Goal: Transaction & Acquisition: Purchase product/service

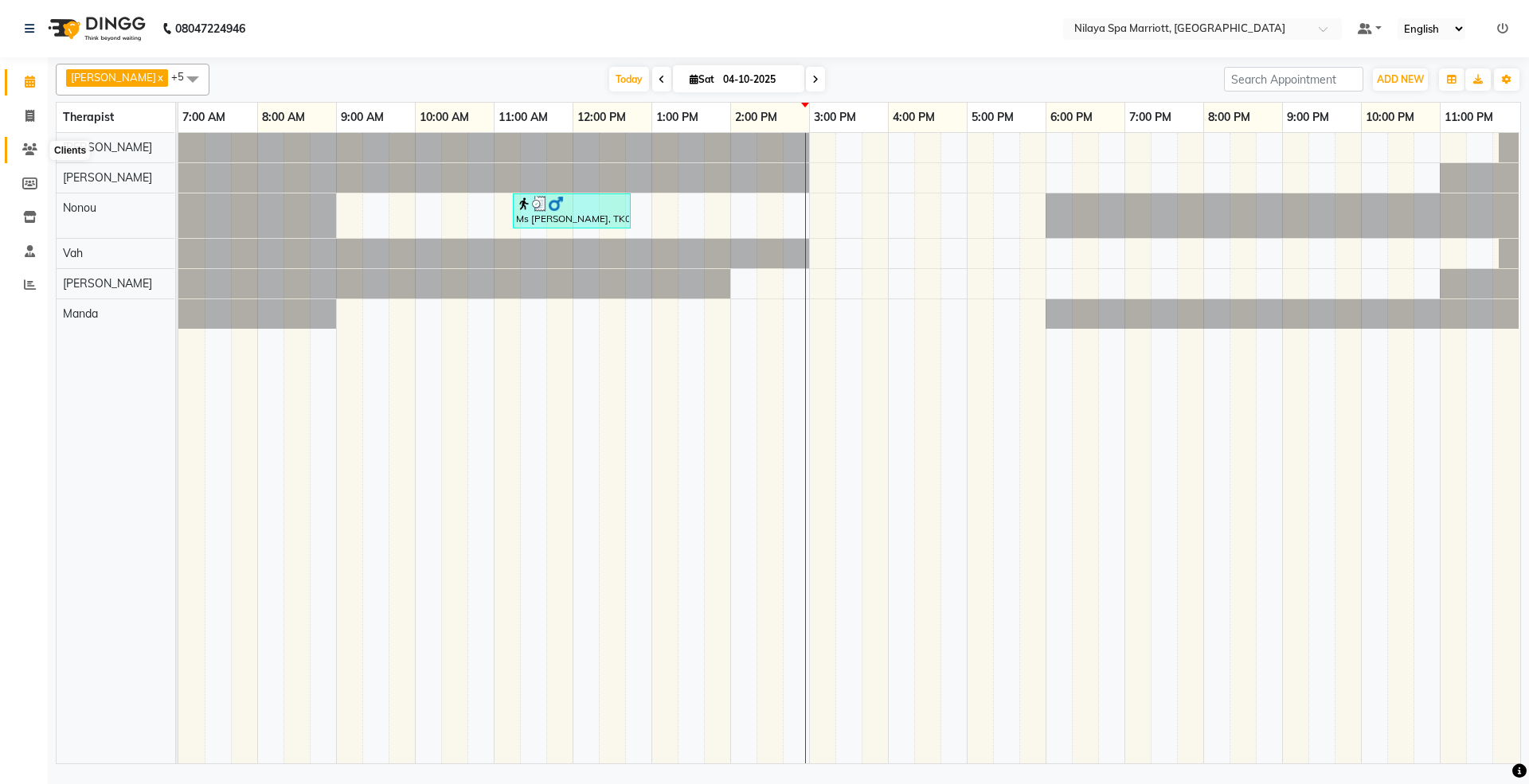
click at [42, 142] on span at bounding box center [29, 149] width 28 height 18
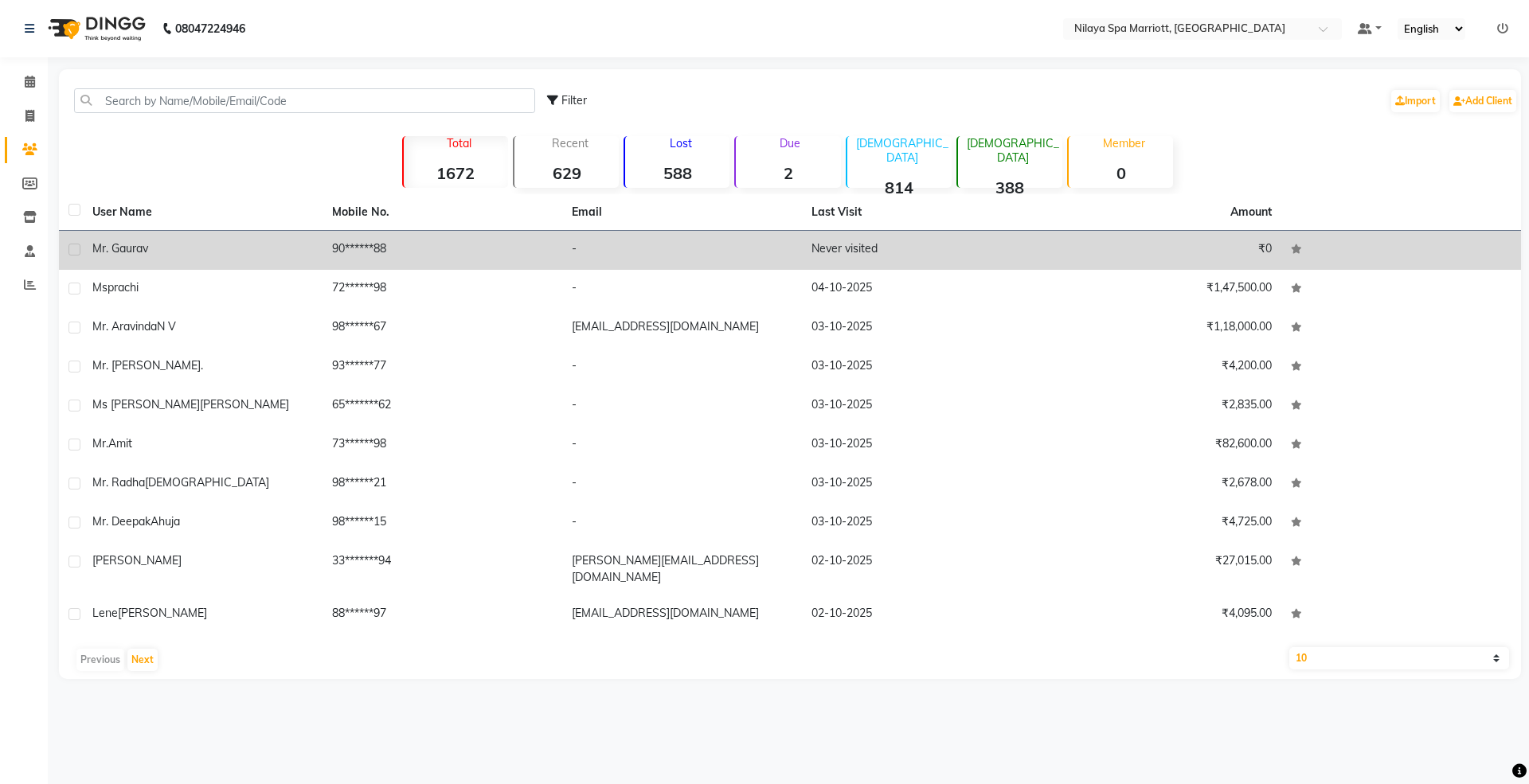
click at [184, 257] on div "Mr. Gaurav" at bounding box center [203, 249] width 221 height 17
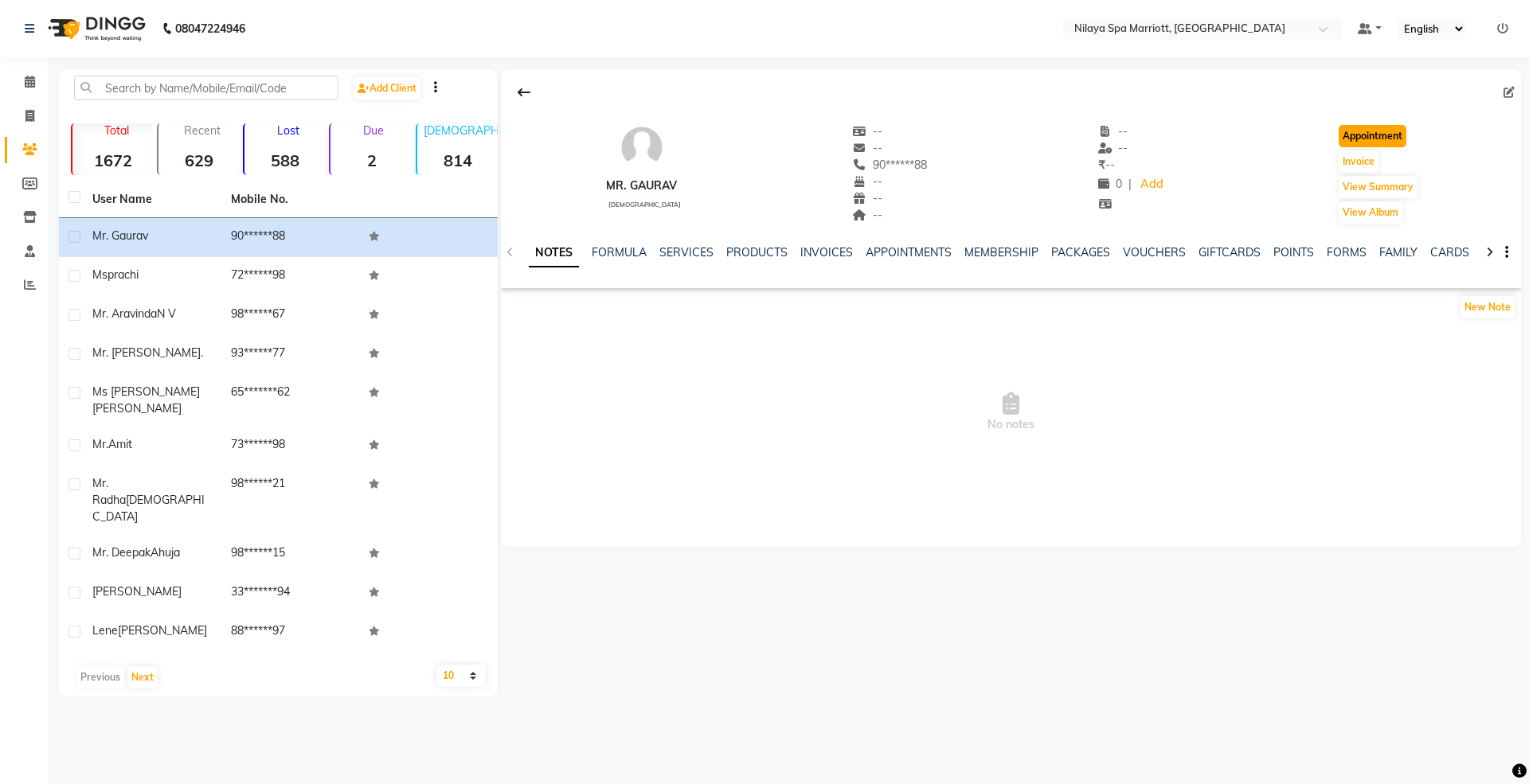
click at [1384, 132] on button "Appointment" at bounding box center [1372, 135] width 68 height 22
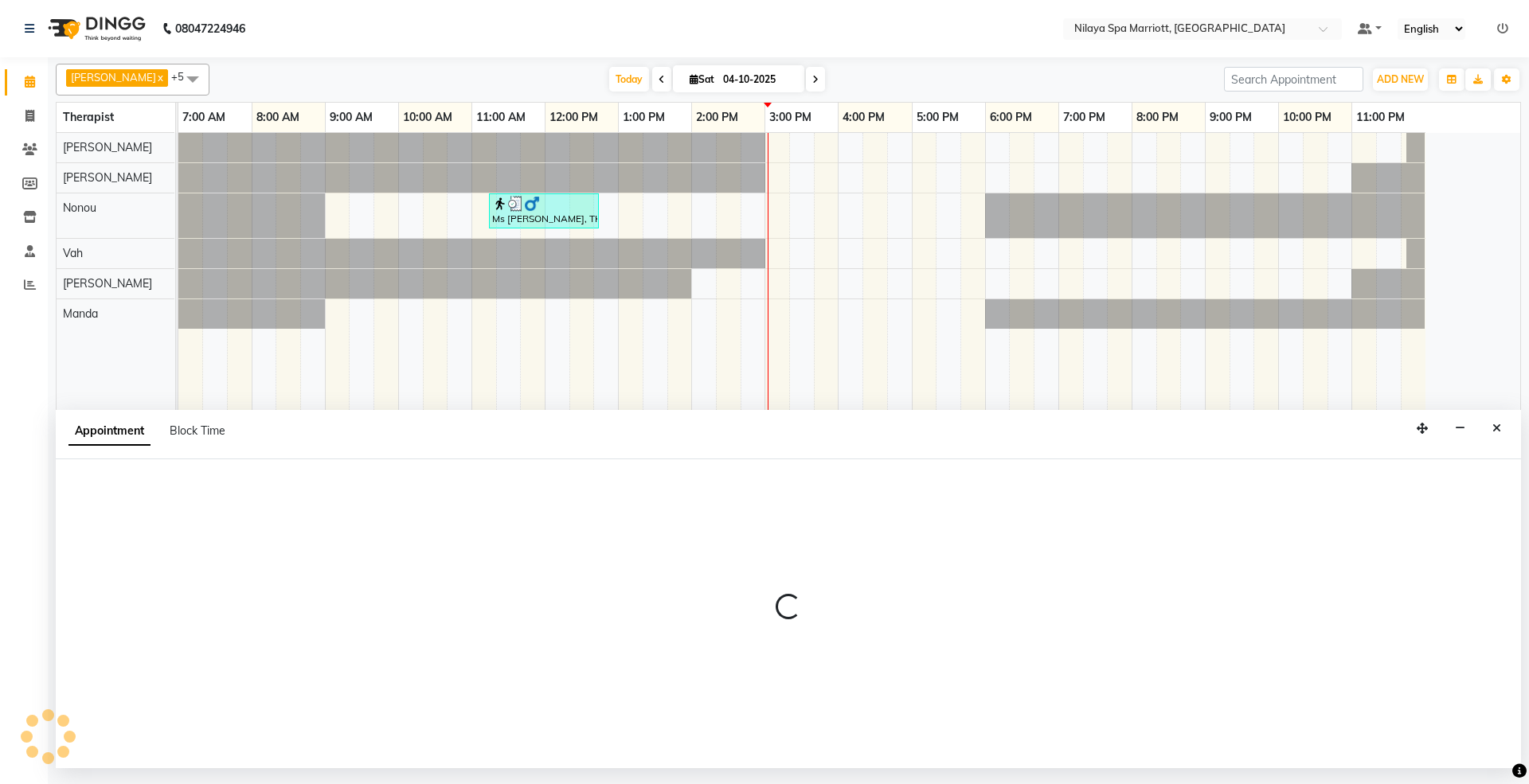
select select "480"
select select "tentative"
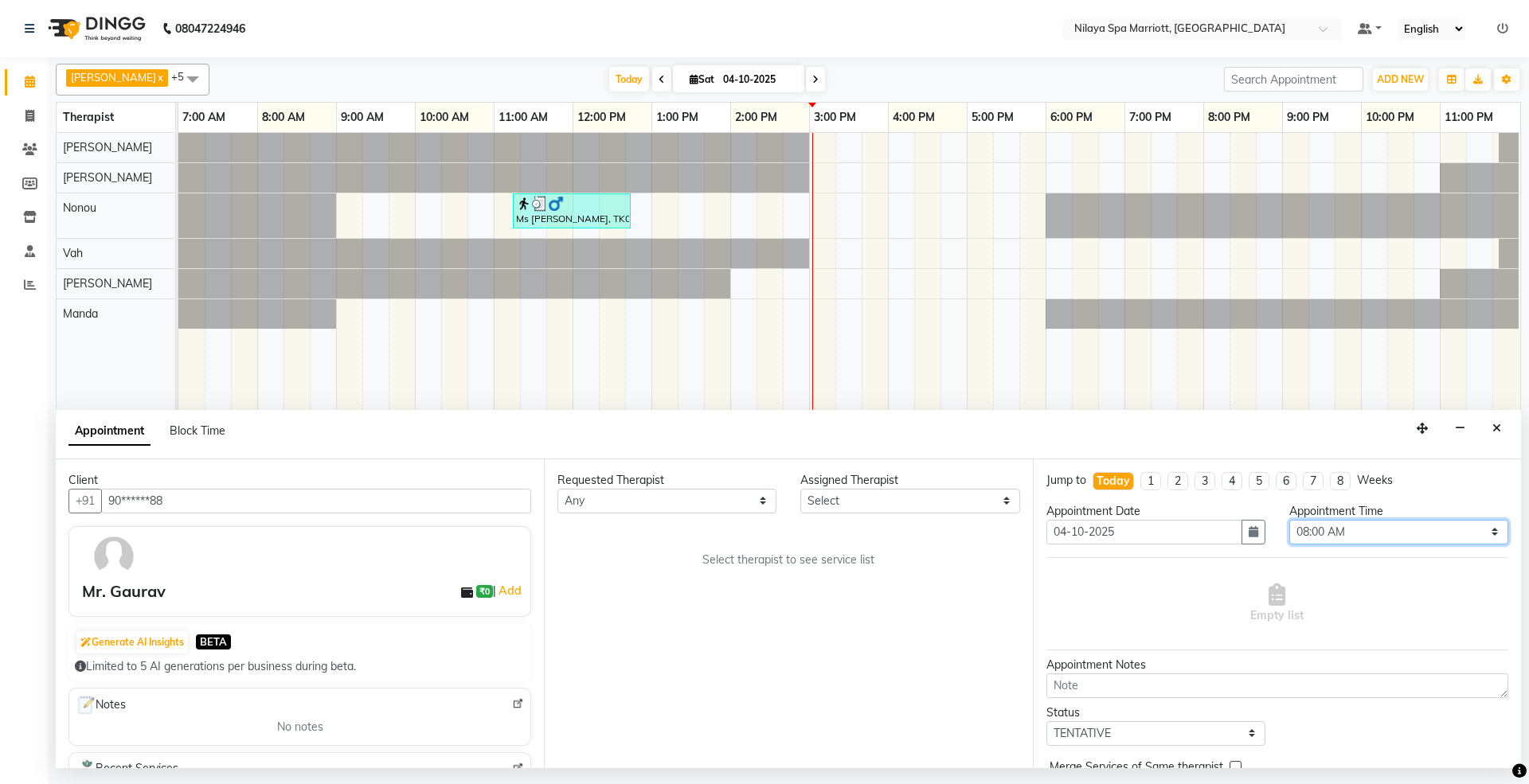
click at [1409, 531] on select "Select 08:00 AM 08:15 AM 08:30 AM 08:45 AM 09:00 AM 09:15 AM 09:30 AM 09:45 AM …" at bounding box center [1399, 532] width 219 height 25
click at [1317, 526] on select "Select 08:00 AM 08:15 AM 08:30 AM 08:45 AM 09:00 AM 09:15 AM 09:30 AM 09:45 AM …" at bounding box center [1399, 532] width 219 height 25
select select "660"
click at [1289, 521] on select "Select 08:00 AM 08:15 AM 08:30 AM 08:45 AM 09:00 AM 09:15 AM 09:30 AM 09:45 AM …" at bounding box center [1399, 532] width 219 height 25
click at [1387, 520] on div "Appointment Time" at bounding box center [1399, 511] width 219 height 17
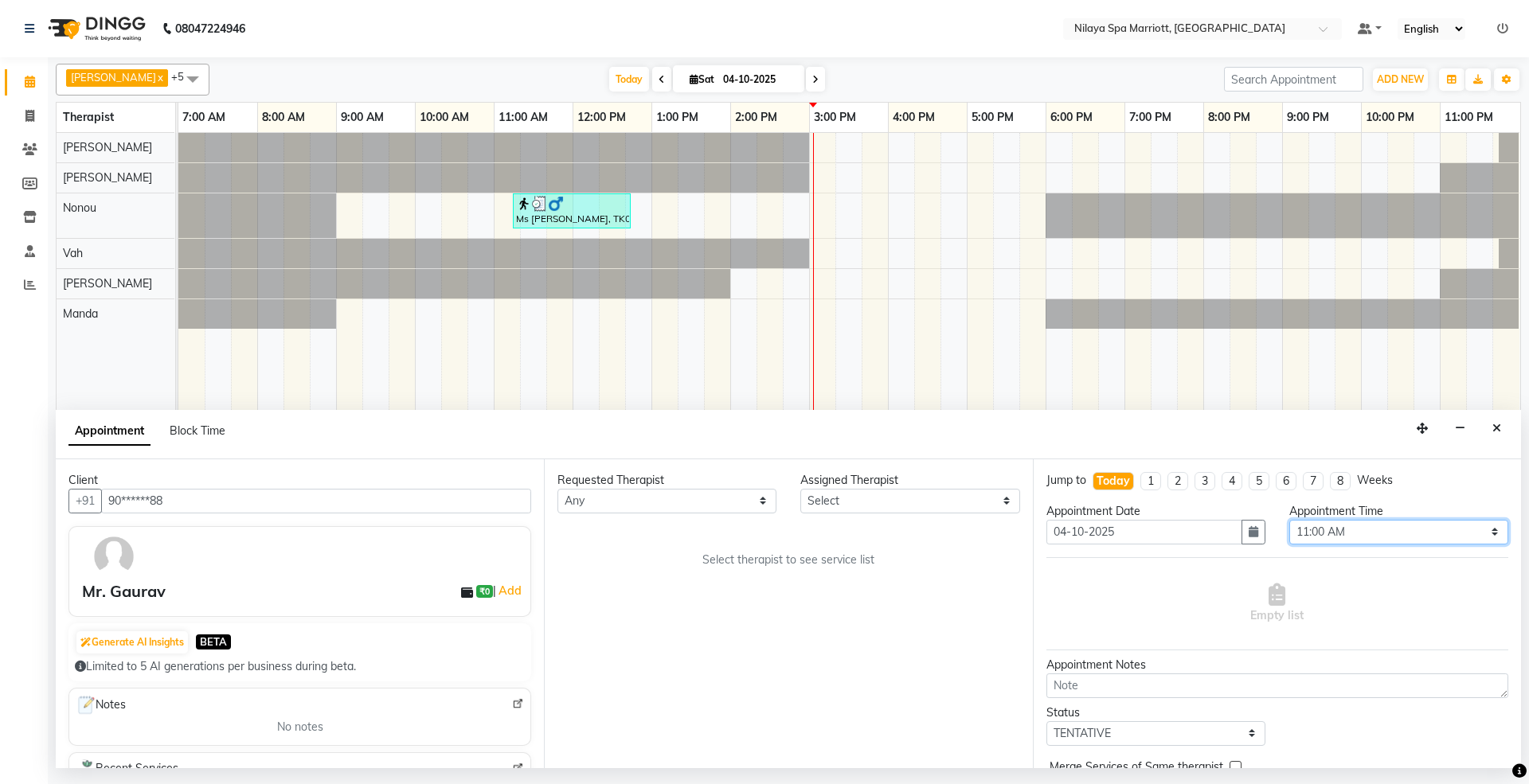
click at [1380, 528] on select "Select 08:00 AM 08:15 AM 08:30 AM 08:45 AM 09:00 AM 09:15 AM 09:30 AM 09:45 AM …" at bounding box center [1399, 532] width 219 height 25
click at [1409, 533] on select "Select 08:00 AM 08:15 AM 08:30 AM 08:45 AM 09:00 AM 09:15 AM 09:30 AM 09:45 AM …" at bounding box center [1399, 532] width 219 height 25
click at [634, 341] on td at bounding box center [638, 448] width 27 height 630
click at [1496, 430] on icon "Close" at bounding box center [1496, 429] width 9 height 11
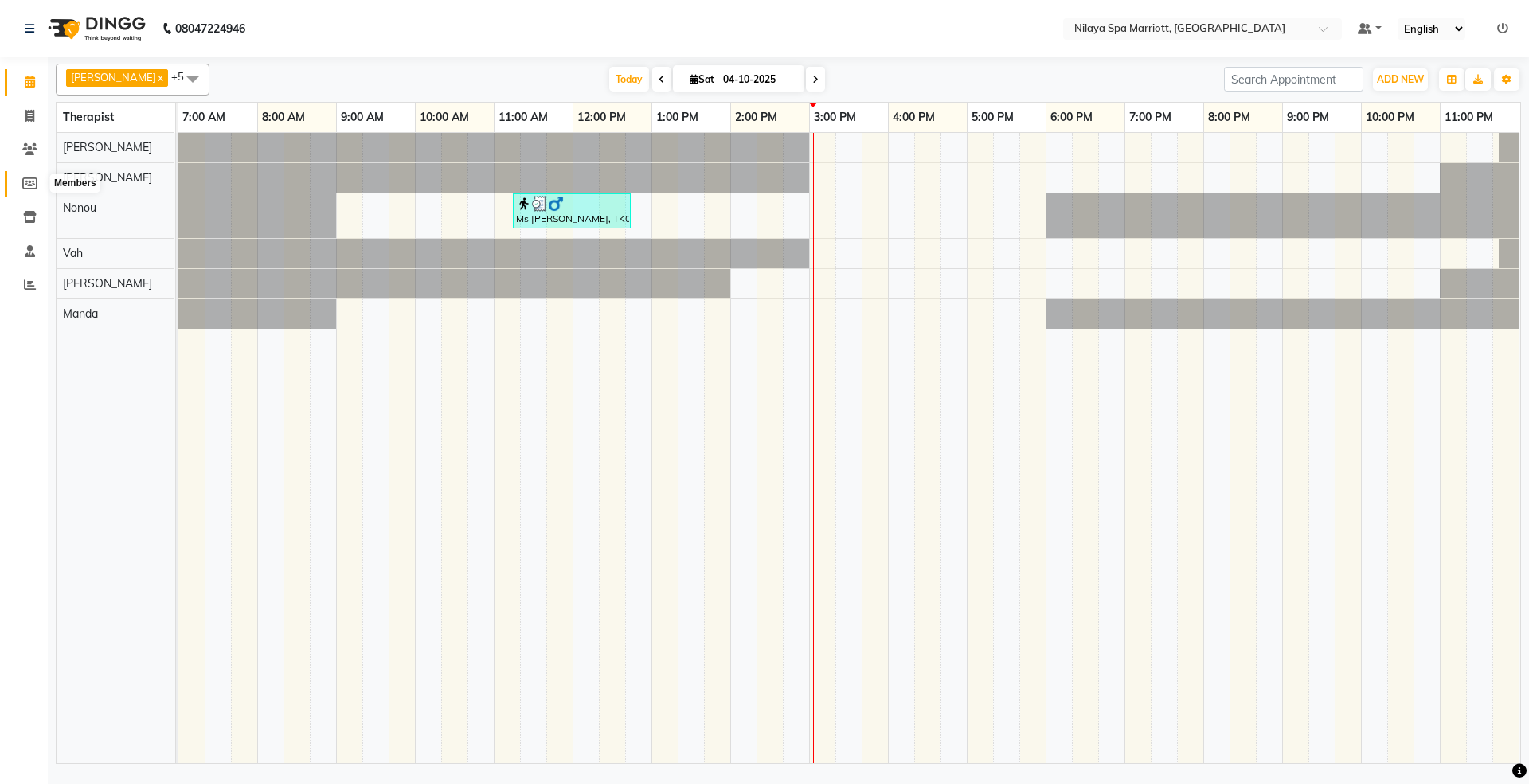
click at [23, 182] on icon at bounding box center [29, 183] width 15 height 12
select select
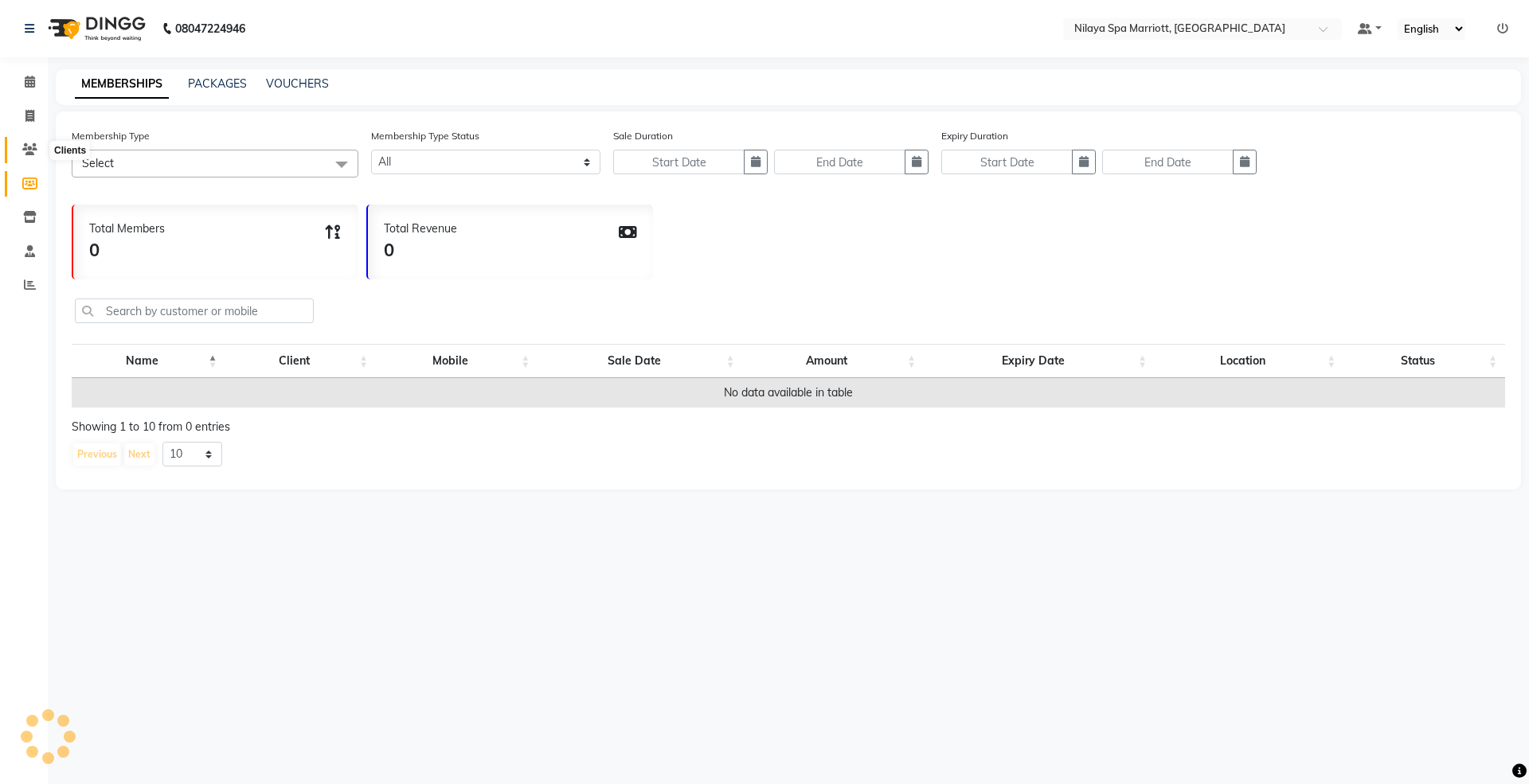
click at [20, 143] on span at bounding box center [29, 149] width 28 height 18
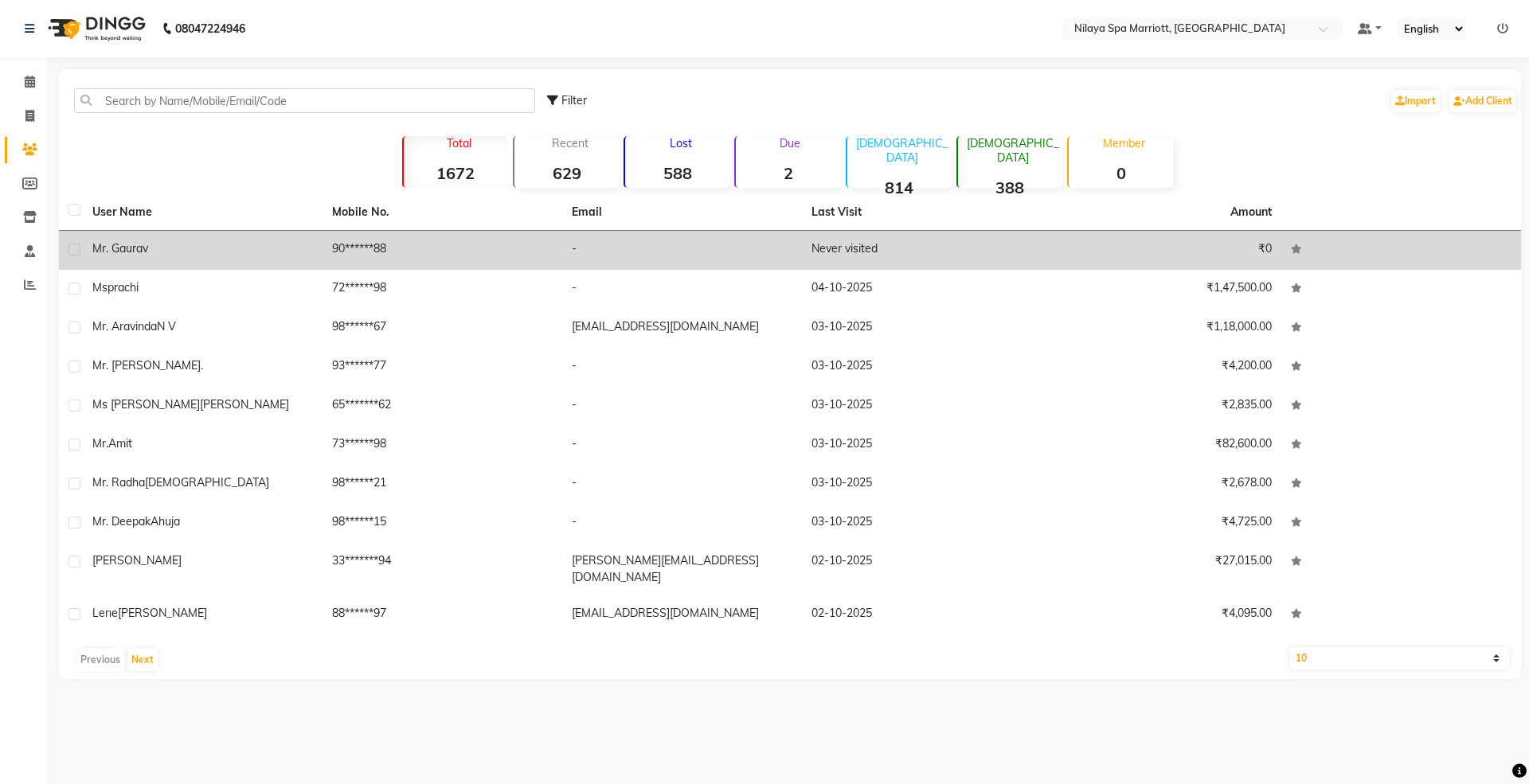
click at [156, 256] on div "Mr. Gaurav" at bounding box center [203, 249] width 221 height 17
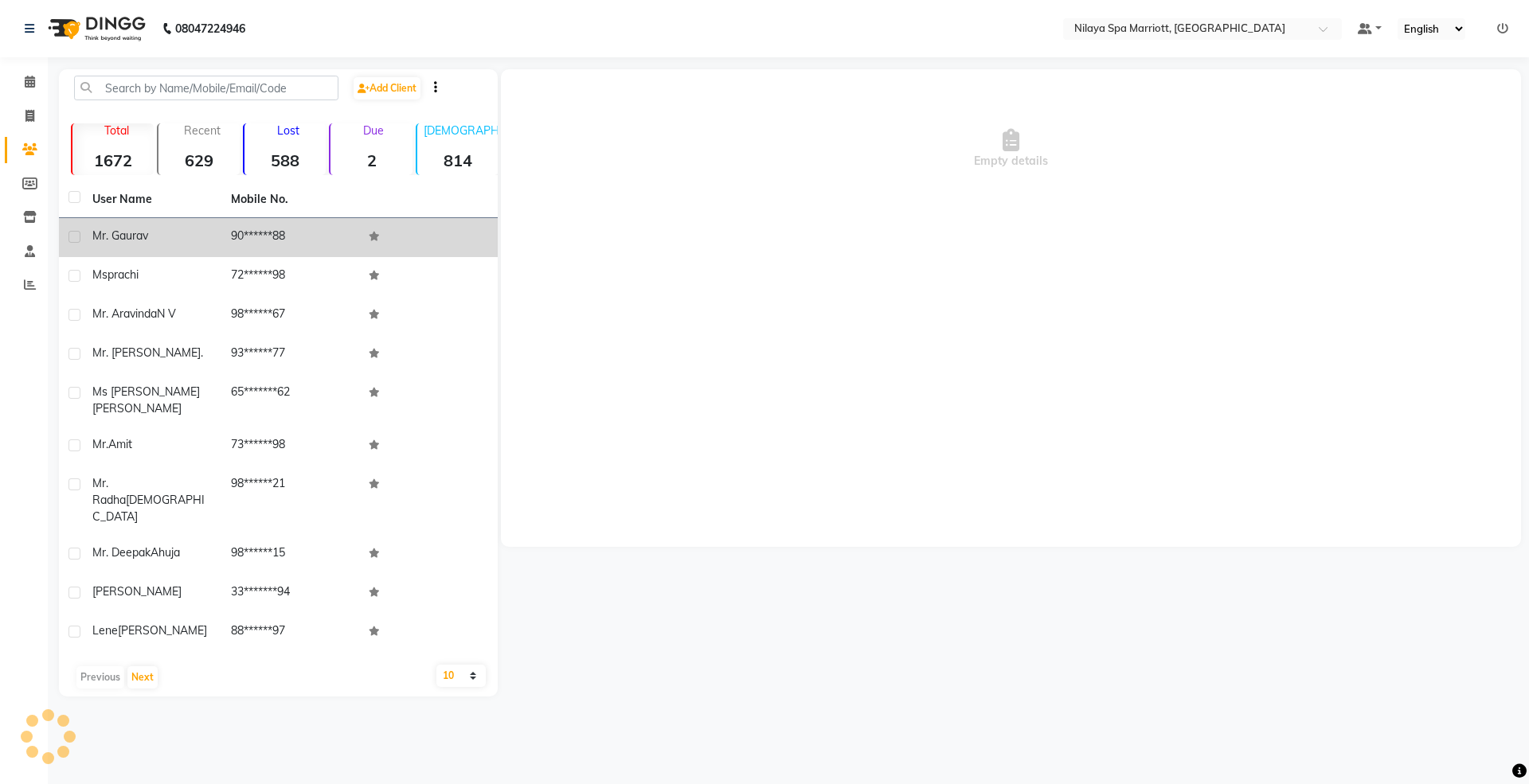
click at [243, 247] on td "90******88" at bounding box center [291, 237] width 139 height 39
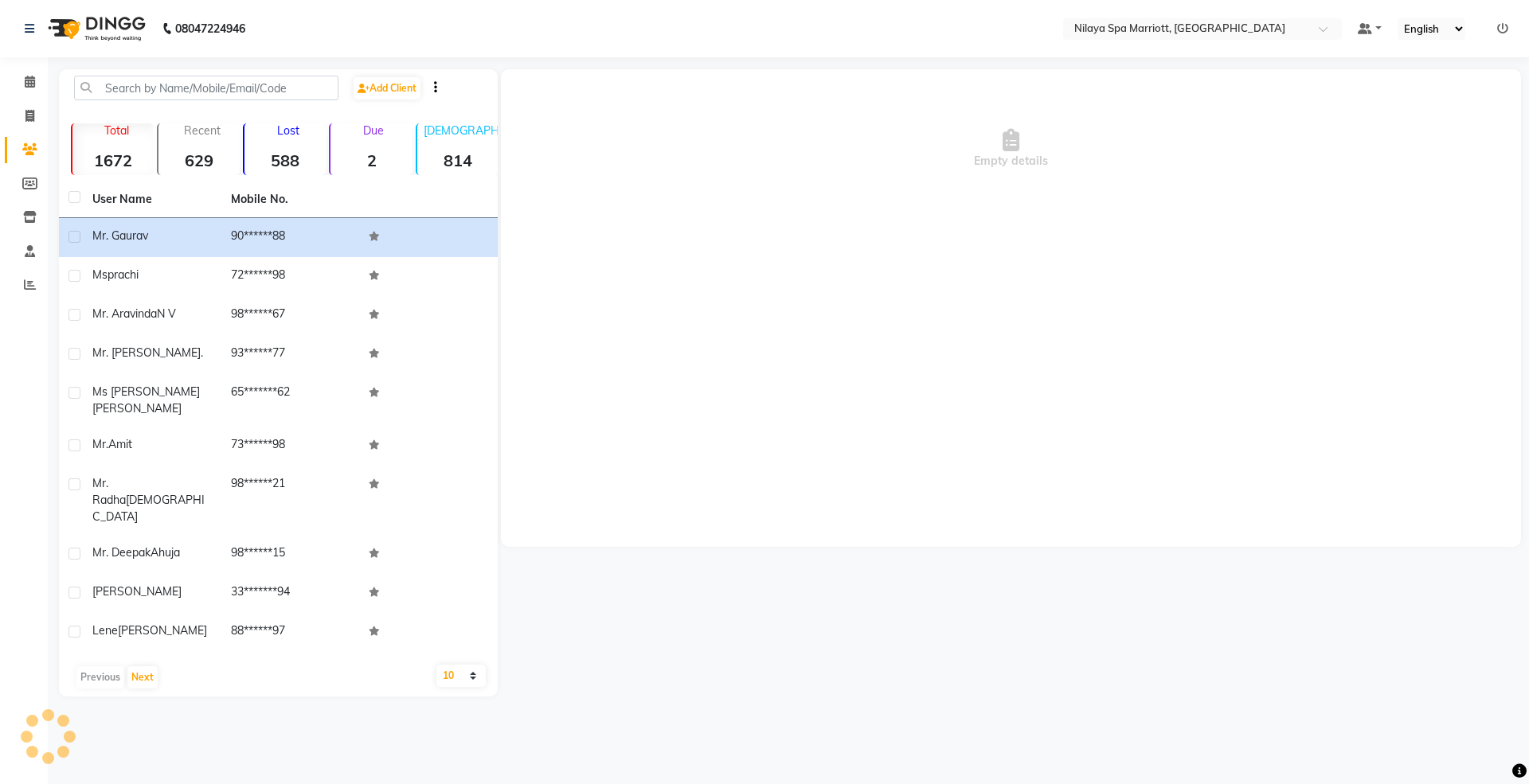
drag, startPoint x: 951, startPoint y: 312, endPoint x: 923, endPoint y: 306, distance: 28.6
click at [951, 313] on div "Empty details" at bounding box center [1011, 308] width 1020 height 477
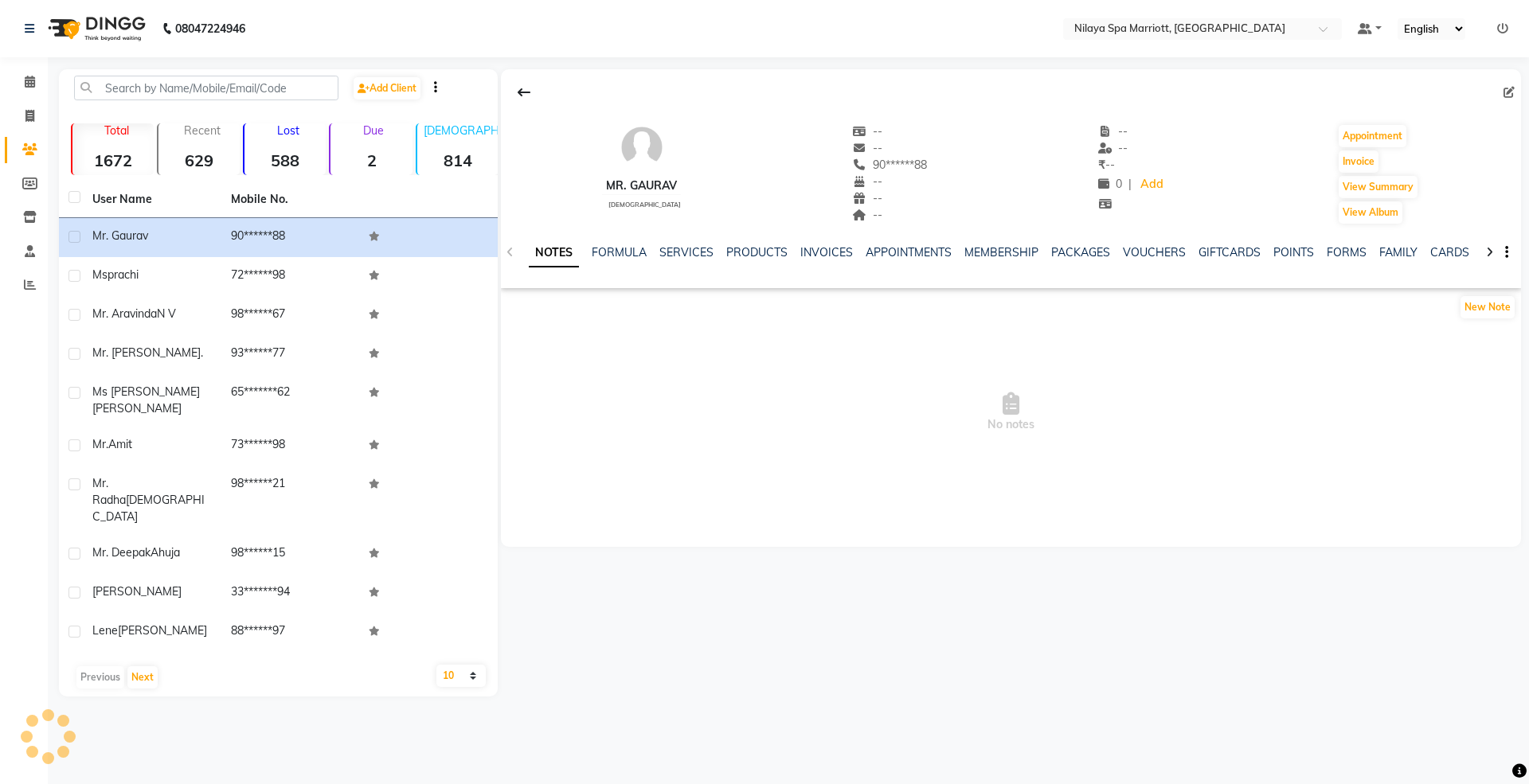
select select "en"
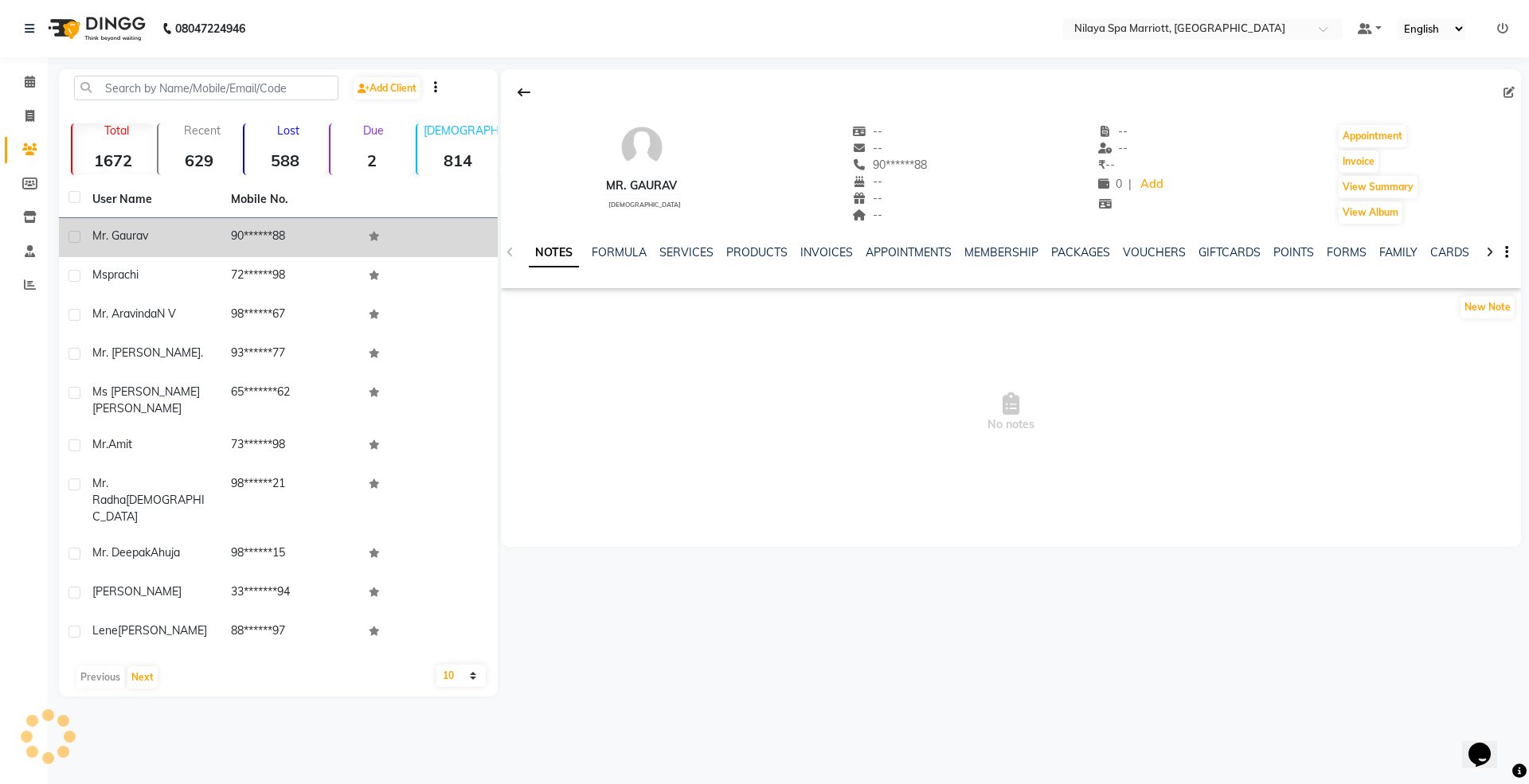
click at [115, 238] on span "Mr. Gaurav" at bounding box center [120, 235] width 56 height 14
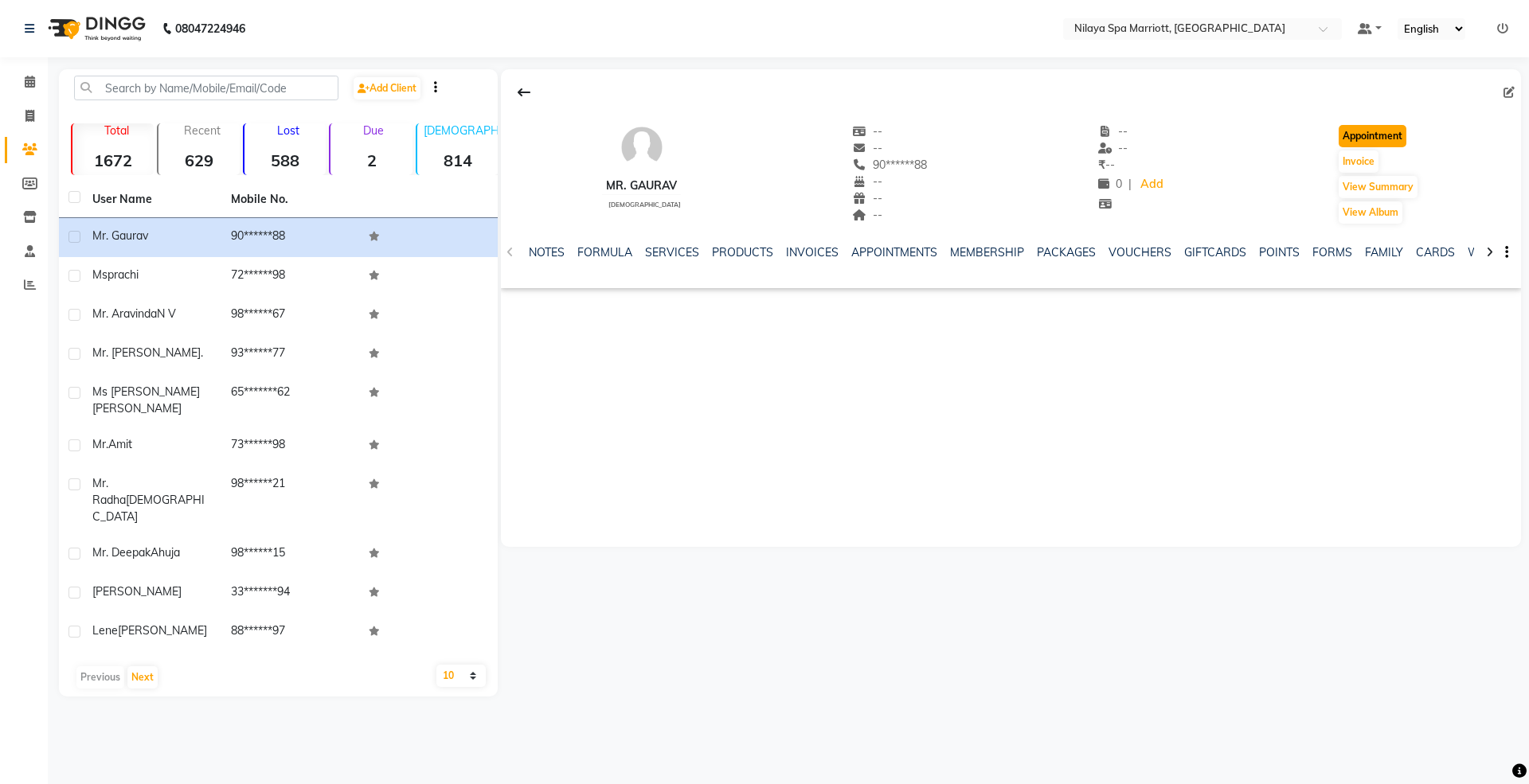
click at [1374, 131] on button "Appointment" at bounding box center [1372, 135] width 68 height 22
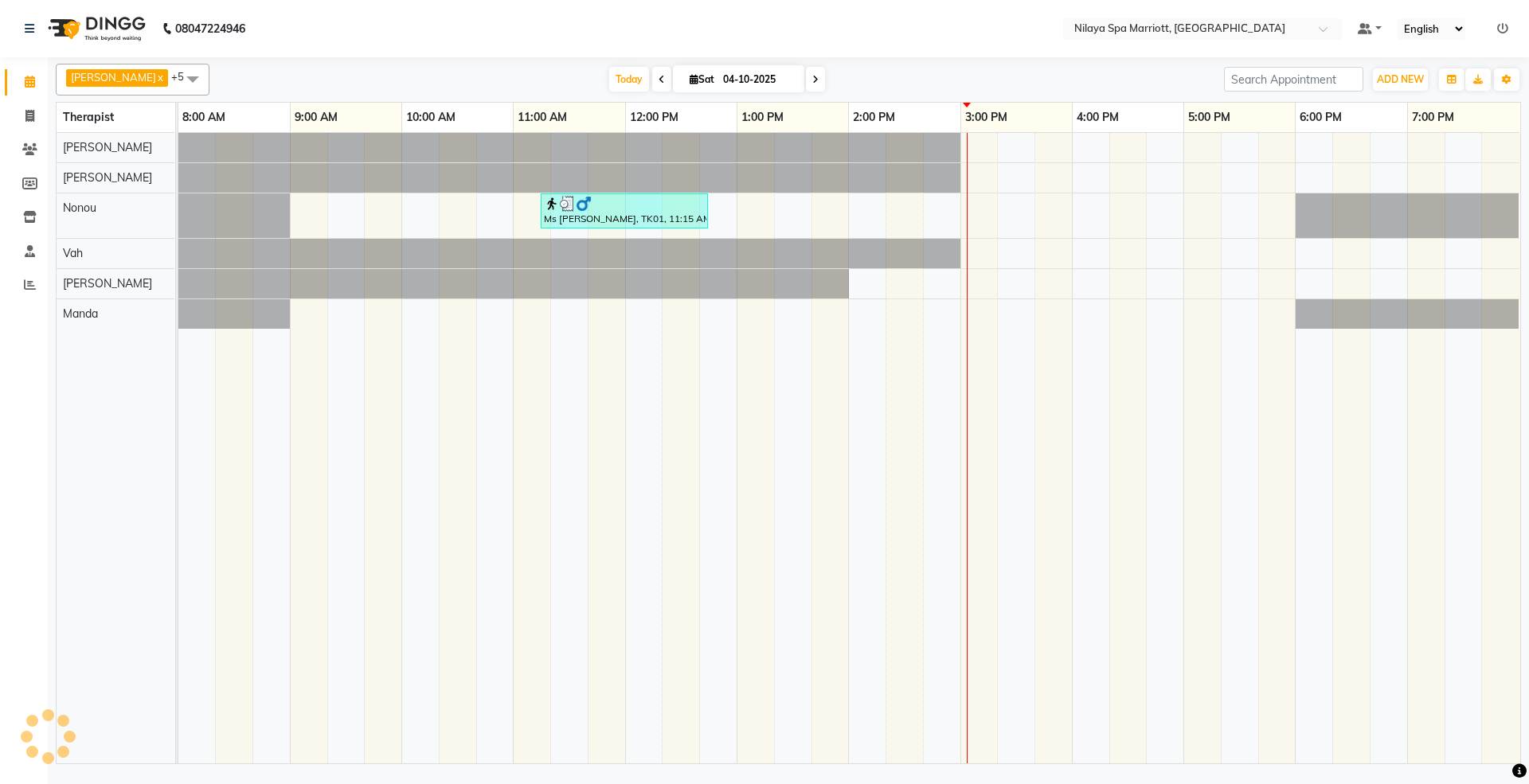
select select "480"
select select "tentative"
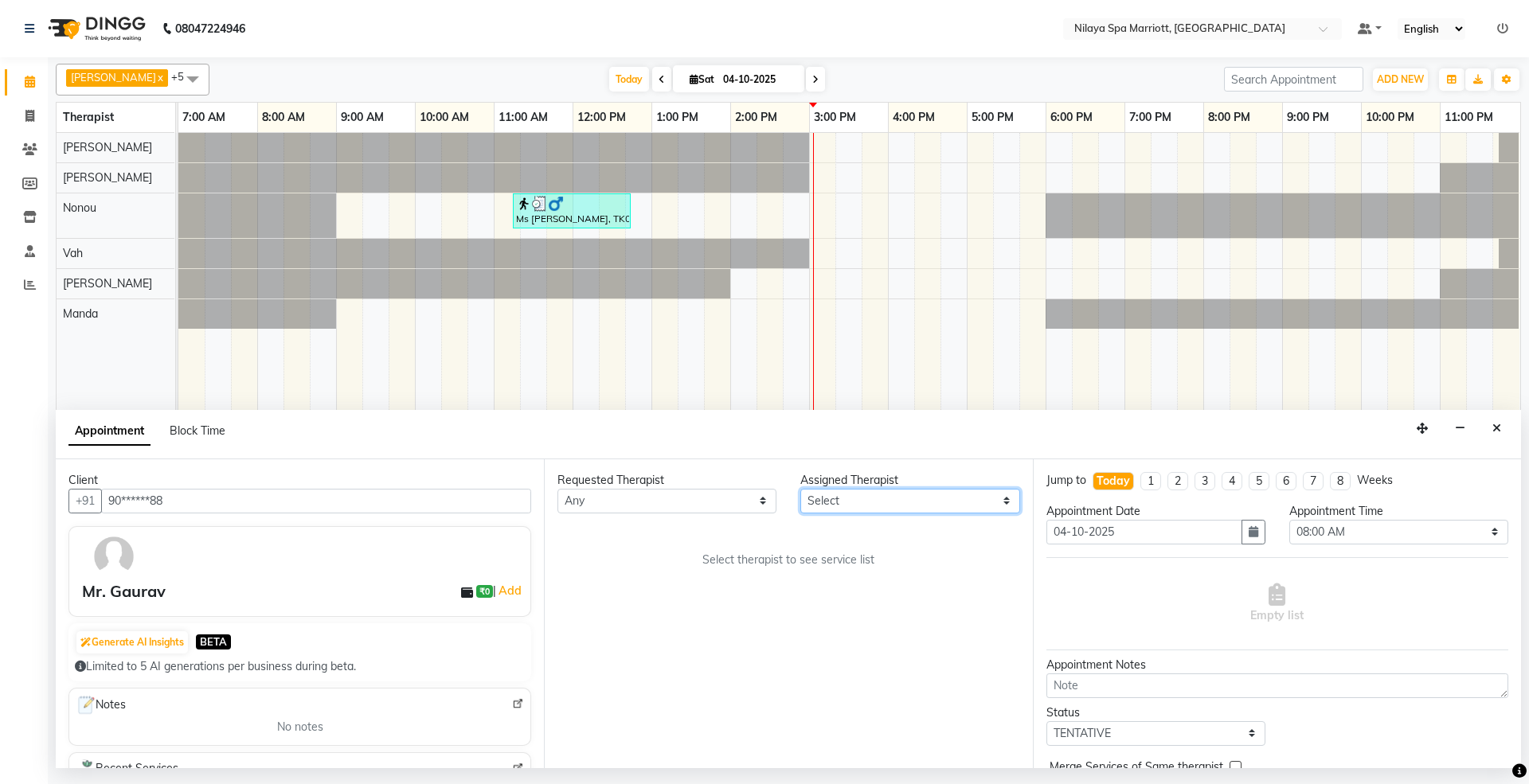
click at [842, 503] on select "Select [PERSON_NAME] [PERSON_NAME] [PERSON_NAME] [PERSON_NAME] Vah" at bounding box center [910, 501] width 219 height 25
select select "71647"
click at [801, 489] on select "Select [PERSON_NAME] [PERSON_NAME] [PERSON_NAME] [PERSON_NAME] Vah" at bounding box center [910, 501] width 219 height 25
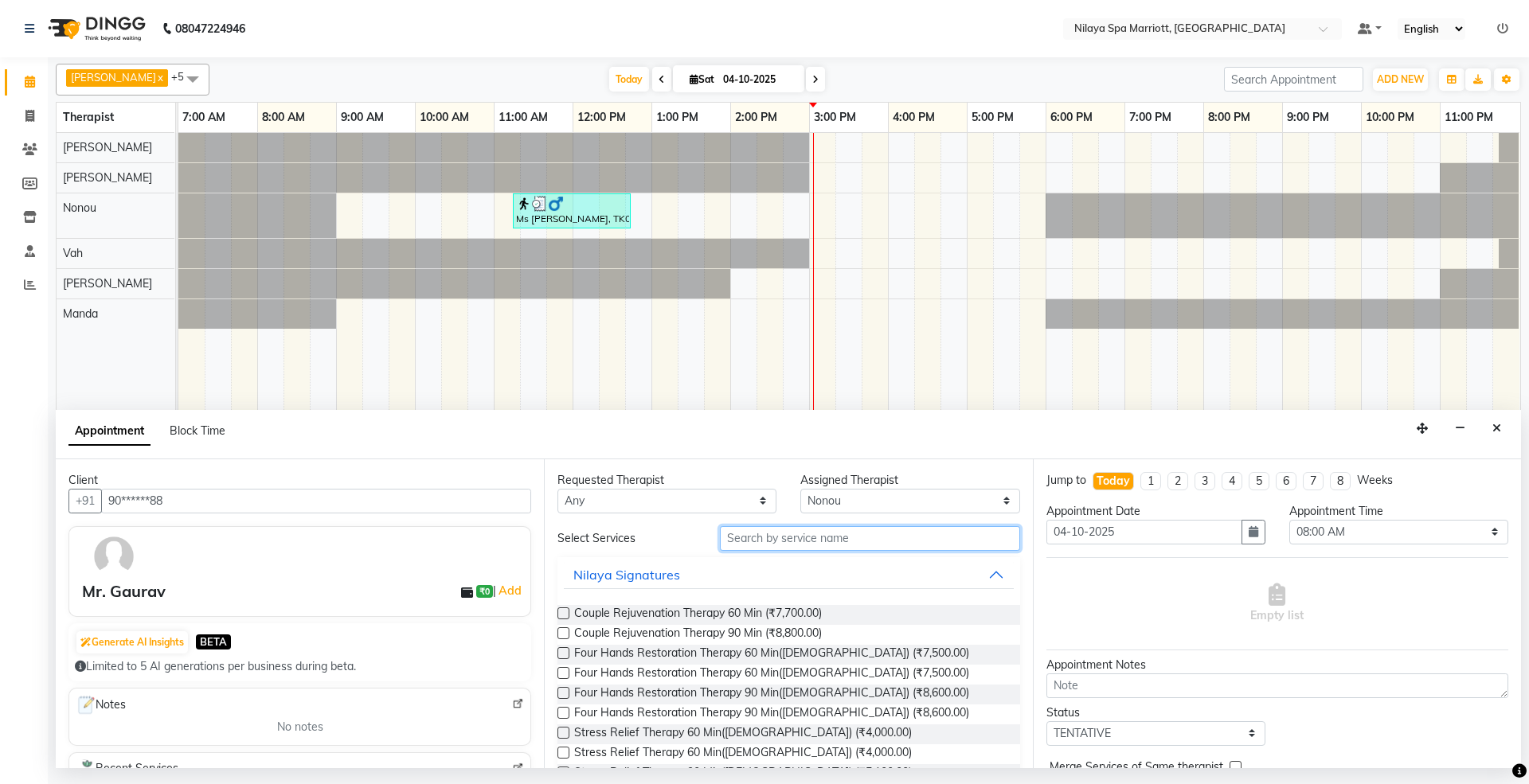
click at [801, 540] on input "text" at bounding box center [870, 539] width 300 height 25
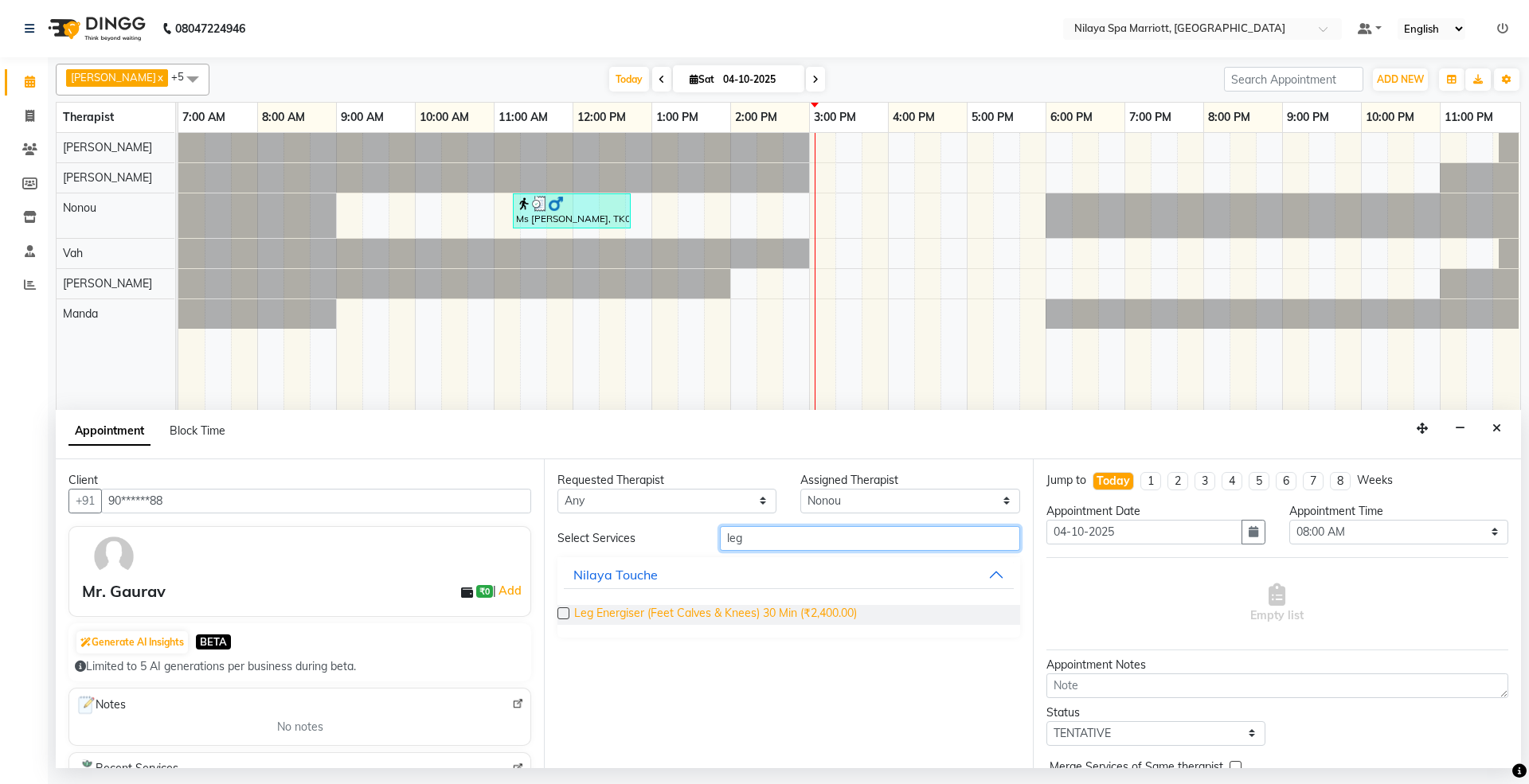
type input "leg"
click at [701, 618] on span "Leg Energiser (Feet Calves & Knees) 30 Min (₹2,400.00)" at bounding box center [715, 614] width 282 height 20
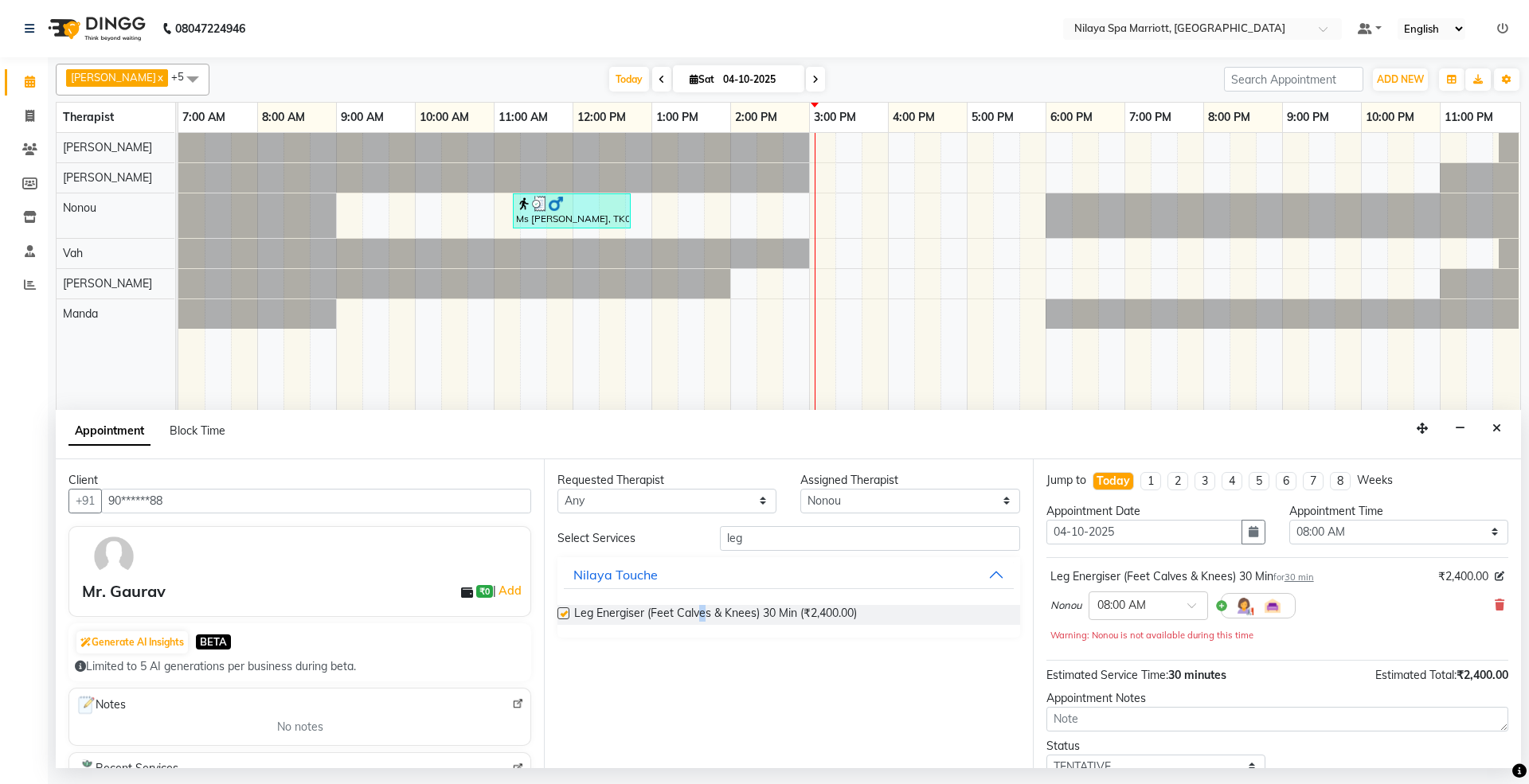
checkbox input "false"
click at [1350, 532] on select "Select 08:00 AM 08:15 AM 08:30 AM 08:45 AM 09:00 AM 09:15 AM 09:30 AM 09:45 AM …" at bounding box center [1399, 532] width 219 height 25
click at [1289, 521] on select "Select 08:00 AM 08:15 AM 08:30 AM 08:45 AM 09:00 AM 09:15 AM 09:30 AM 09:45 AM …" at bounding box center [1399, 532] width 219 height 25
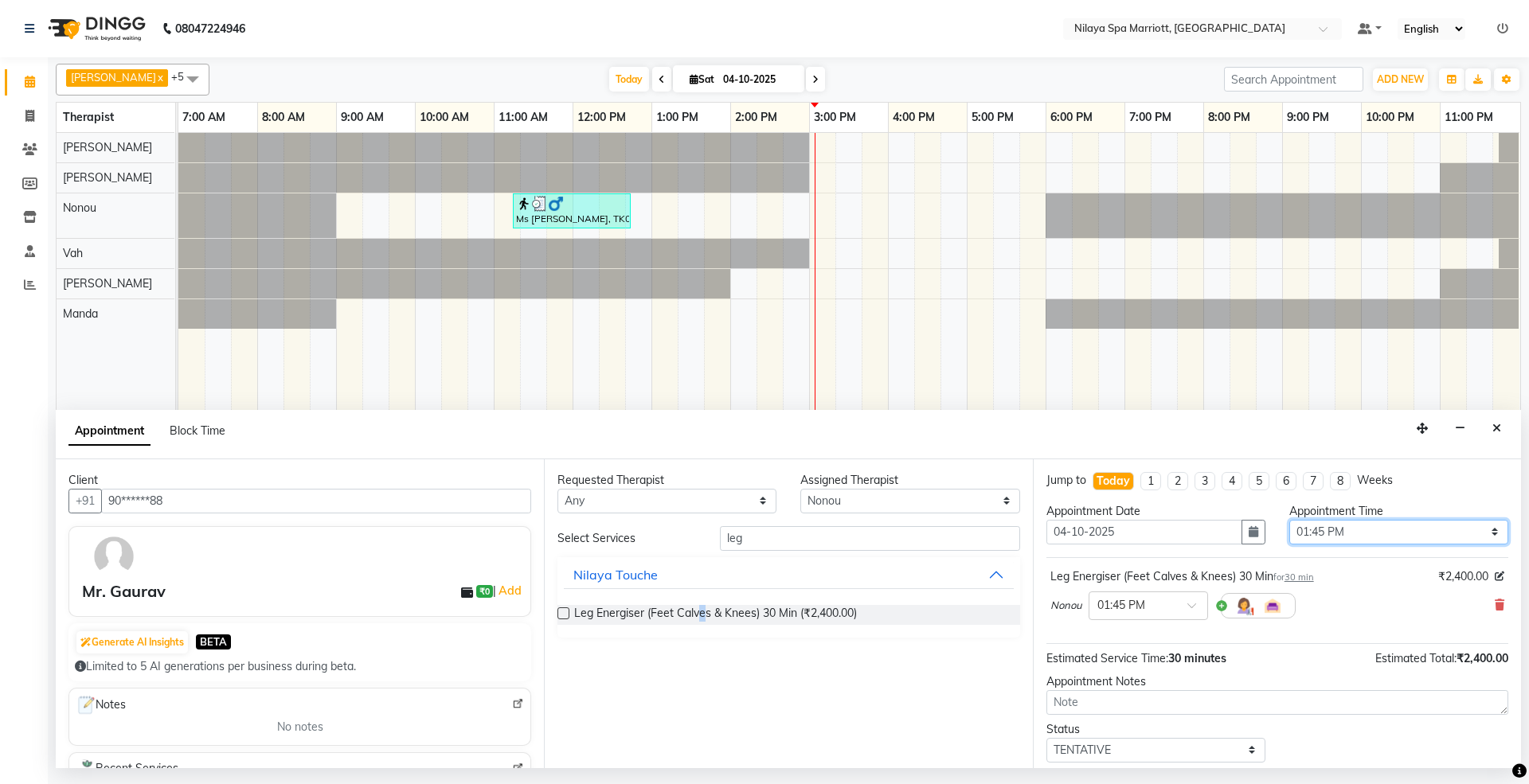
click at [1310, 538] on select "Select 08:00 AM 08:15 AM 08:30 AM 08:45 AM 09:00 AM 09:15 AM 09:30 AM 09:45 AM …" at bounding box center [1399, 532] width 219 height 25
select select "810"
click at [1289, 521] on select "Select 08:00 AM 08:15 AM 08:30 AM 08:45 AM 09:00 AM 09:15 AM 09:30 AM 09:45 AM …" at bounding box center [1399, 532] width 219 height 25
drag, startPoint x: 1084, startPoint y: 752, endPoint x: 614, endPoint y: 326, distance: 634.3
click at [796, 486] on div "Client +91 90******88 Mr. Gaurav ₹0 | Add Generate AI Insights BETA Limited to …" at bounding box center [788, 613] width 1465 height 309
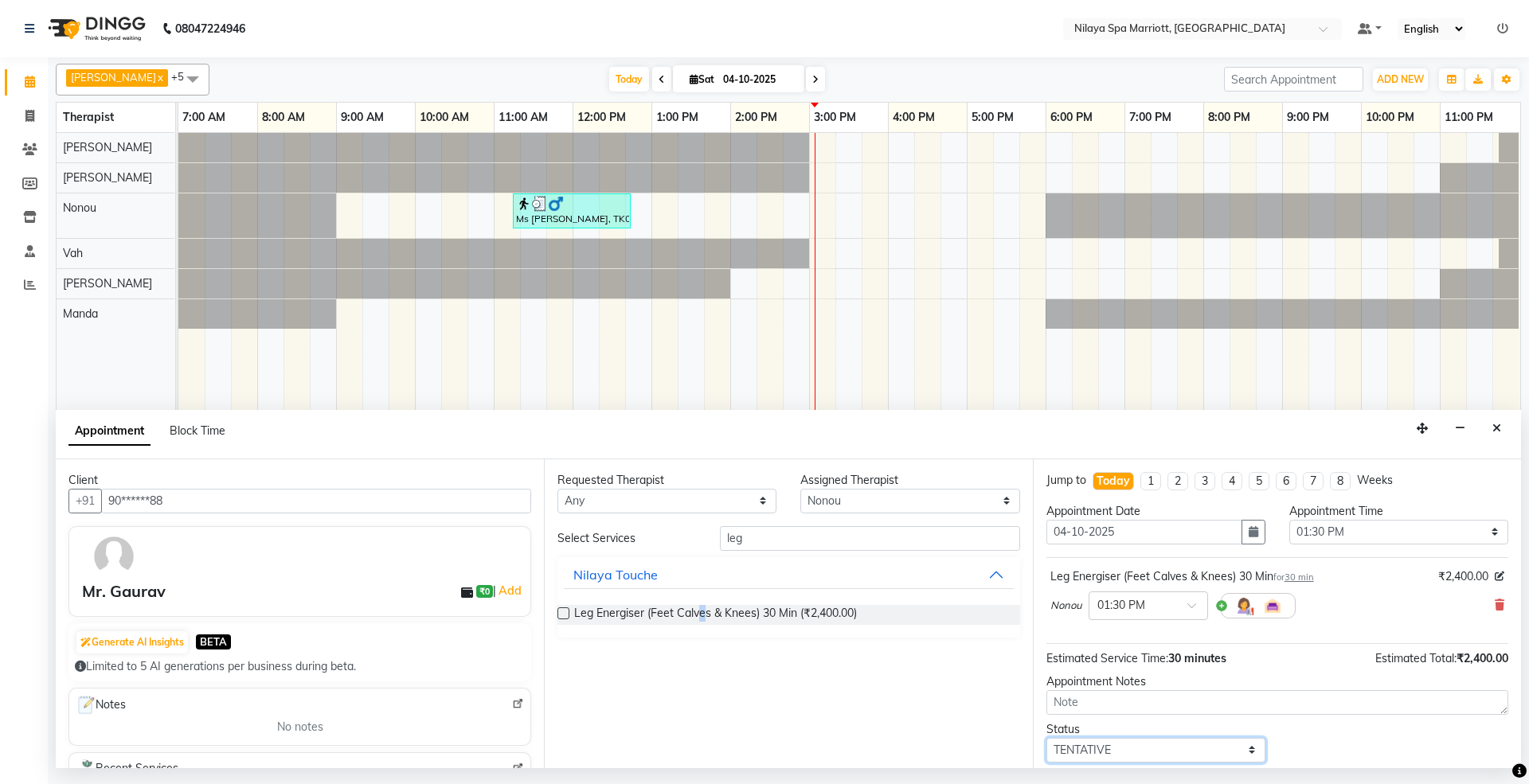
select select "confirm booking"
click at [1046, 741] on select "Select TENTATIVE CONFIRM CHECK-IN UPCOMING" at bounding box center [1155, 750] width 219 height 25
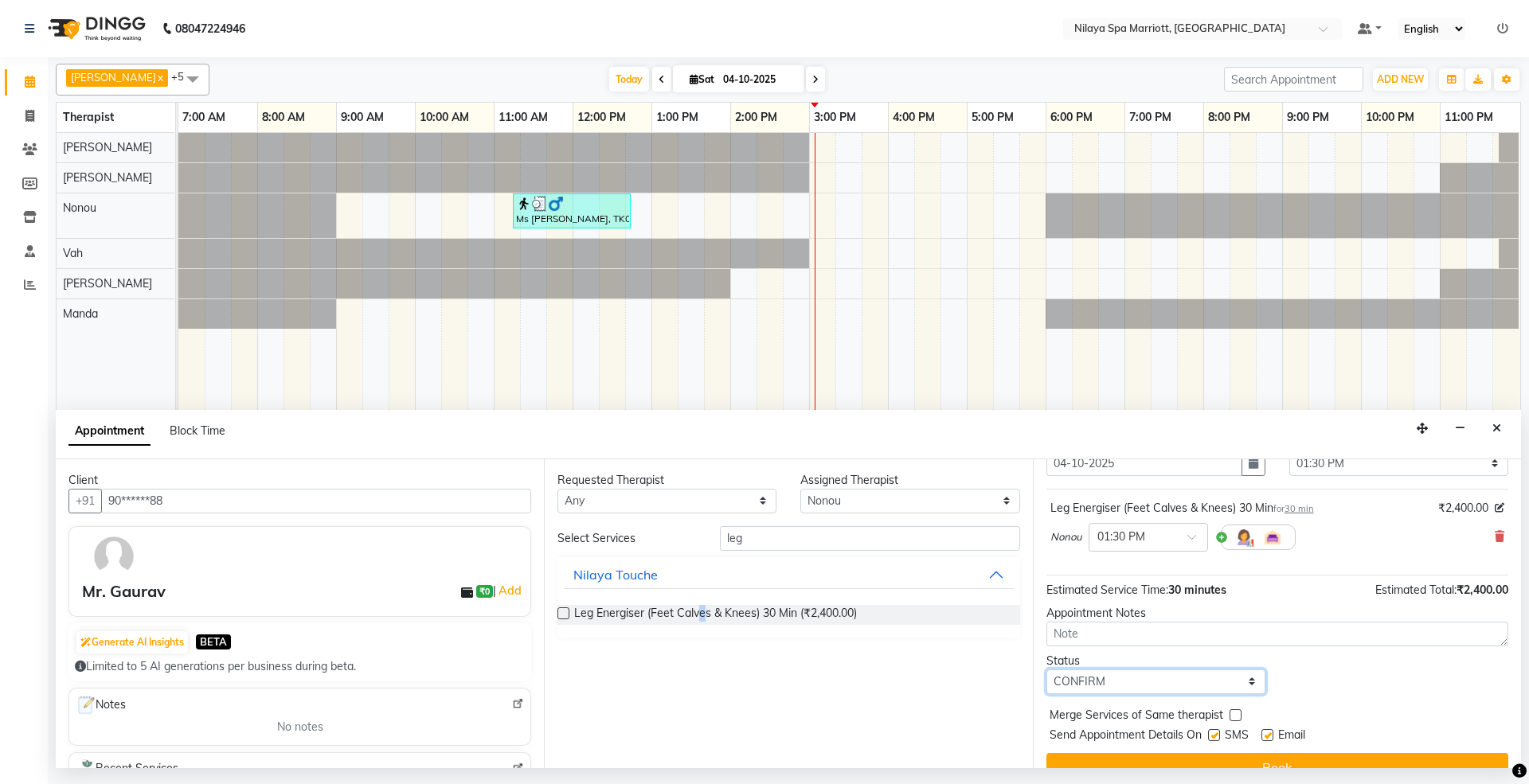
scroll to position [96, 0]
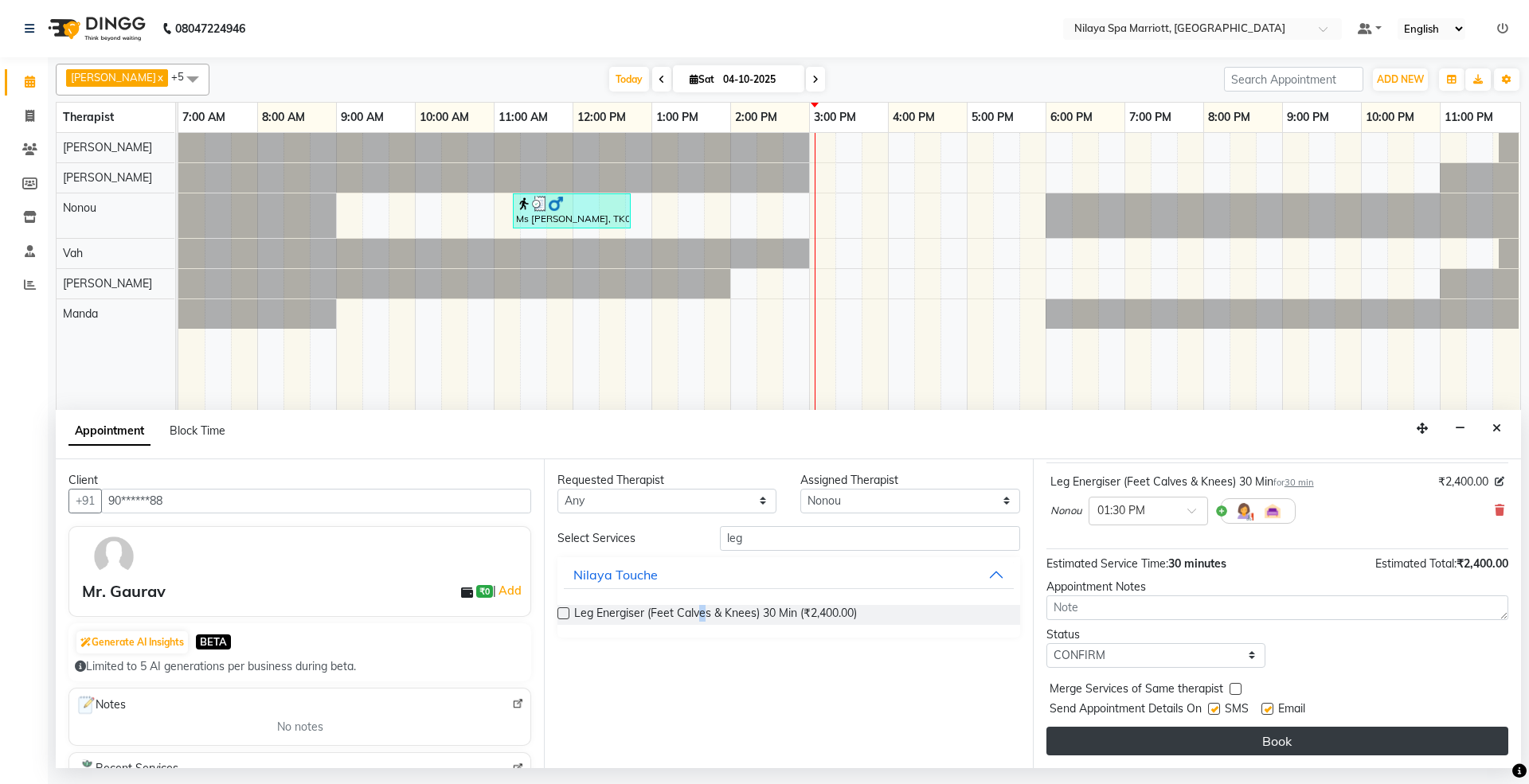
click at [1178, 739] on button "Book" at bounding box center [1277, 741] width 462 height 29
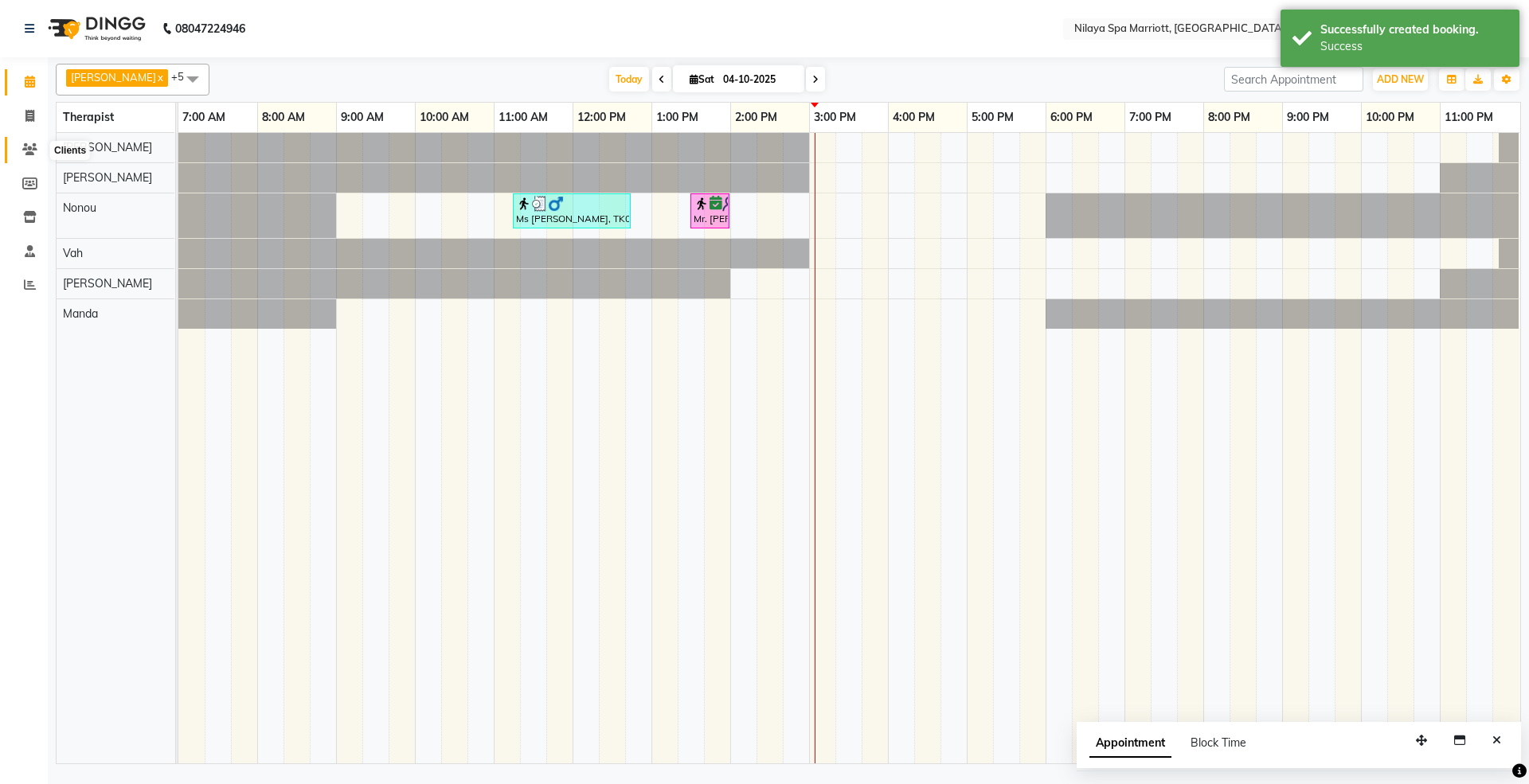
click at [23, 151] on icon at bounding box center [29, 149] width 15 height 12
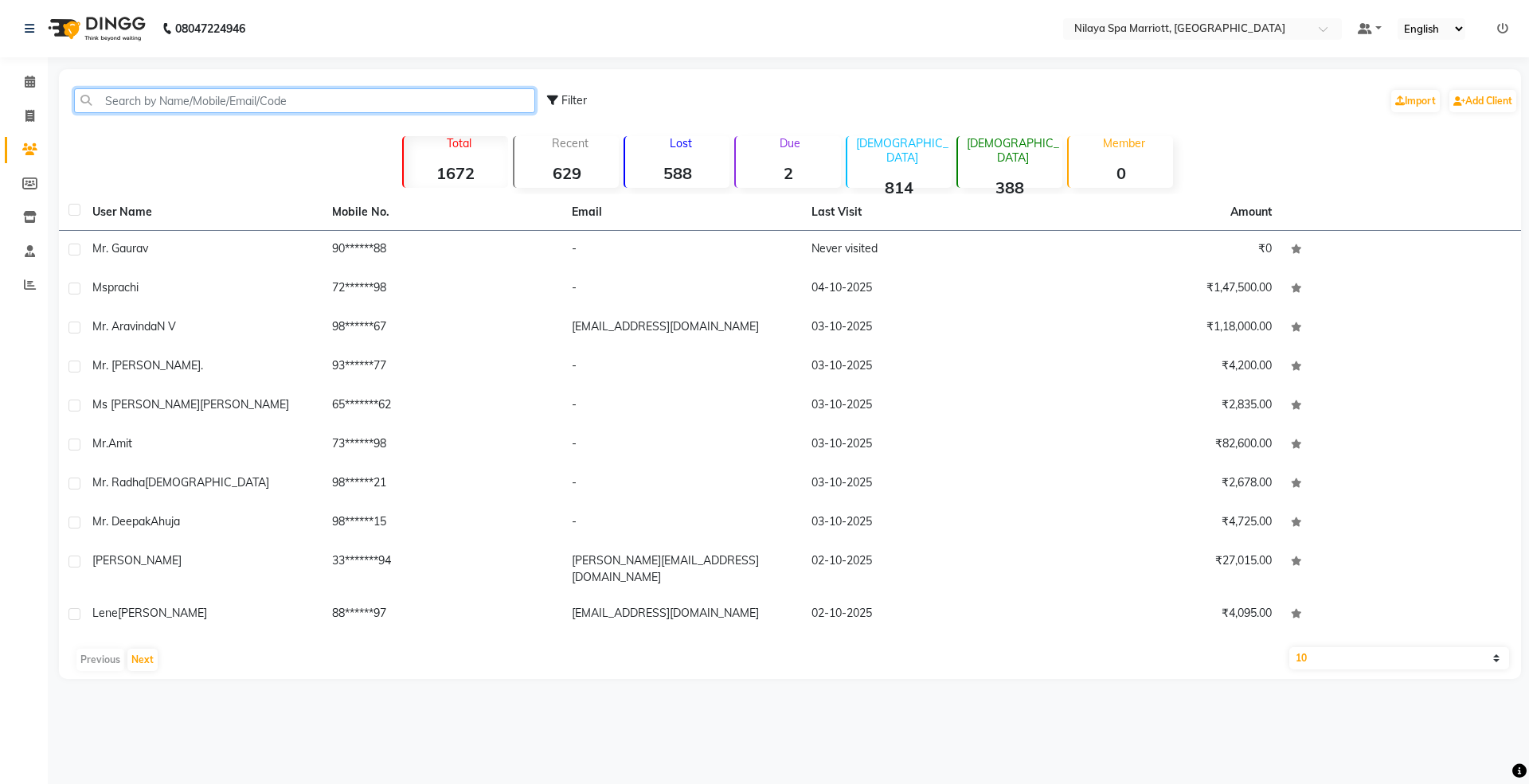
click at [177, 104] on input "text" at bounding box center [304, 101] width 461 height 25
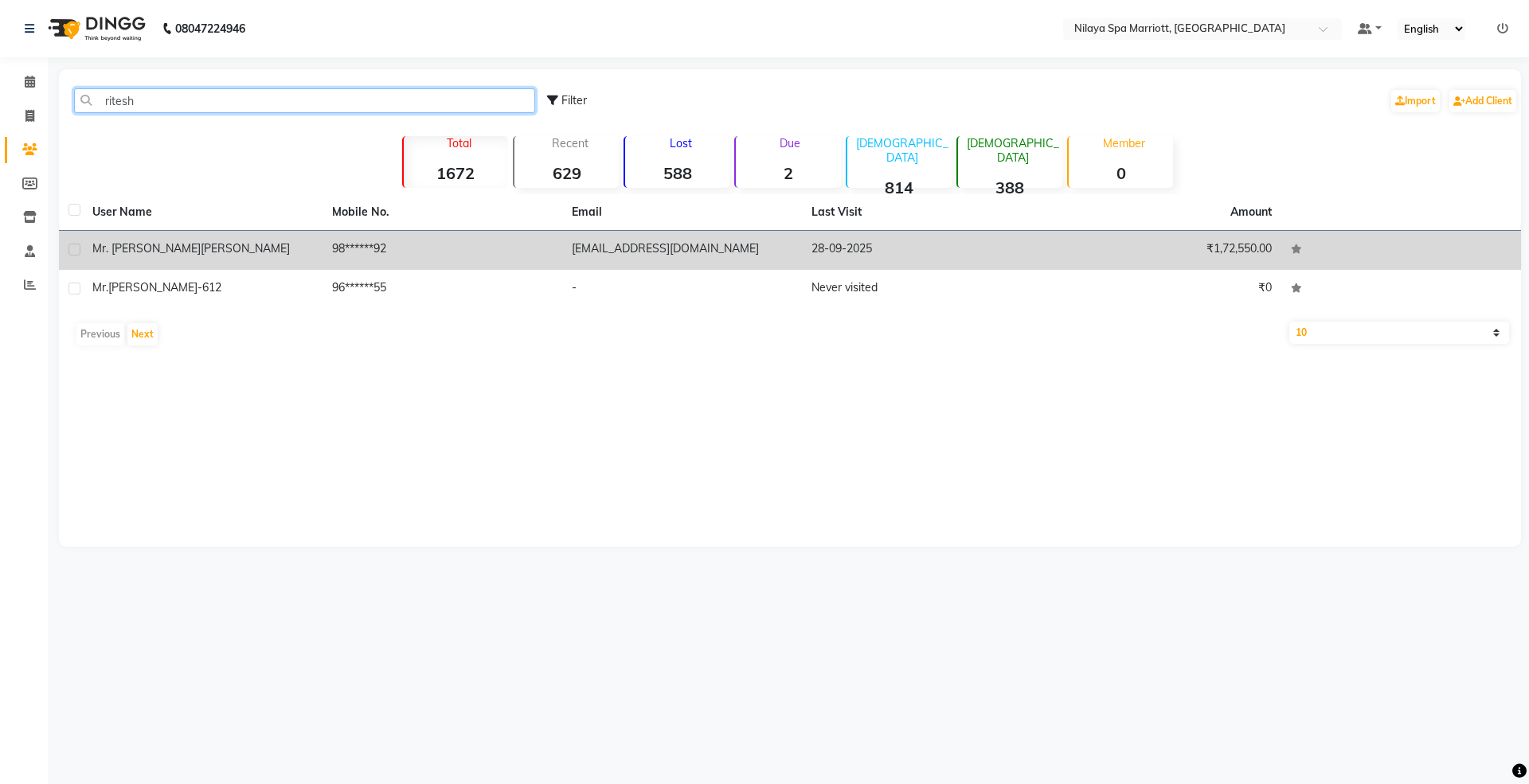
type input "ritesh"
click at [354, 249] on td "98******92" at bounding box center [442, 250] width 240 height 39
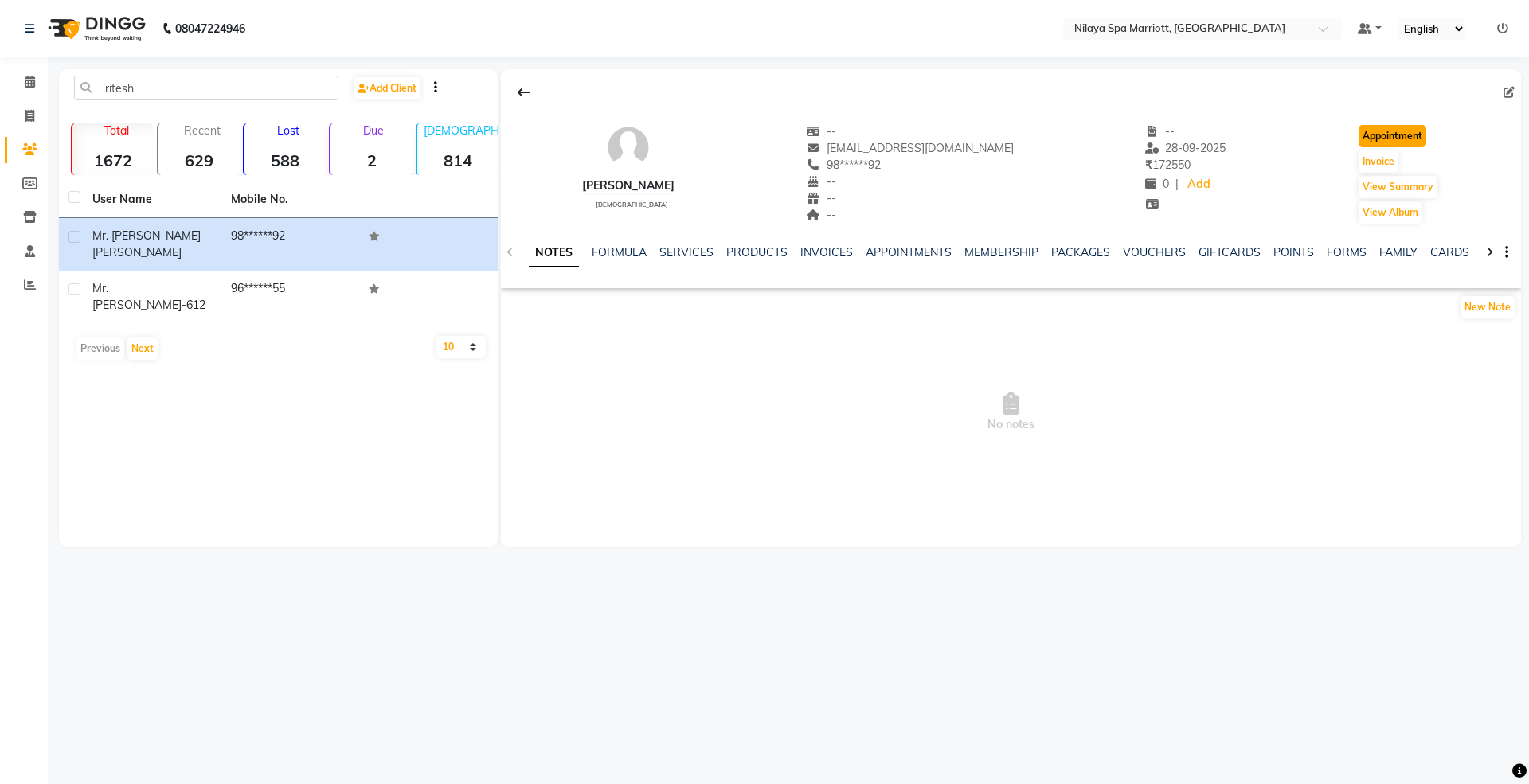
click at [1364, 129] on button "Appointment" at bounding box center [1392, 135] width 68 height 22
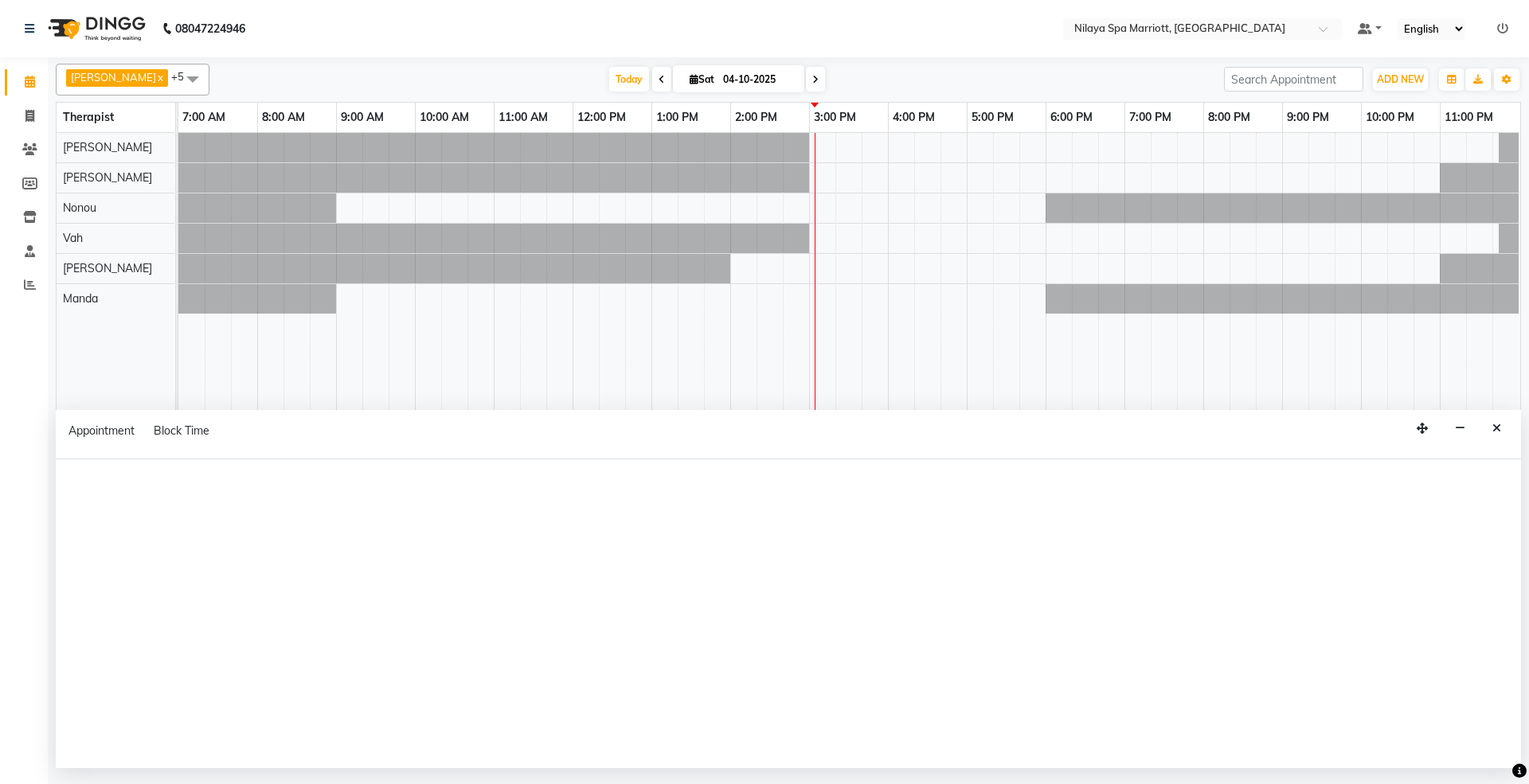
select select "480"
select select "tentative"
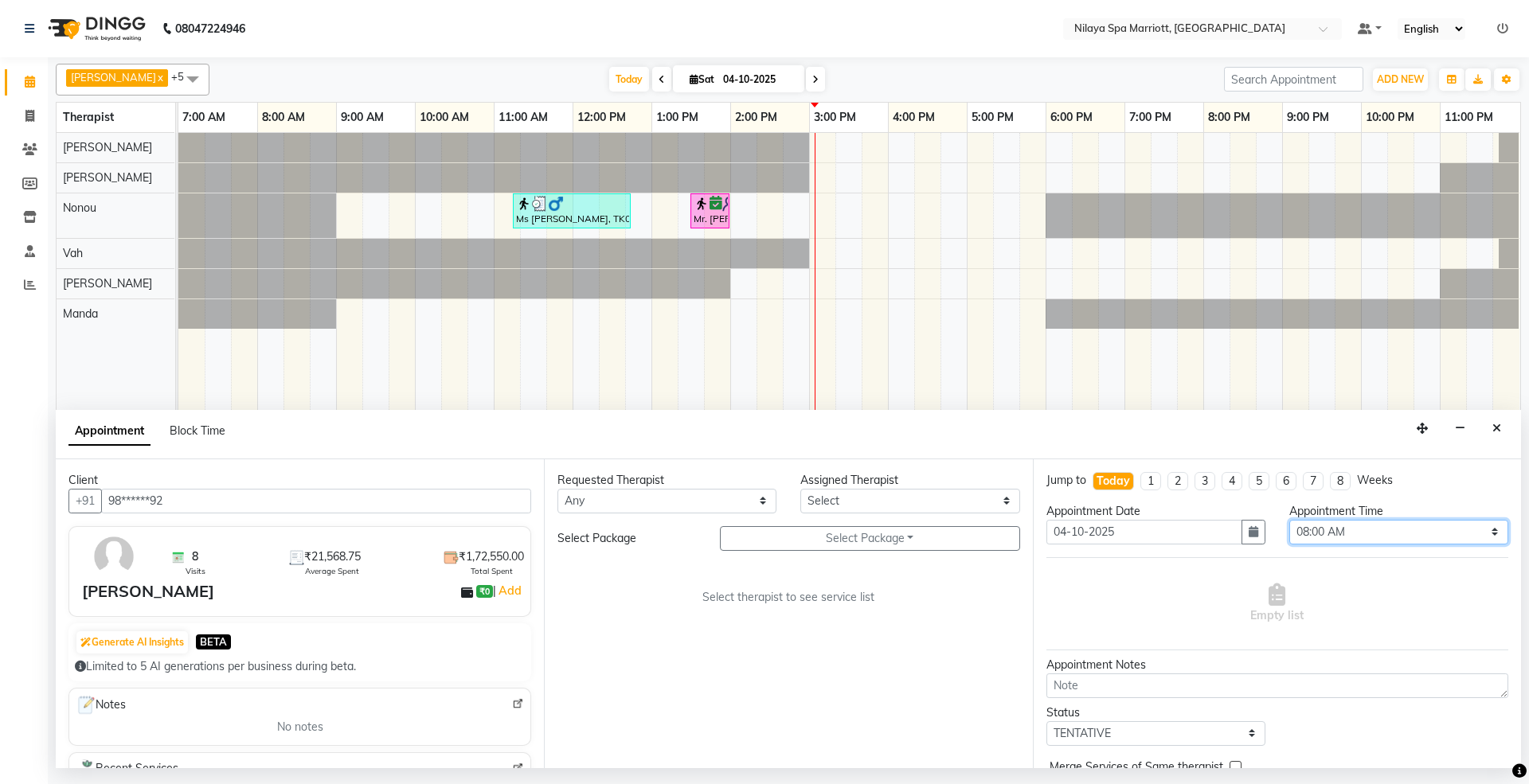
click at [1408, 536] on select "Select 08:00 AM 08:15 AM 08:30 AM 08:45 AM 09:00 AM 09:15 AM 09:30 AM 09:45 AM …" at bounding box center [1399, 532] width 219 height 25
click at [995, 502] on select "Select [PERSON_NAME] [PERSON_NAME] [PERSON_NAME] [PERSON_NAME] Vah" at bounding box center [910, 501] width 219 height 25
select select "92908"
click at [801, 489] on select "Select [PERSON_NAME] [PERSON_NAME] [PERSON_NAME] [PERSON_NAME] Vah" at bounding box center [910, 501] width 219 height 25
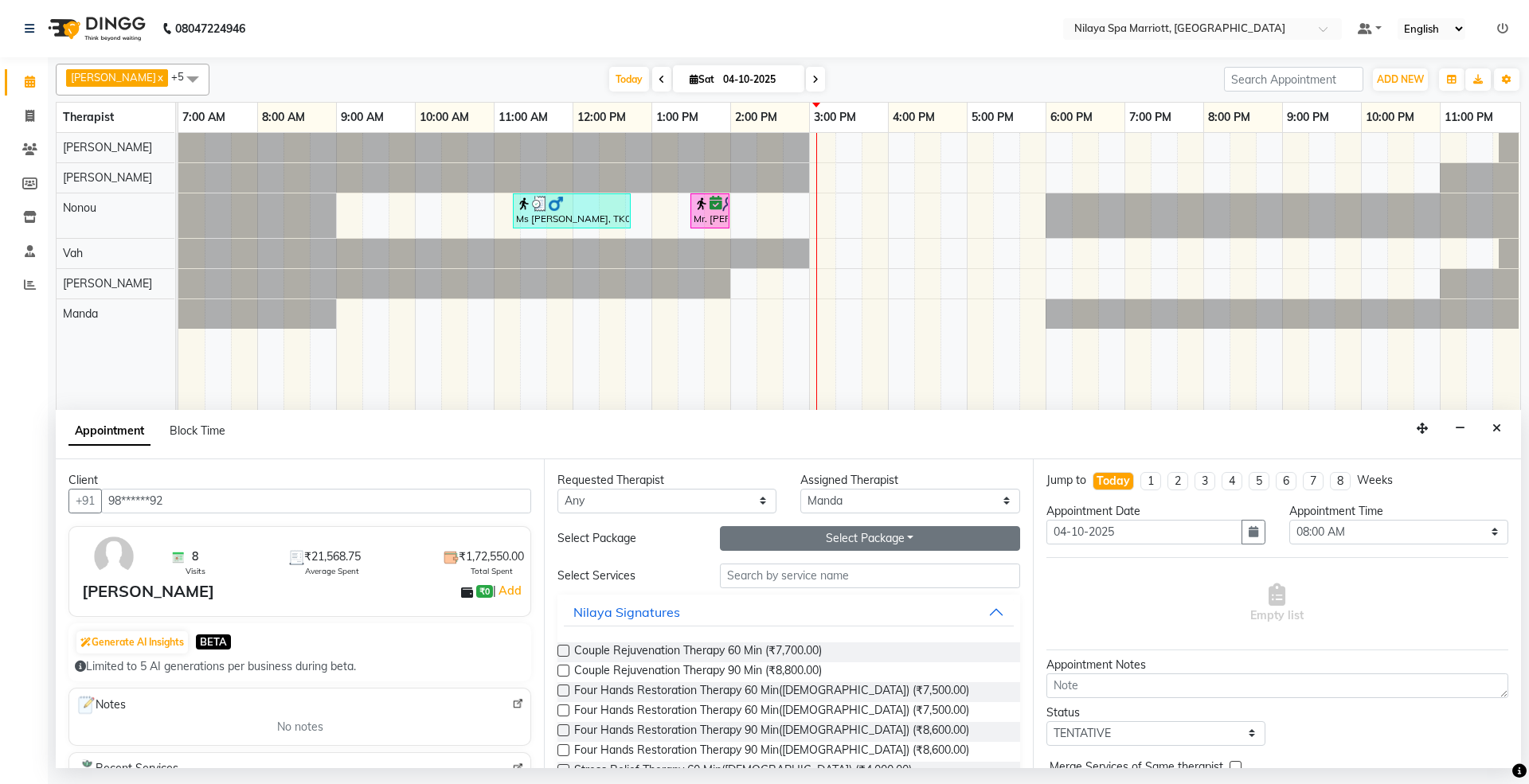
click at [897, 536] on button "Select Package Toggle Dropdown" at bounding box center [870, 539] width 300 height 25
click at [861, 596] on li "Palladium With Upgrades & Complimentary" at bounding box center [863, 594] width 286 height 23
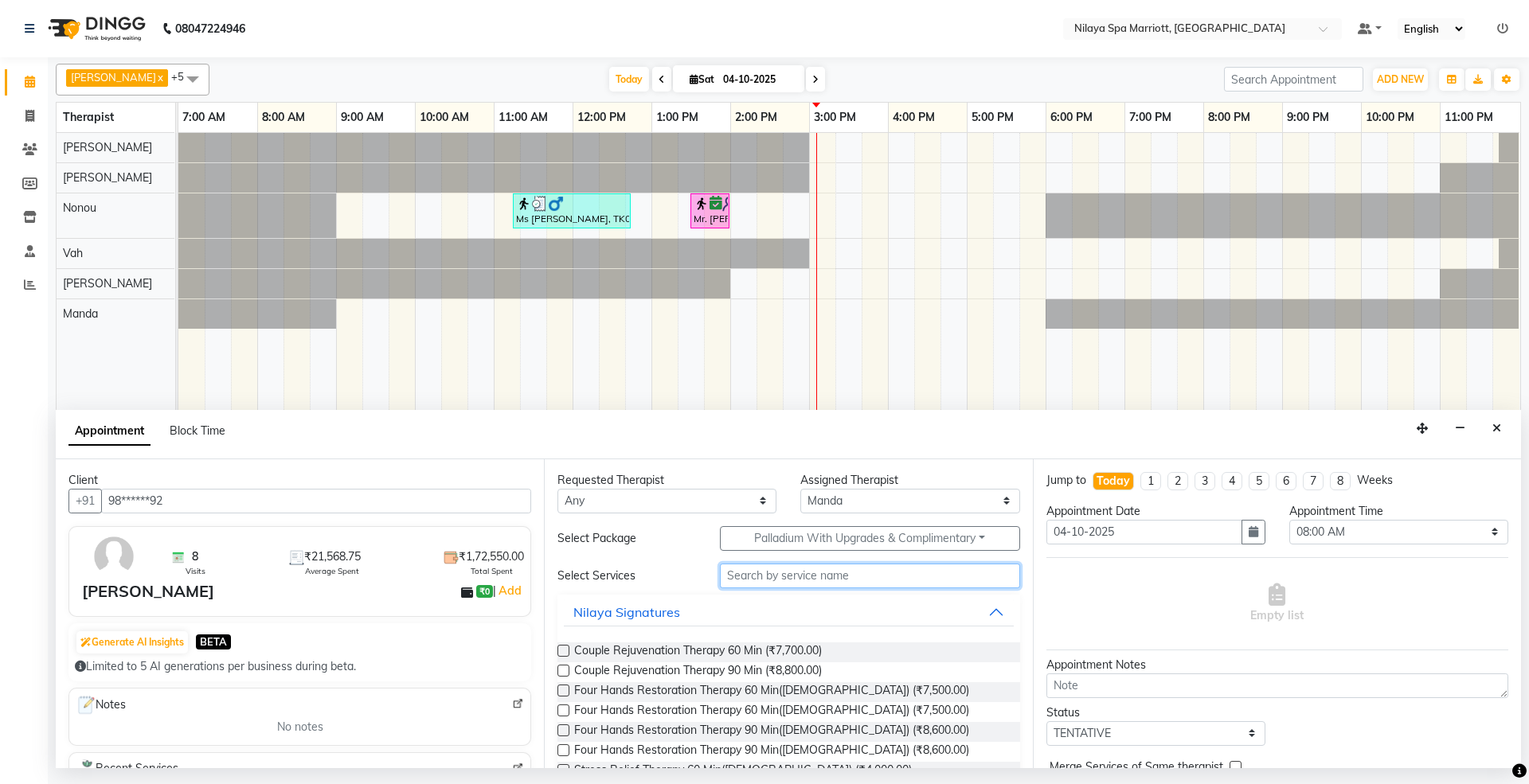
click at [759, 578] on input "text" at bounding box center [870, 576] width 300 height 25
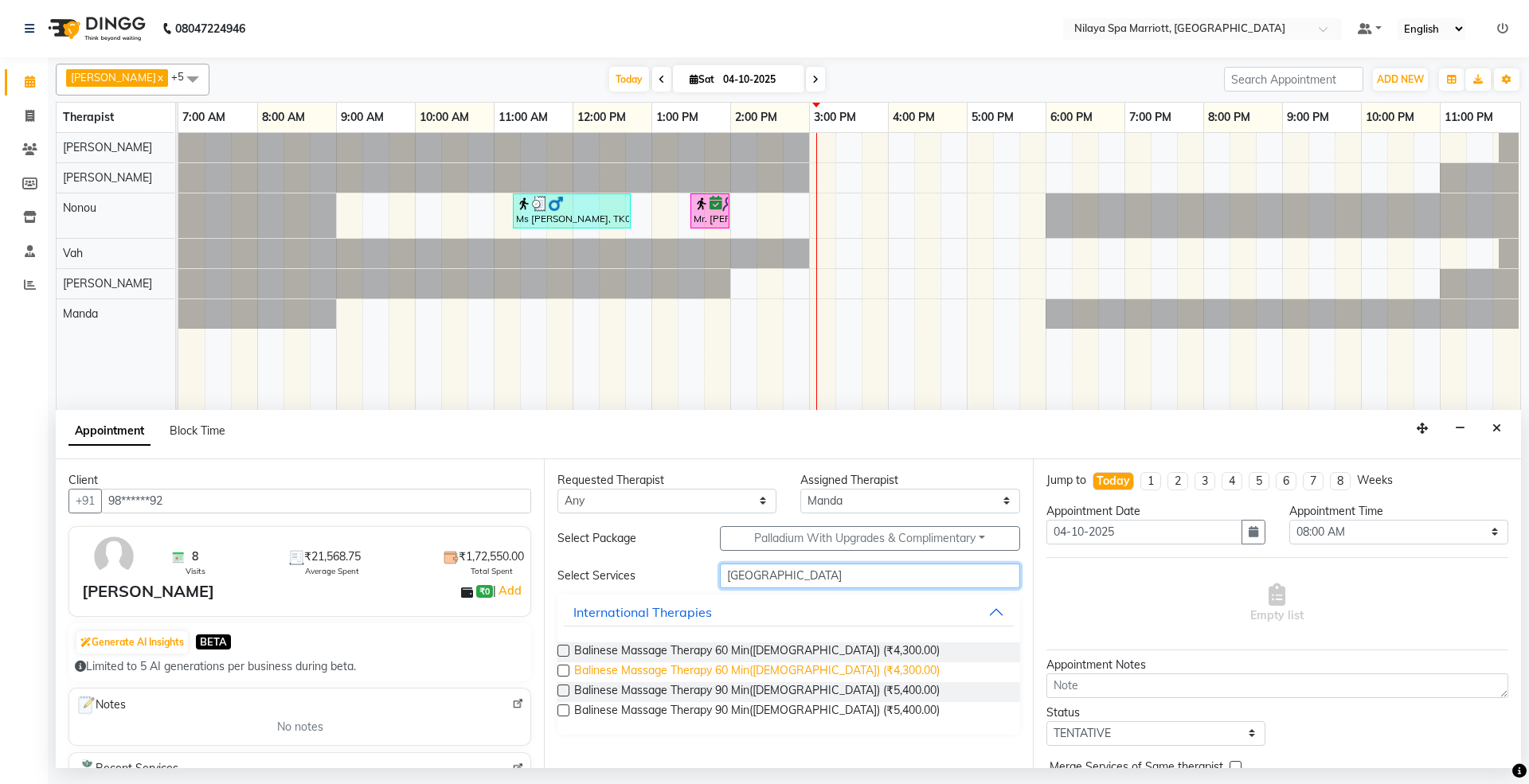
type input "[GEOGRAPHIC_DATA]"
click at [793, 667] on span "Balinese Massage Therapy 60 Min([DEMOGRAPHIC_DATA]) (₹4,300.00)" at bounding box center [757, 672] width 365 height 20
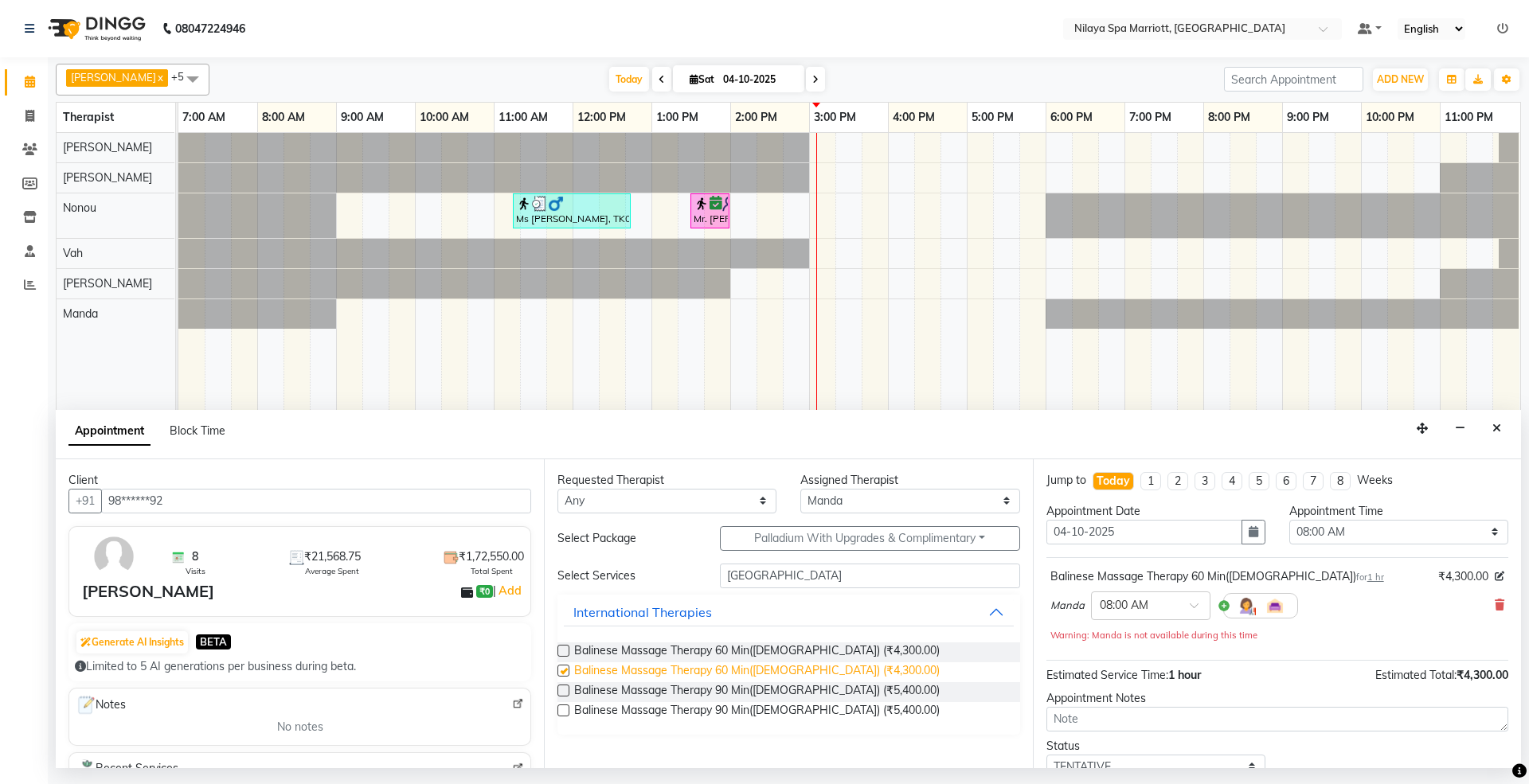
checkbox input "false"
click at [1406, 526] on select "Select 08:00 AM 08:15 AM 08:30 AM 08:45 AM 09:00 AM 09:15 AM 09:30 AM 09:45 AM …" at bounding box center [1399, 532] width 219 height 25
select select "810"
click at [1289, 521] on select "Select 08:00 AM 08:15 AM 08:30 AM 08:45 AM 09:00 AM 09:15 AM 09:30 AM 09:45 AM …" at bounding box center [1399, 532] width 219 height 25
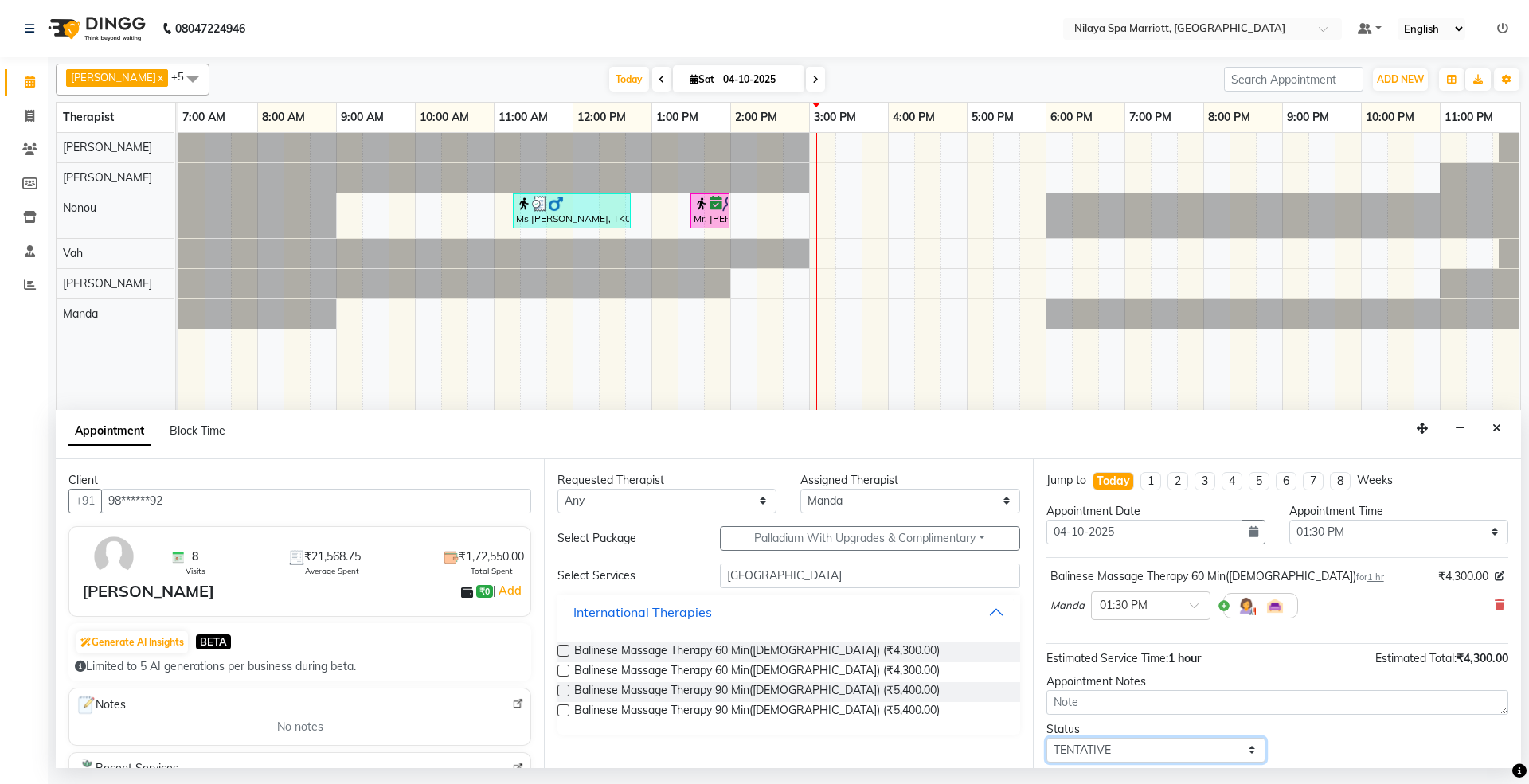
click at [1167, 748] on select "Select TENTATIVE CONFIRM CHECK-IN UPCOMING" at bounding box center [1155, 750] width 219 height 25
select select "confirm booking"
click at [1046, 741] on select "Select TENTATIVE CONFIRM CHECK-IN UPCOMING" at bounding box center [1155, 750] width 219 height 25
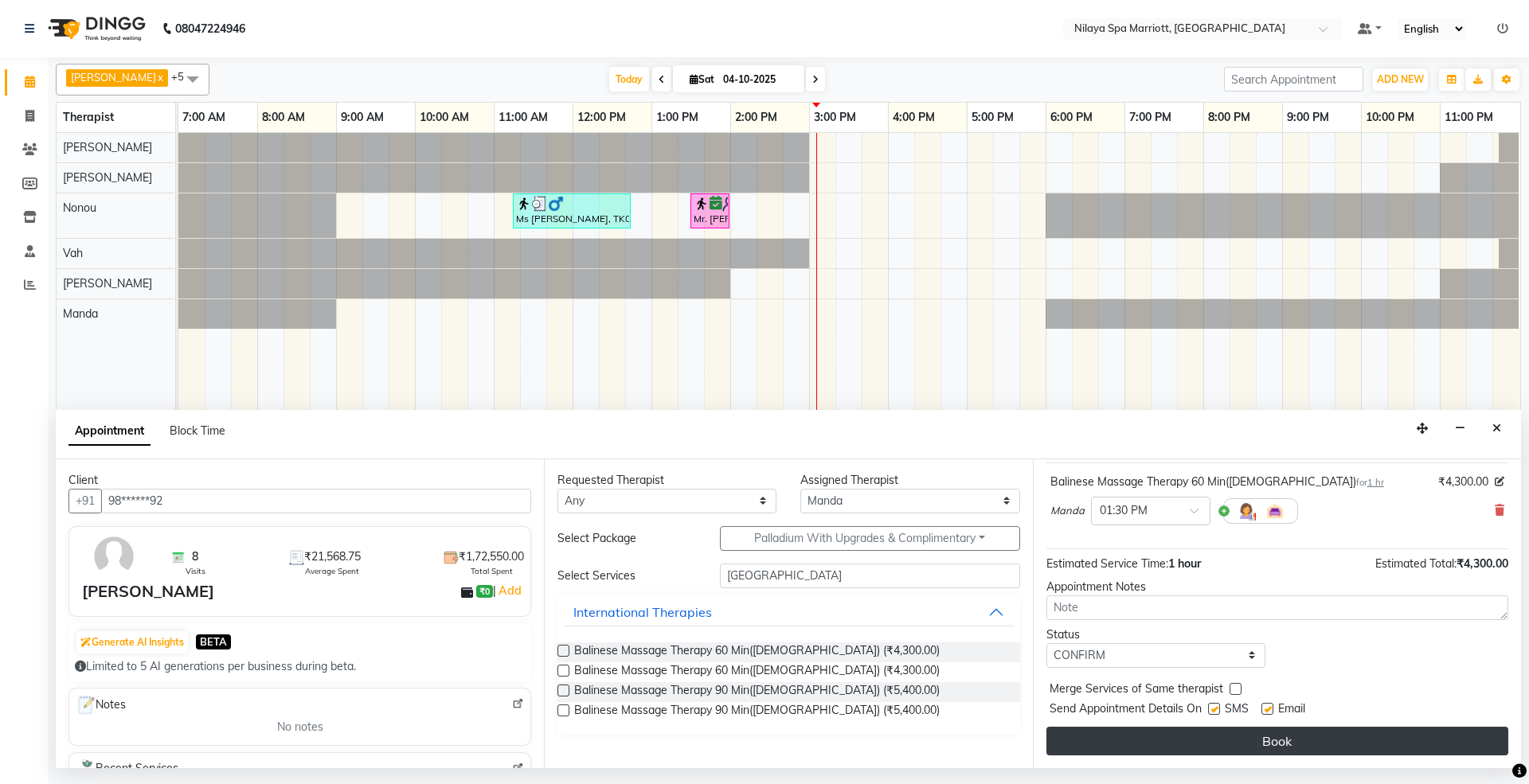
click at [1342, 740] on button "Book" at bounding box center [1277, 741] width 462 height 29
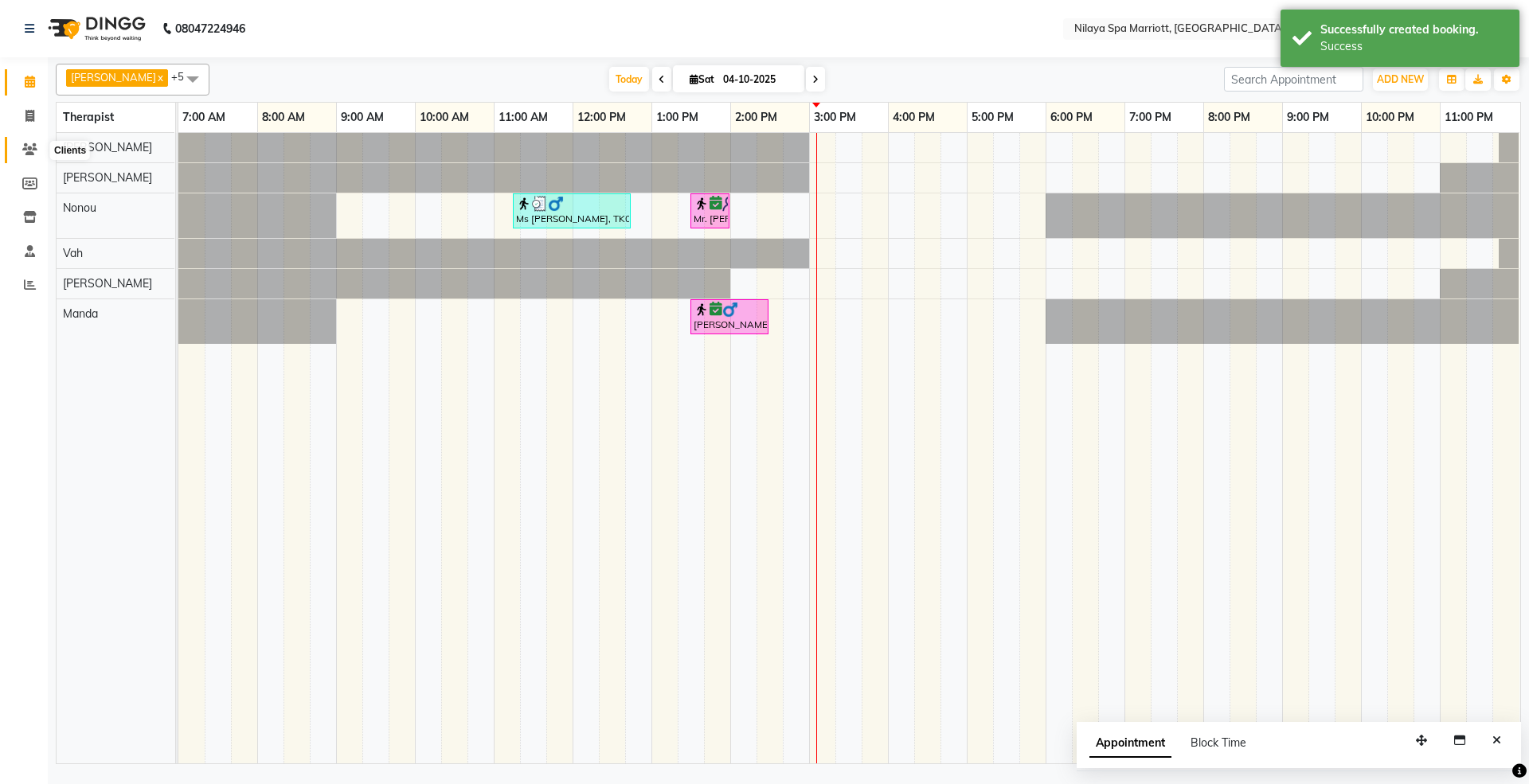
click at [27, 154] on icon at bounding box center [29, 149] width 15 height 12
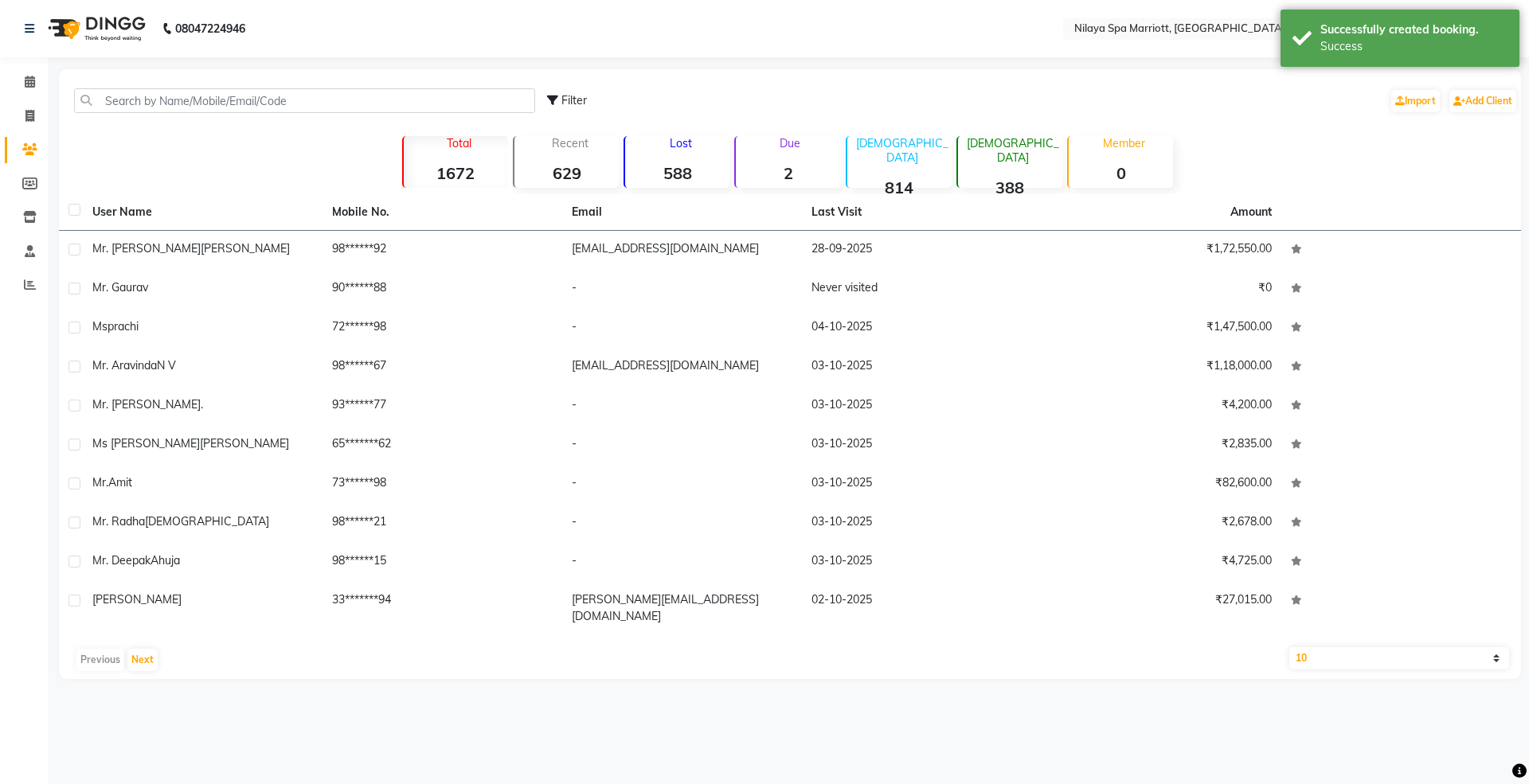
drag, startPoint x: 166, startPoint y: 86, endPoint x: 173, endPoint y: 99, distance: 14.8
click at [166, 86] on div "Filter Import Add Client" at bounding box center [789, 101] width 1456 height 50
click at [175, 101] on input "text" at bounding box center [304, 101] width 461 height 25
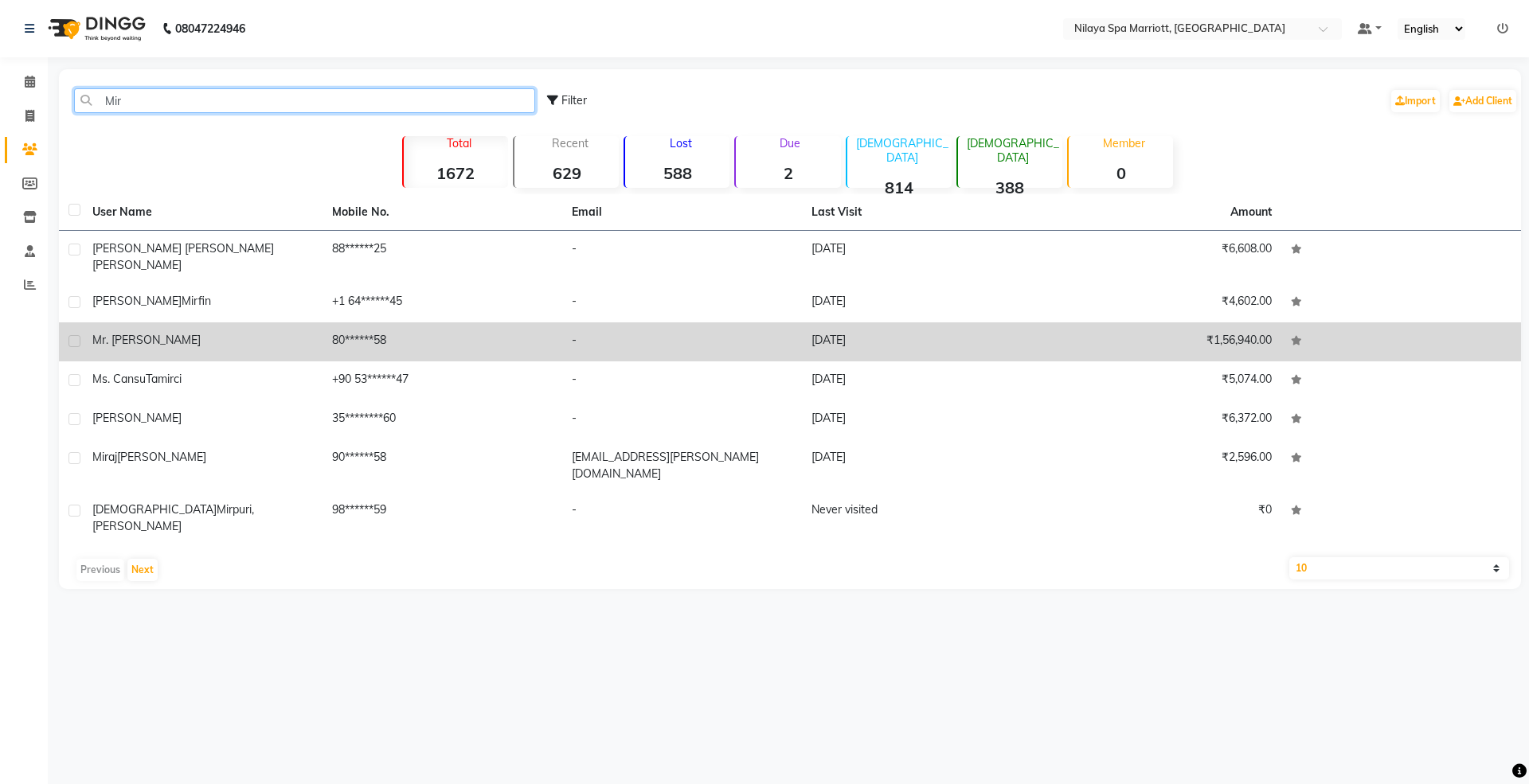
type input "Mir"
click at [175, 333] on span "Mr. [PERSON_NAME]" at bounding box center [146, 339] width 108 height 14
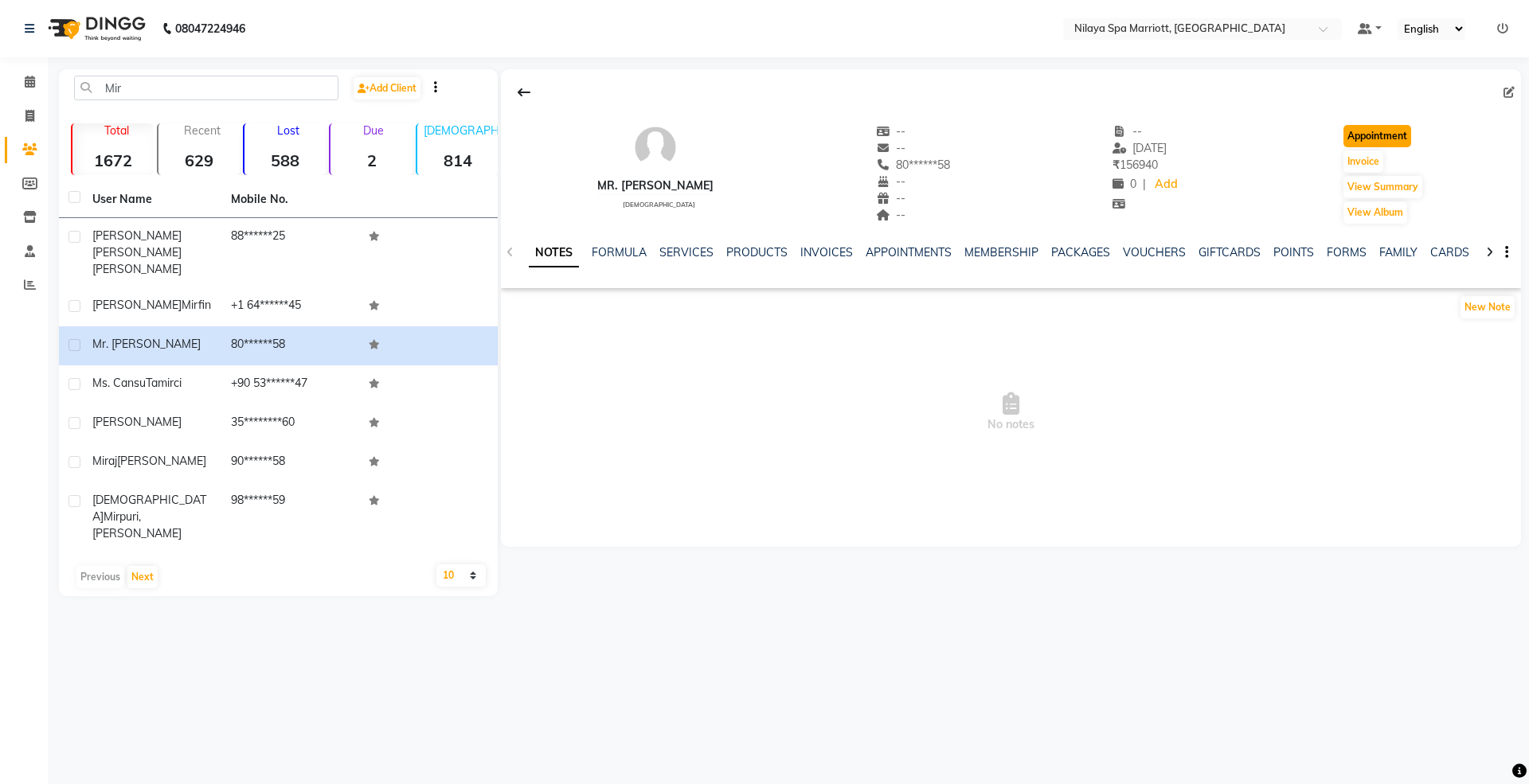
click at [1364, 131] on button "Appointment" at bounding box center [1377, 135] width 68 height 22
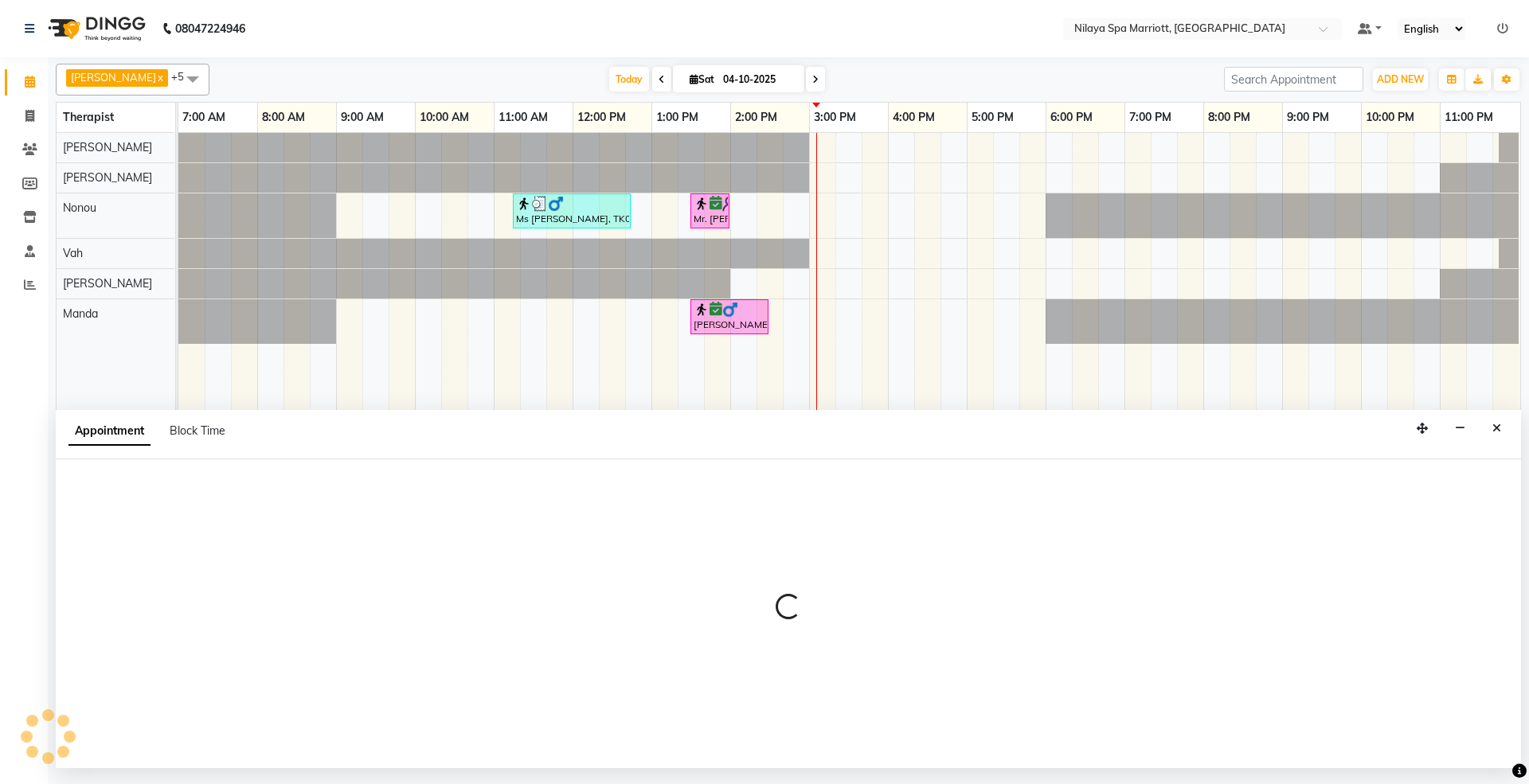
select select "480"
select select "tentative"
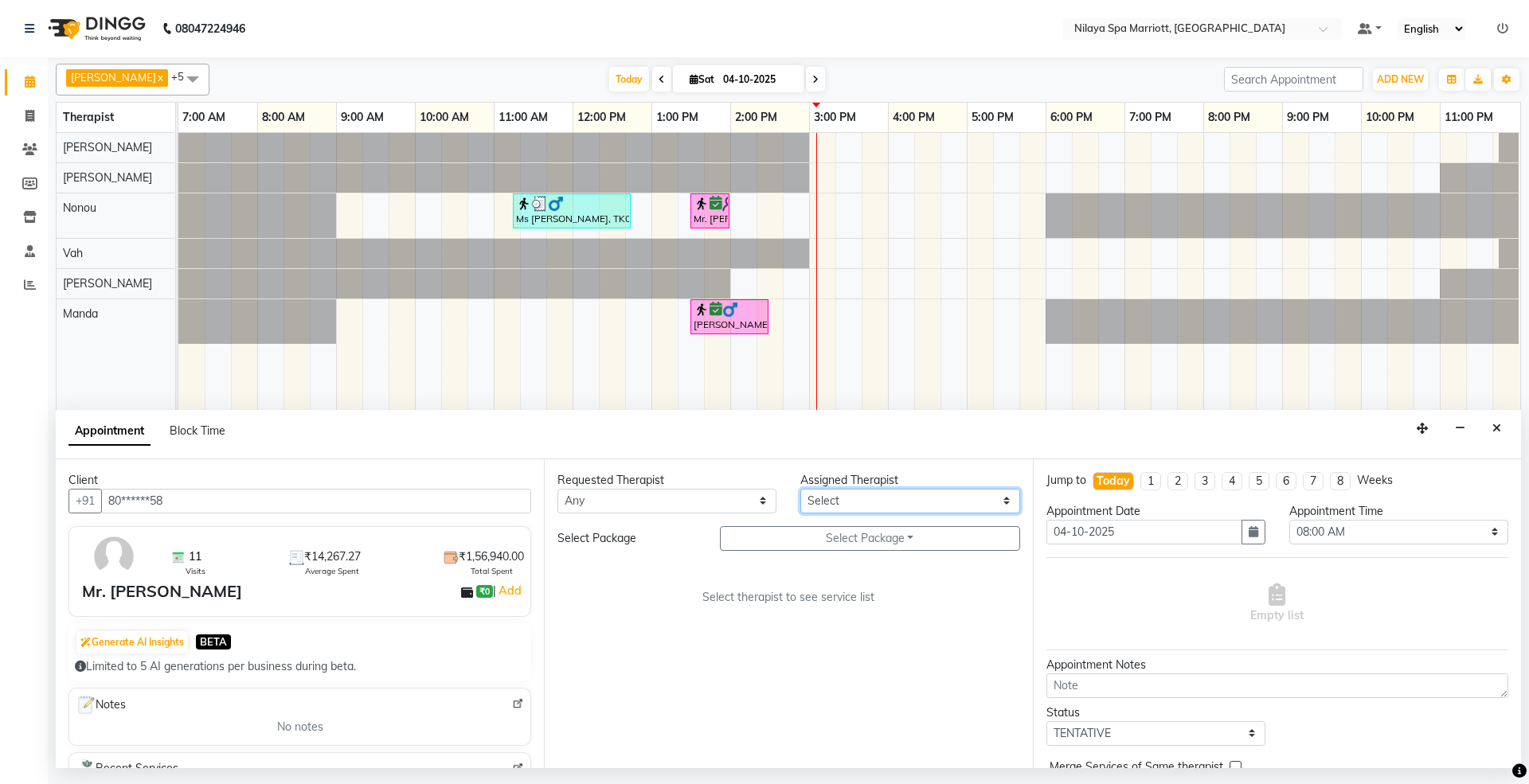
click at [870, 497] on select "Select [PERSON_NAME] [PERSON_NAME] [PERSON_NAME] [PERSON_NAME] Vah" at bounding box center [910, 501] width 219 height 25
click at [876, 497] on select "Select [PERSON_NAME] [PERSON_NAME] [PERSON_NAME] [PERSON_NAME] Vah" at bounding box center [910, 501] width 219 height 25
select select "71648"
click at [801, 489] on select "Select [PERSON_NAME] [PERSON_NAME] [PERSON_NAME] [PERSON_NAME] Vah" at bounding box center [910, 501] width 219 height 25
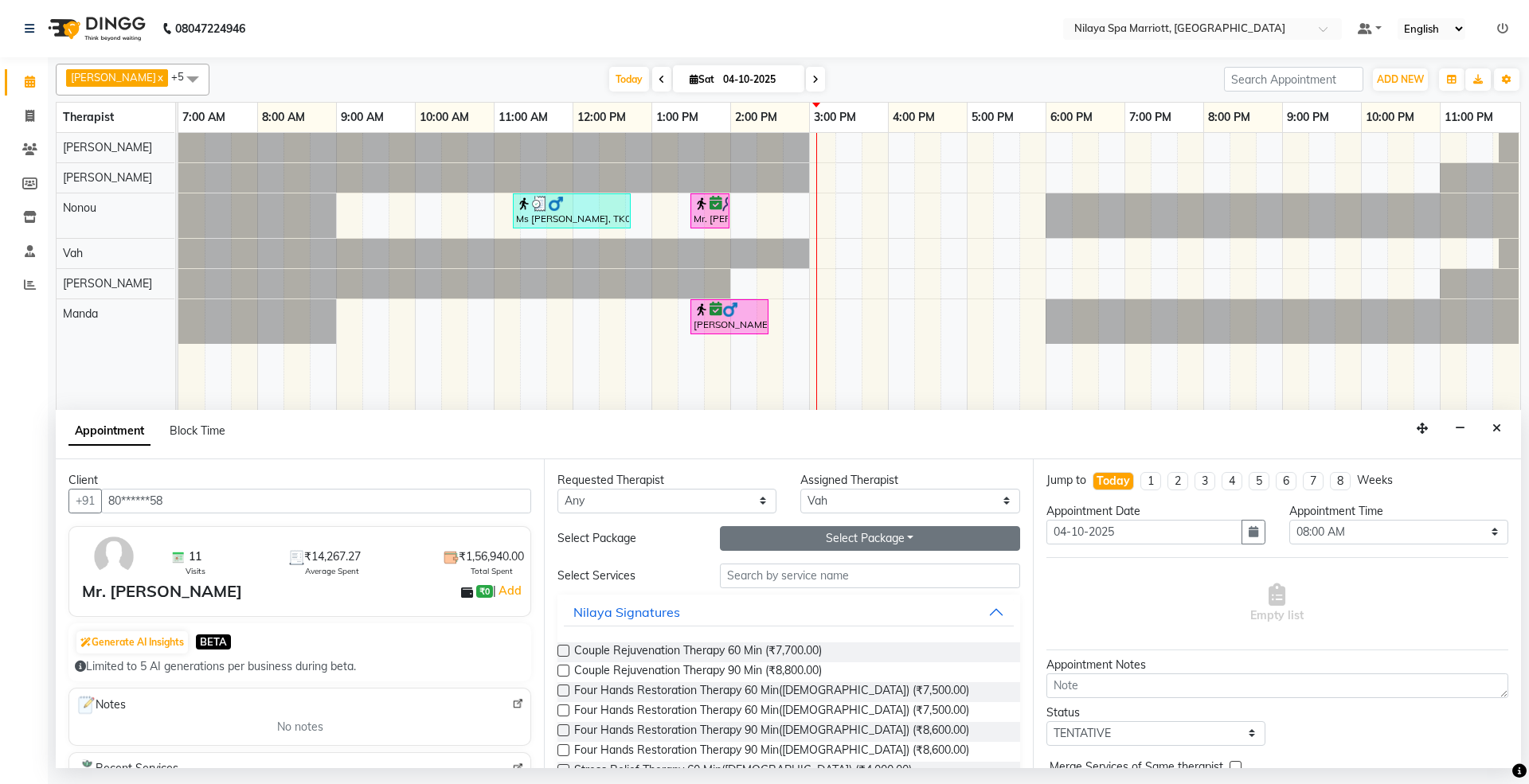
click at [858, 535] on button "Select Package Toggle Dropdown" at bounding box center [870, 539] width 300 height 25
click at [855, 600] on li "Gold With Upgrades & Complimentary" at bounding box center [847, 594] width 254 height 23
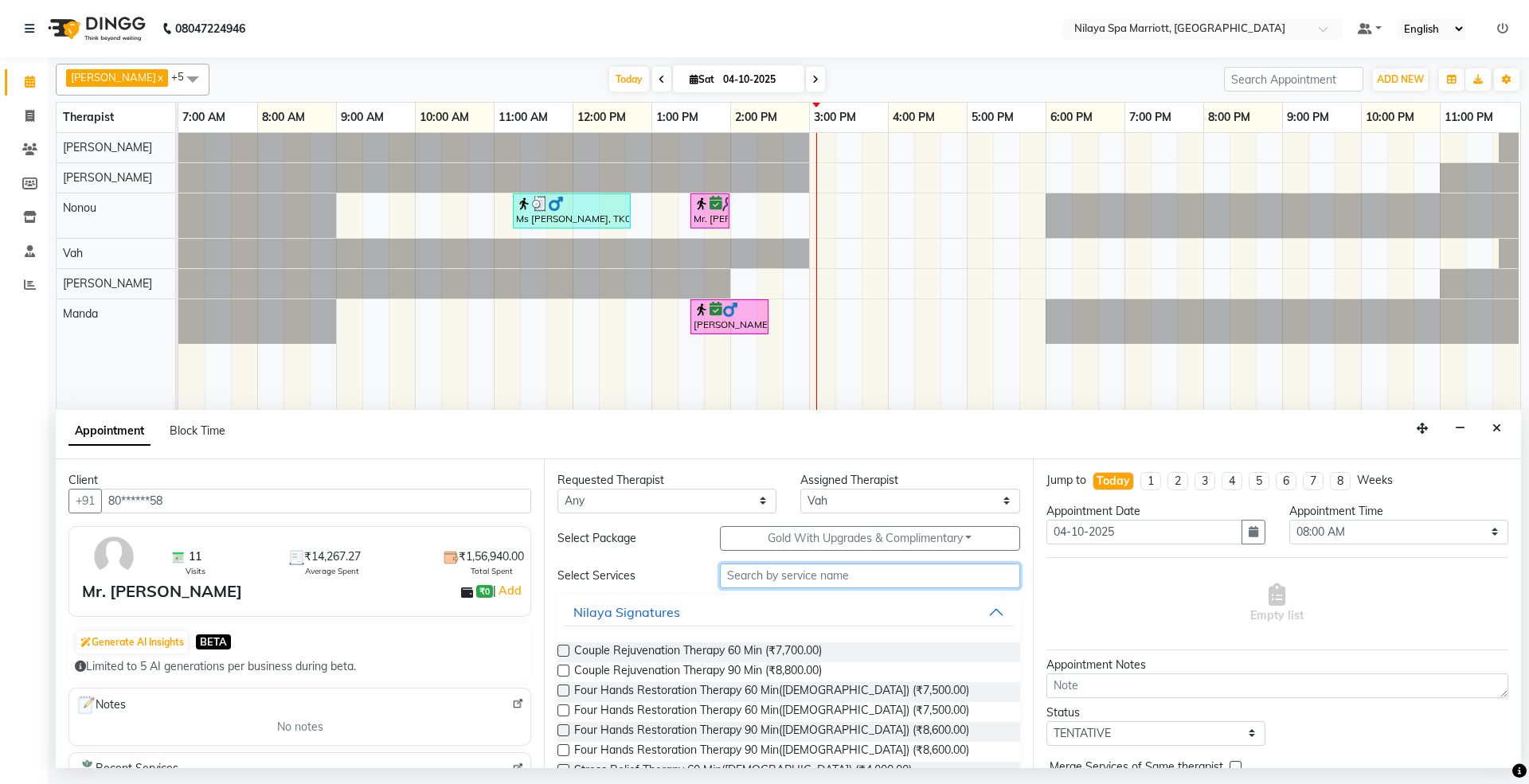
click at [791, 573] on input "text" at bounding box center [870, 576] width 300 height 25
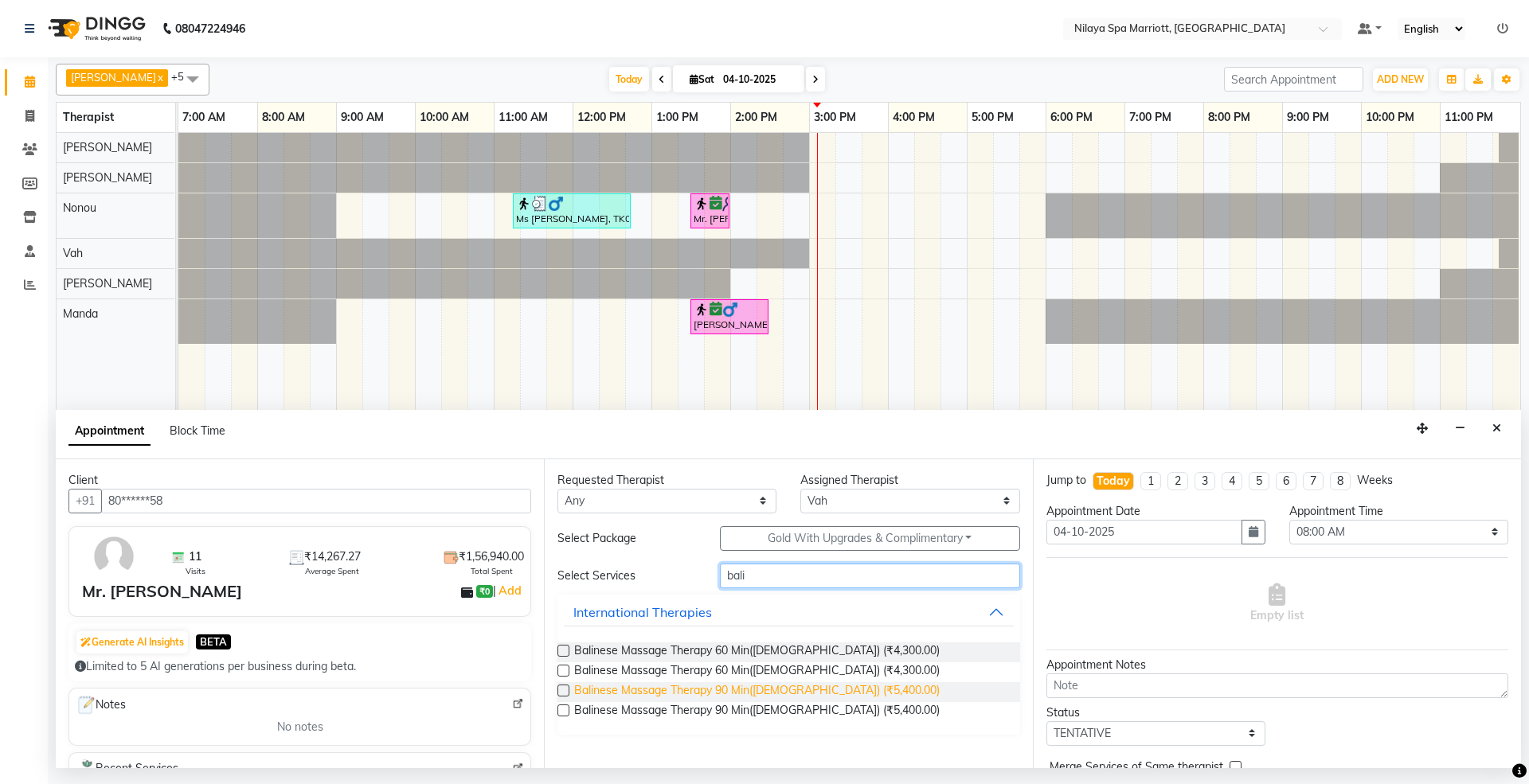
type input "bali"
click at [767, 688] on span "Balinese Massage Therapy 90 Min([DEMOGRAPHIC_DATA]) (₹5,400.00)" at bounding box center [757, 692] width 365 height 20
checkbox input "false"
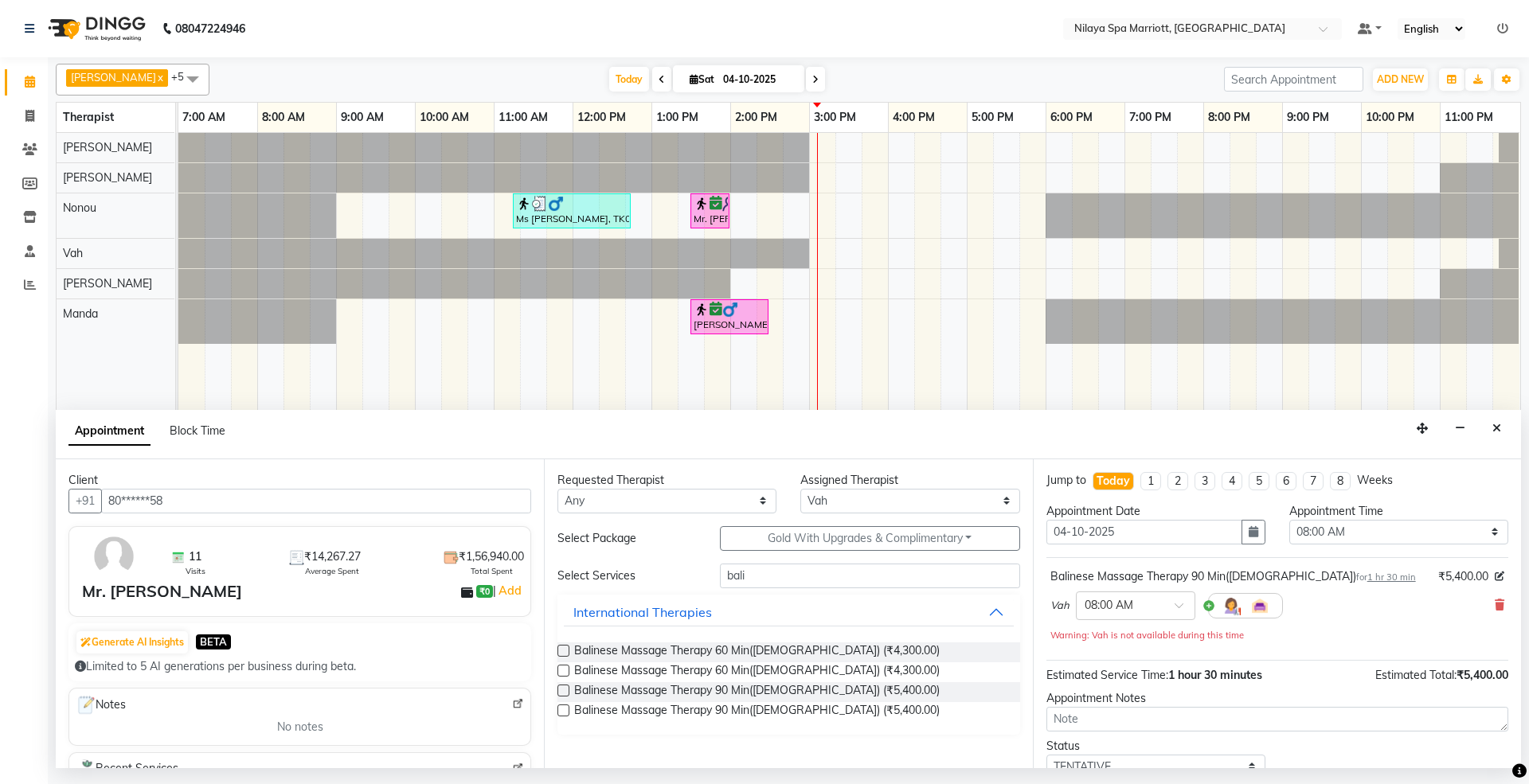
click at [1485, 599] on div "Vah × 08:00 AM" at bounding box center [1277, 605] width 454 height 42
click at [1495, 602] on icon at bounding box center [1500, 605] width 10 height 11
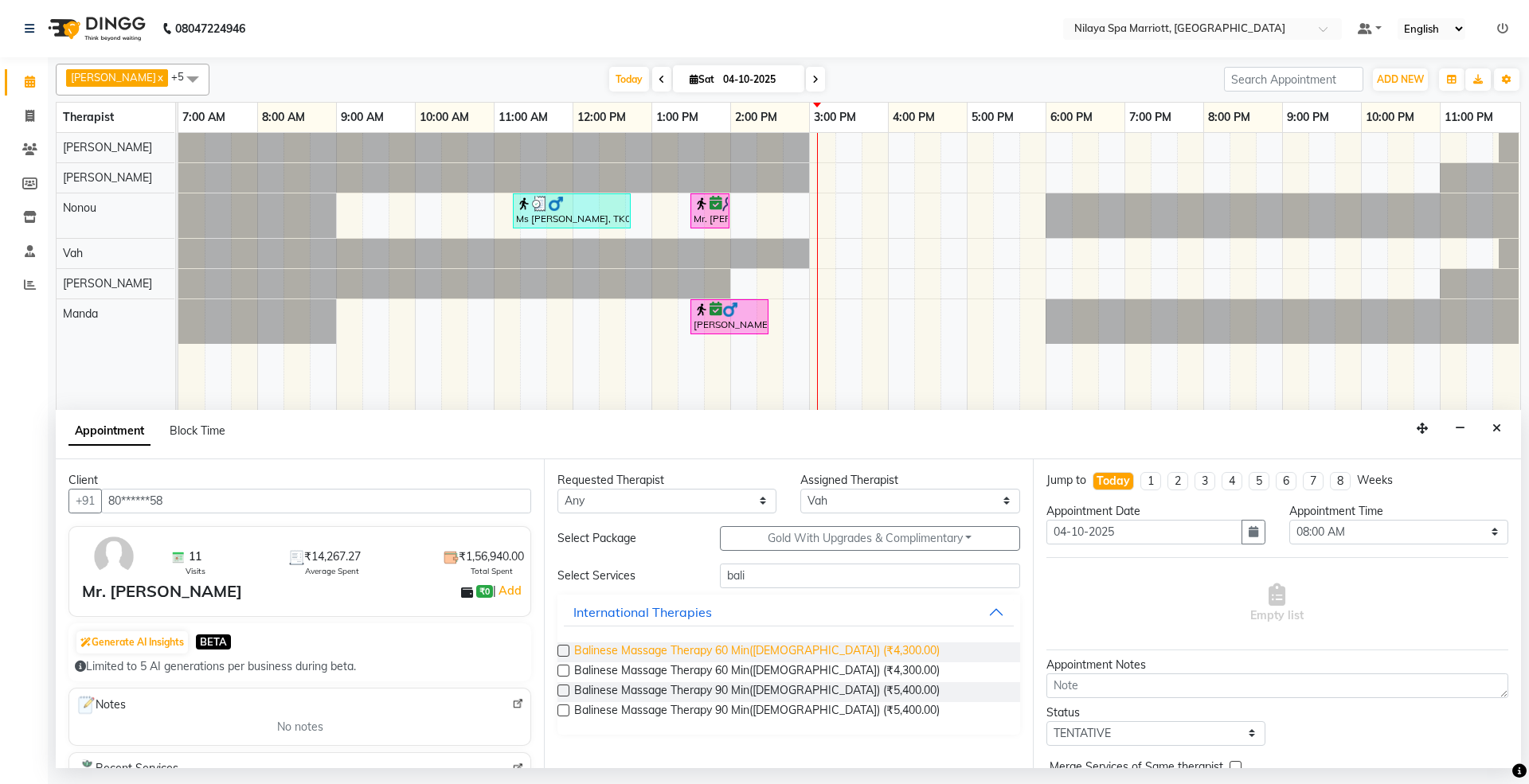
click at [765, 650] on span "Balinese Massage Therapy 60 Min([DEMOGRAPHIC_DATA]) (₹4,300.00)" at bounding box center [757, 652] width 365 height 20
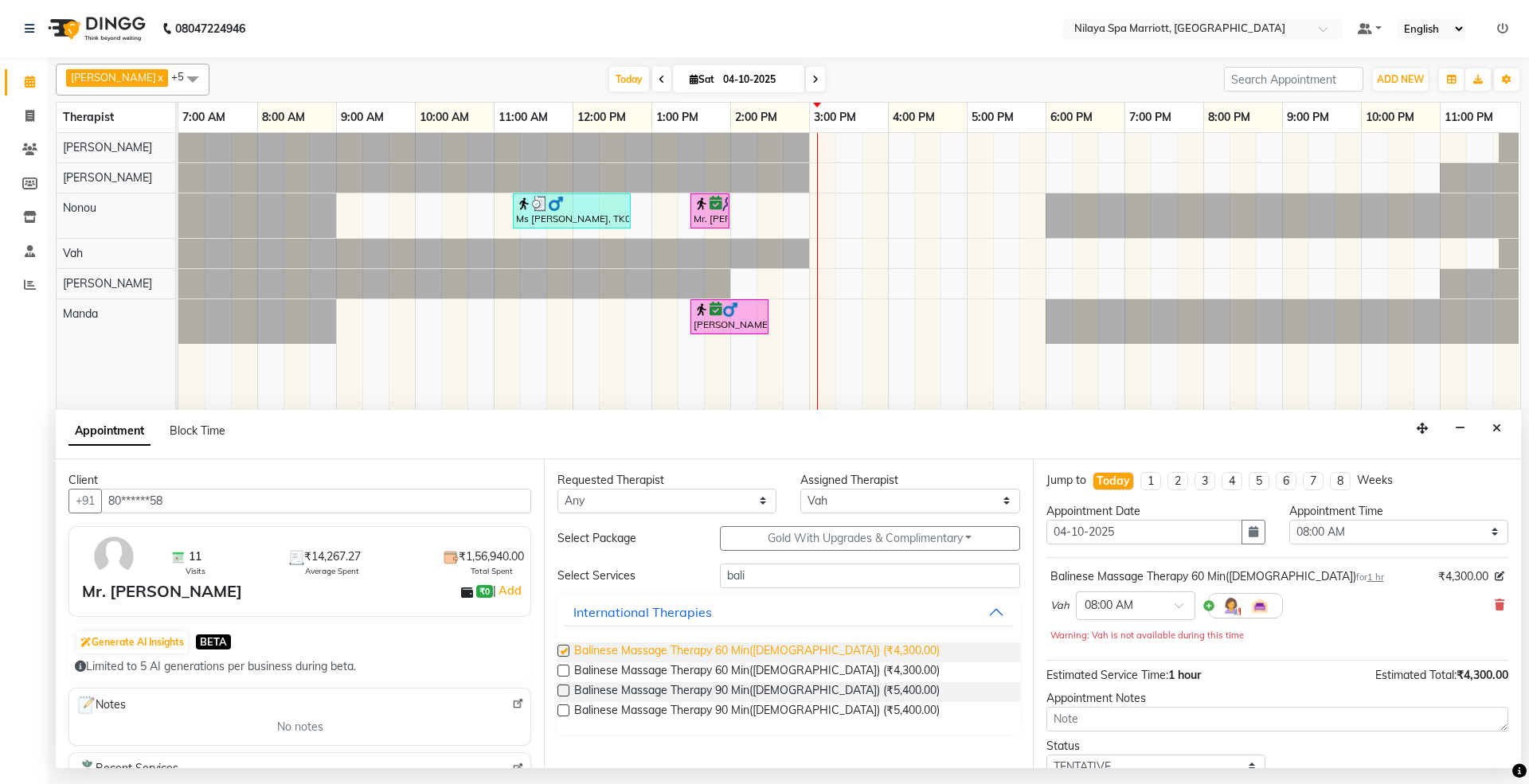
checkbox input "false"
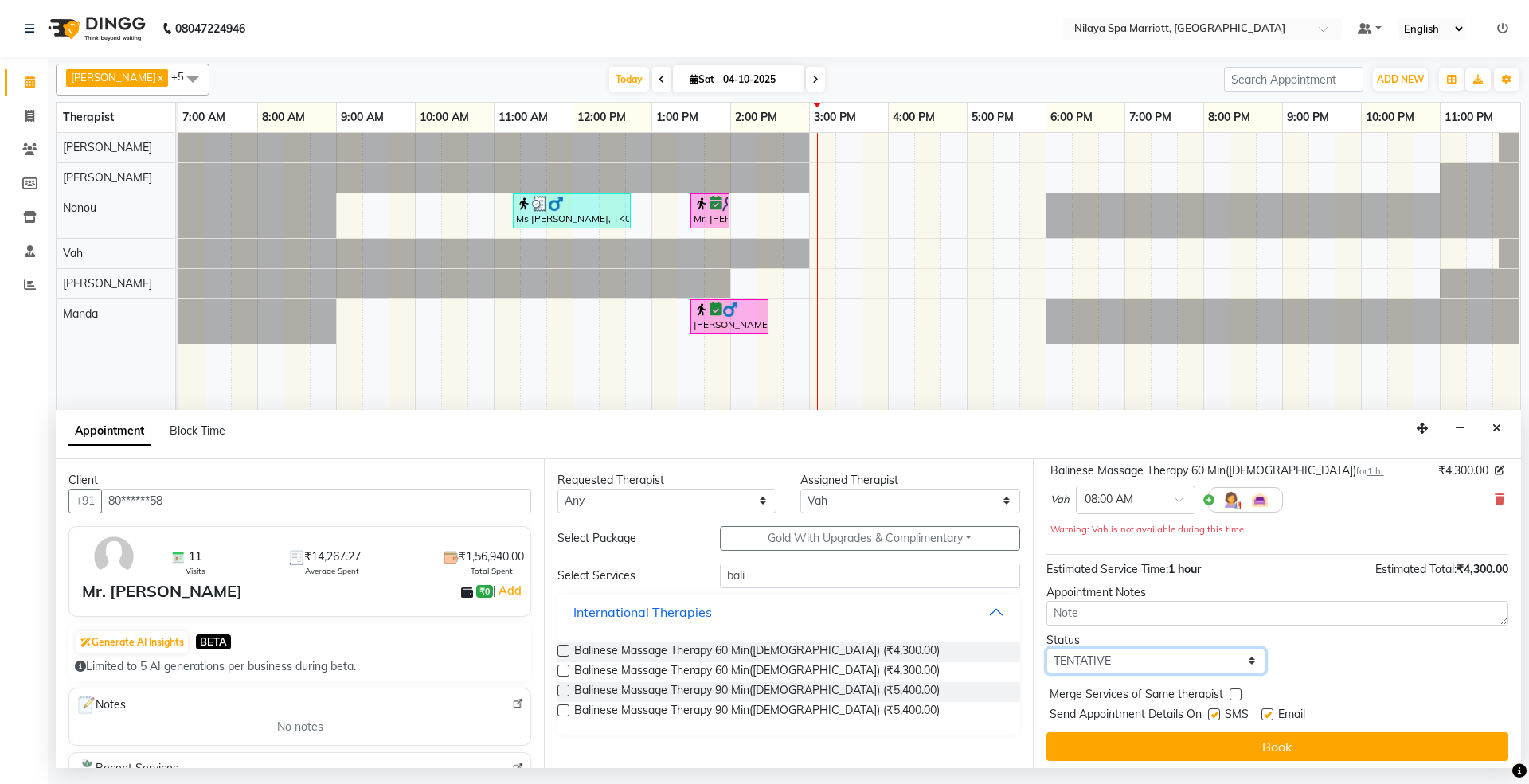
click at [1180, 670] on select "Select TENTATIVE CONFIRM CHECK-IN UPCOMING" at bounding box center [1155, 660] width 219 height 25
select select "confirm booking"
click at [1046, 651] on select "Select TENTATIVE CONFIRM CHECK-IN UPCOMING" at bounding box center [1155, 660] width 219 height 25
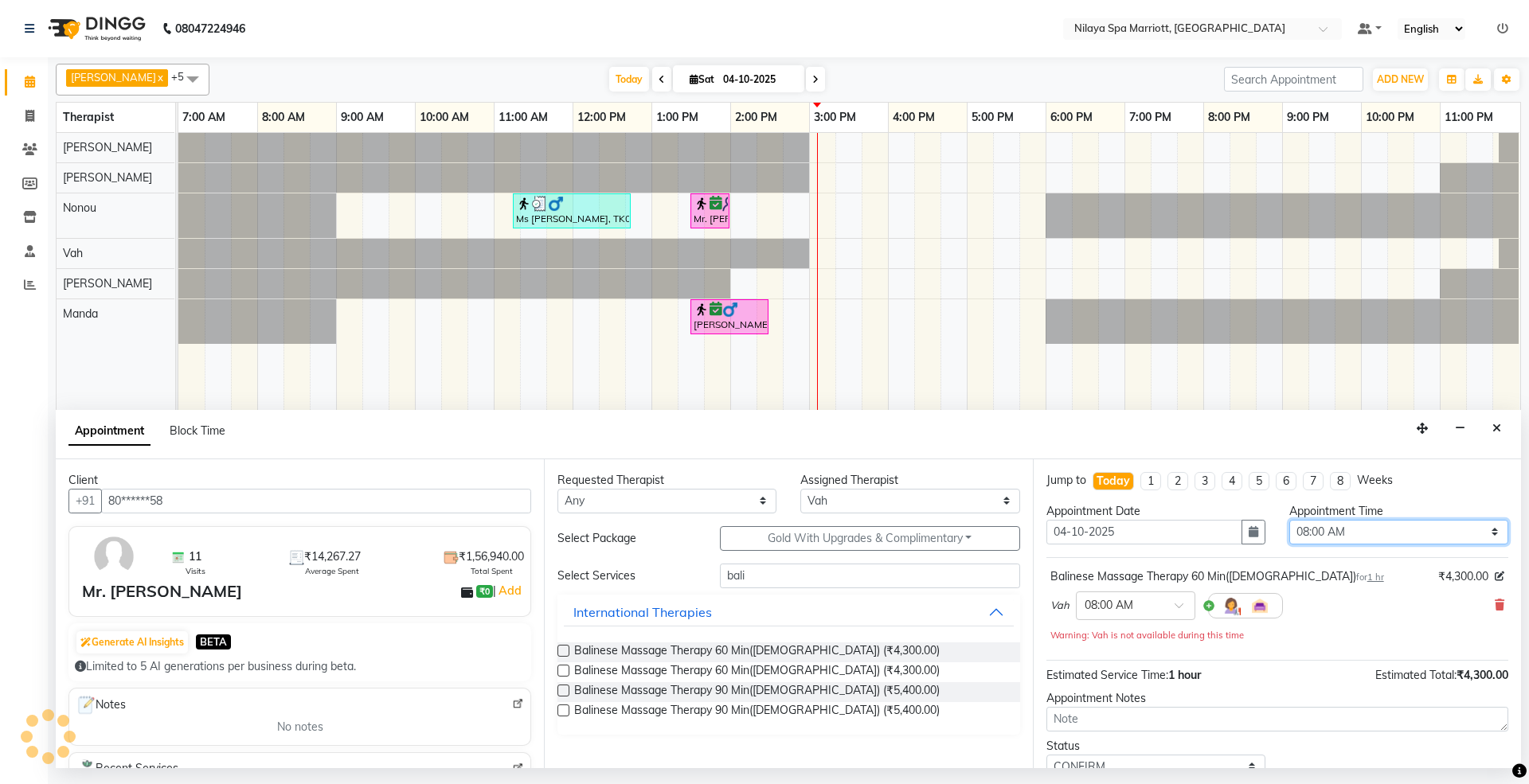
click at [1414, 526] on select "Select 08:00 AM 08:15 AM 08:30 AM 08:45 AM 09:00 AM 09:15 AM 09:30 AM 09:45 AM …" at bounding box center [1399, 532] width 219 height 25
click at [1362, 536] on select "Select 08:00 AM 08:15 AM 08:30 AM 08:45 AM 09:00 AM 09:15 AM 09:30 AM 09:45 AM …" at bounding box center [1399, 532] width 219 height 25
select select "840"
click at [1289, 521] on select "Select 08:00 AM 08:15 AM 08:30 AM 08:45 AM 09:00 AM 09:15 AM 09:30 AM 09:45 AM …" at bounding box center [1399, 532] width 219 height 25
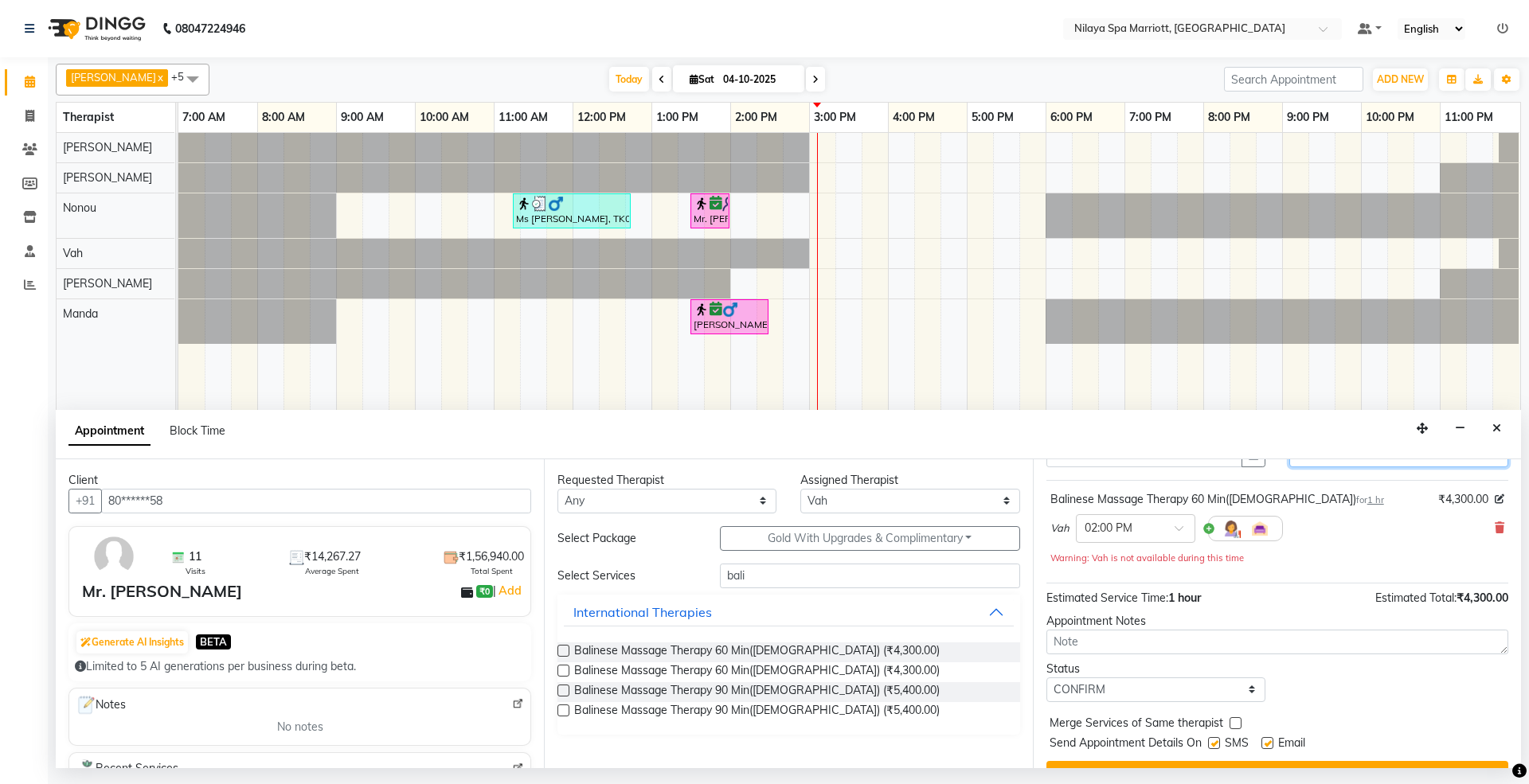
scroll to position [113, 0]
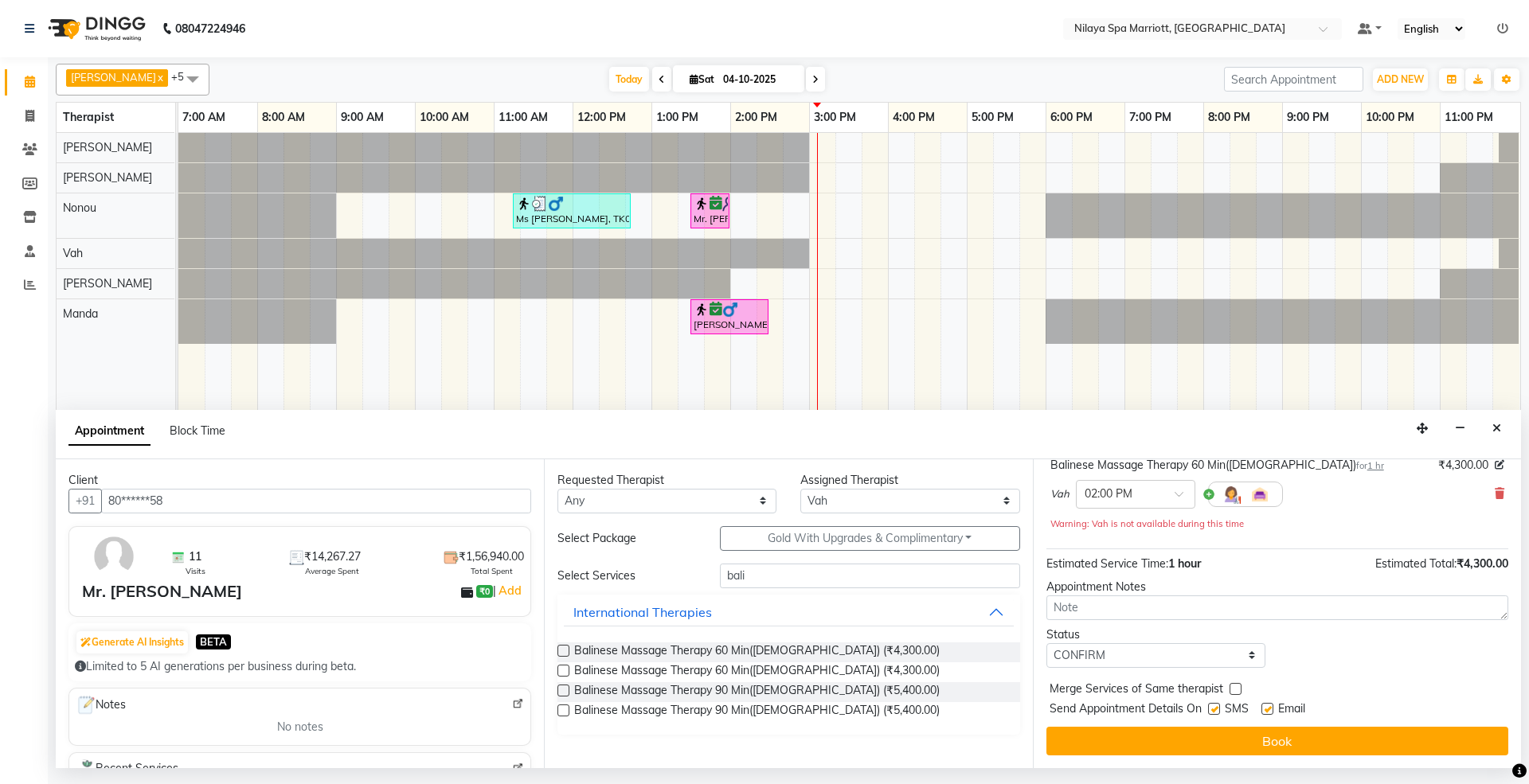
click at [1159, 736] on button "Book" at bounding box center [1277, 741] width 462 height 29
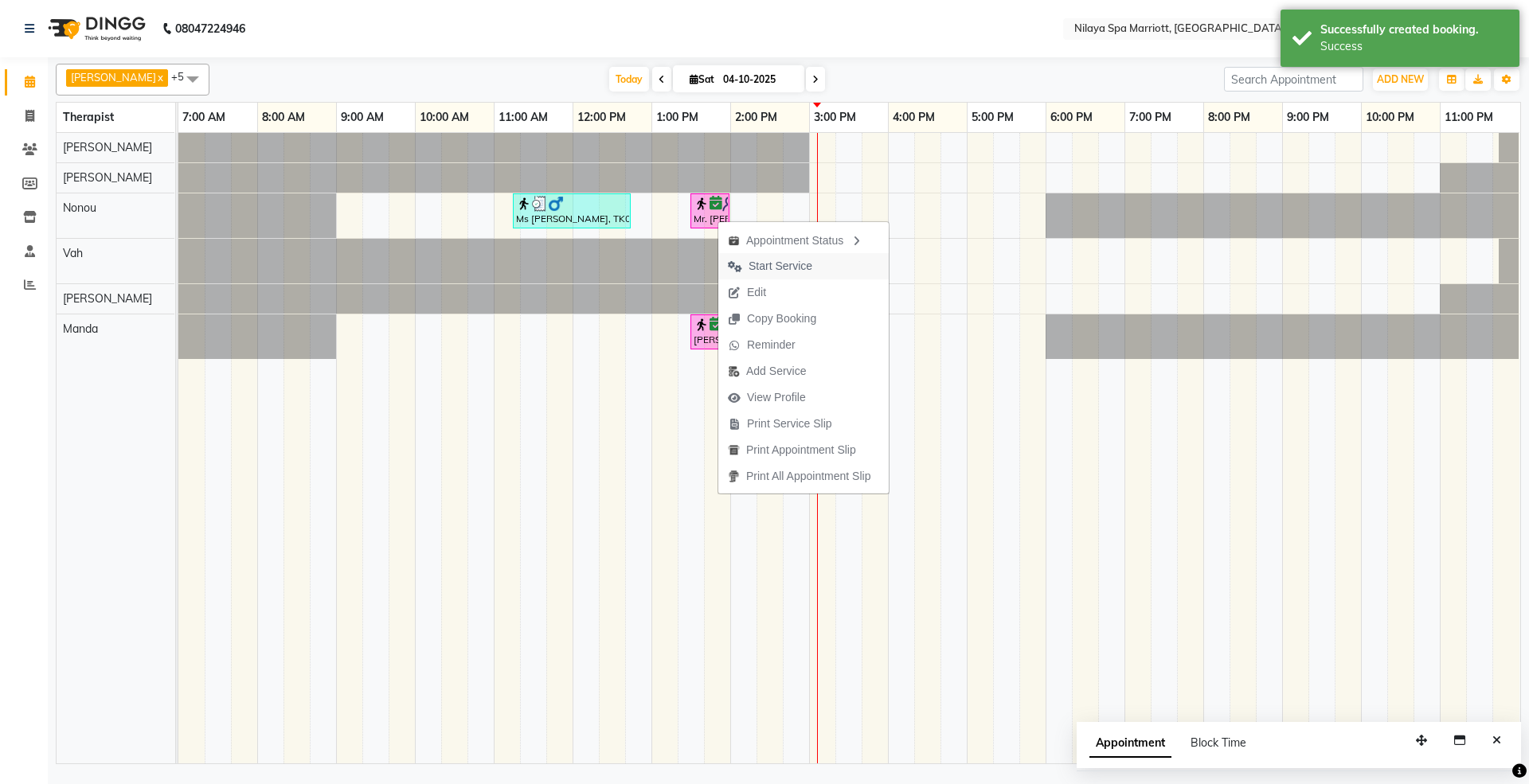
click at [781, 269] on span "Start Service" at bounding box center [780, 266] width 64 height 17
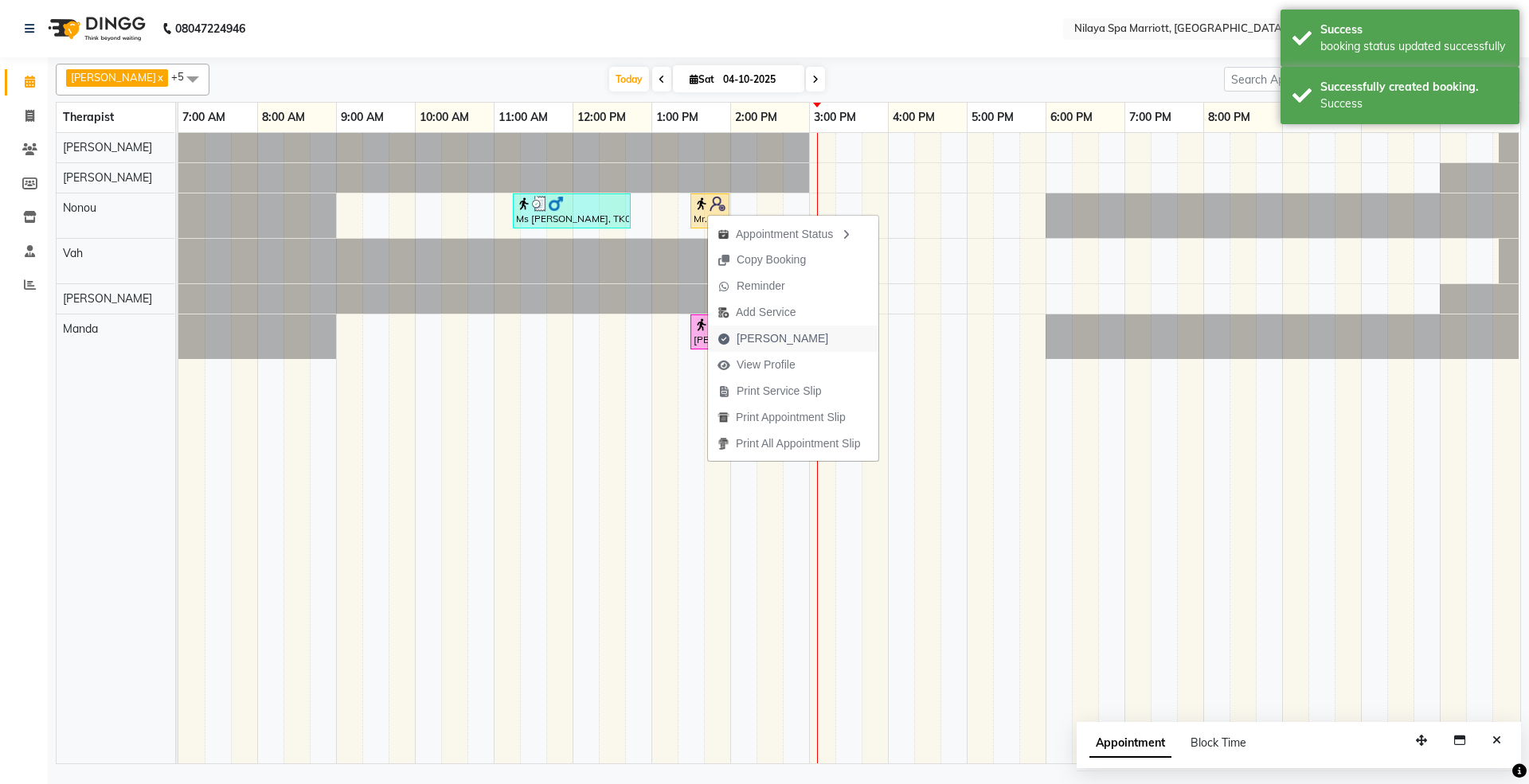
click at [772, 345] on span "[PERSON_NAME]" at bounding box center [783, 339] width 91 height 17
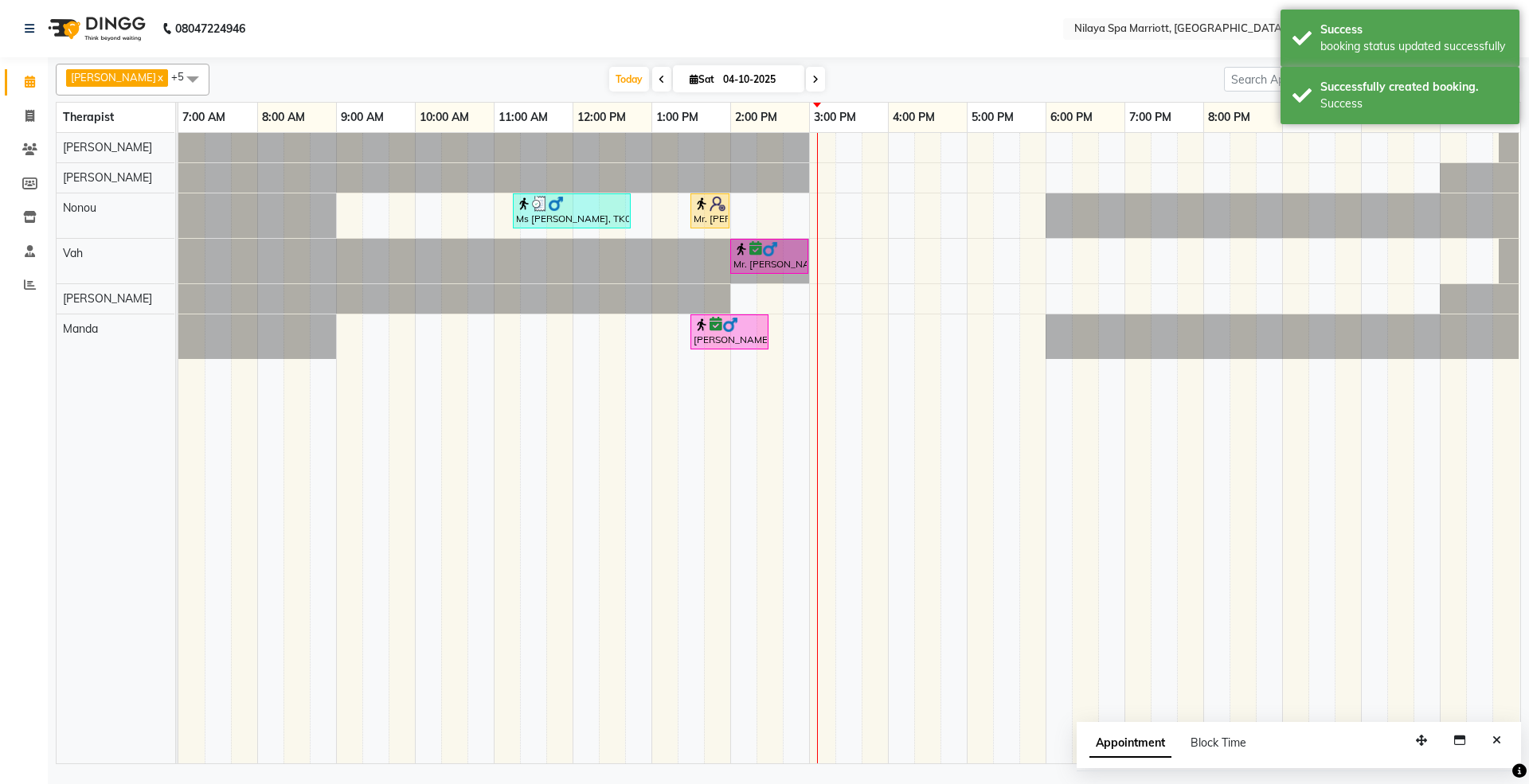
select select "7950"
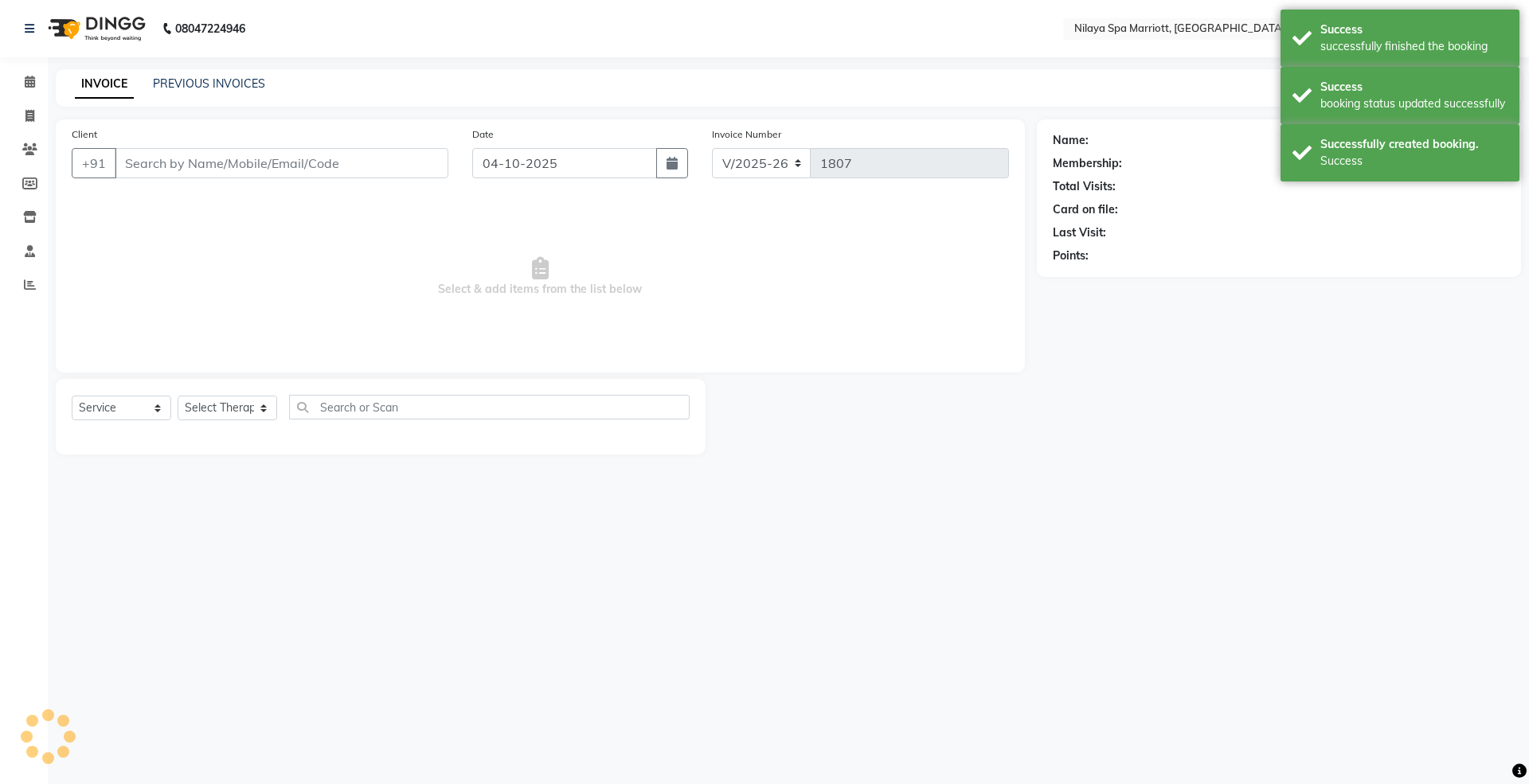
select select "package"
type input "90******88"
select select "71647"
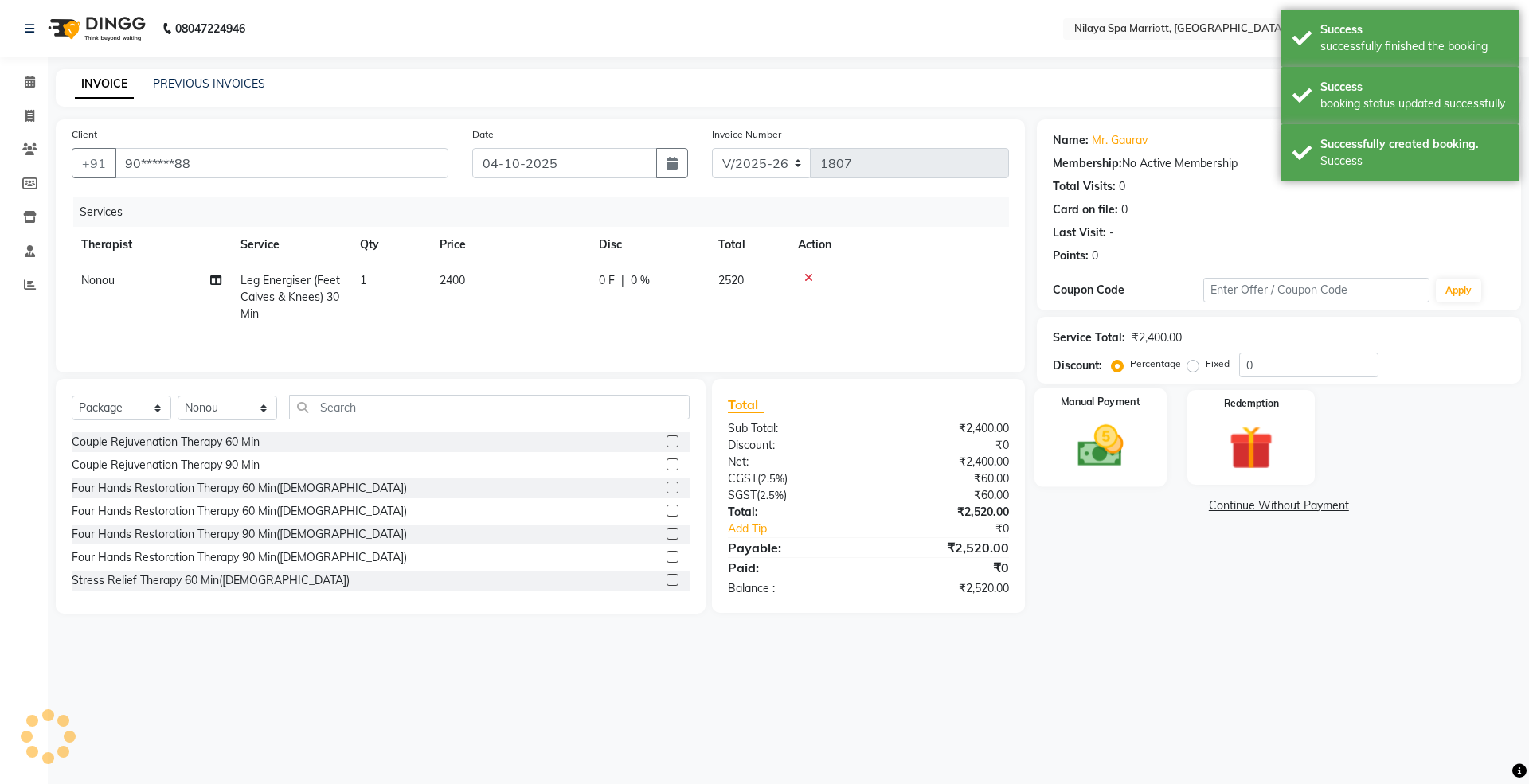
click at [1099, 455] on img at bounding box center [1100, 445] width 74 height 52
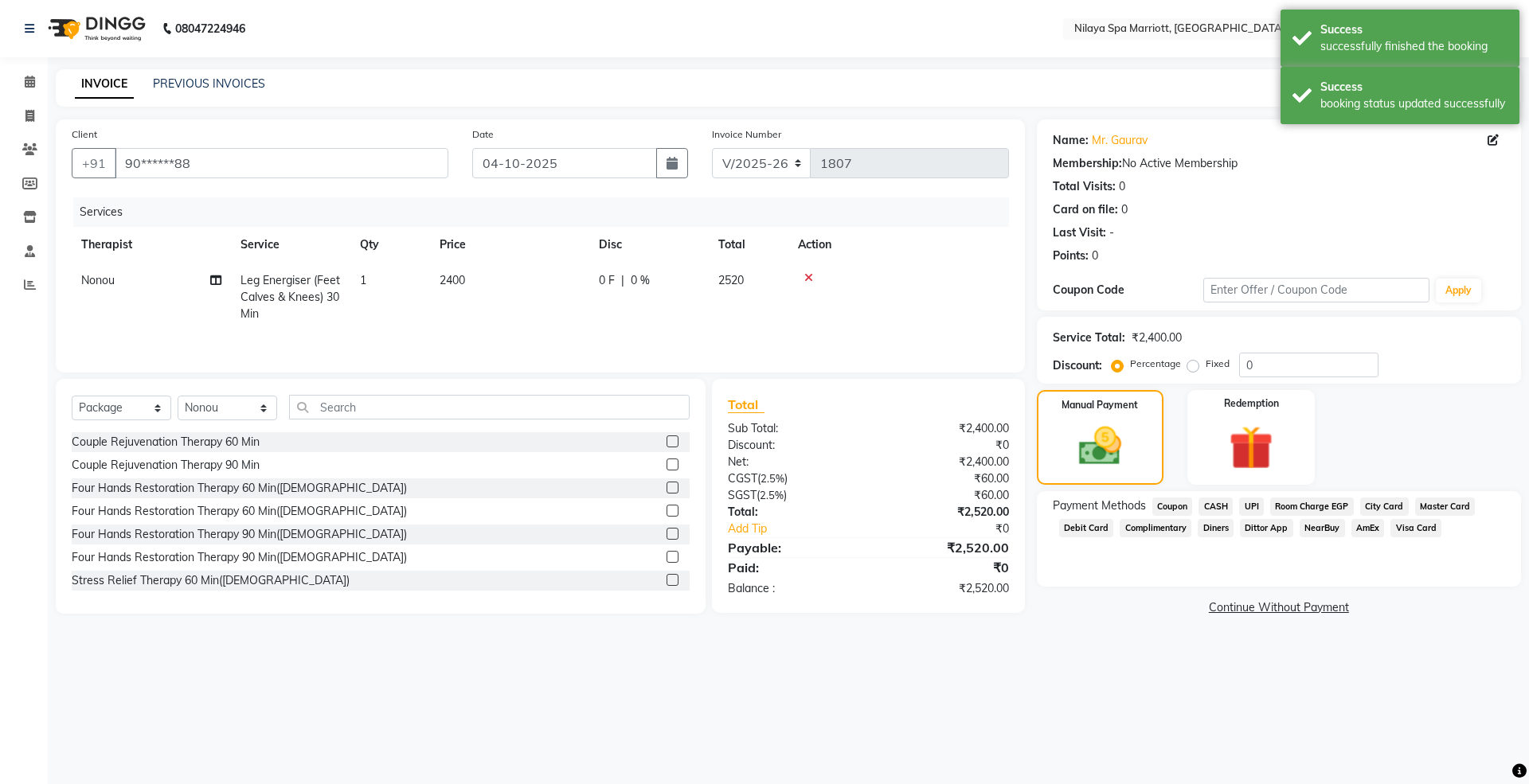
click at [1358, 528] on span "AmEx" at bounding box center [1367, 527] width 33 height 18
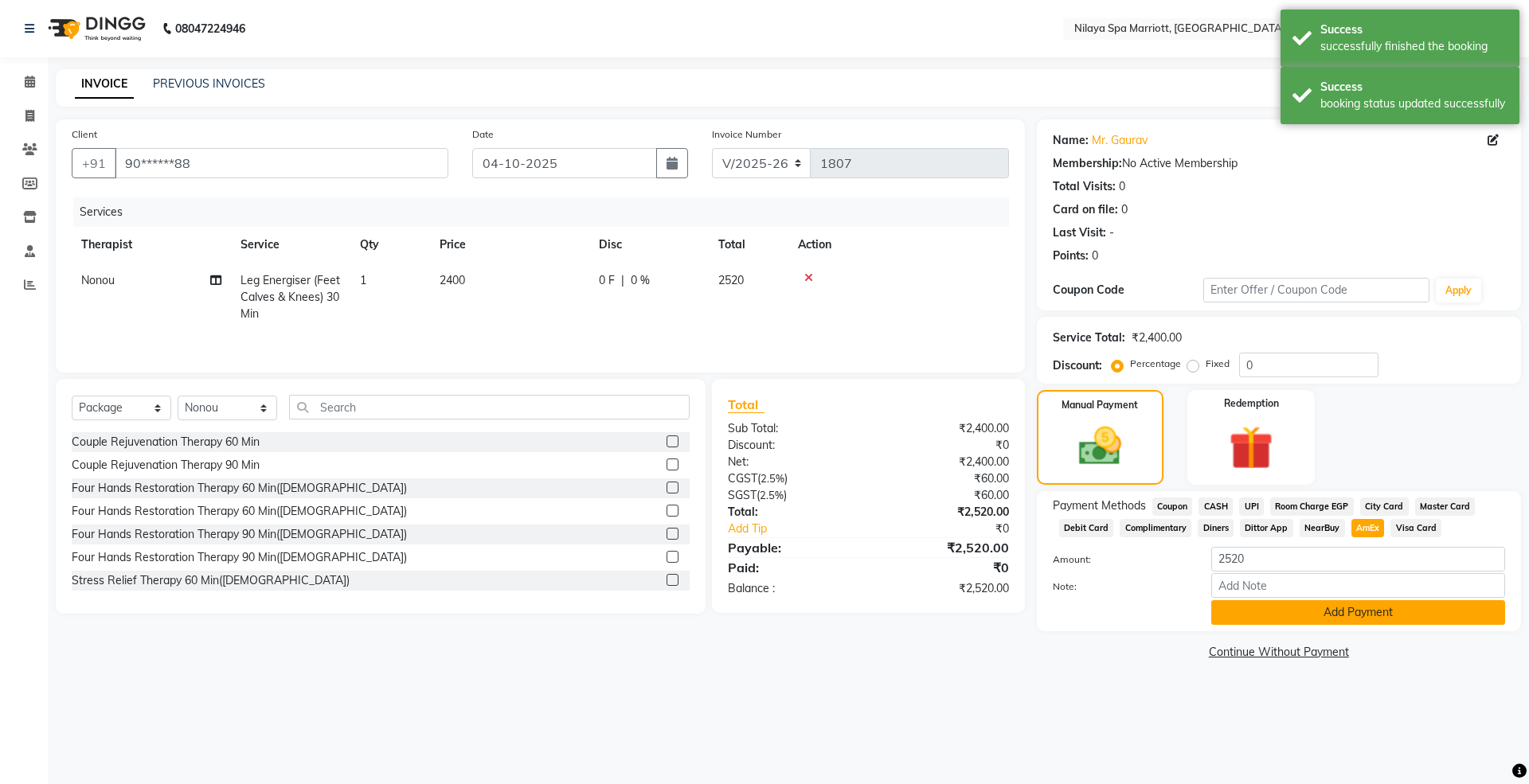
click at [1259, 621] on button "Add Payment" at bounding box center [1358, 612] width 294 height 25
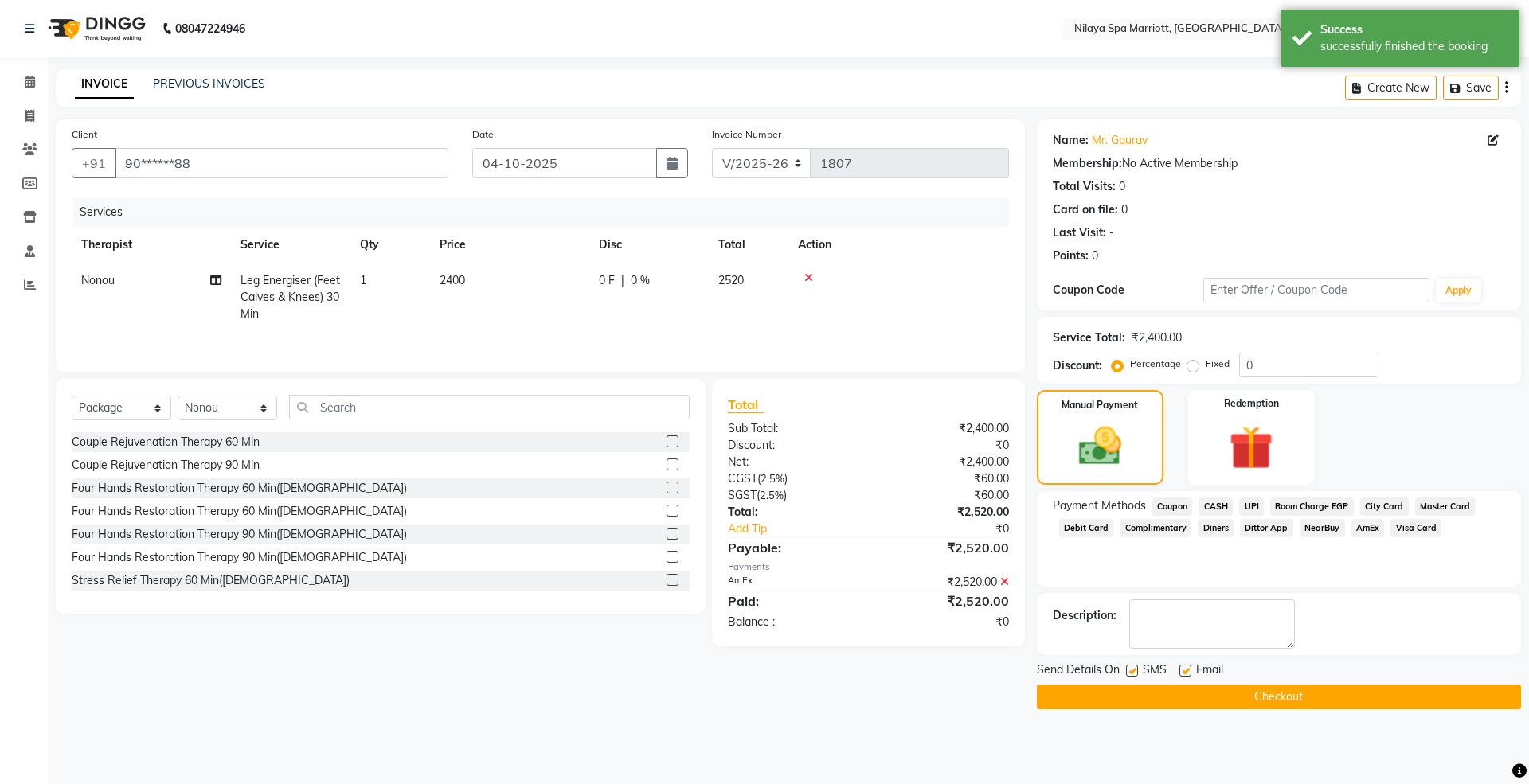
click at [1227, 700] on button "Checkout" at bounding box center [1278, 697] width 484 height 25
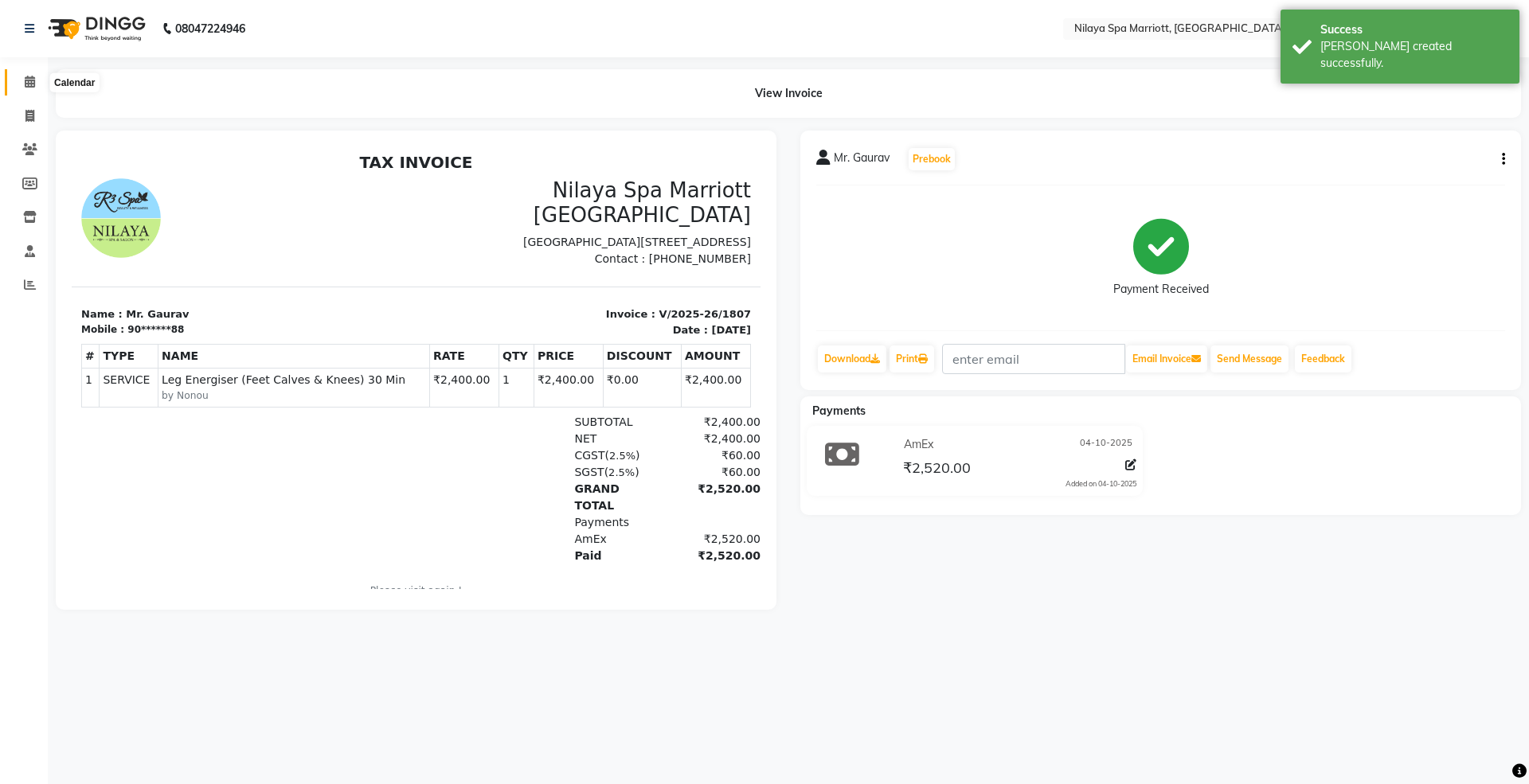
click at [37, 84] on span at bounding box center [29, 82] width 28 height 18
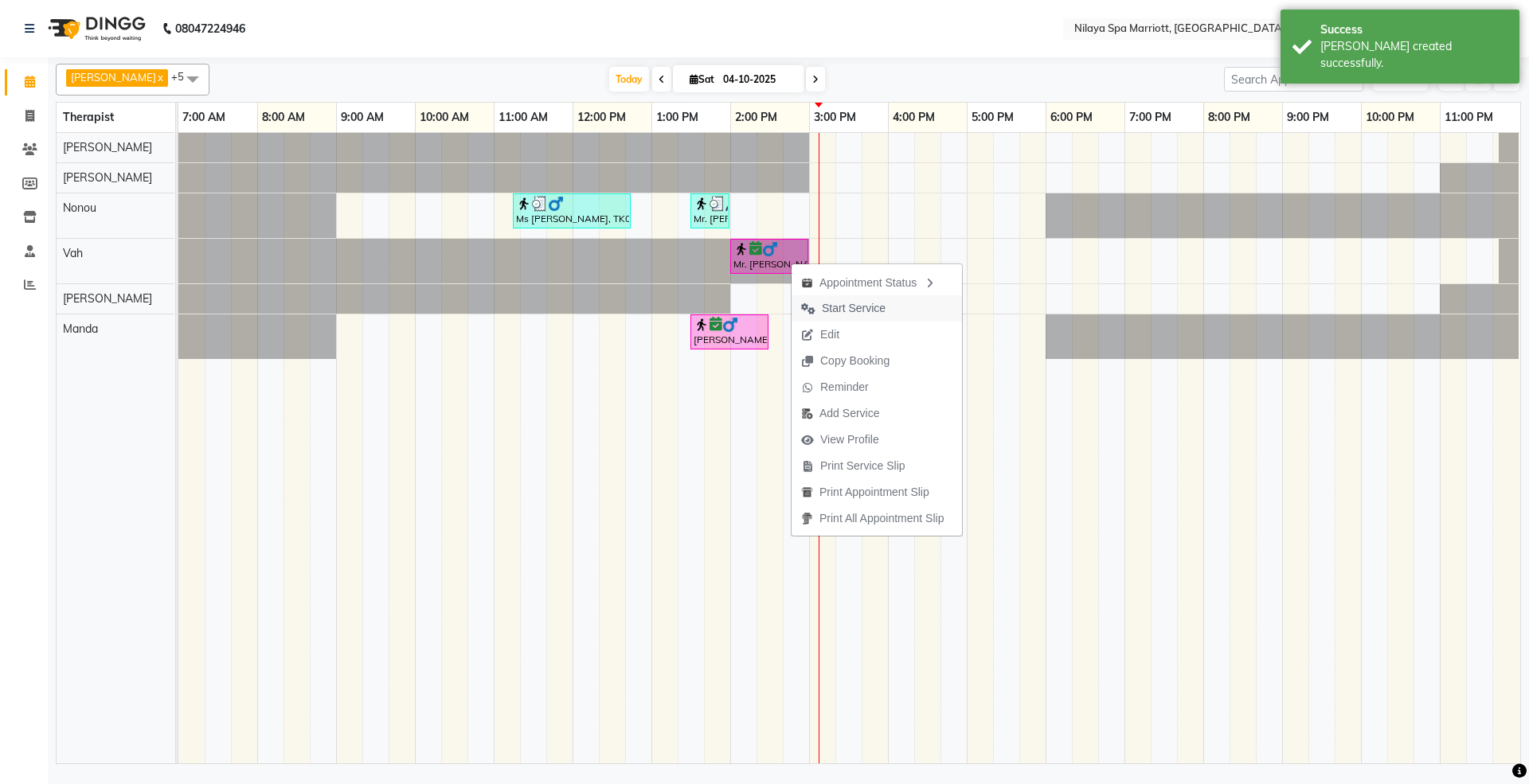
click at [841, 309] on span "Start Service" at bounding box center [853, 309] width 64 height 17
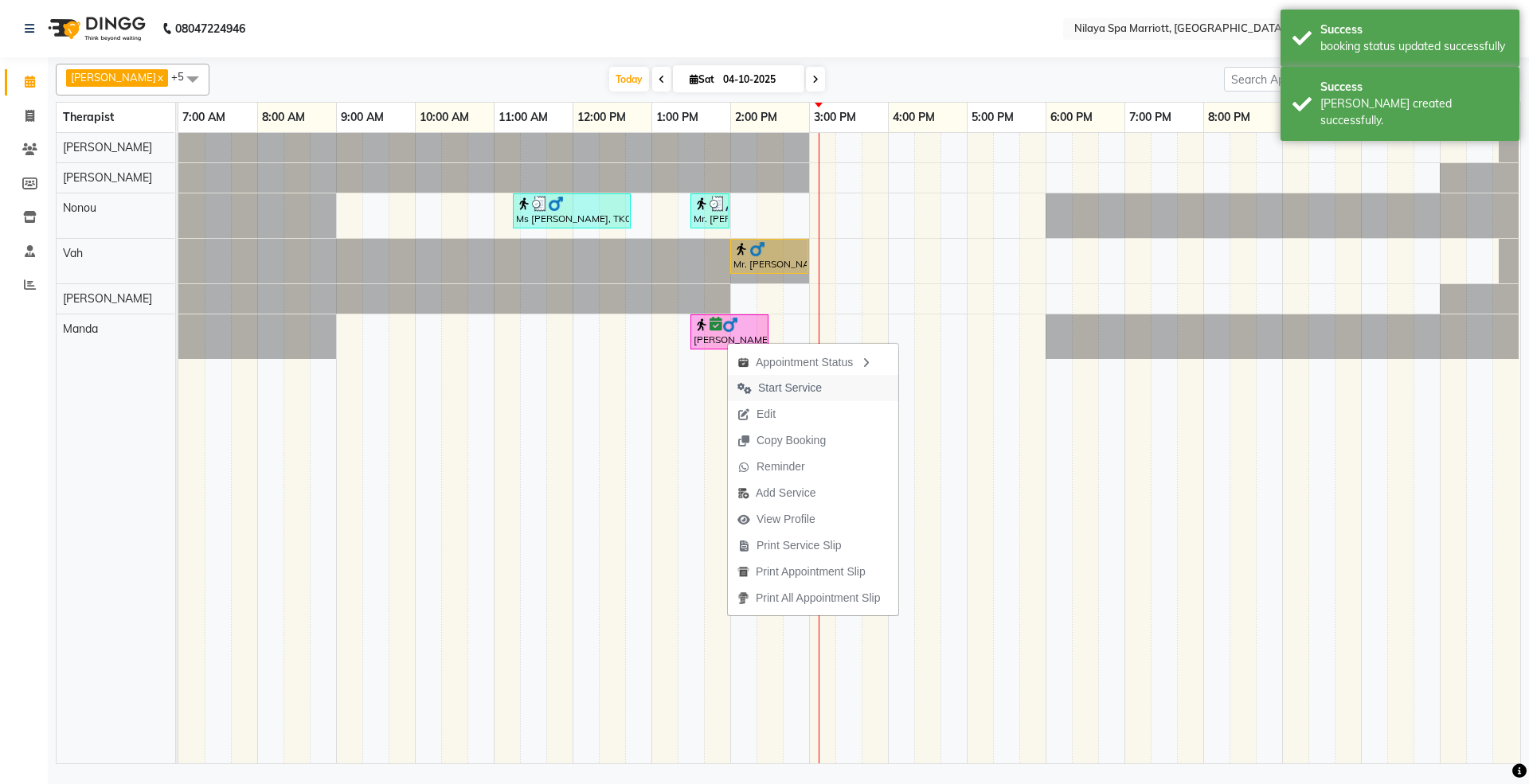
click at [787, 386] on span "Start Service" at bounding box center [789, 388] width 64 height 17
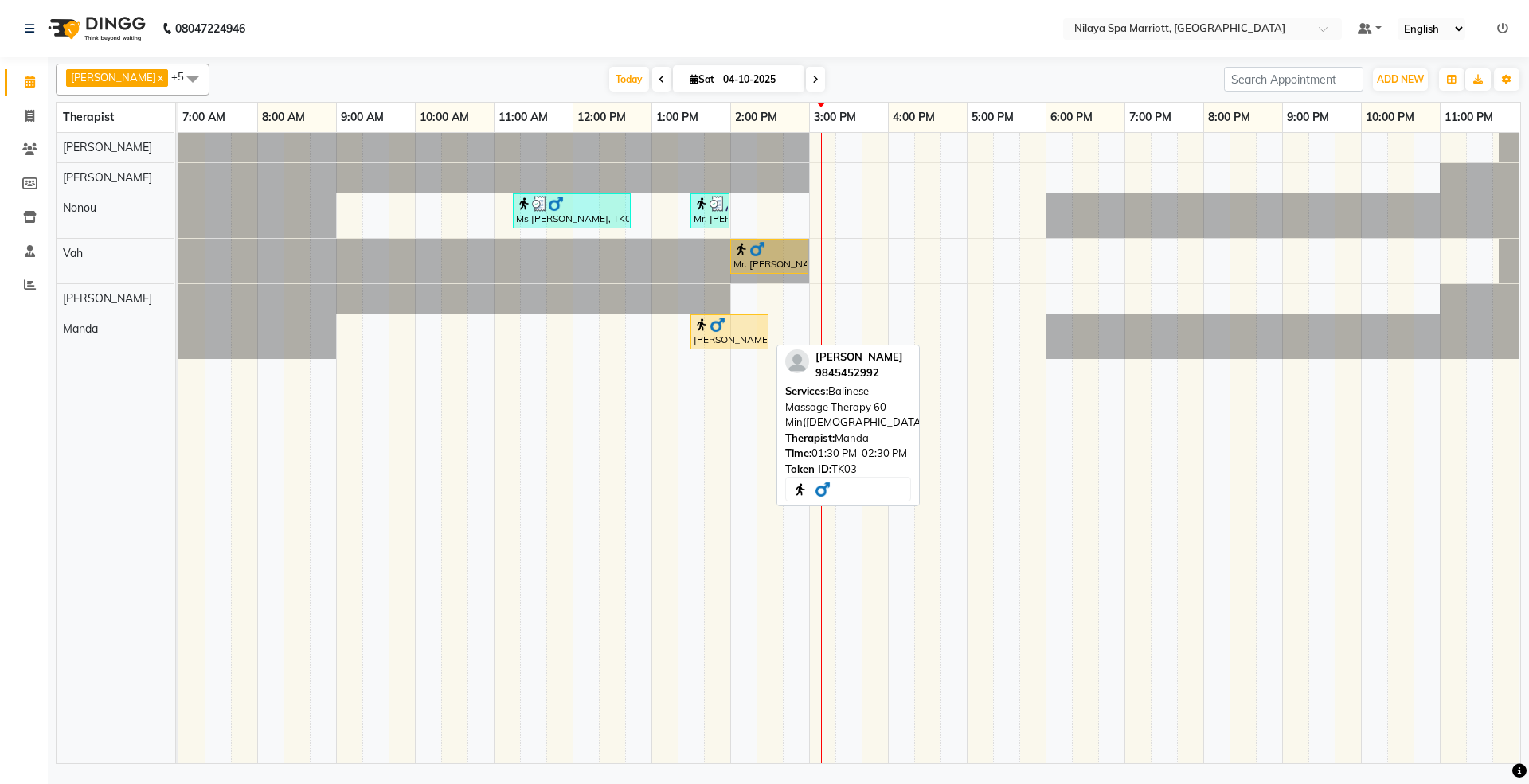
click at [721, 335] on div "[PERSON_NAME], TK03, 01:30 PM-02:30 PM, Balinese Massage Therapy 60 Min([DEMOGR…" at bounding box center [729, 332] width 75 height 30
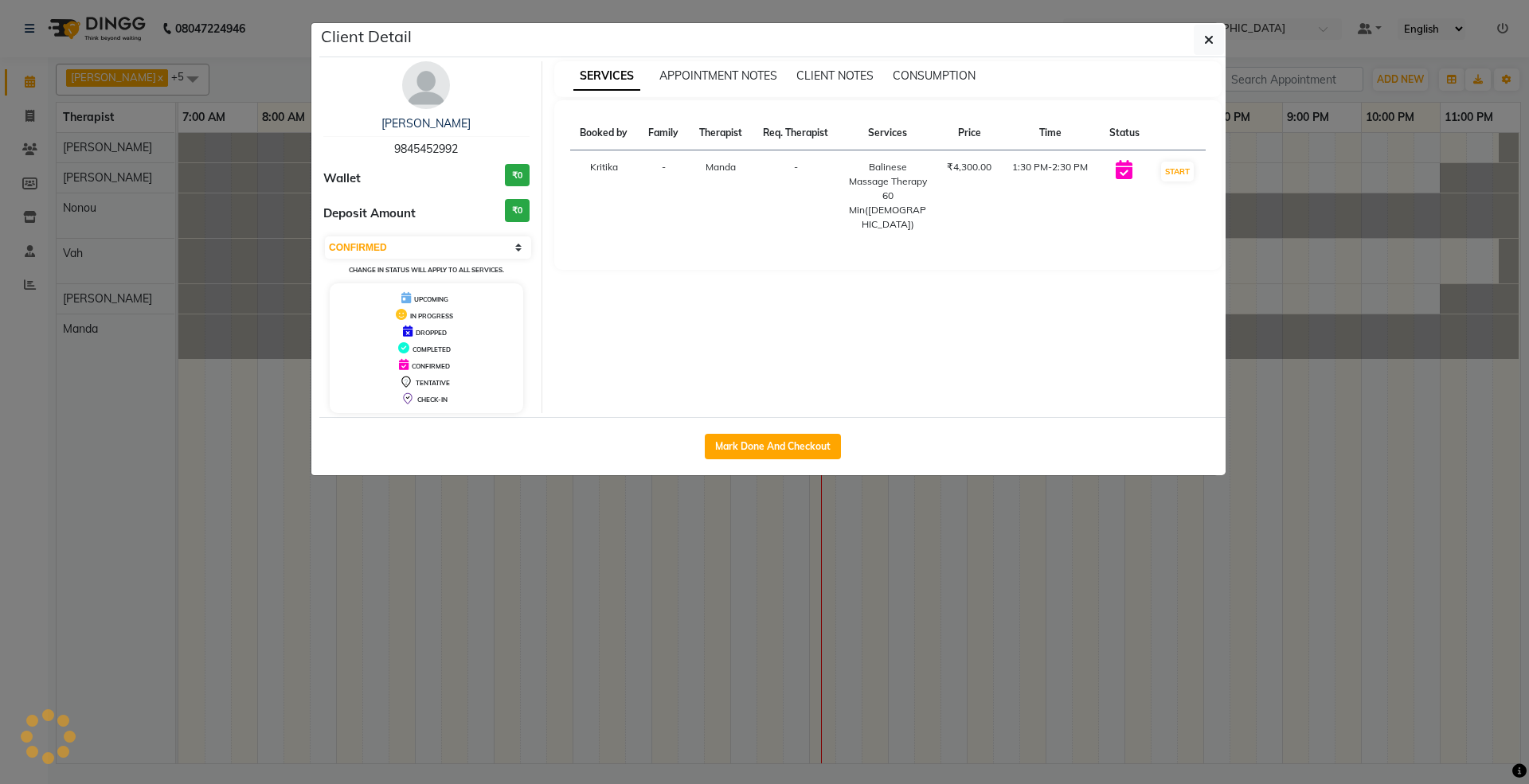
select select "1"
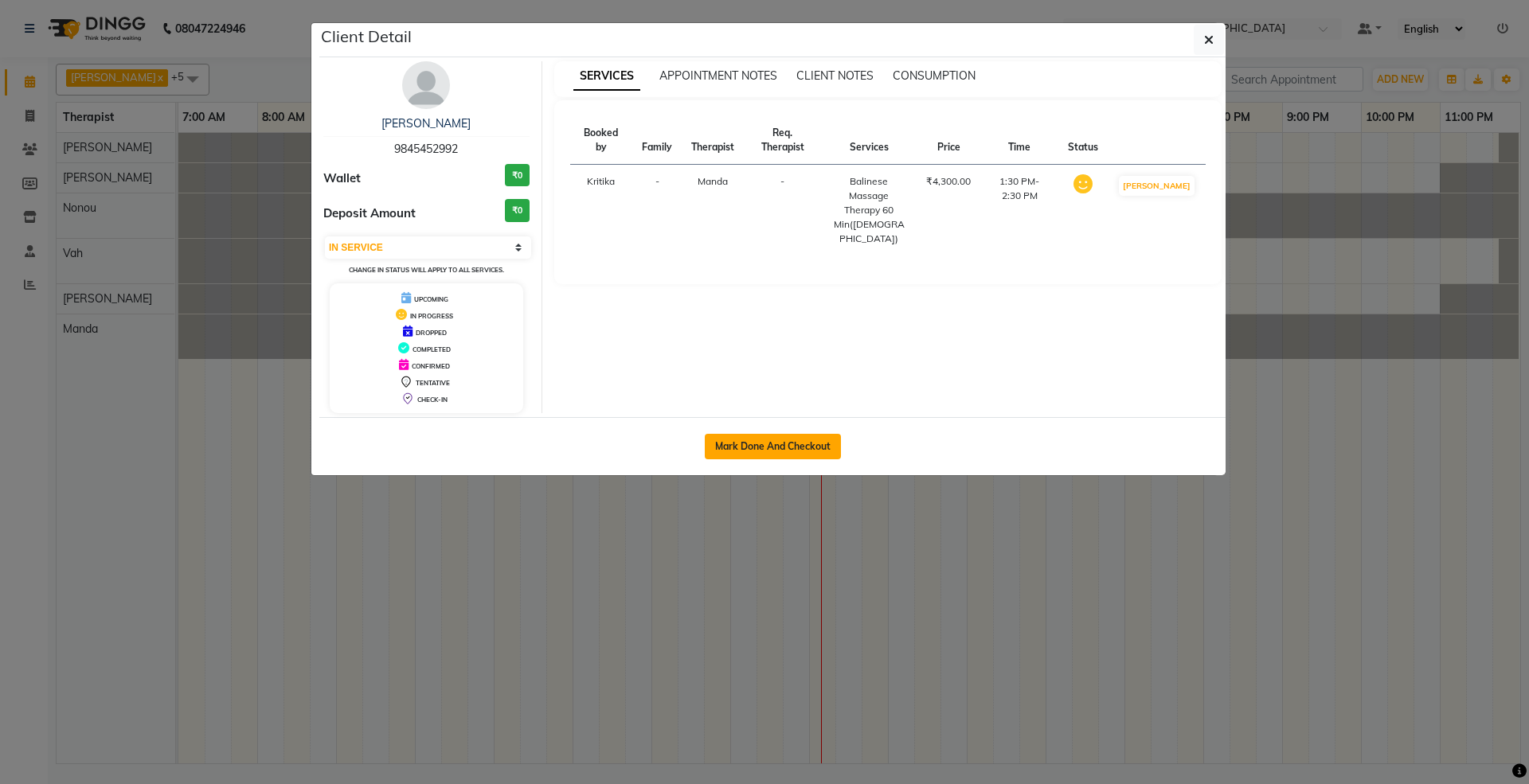
click at [749, 443] on button "Mark Done And Checkout" at bounding box center [772, 446] width 136 height 26
select select "service"
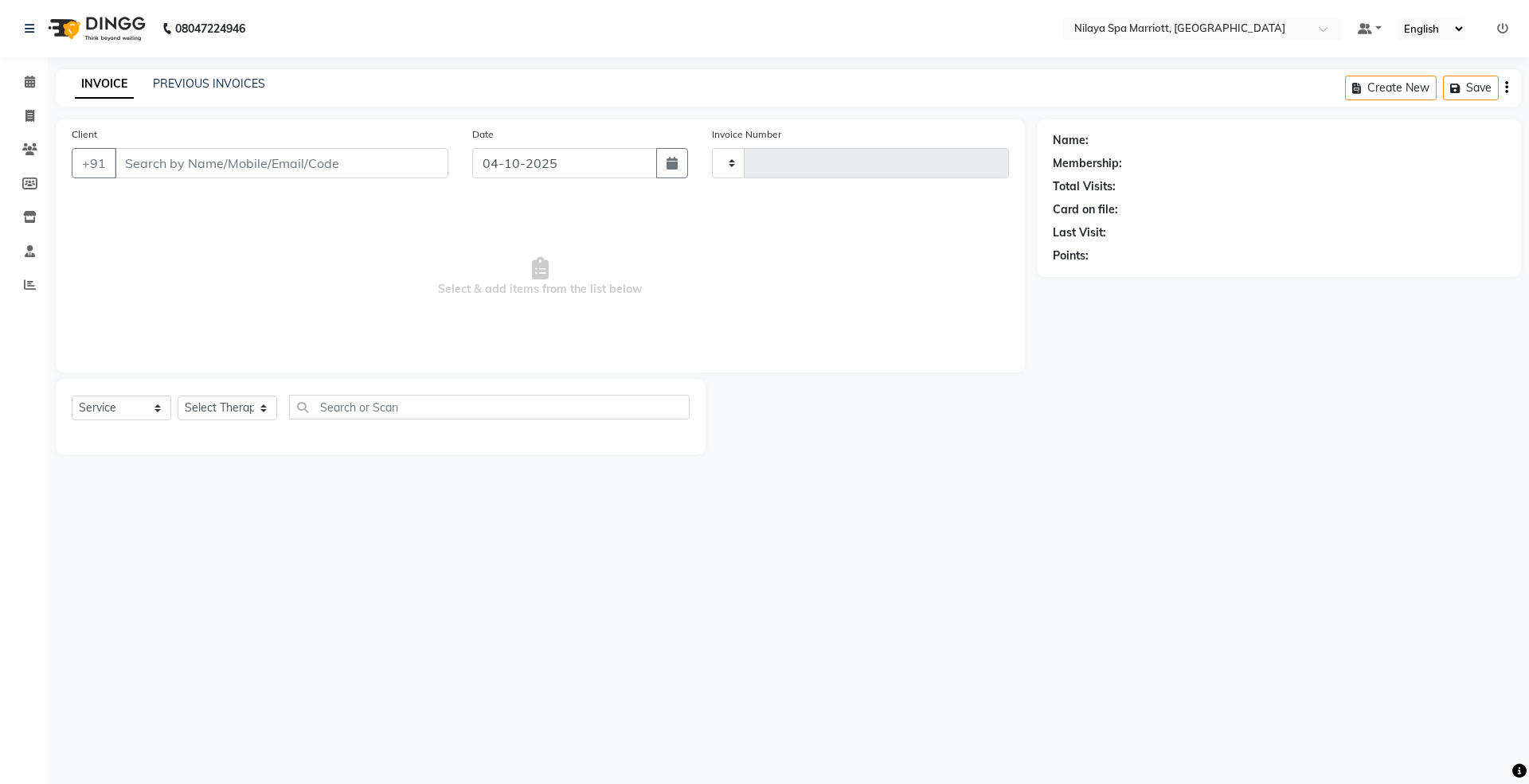
type input "1808"
select select "7950"
select select "package"
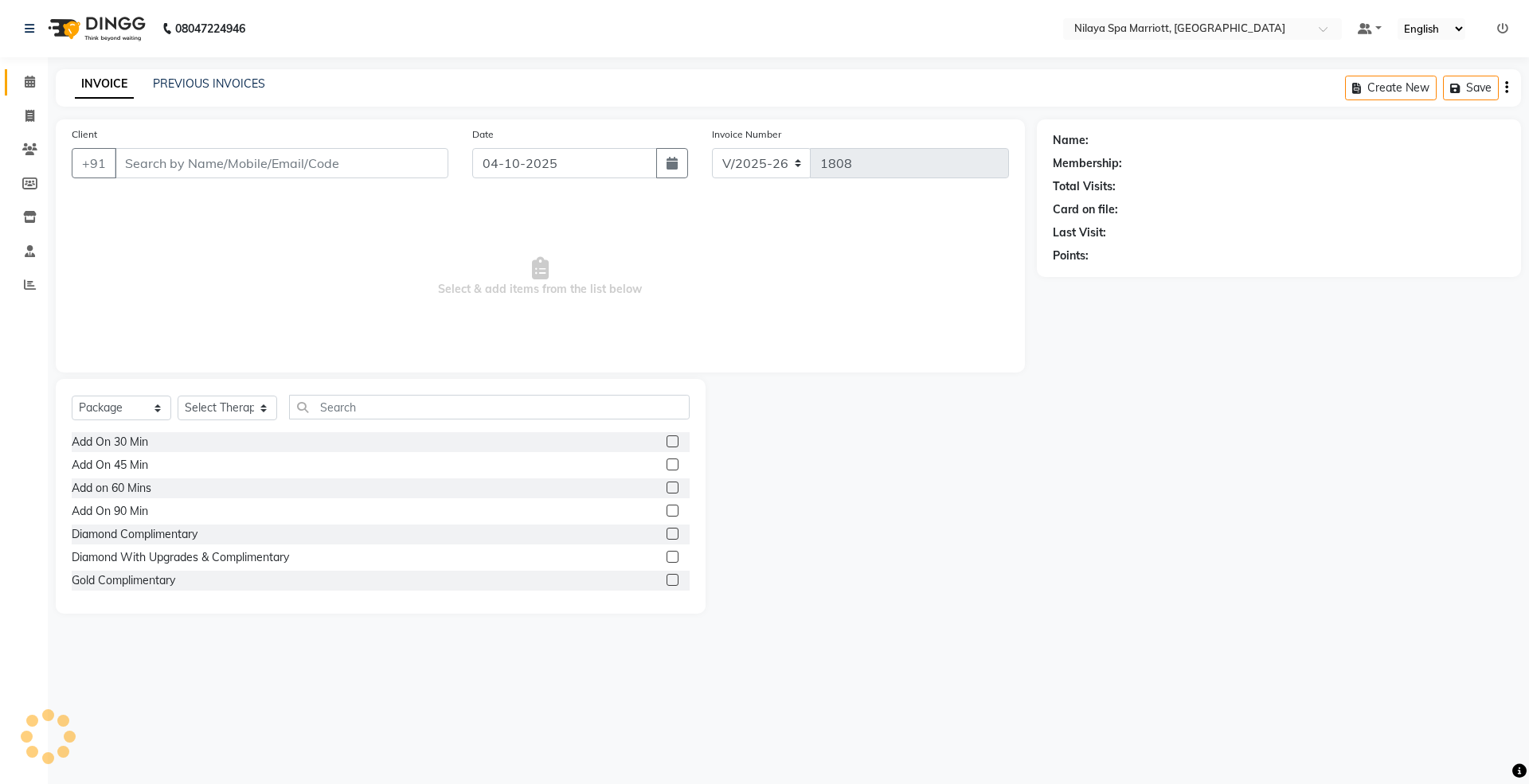
type input "98******92"
select select "92908"
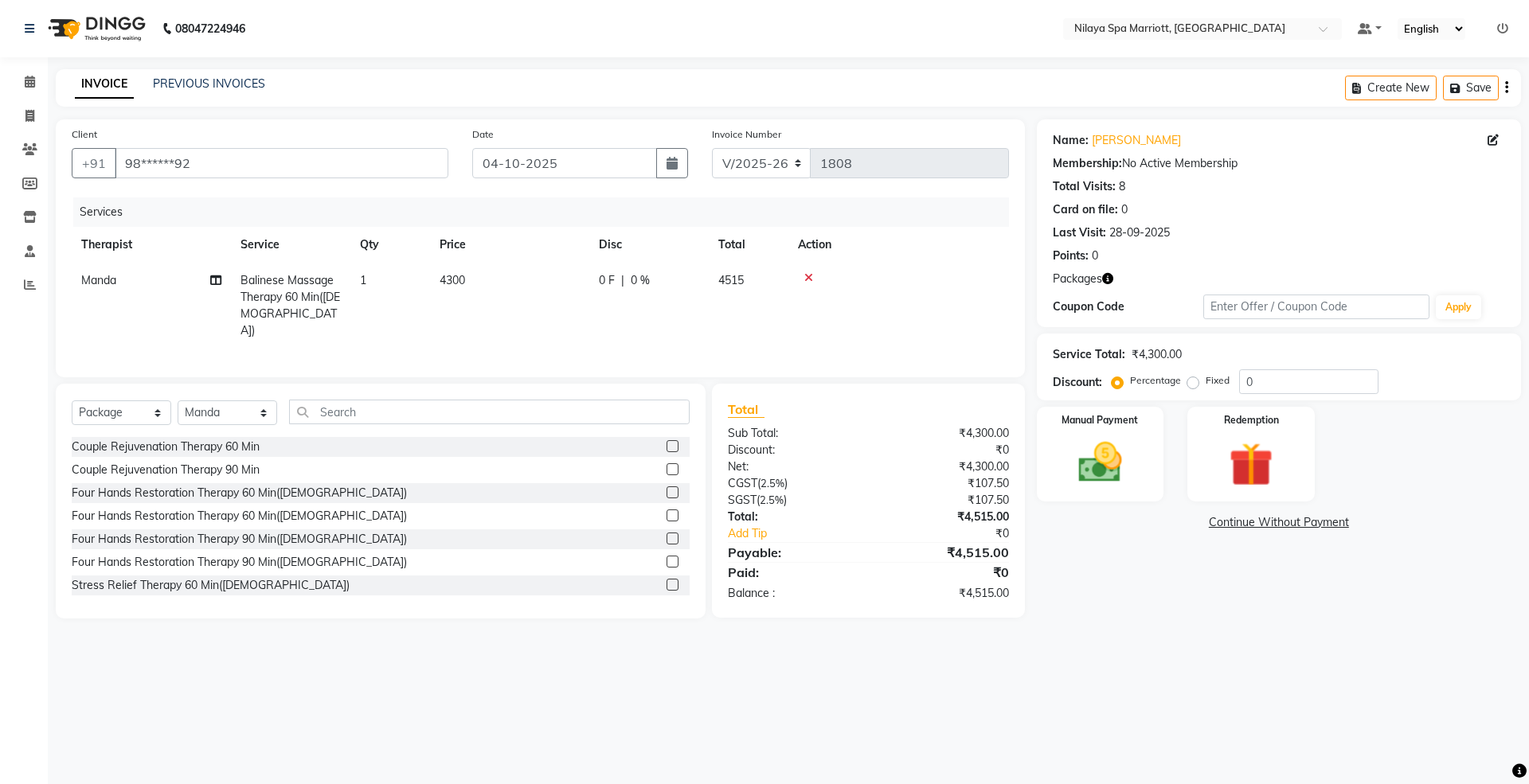
click at [804, 272] on icon at bounding box center [808, 277] width 9 height 11
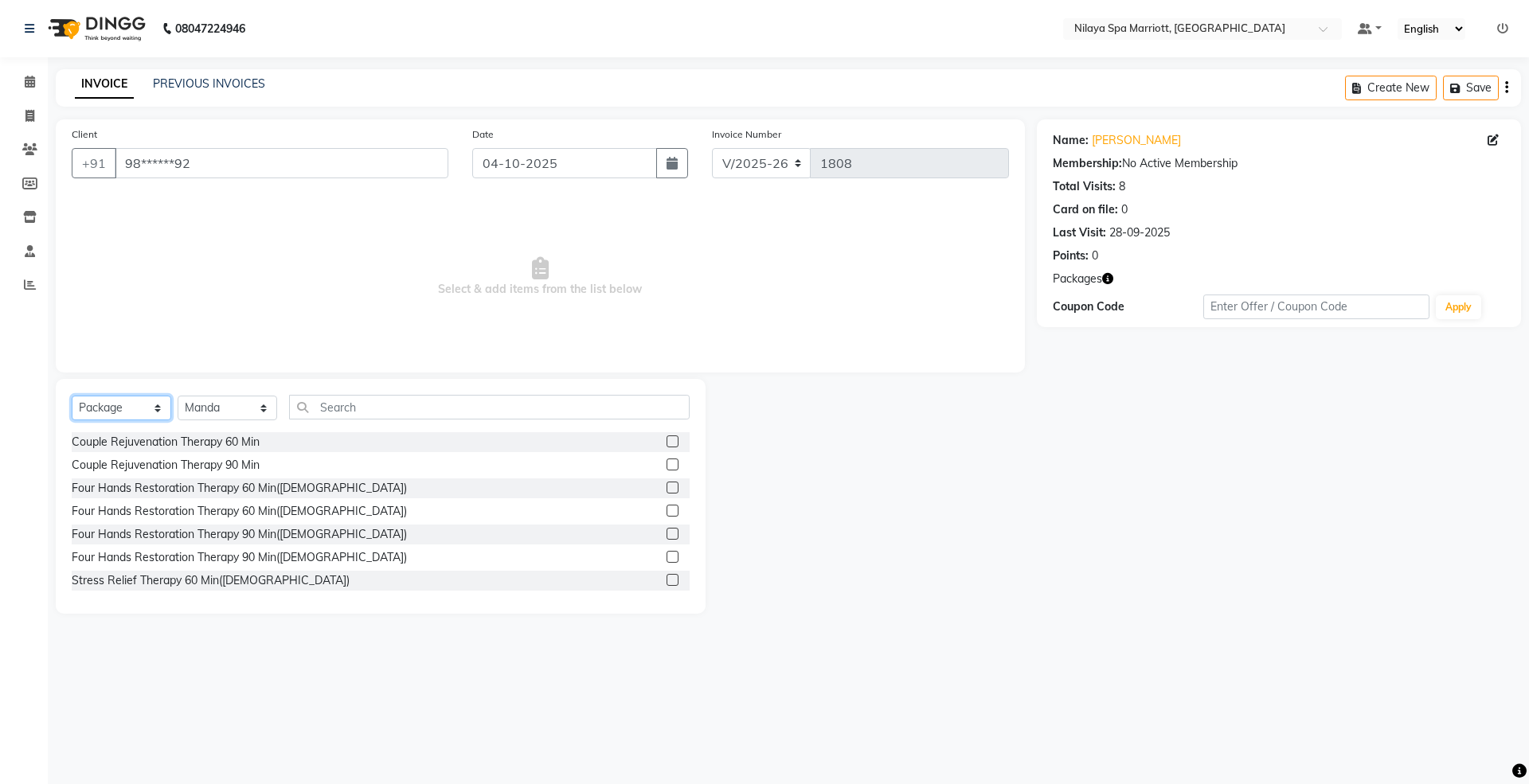
click at [154, 406] on select "Select Service Product Membership Package Voucher Prepaid Gift Card" at bounding box center [121, 408] width 100 height 25
select select "service"
click at [71, 395] on select "Select Service Product Membership Package Voucher Prepaid Gift Card" at bounding box center [121, 408] width 100 height 25
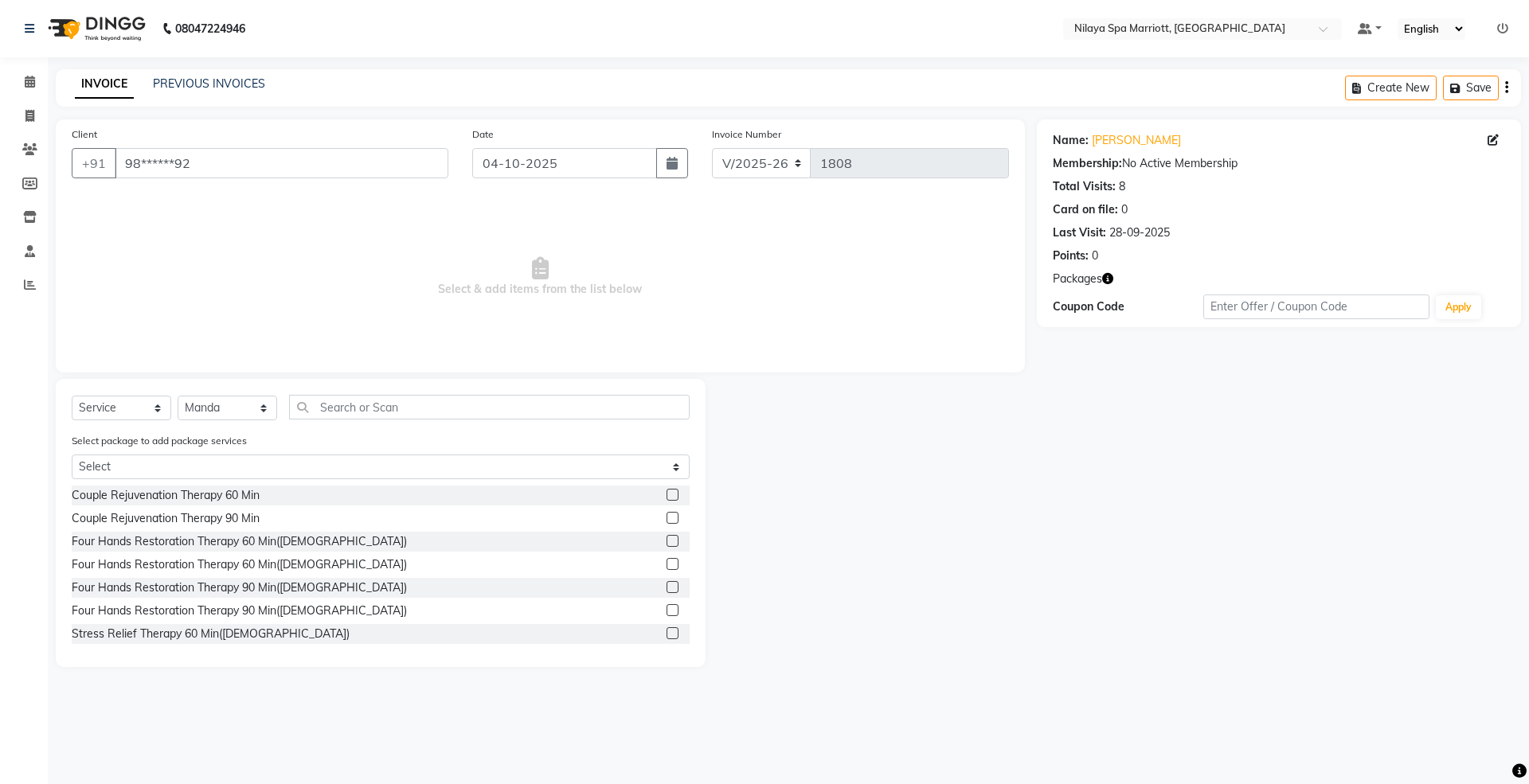
click at [233, 452] on div "Select package to add package services Select Palladium Complimentary Palladium…" at bounding box center [380, 459] width 642 height 53
click at [238, 471] on select "Select Palladium Complimentary Palladium With Upgrades & Complimentary" at bounding box center [380, 467] width 618 height 25
select select "2: Object"
click at [71, 454] on select "Select Palladium Complimentary Palladium With Upgrades & Complimentary" at bounding box center [380, 467] width 618 height 25
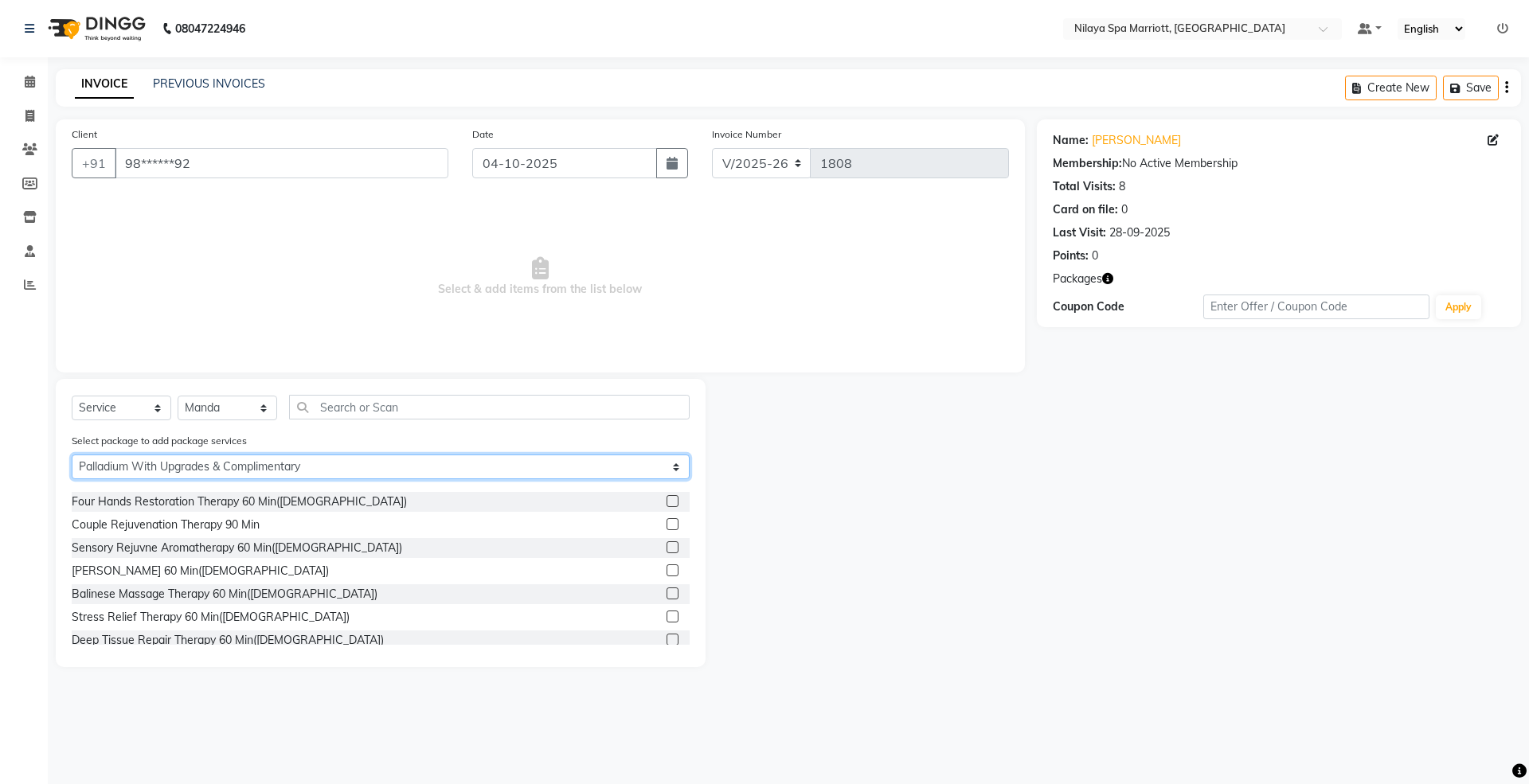
scroll to position [318, 0]
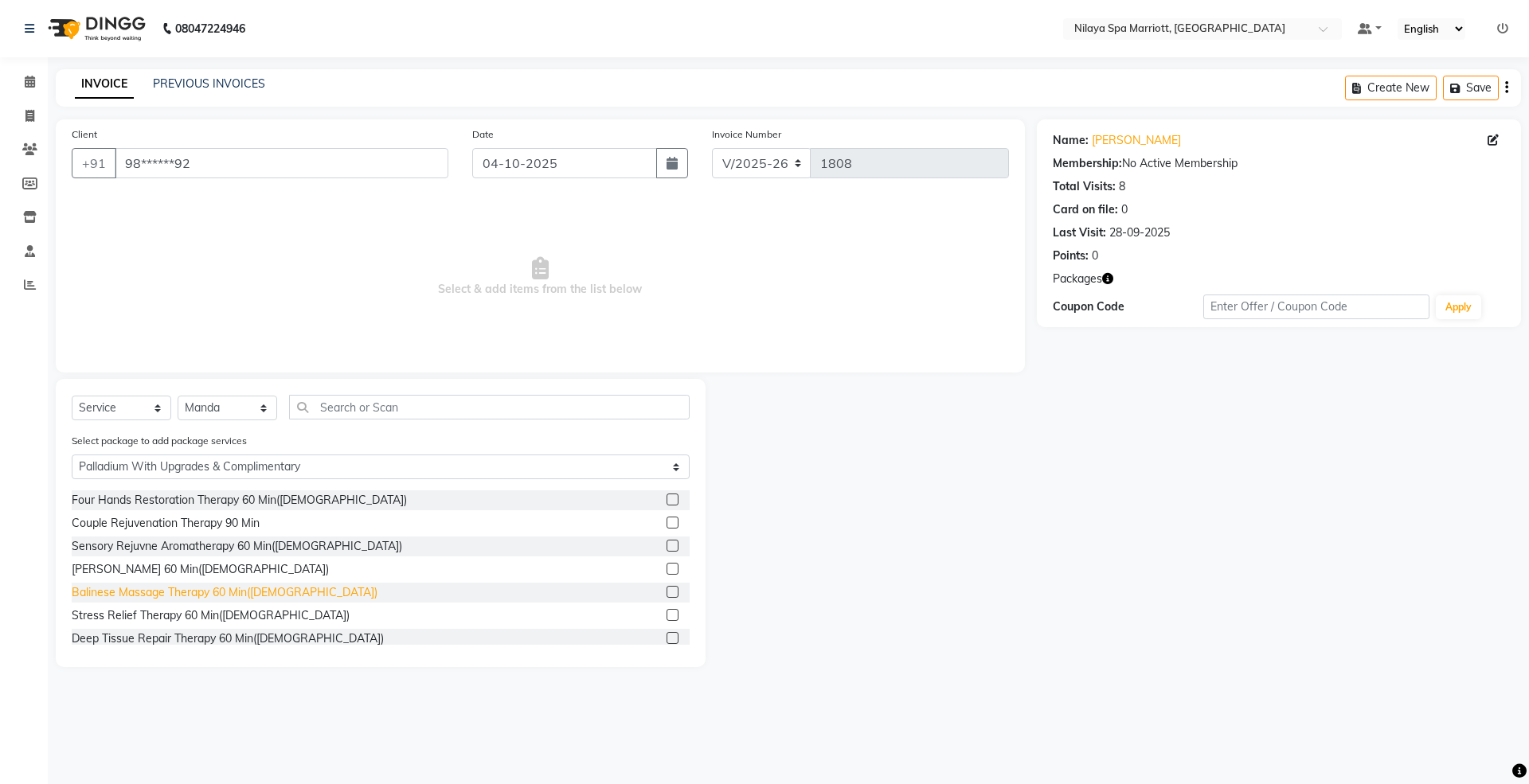
click at [267, 583] on div "Balinese Massage Therapy 60 Min([DEMOGRAPHIC_DATA])" at bounding box center [380, 592] width 618 height 20
click at [667, 589] on label at bounding box center [672, 591] width 12 height 12
click at [667, 589] on input "checkbox" at bounding box center [671, 592] width 10 height 10
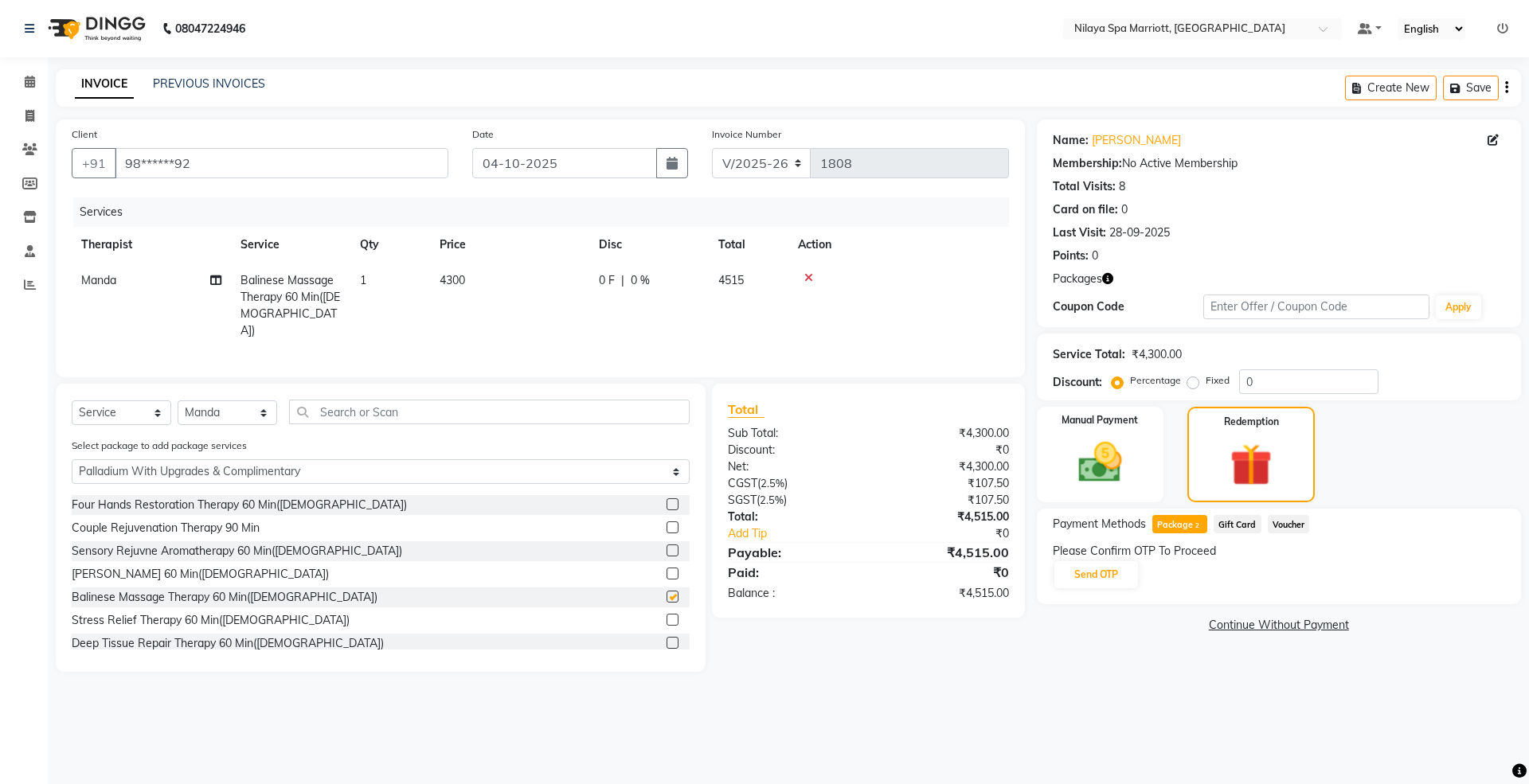
checkbox input "false"
click at [1094, 574] on button "Send OTP" at bounding box center [1096, 574] width 84 height 27
click at [1236, 573] on button "Confirm OTP" at bounding box center [1262, 574] width 97 height 27
click at [30, 154] on icon at bounding box center [29, 149] width 15 height 12
click at [32, 115] on icon at bounding box center [29, 116] width 9 height 12
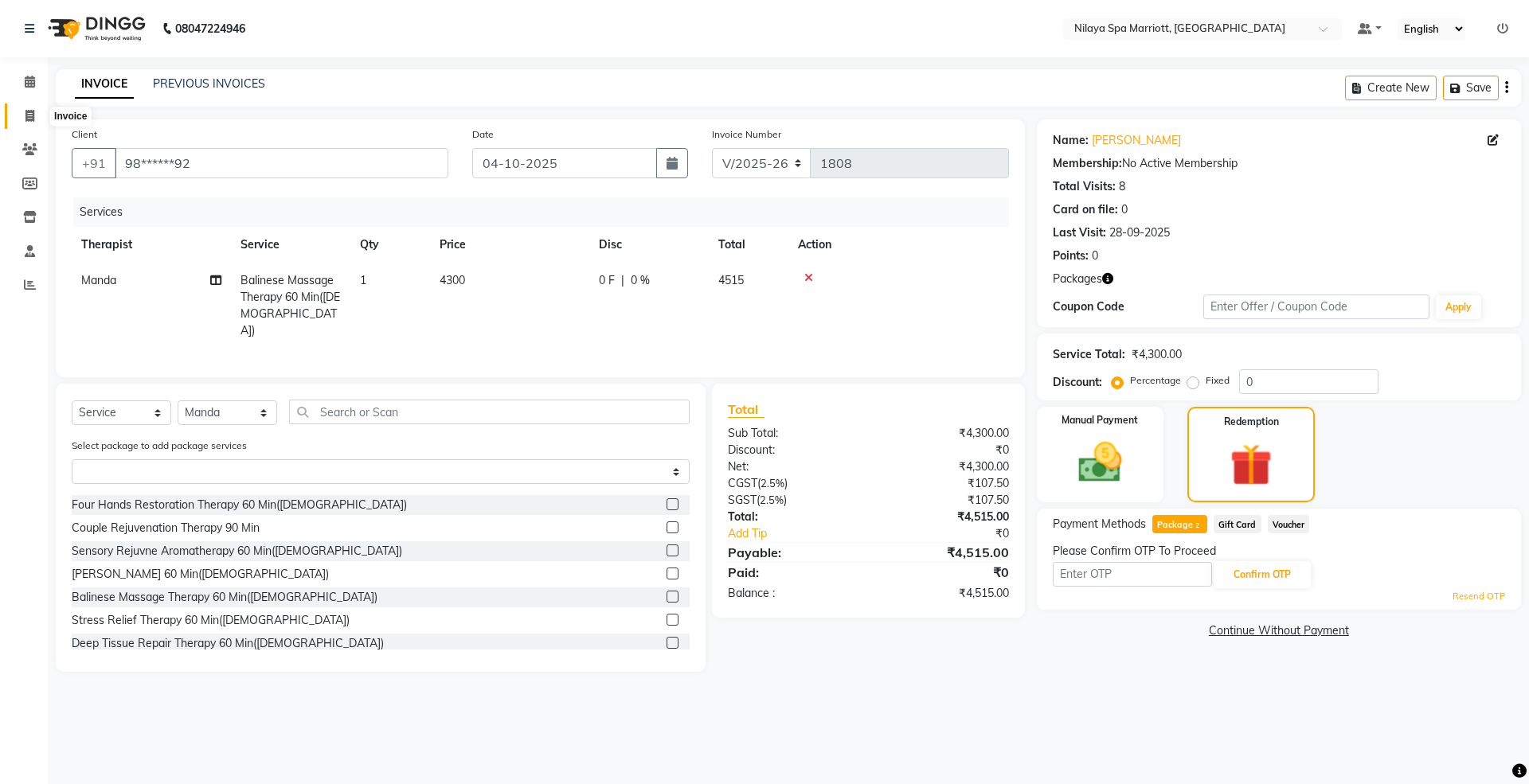
select select "service"
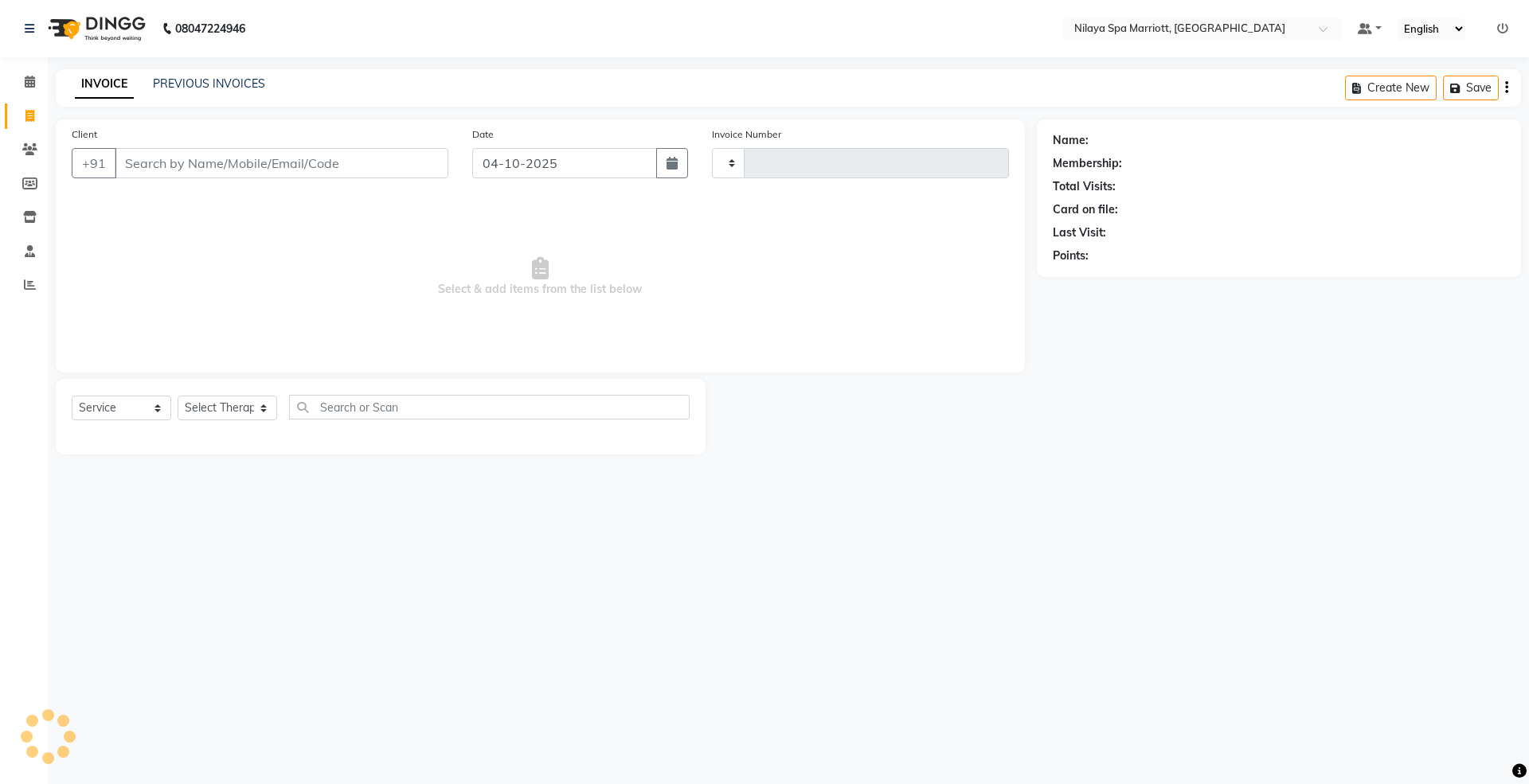
type input "1808"
select select "7950"
select select "package"
click at [159, 167] on input "Client" at bounding box center [281, 163] width 334 height 30
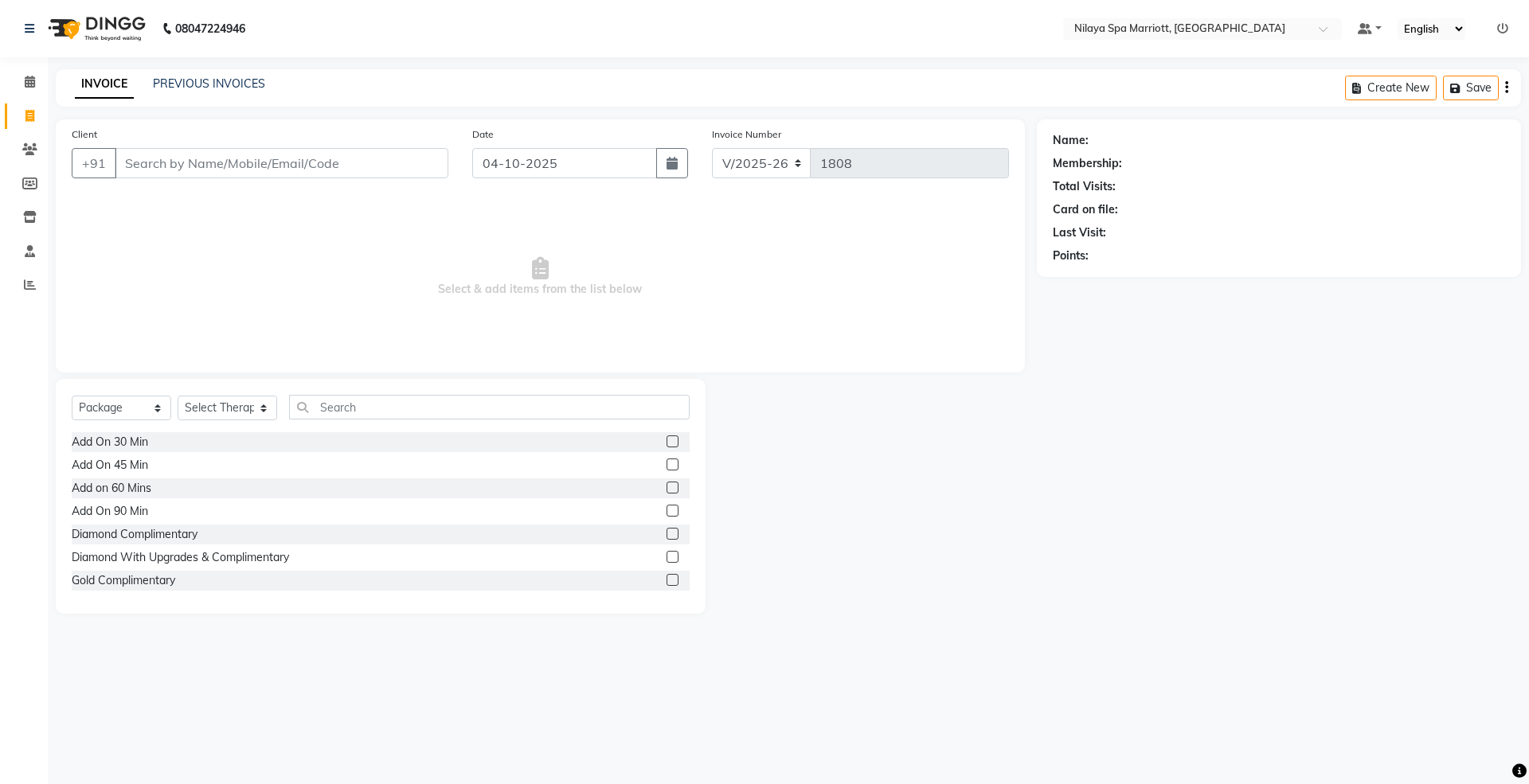
click at [45, 153] on div "Client +91 Date [DATE] Invoice Number V/2025 V/[PHONE_NUMBER] Select & add item…" at bounding box center [540, 367] width 993 height 494
click at [12, 146] on link "Clients" at bounding box center [24, 150] width 38 height 27
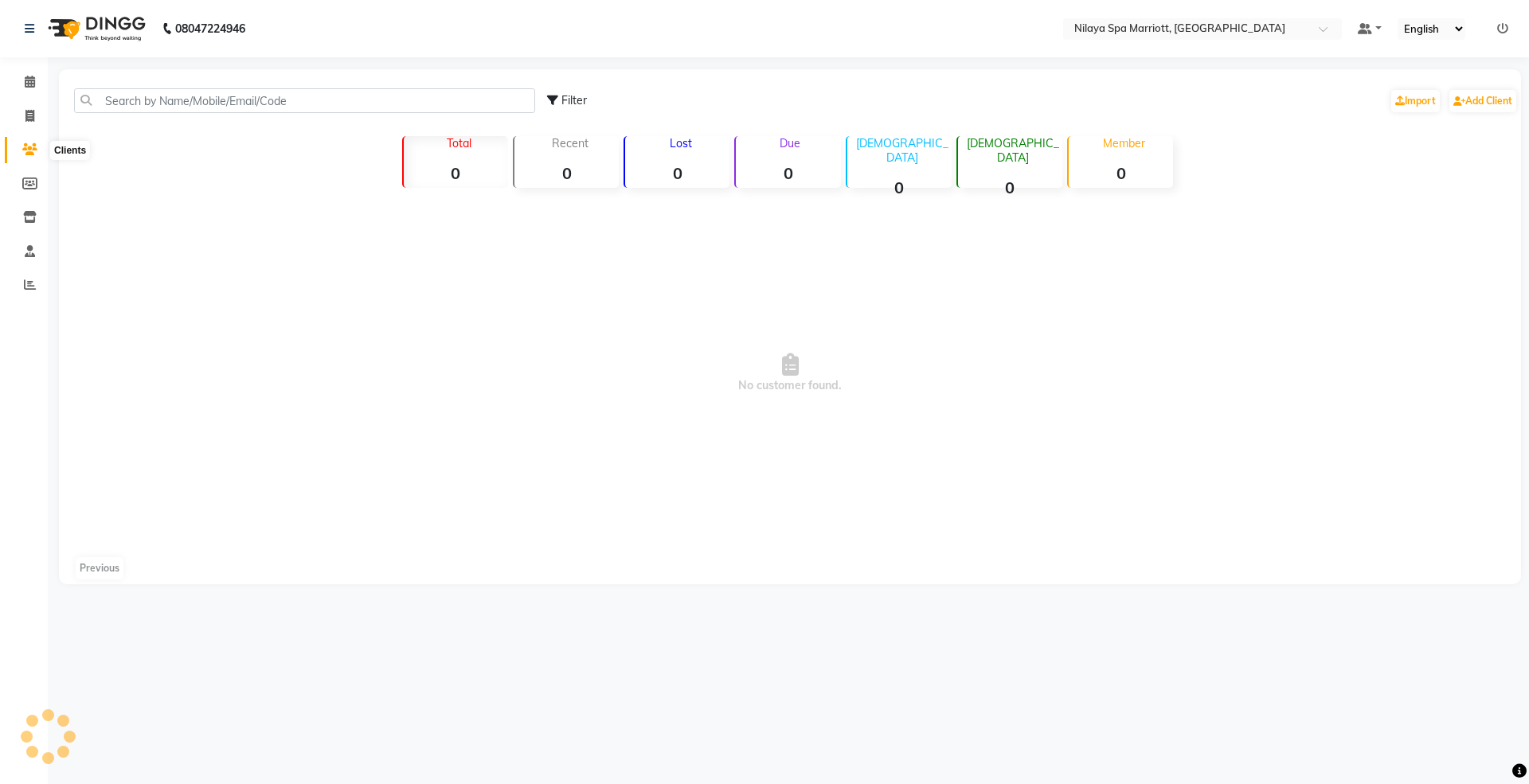
click at [23, 148] on icon at bounding box center [29, 149] width 15 height 12
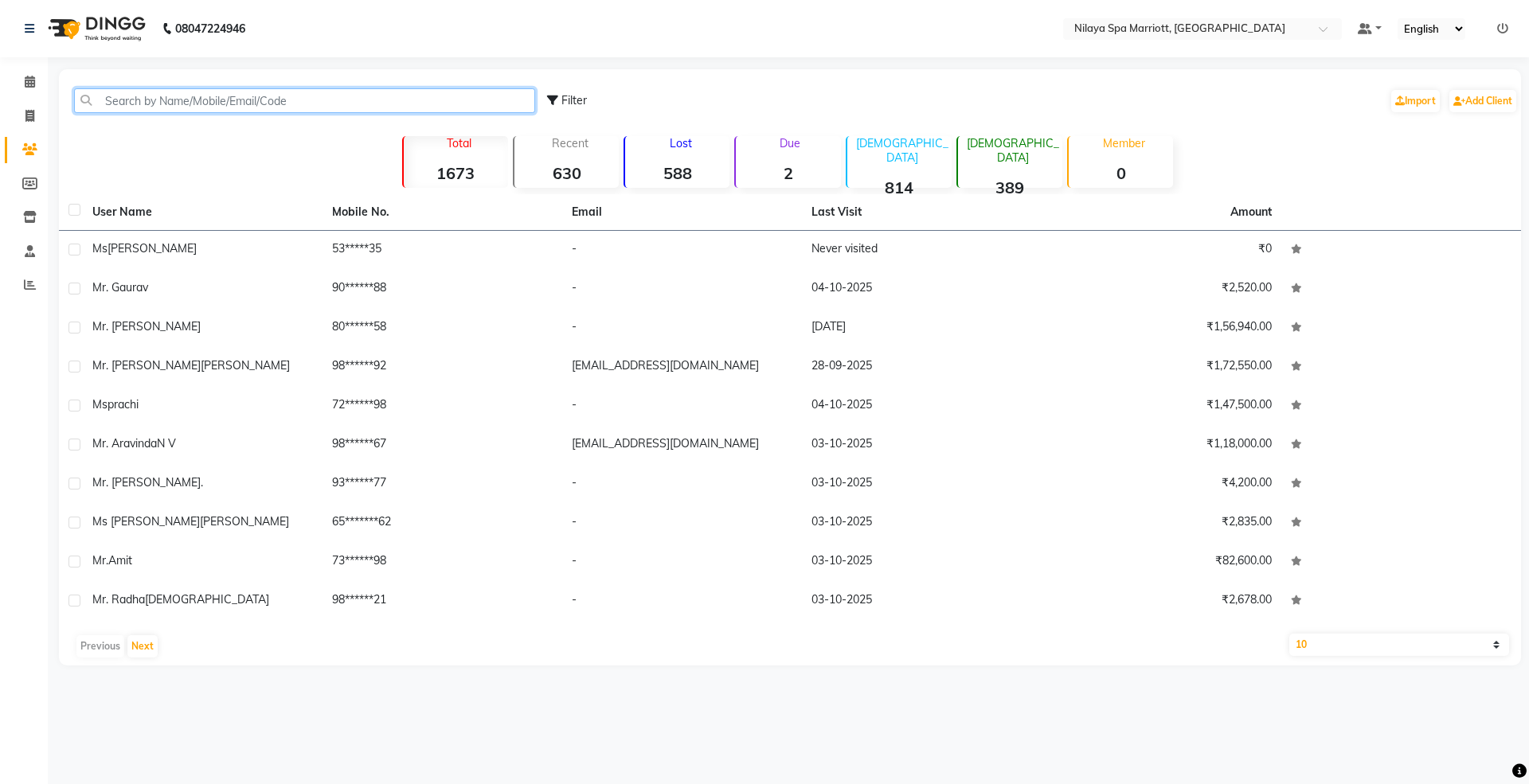
click at [158, 99] on input "text" at bounding box center [304, 101] width 461 height 25
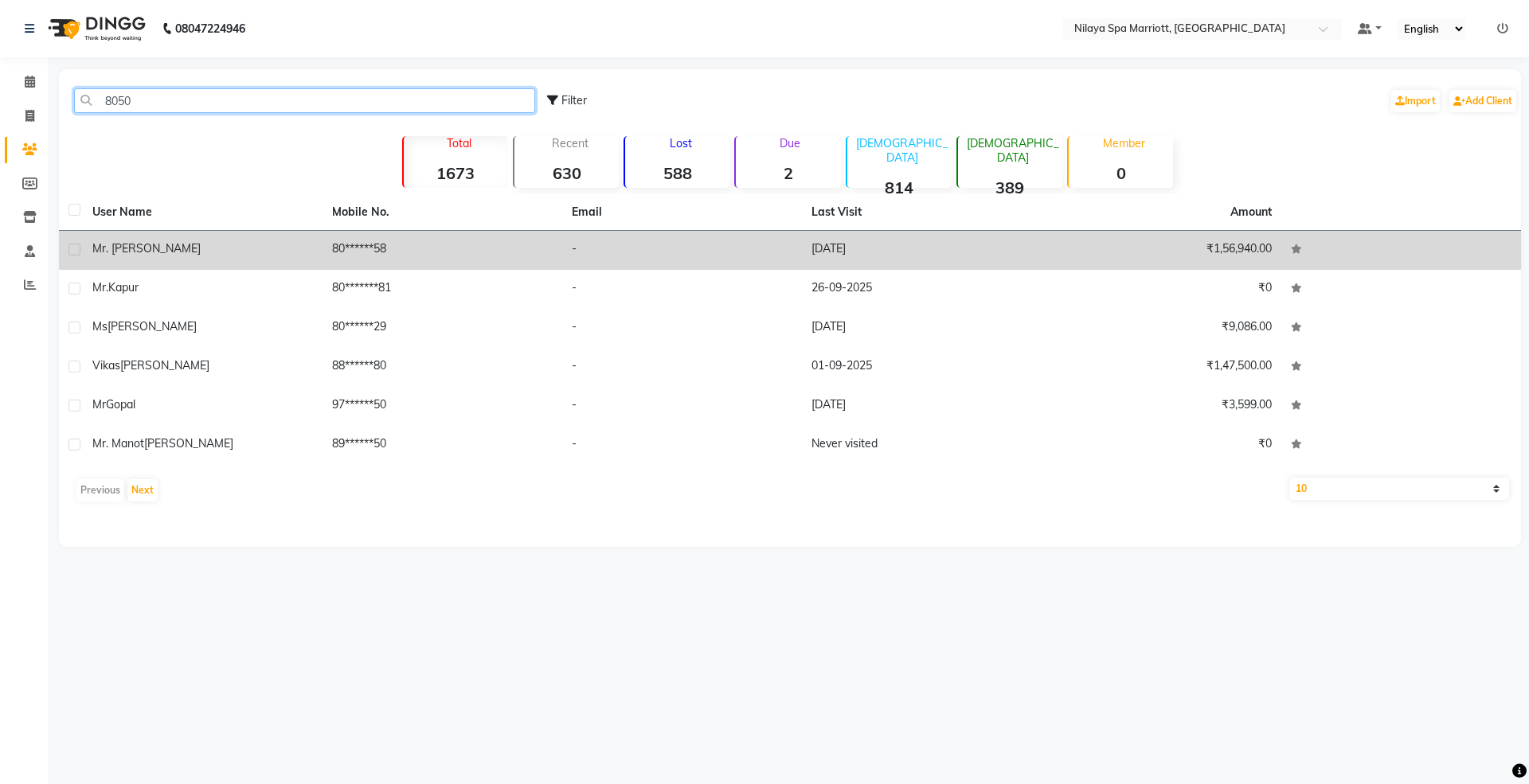
type input "8050"
click at [194, 264] on td "Mr. [PERSON_NAME]" at bounding box center [203, 250] width 240 height 39
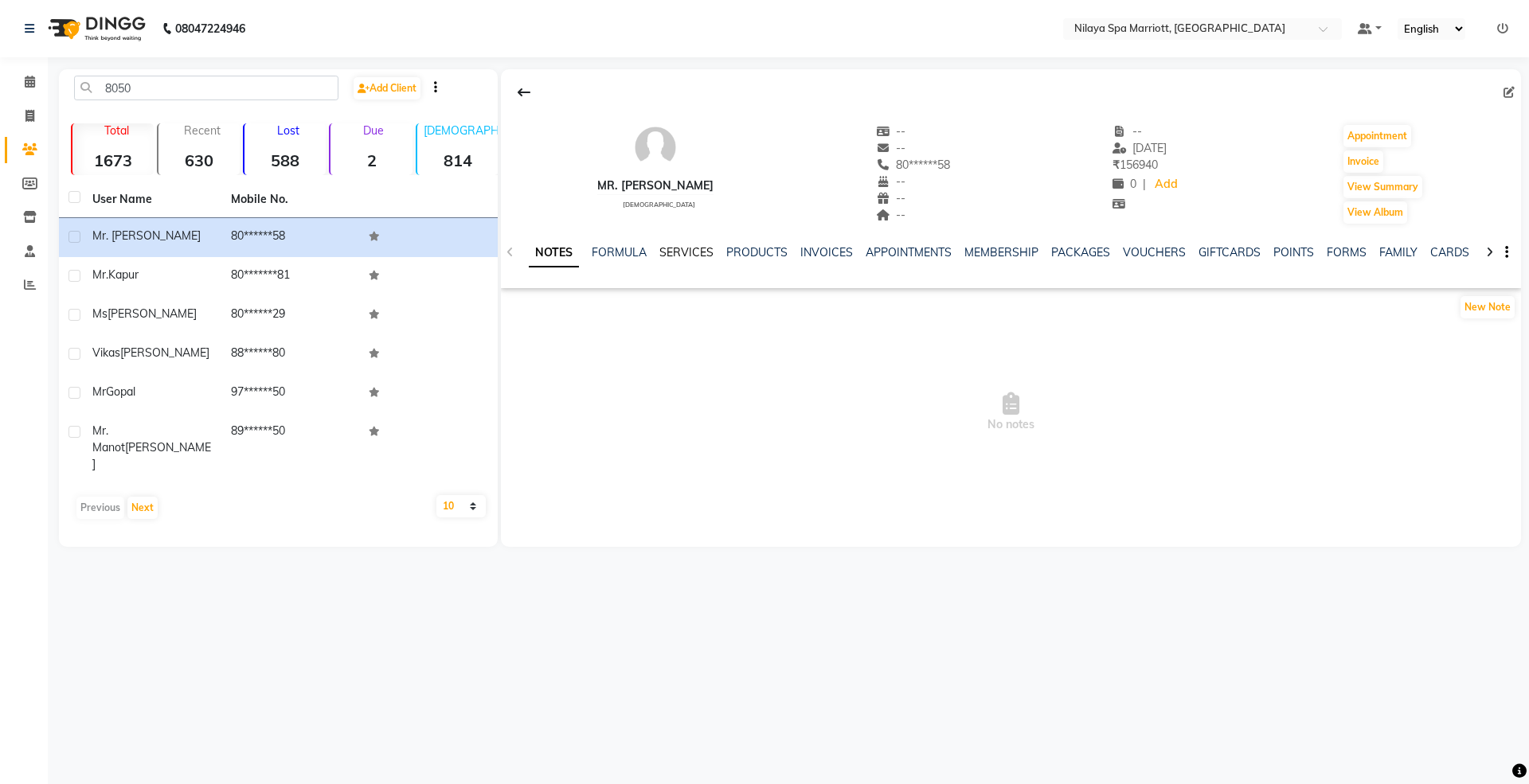
click at [692, 253] on link "SERVICES" at bounding box center [686, 252] width 54 height 14
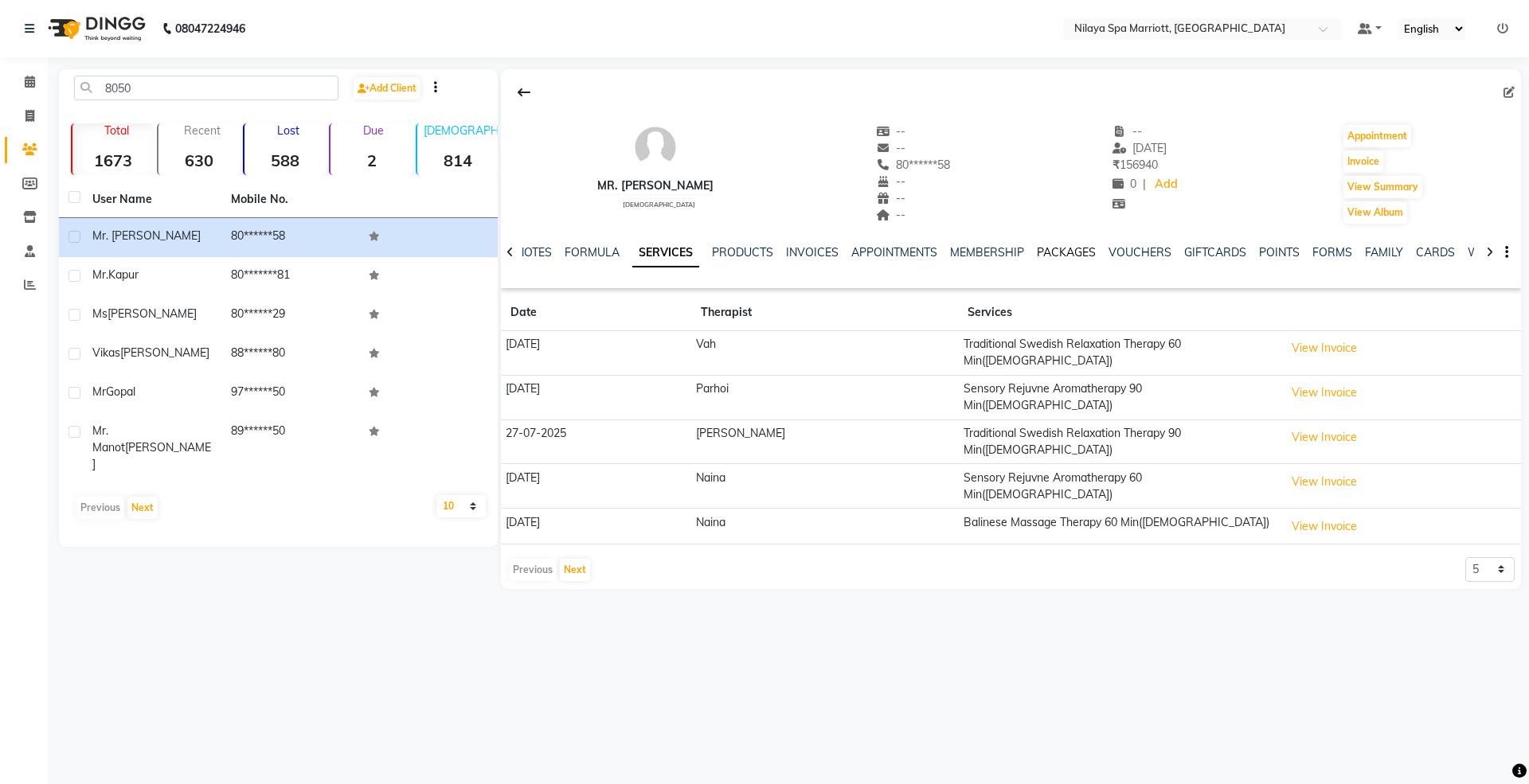
click at [1051, 252] on link "PACKAGES" at bounding box center [1066, 252] width 59 height 14
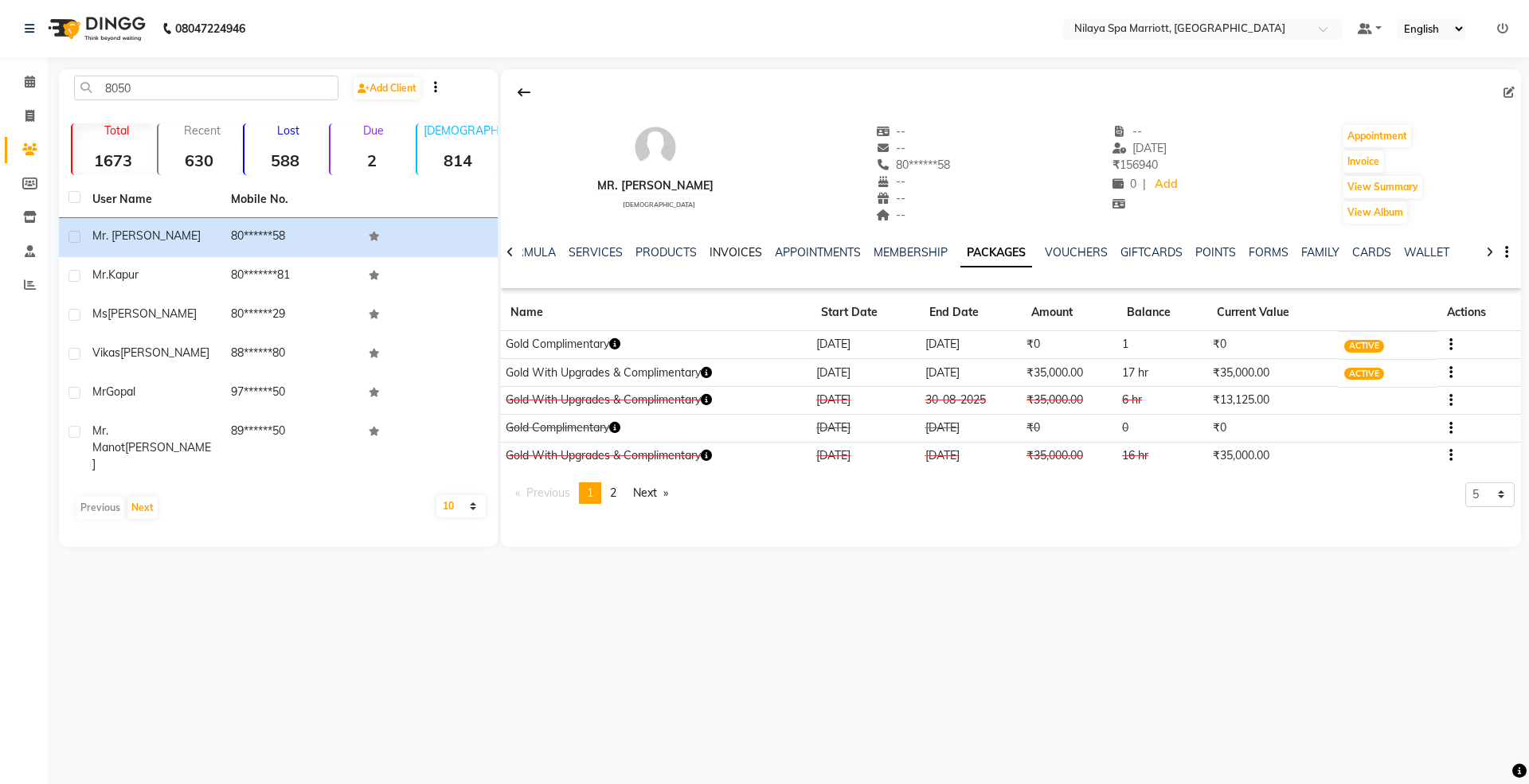
click at [715, 256] on link "INVOICES" at bounding box center [735, 252] width 52 height 14
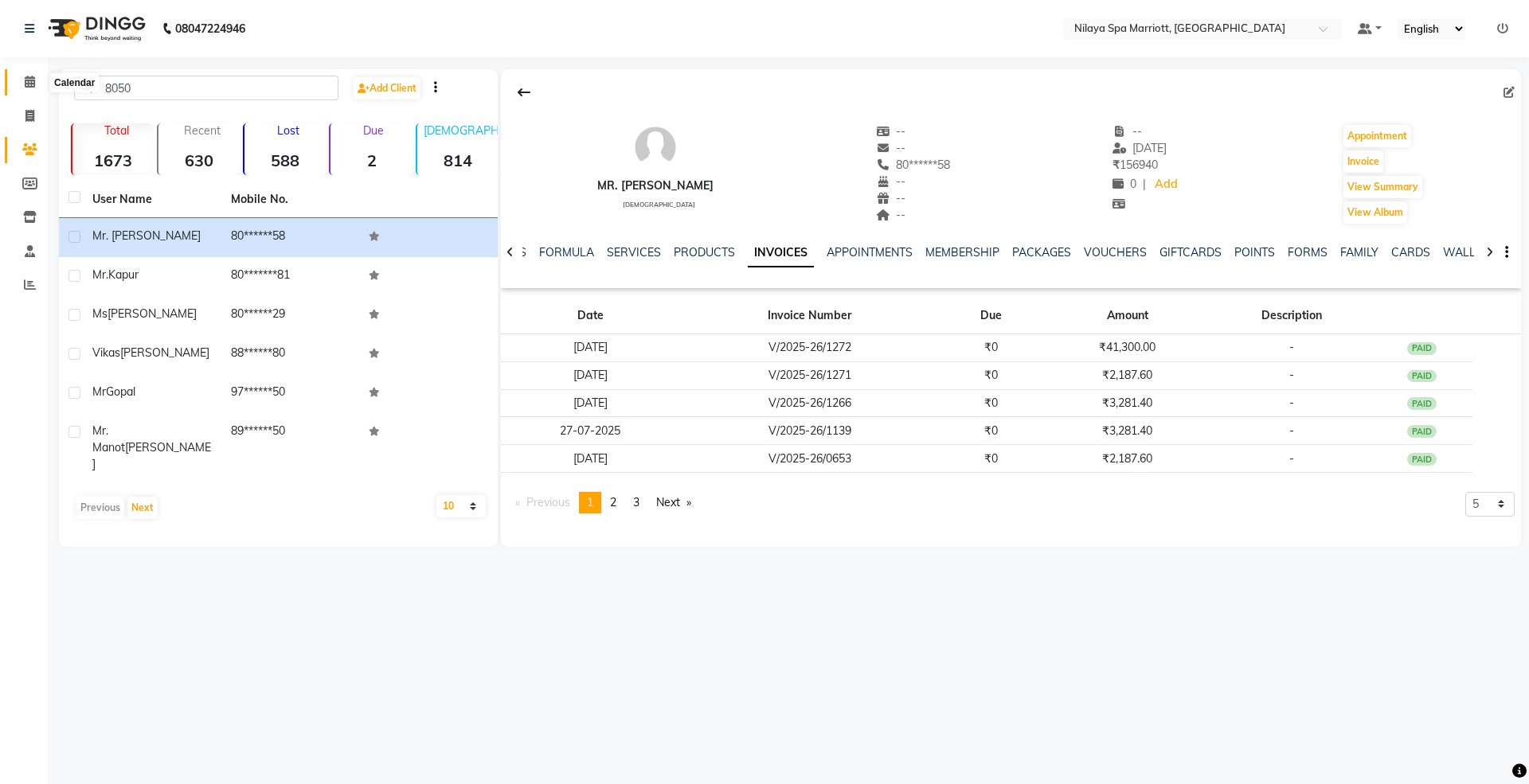
click at [36, 84] on span at bounding box center [29, 82] width 28 height 18
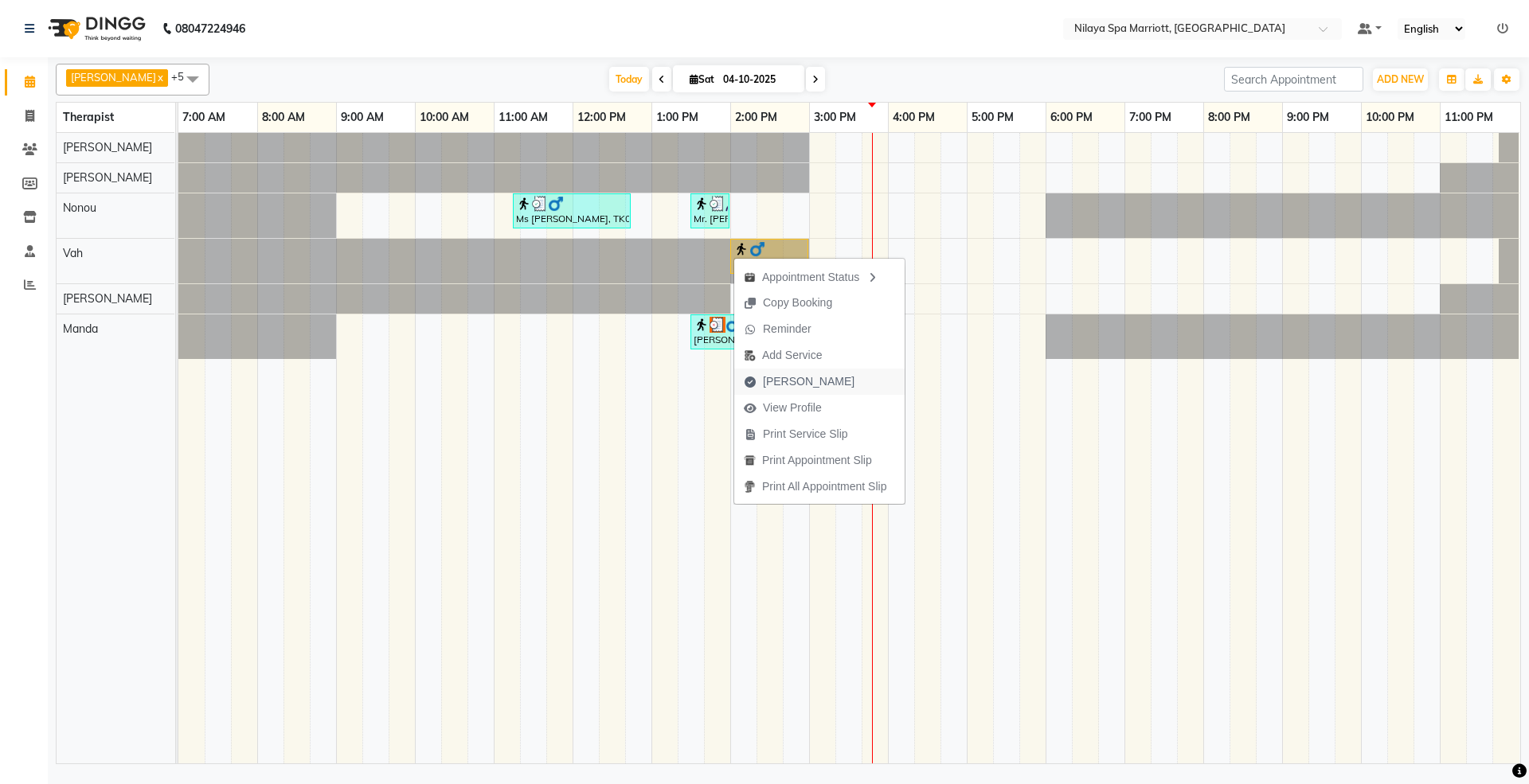
click at [781, 383] on span "[PERSON_NAME]" at bounding box center [808, 382] width 91 height 17
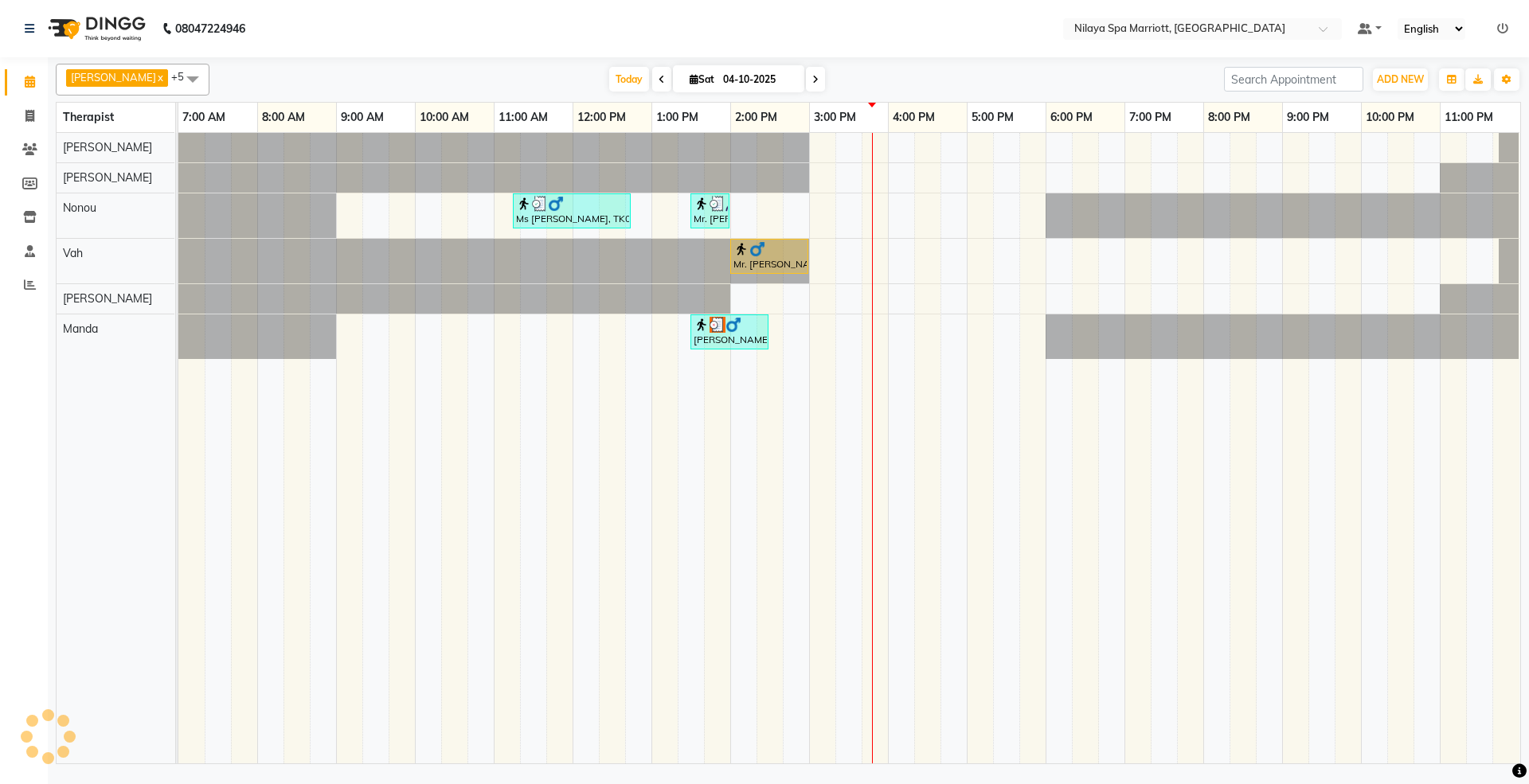
select select "service"
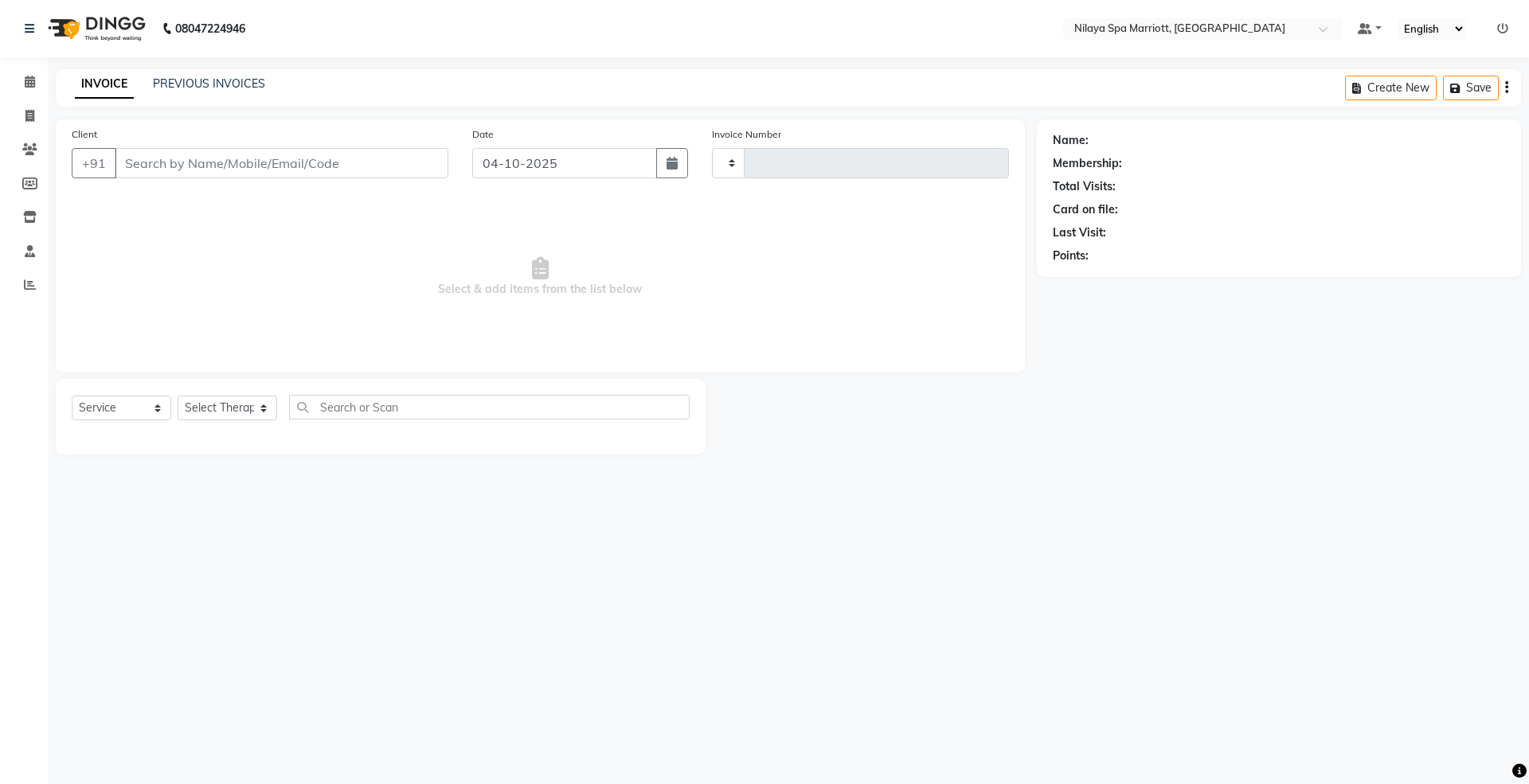
type input "1808"
select select "7950"
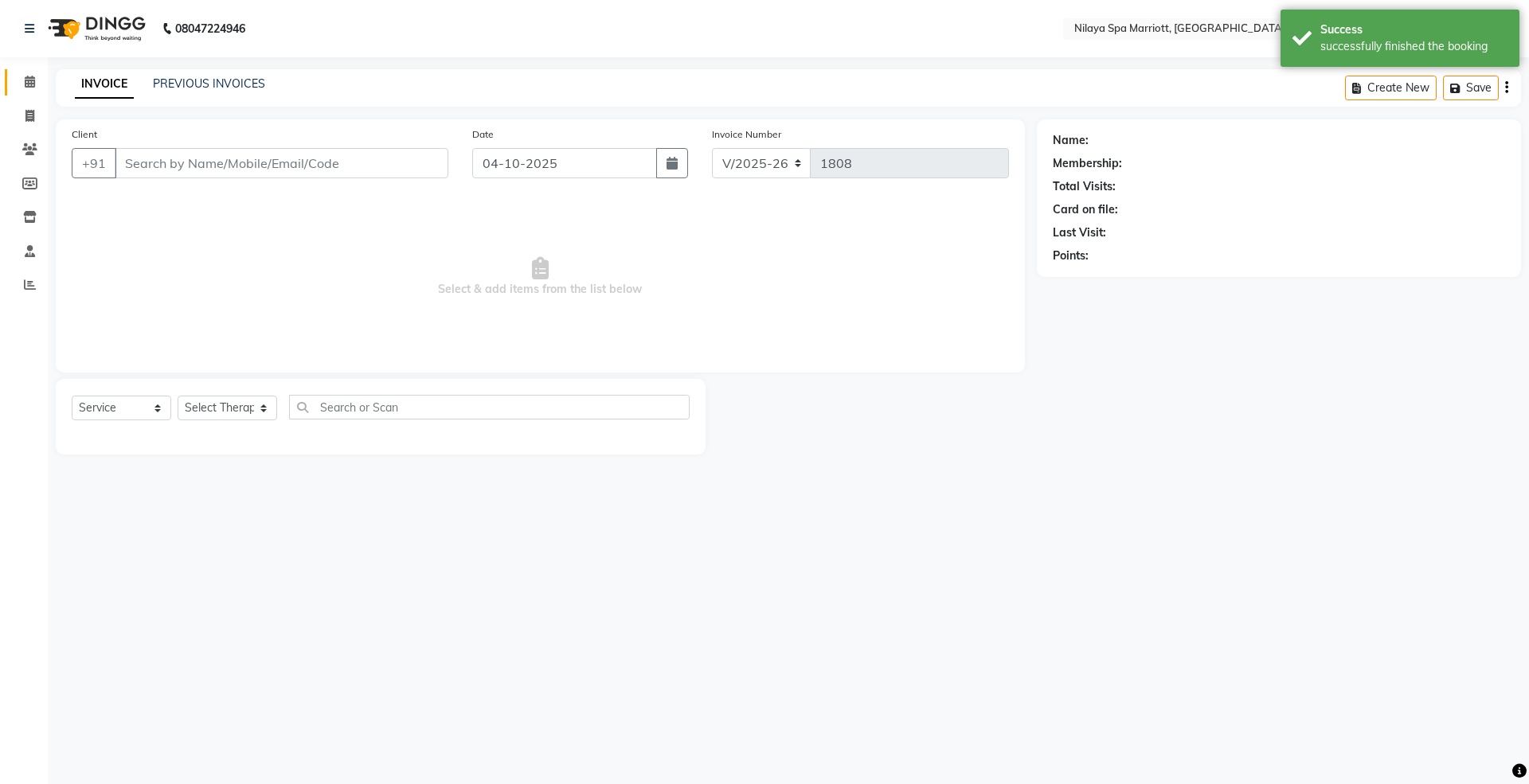
select select "package"
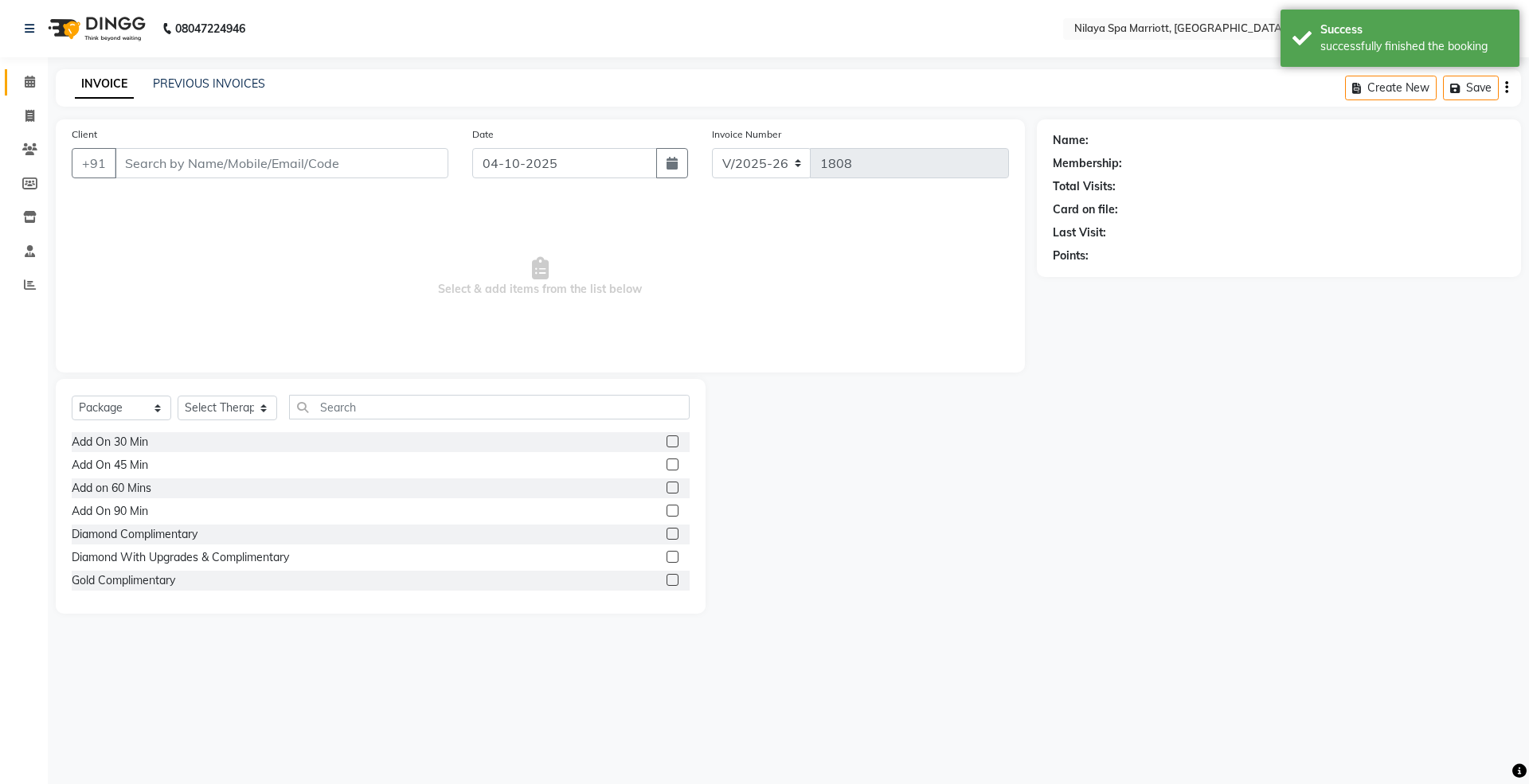
type input "80******58"
select select "71648"
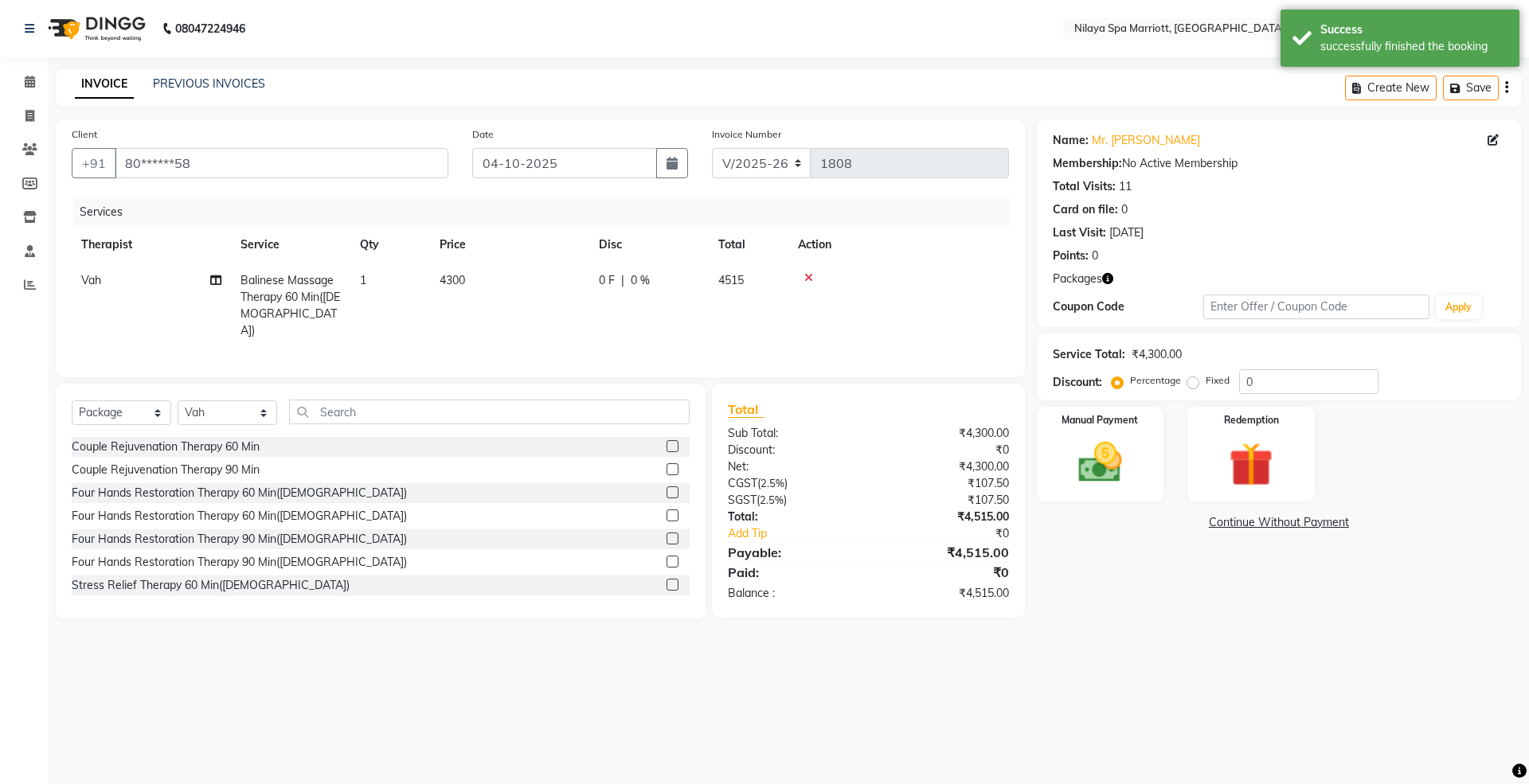
click at [813, 272] on div at bounding box center [899, 277] width 202 height 11
click at [96, 411] on select "Select Service Product Membership Package Voucher Prepaid Gift Card" at bounding box center [121, 412] width 100 height 25
select select "service"
click at [71, 400] on select "Select Service Product Membership Package Voucher Prepaid Gift Card" at bounding box center [121, 412] width 100 height 25
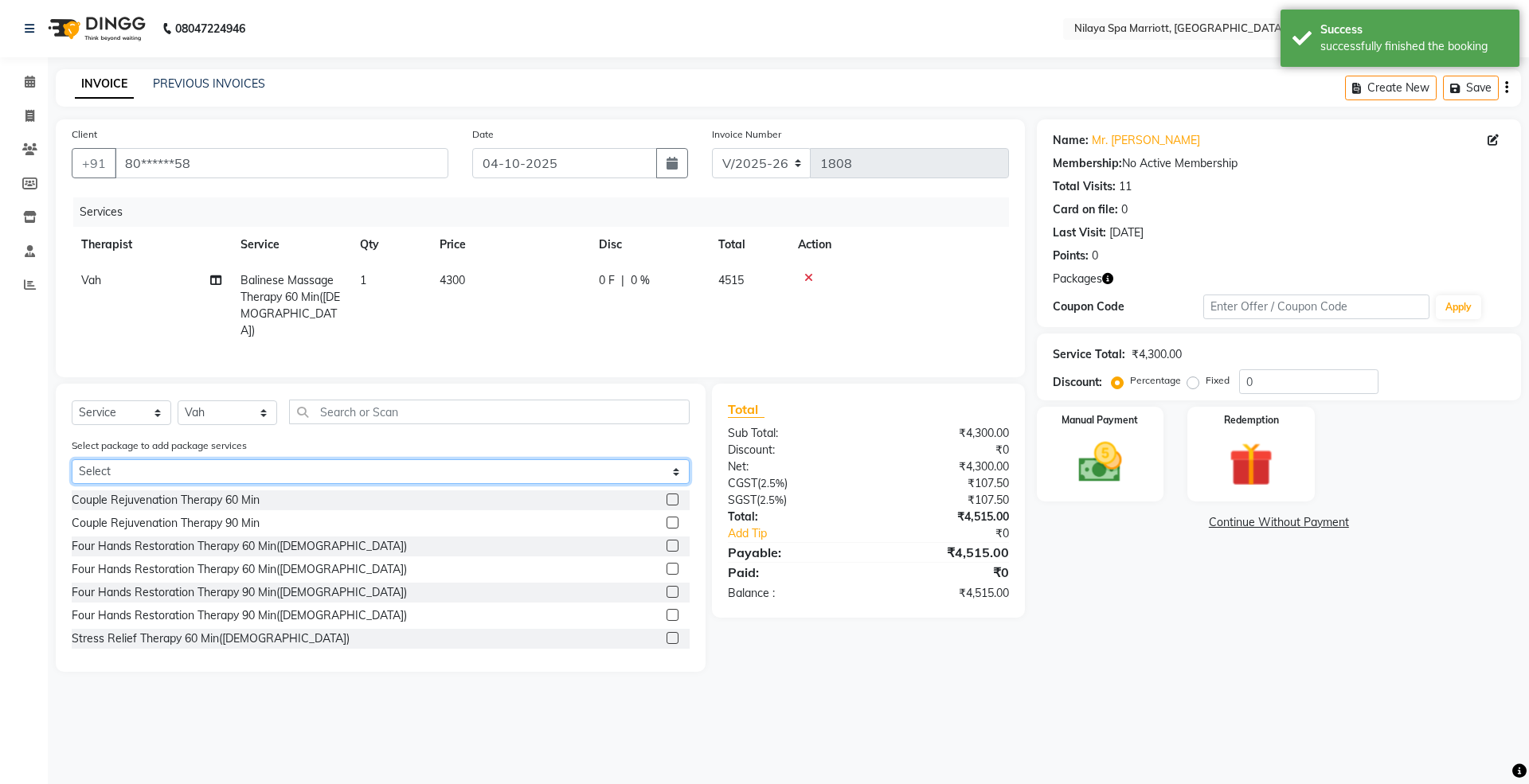
click at [119, 475] on select "Select Gold Complimentary Gold With Upgrades & Complimentary" at bounding box center [380, 471] width 618 height 25
select select "2: Object"
click at [71, 459] on select "Select Gold Complimentary Gold With Upgrades & Complimentary" at bounding box center [380, 471] width 618 height 25
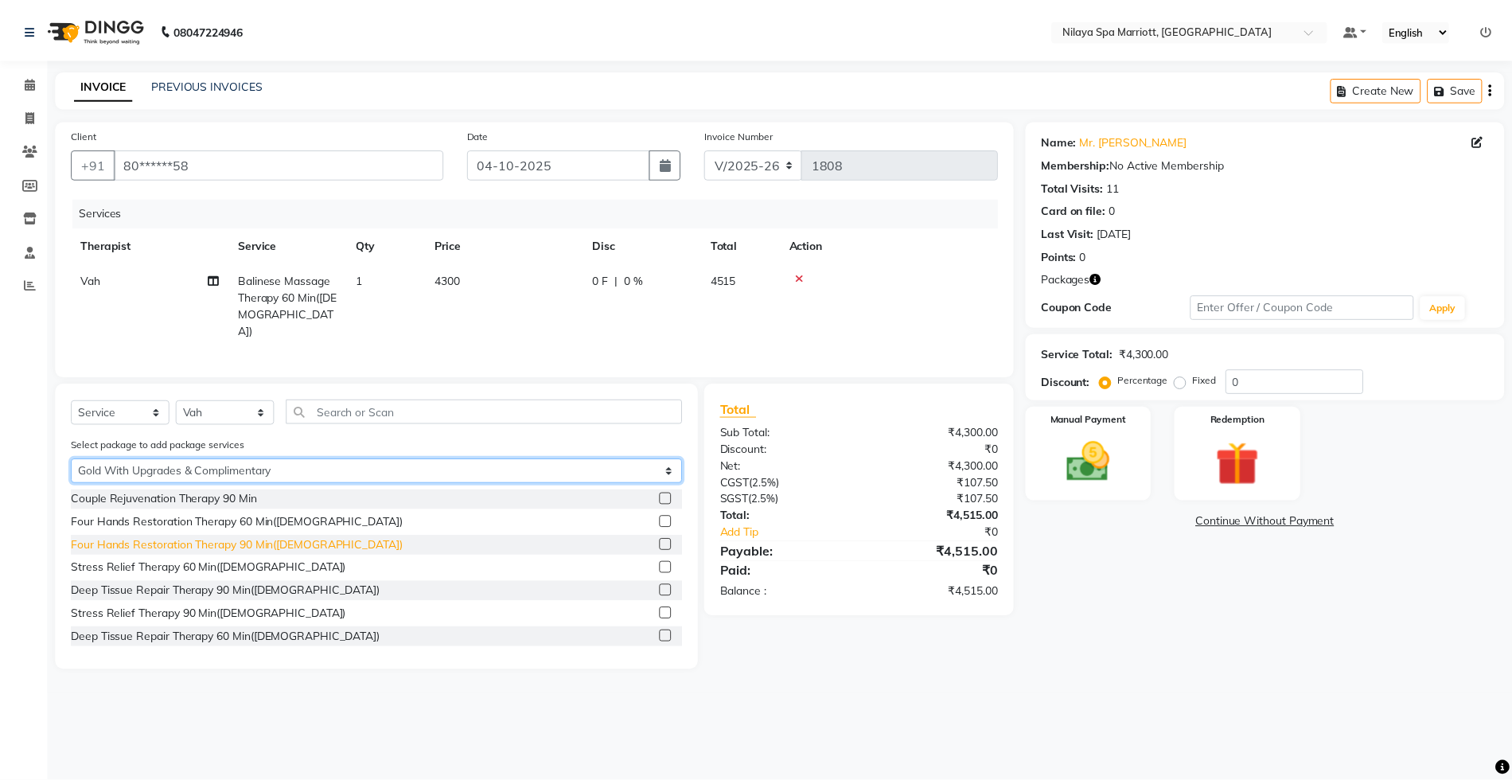
scroll to position [105, 0]
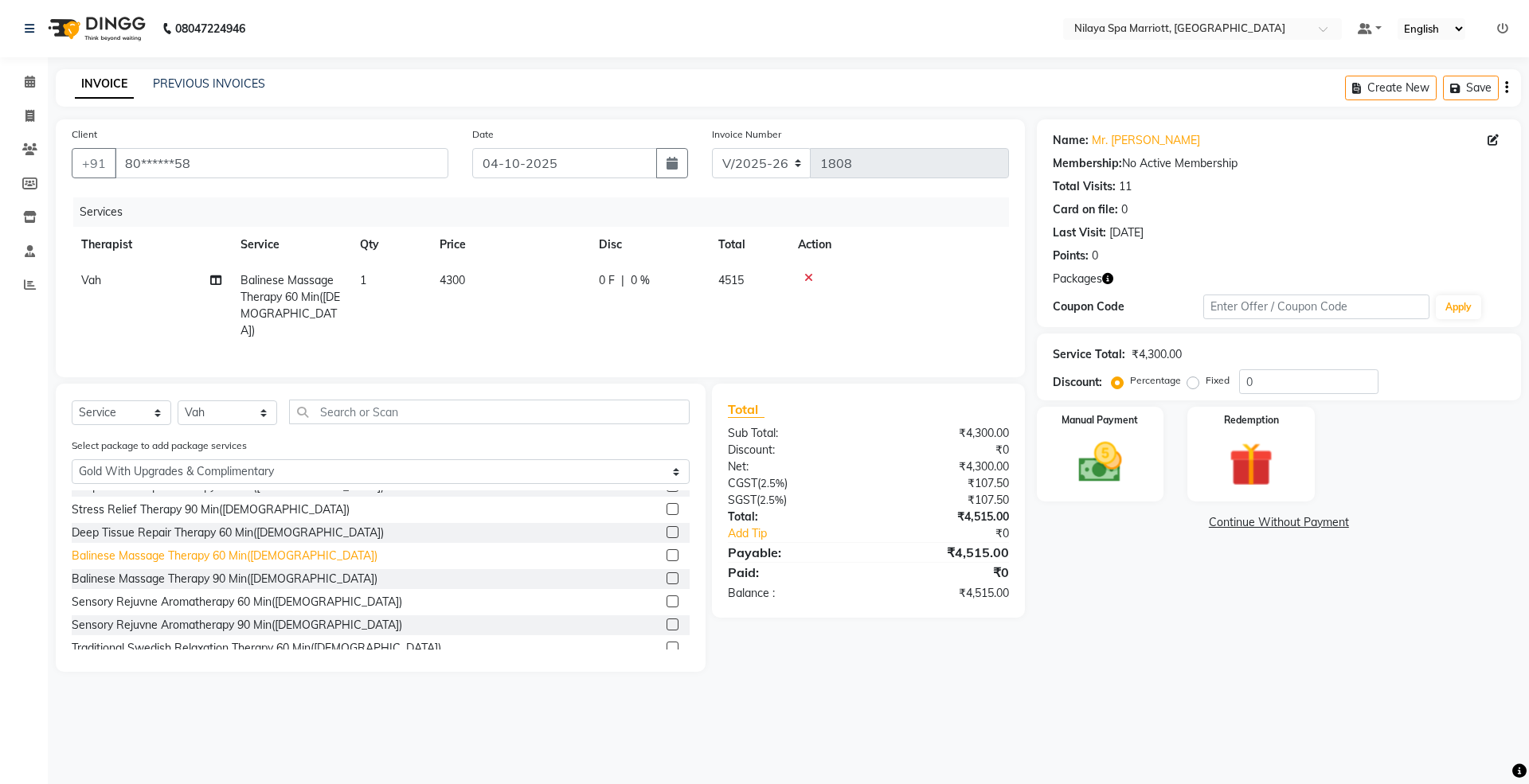
click at [184, 550] on div "Balinese Massage Therapy 60 Min([DEMOGRAPHIC_DATA])" at bounding box center [224, 556] width 306 height 17
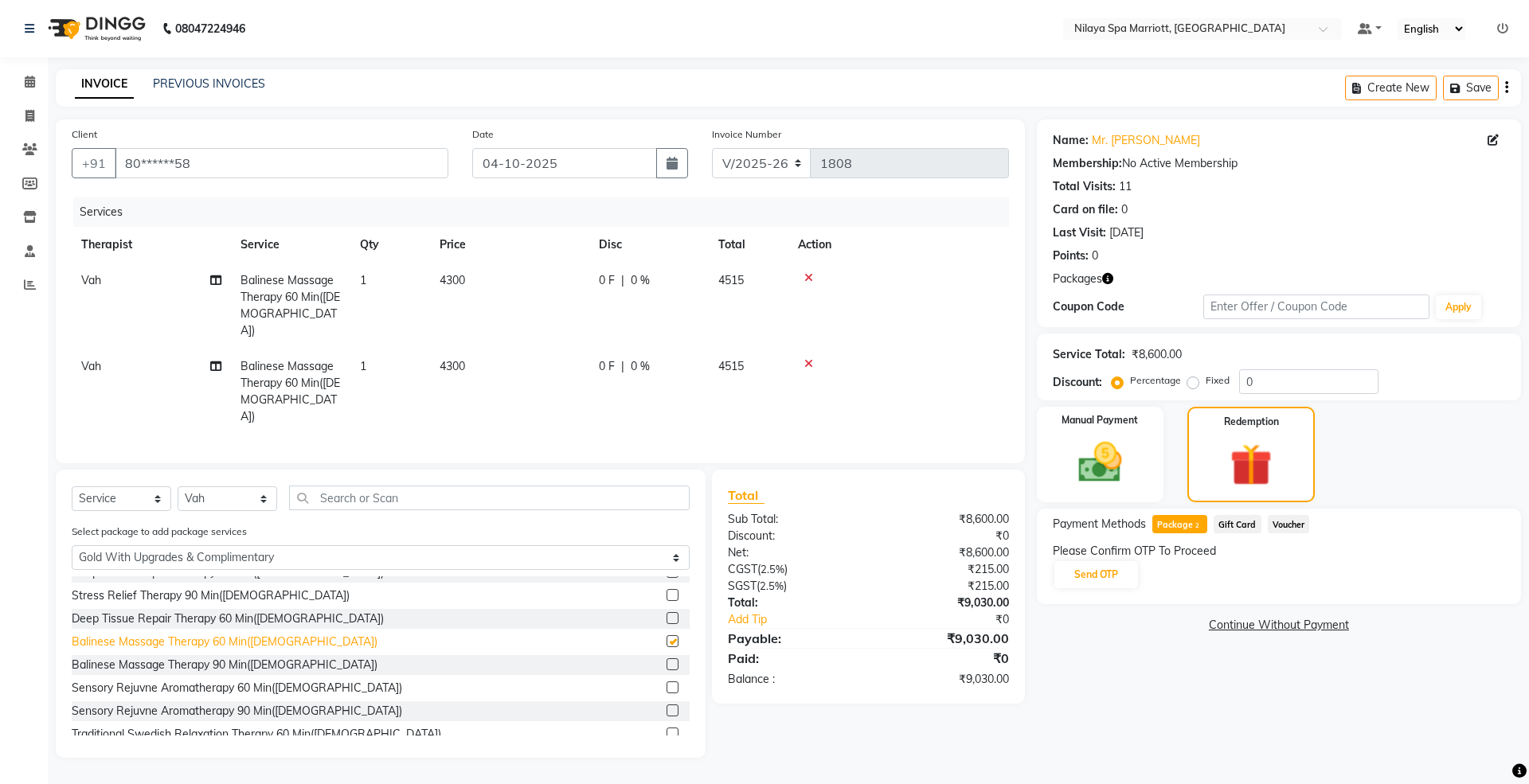
checkbox input "false"
click at [814, 277] on div at bounding box center [899, 277] width 202 height 11
click at [810, 277] on icon at bounding box center [808, 277] width 9 height 11
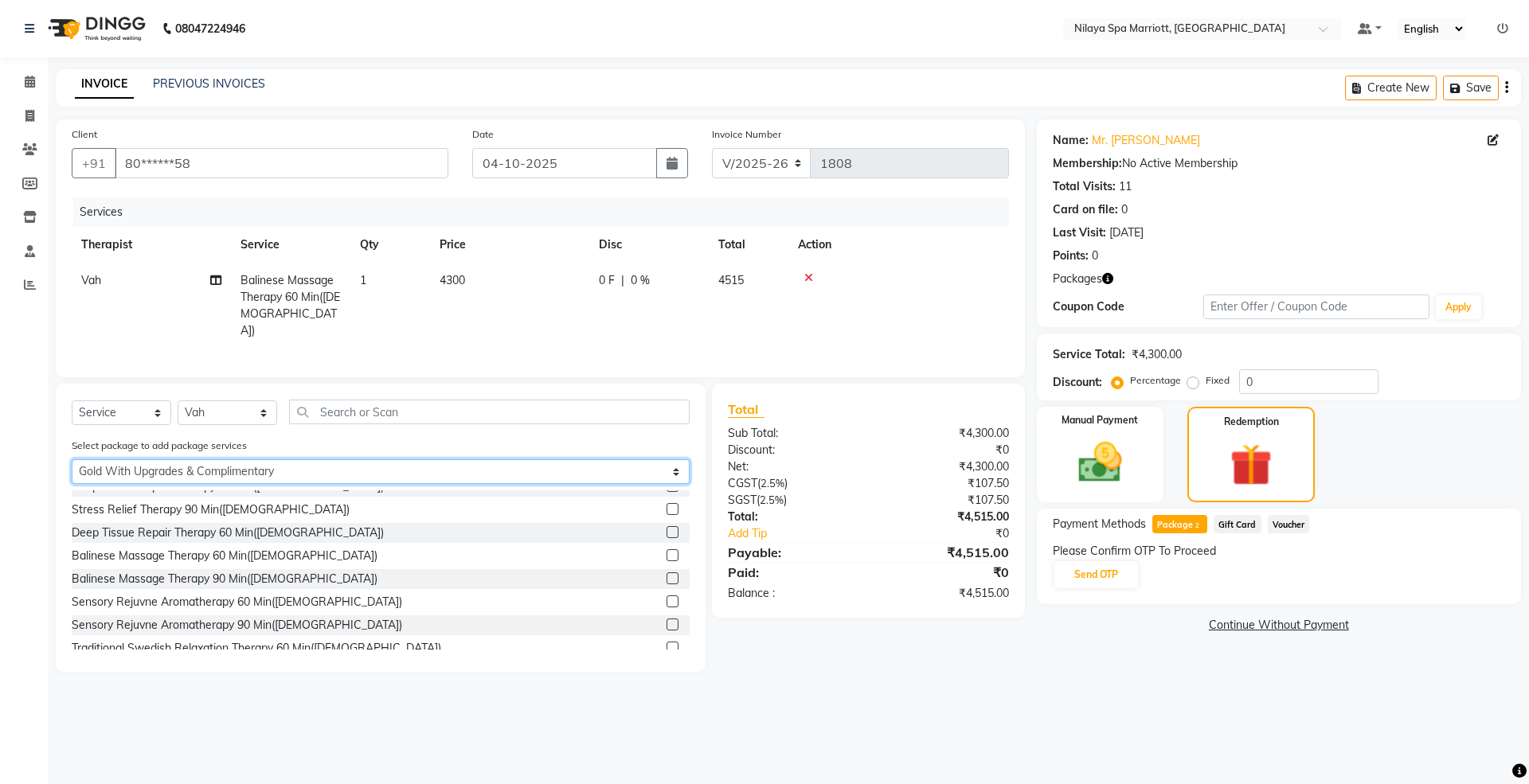
click at [220, 466] on select "Select Gold Complimentary Gold With Upgrades & Complimentary" at bounding box center [380, 471] width 618 height 25
click at [71, 459] on select "Select Gold Complimentary Gold With Upgrades & Complimentary" at bounding box center [380, 471] width 618 height 25
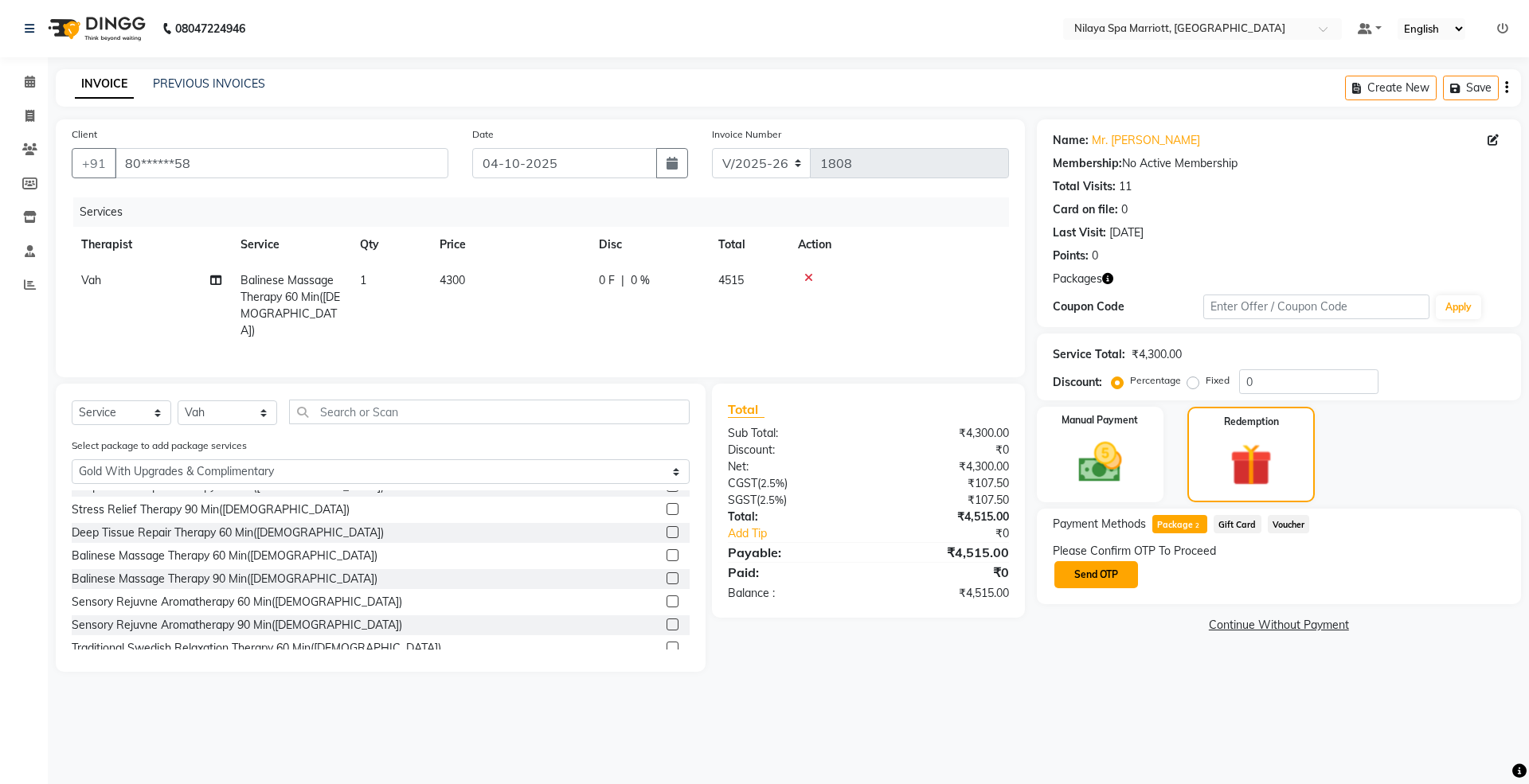
click at [1097, 571] on button "Send OTP" at bounding box center [1096, 574] width 84 height 27
click at [1079, 580] on input "text" at bounding box center [1132, 574] width 159 height 25
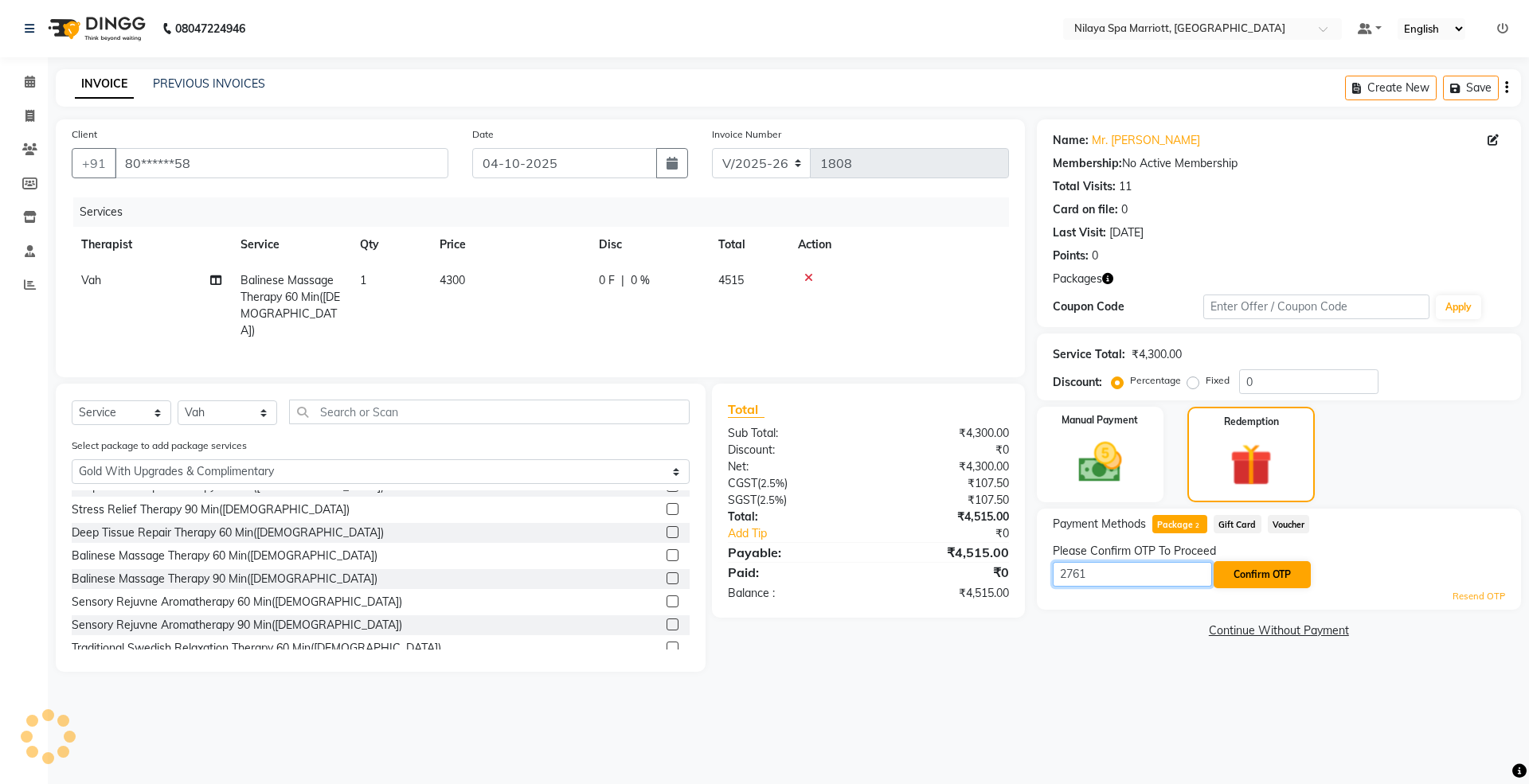
type input "2761"
click at [1274, 573] on button "Confirm OTP" at bounding box center [1262, 574] width 97 height 27
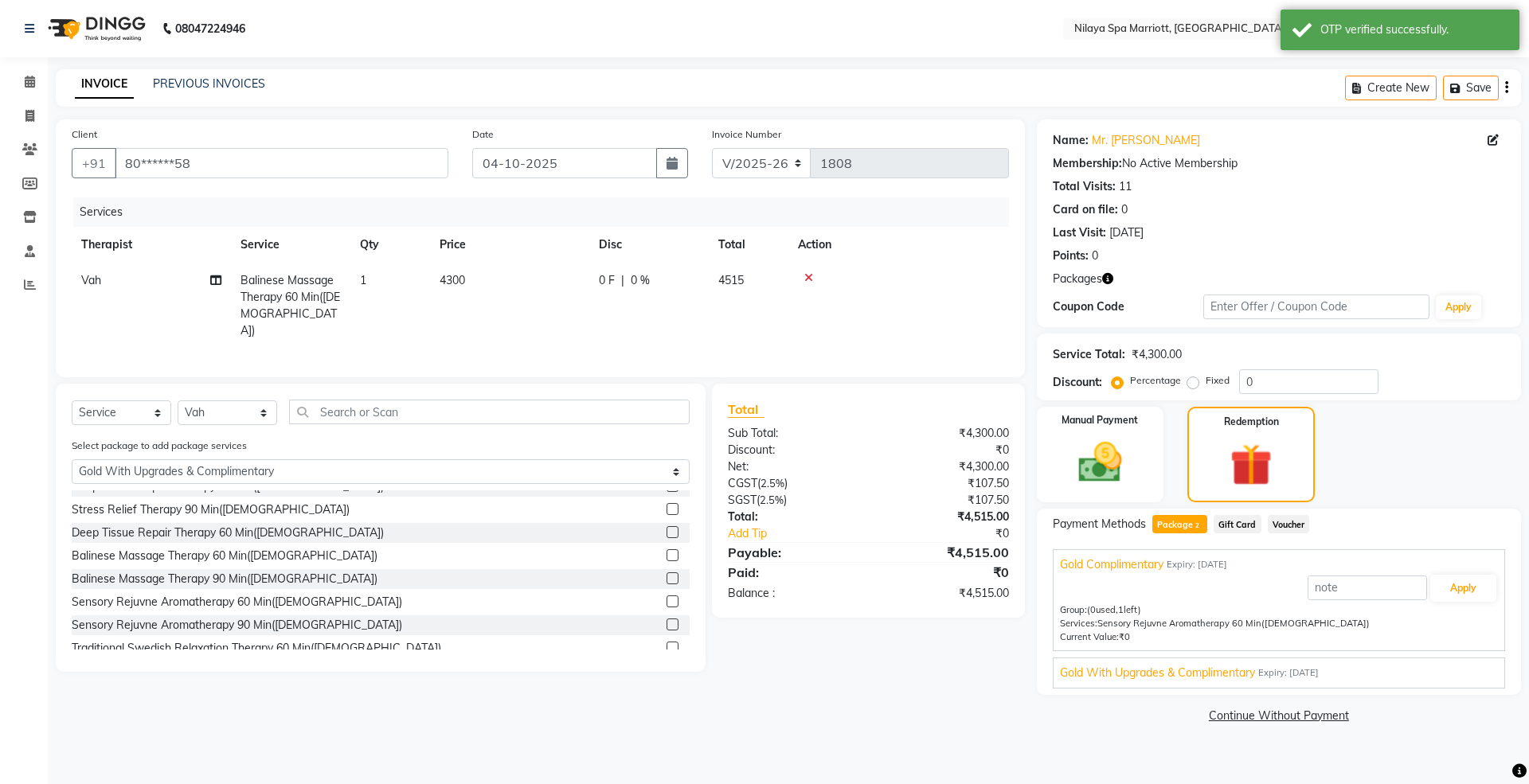
click at [1239, 673] on span "Gold With Upgrades & Complimentary" at bounding box center [1157, 673] width 195 height 17
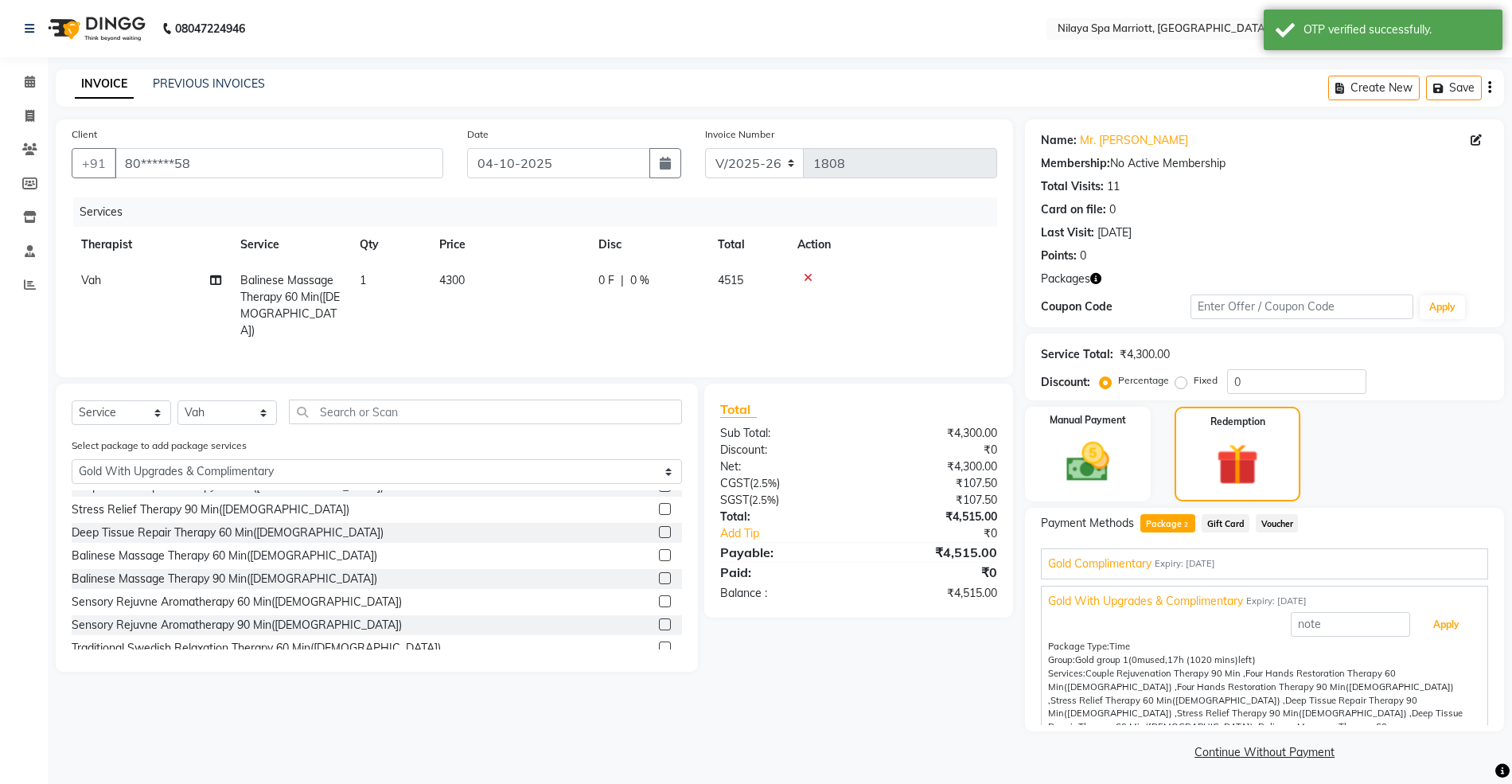
drag, startPoint x: 1446, startPoint y: 618, endPoint x: 1434, endPoint y: 629, distance: 16.3
click at [1445, 619] on button "Apply" at bounding box center [1446, 624] width 67 height 27
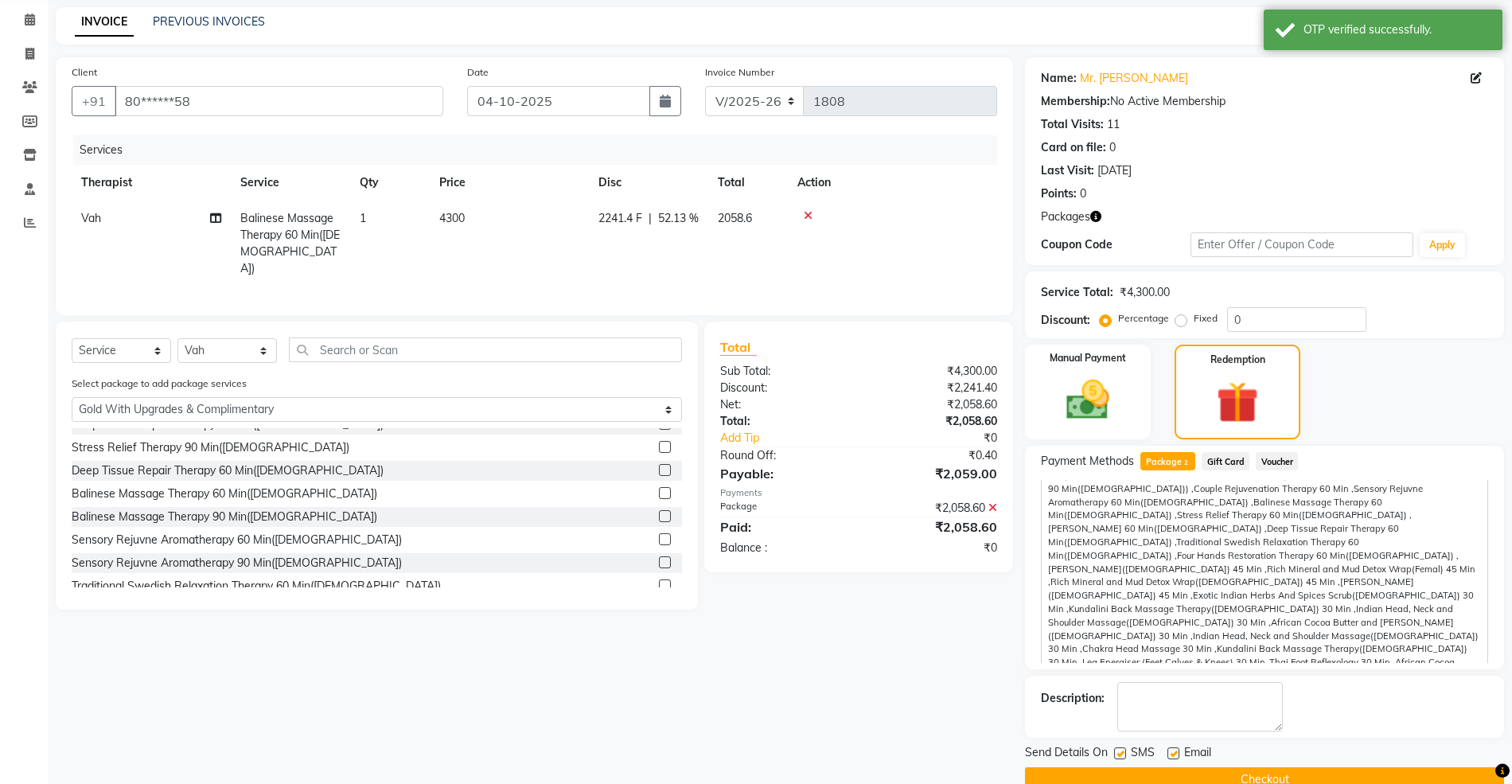
scroll to position [95, 0]
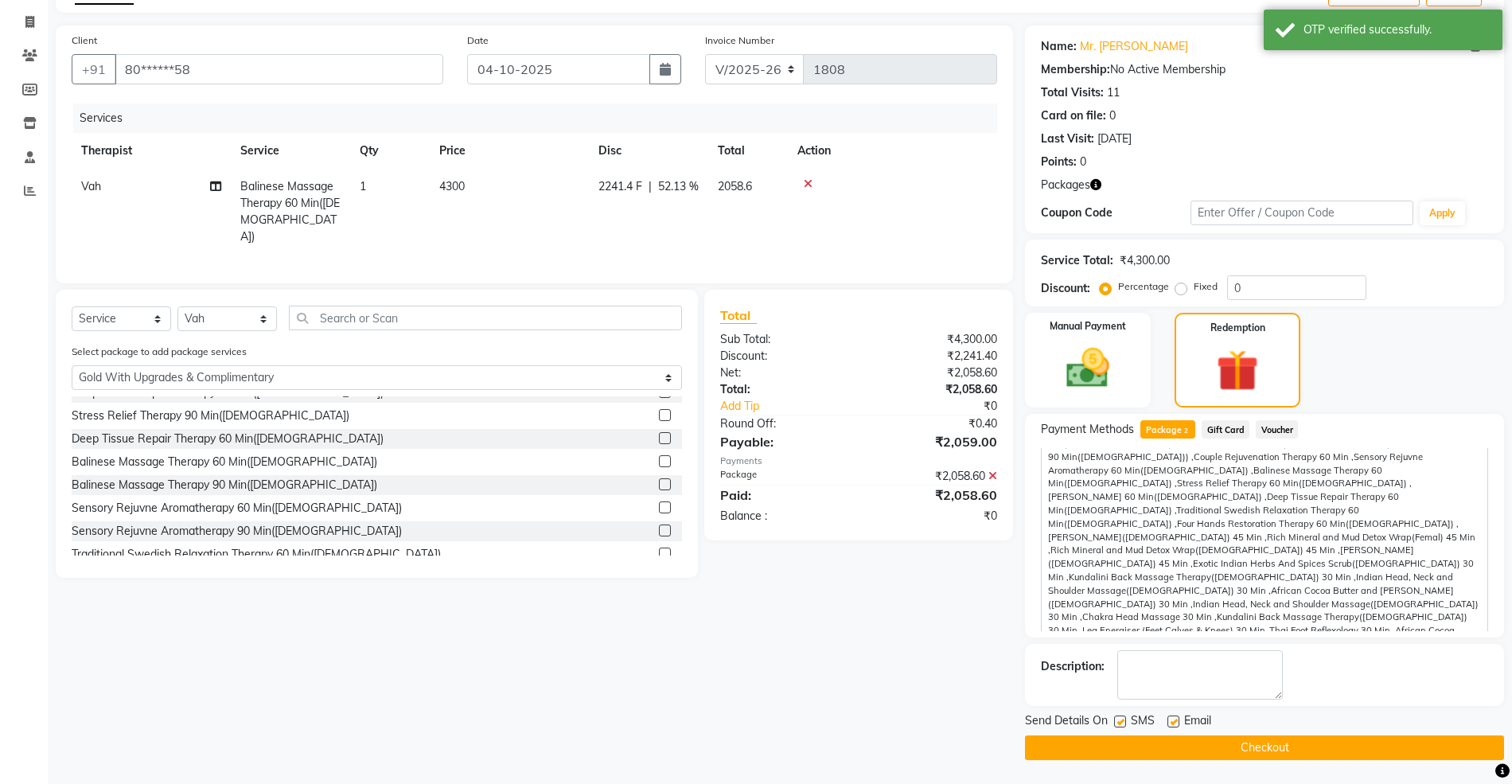
click at [1153, 739] on button "Checkout" at bounding box center [1265, 748] width 479 height 25
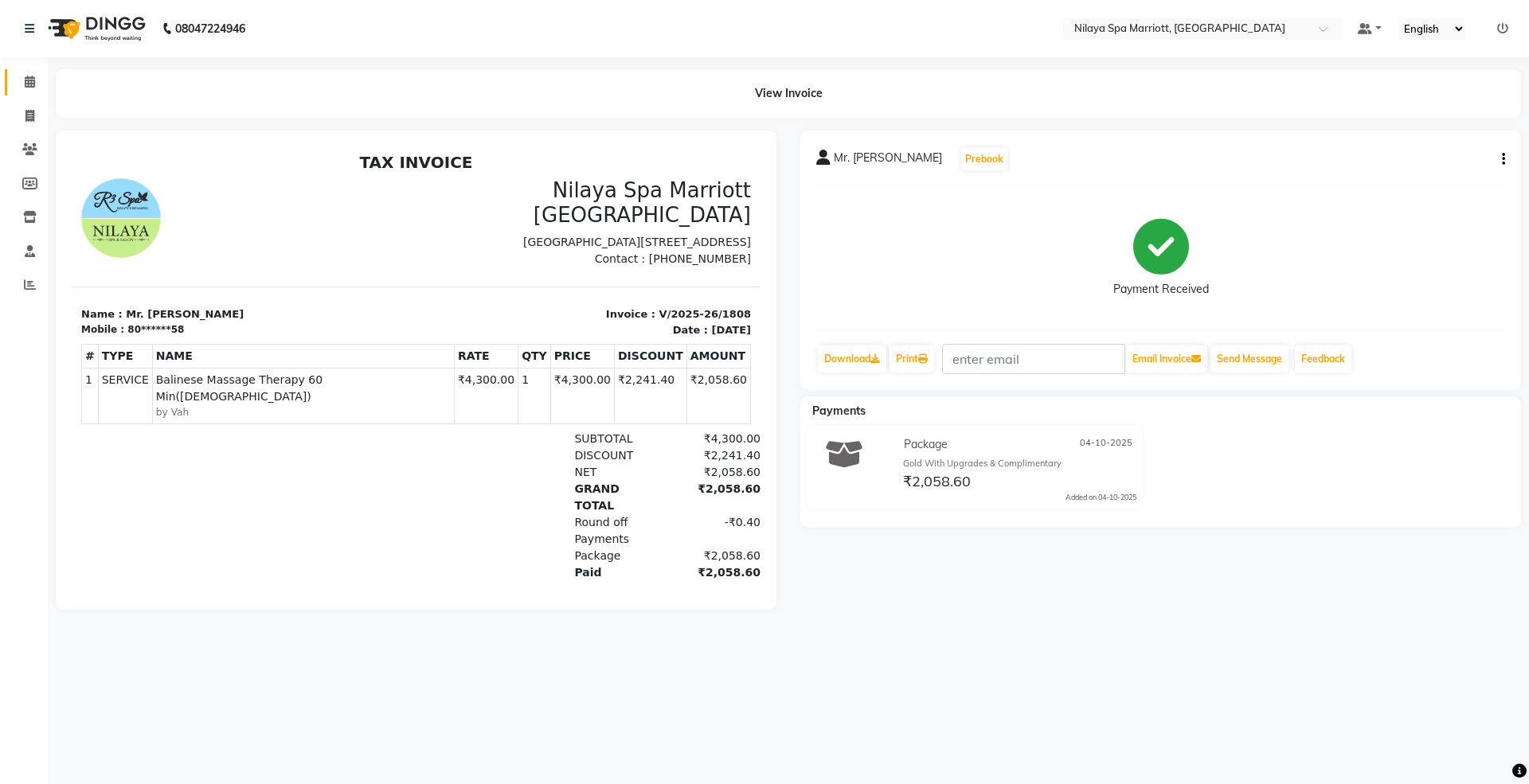
click at [45, 81] on div "View Invoice" at bounding box center [788, 93] width 1489 height 48
click at [30, 85] on icon at bounding box center [29, 82] width 10 height 12
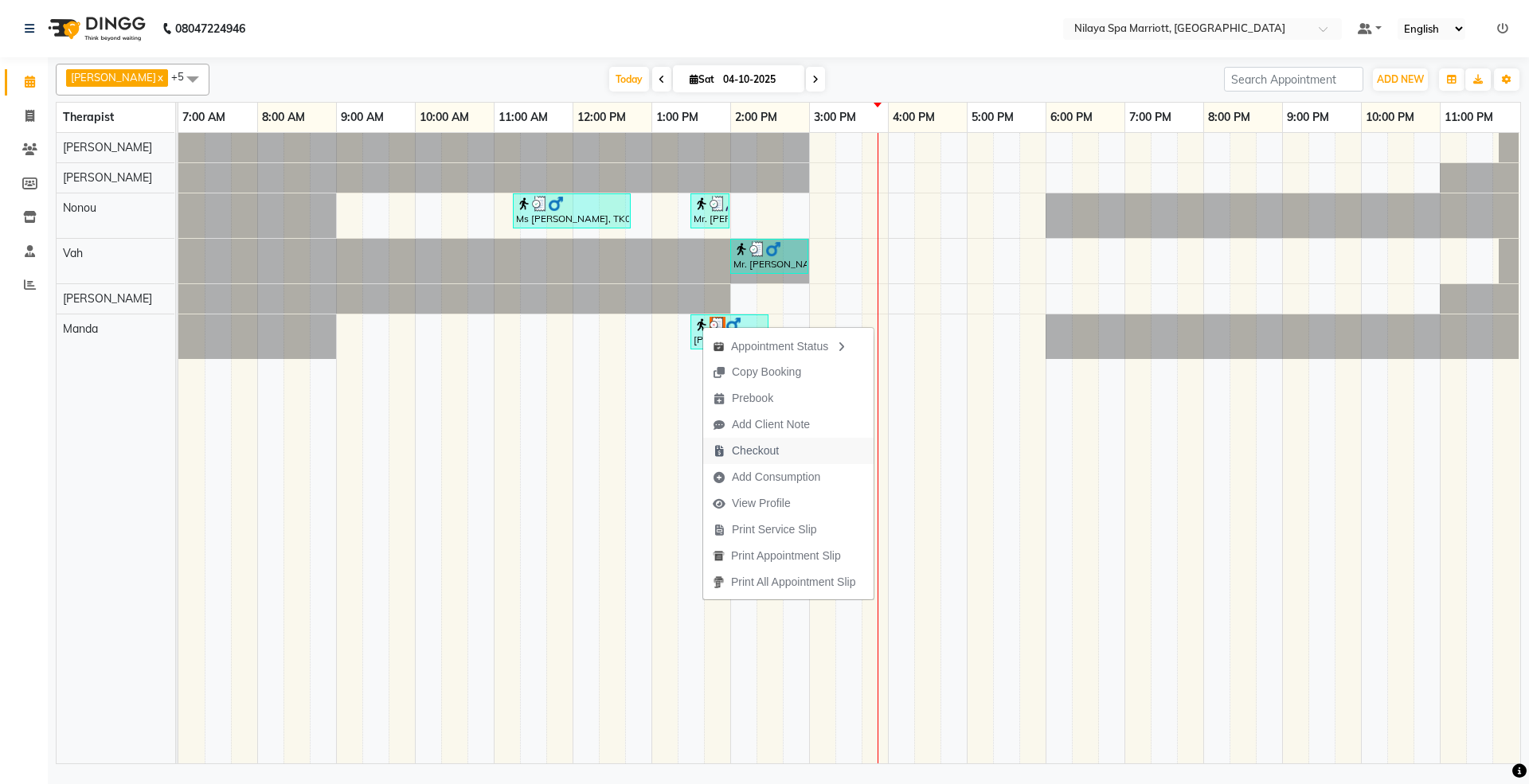
click at [746, 449] on span "Checkout" at bounding box center [755, 451] width 47 height 17
select select "service"
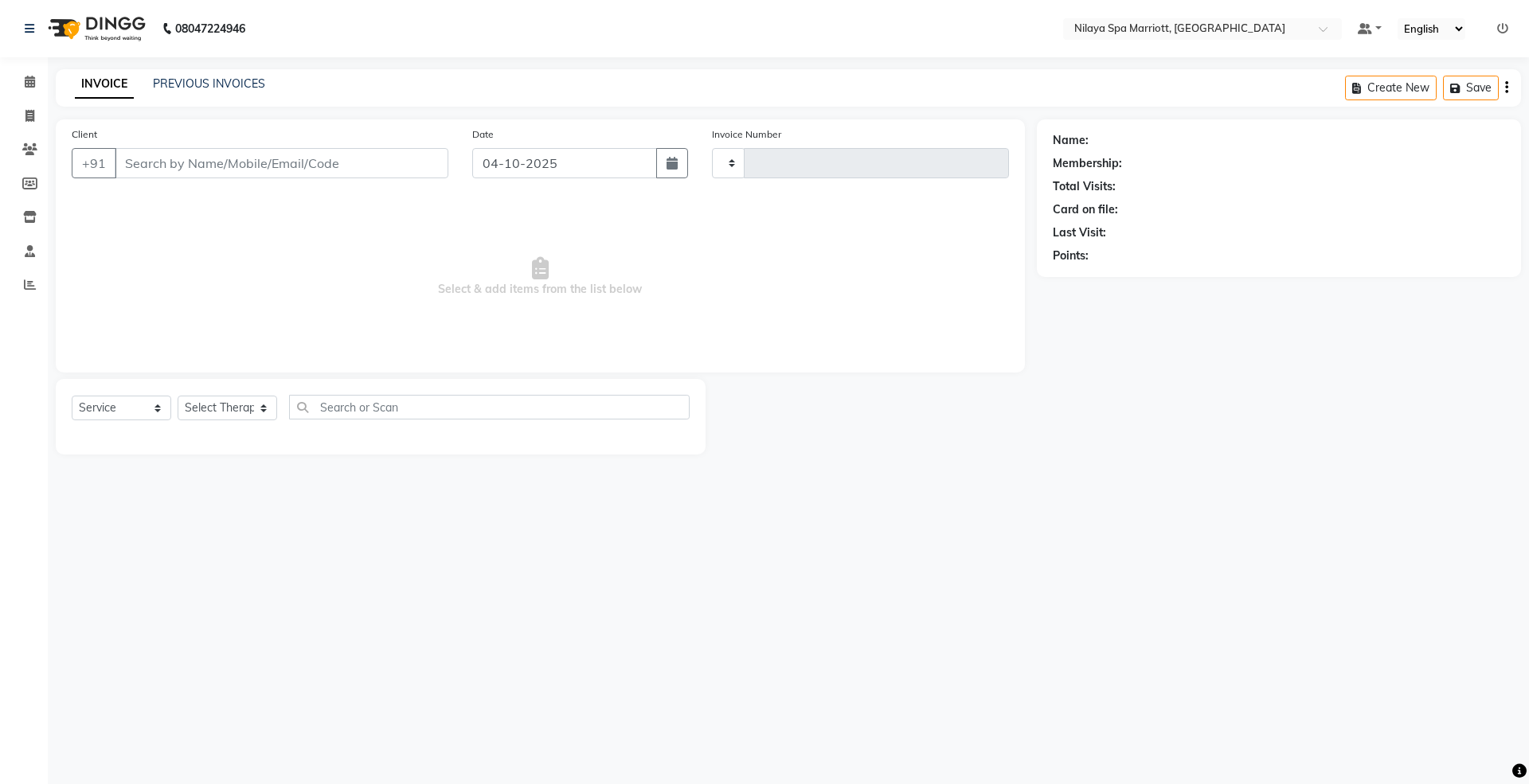
type input "1809"
select select "7950"
select select "package"
type input "98******92"
select select "92908"
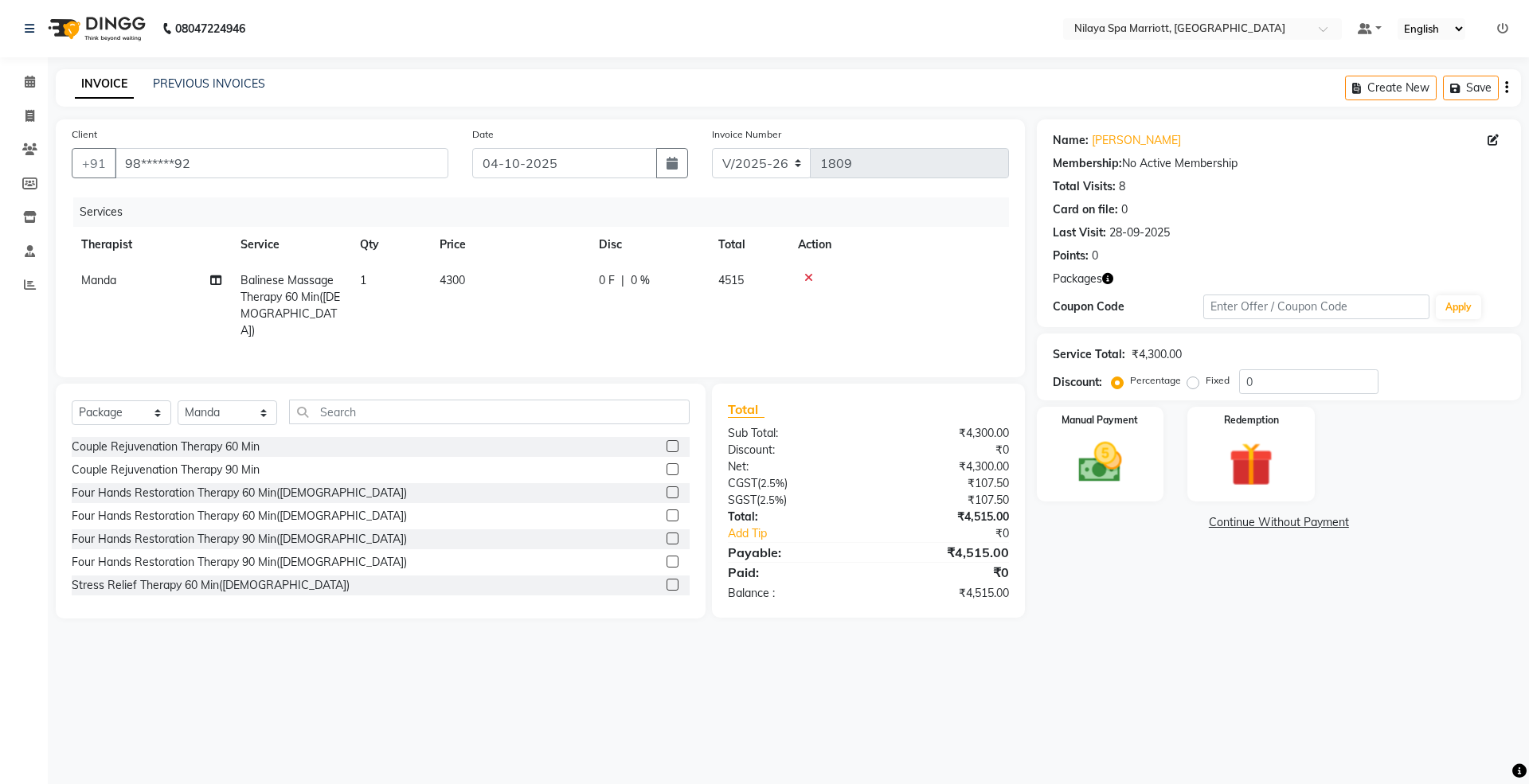
click at [804, 278] on icon at bounding box center [808, 277] width 9 height 11
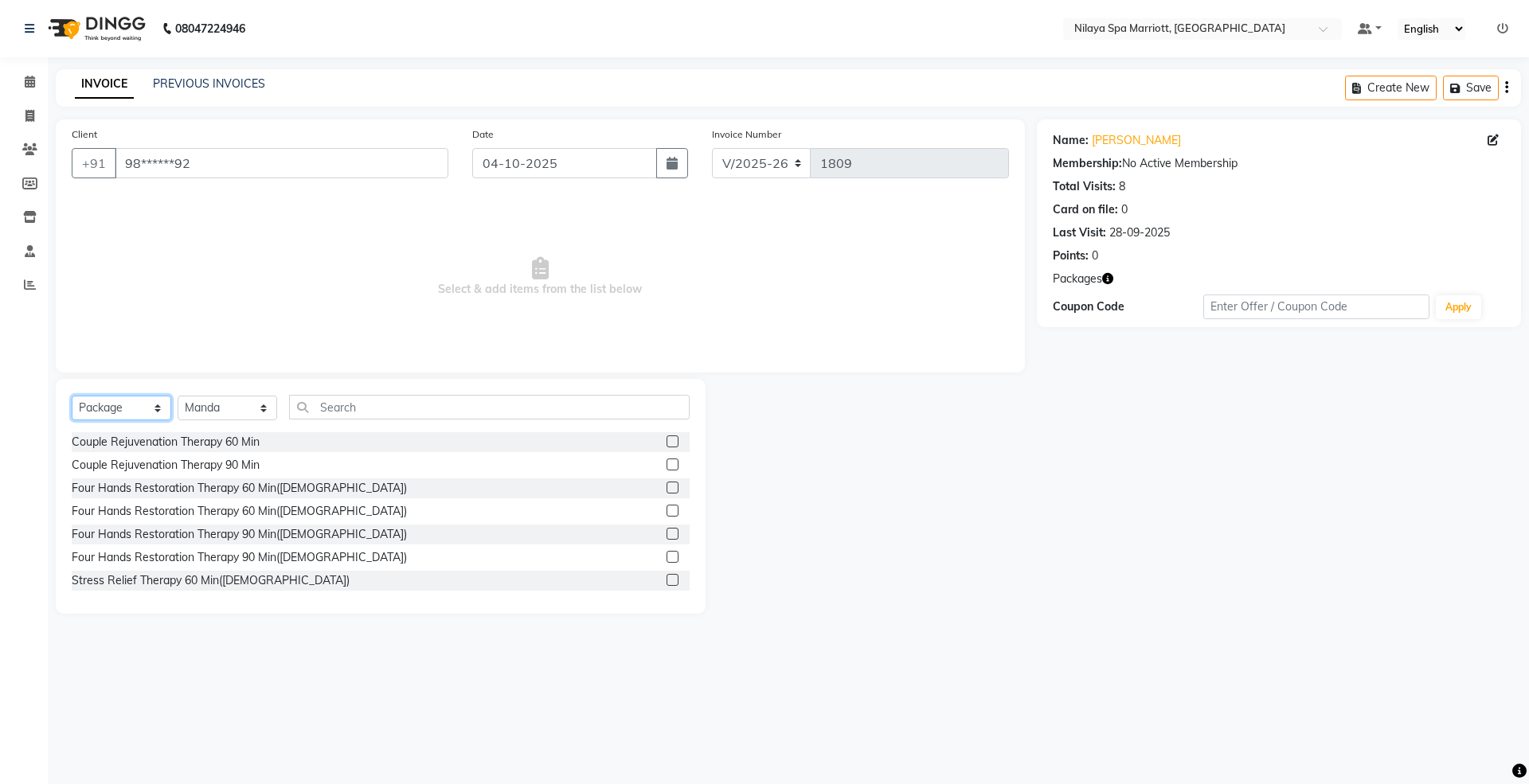
click at [144, 399] on select "Select Service Product Membership Package Voucher Prepaid Gift Card" at bounding box center [121, 408] width 100 height 25
select select "service"
click at [71, 395] on select "Select Service Product Membership Package Voucher Prepaid Gift Card" at bounding box center [121, 408] width 100 height 25
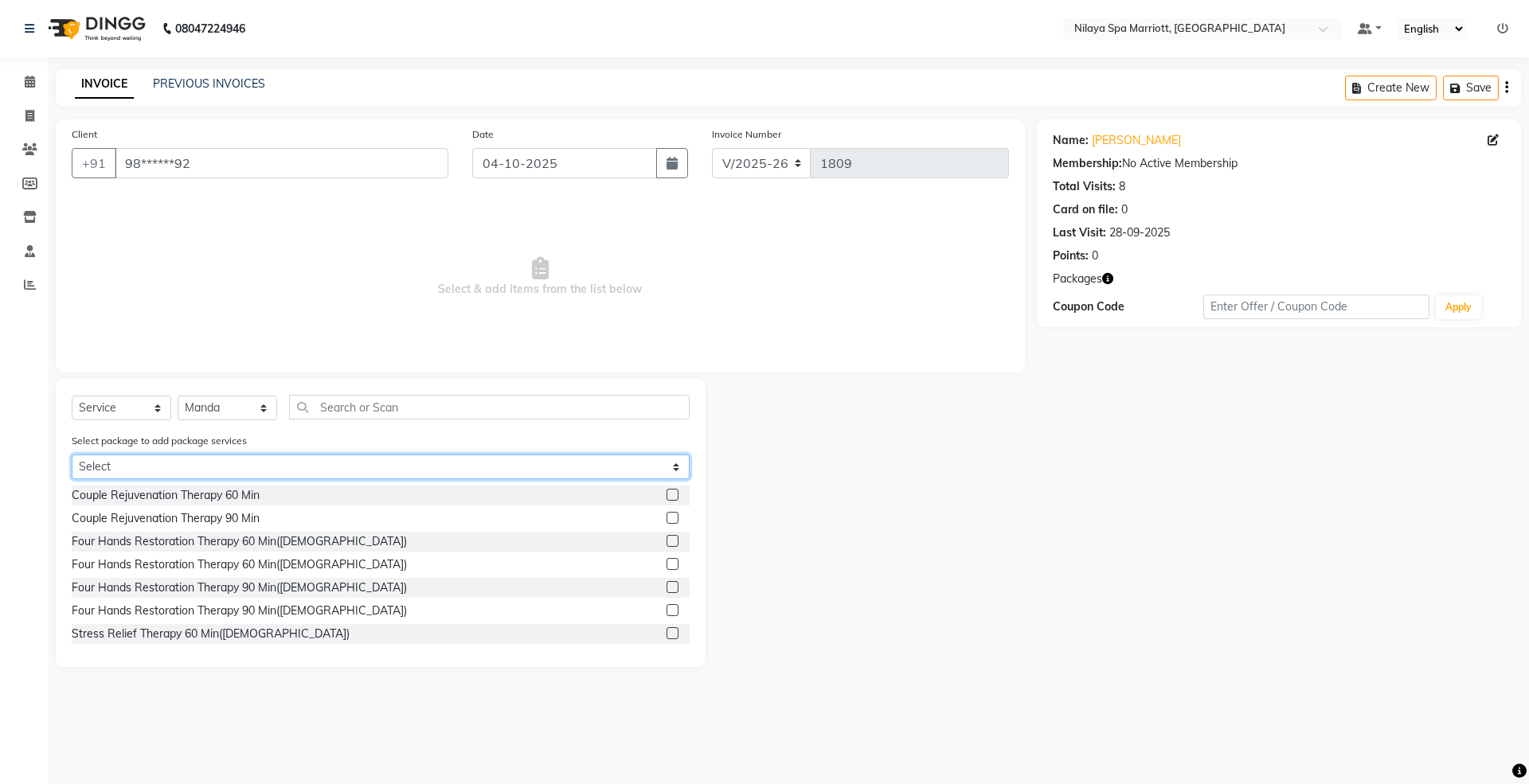
click at [118, 472] on select "Select Palladium Complimentary Palladium With Upgrades & Complimentary" at bounding box center [380, 467] width 618 height 25
select select "2: Object"
click at [71, 454] on select "Select Palladium Complimentary Palladium With Upgrades & Complimentary" at bounding box center [380, 467] width 618 height 25
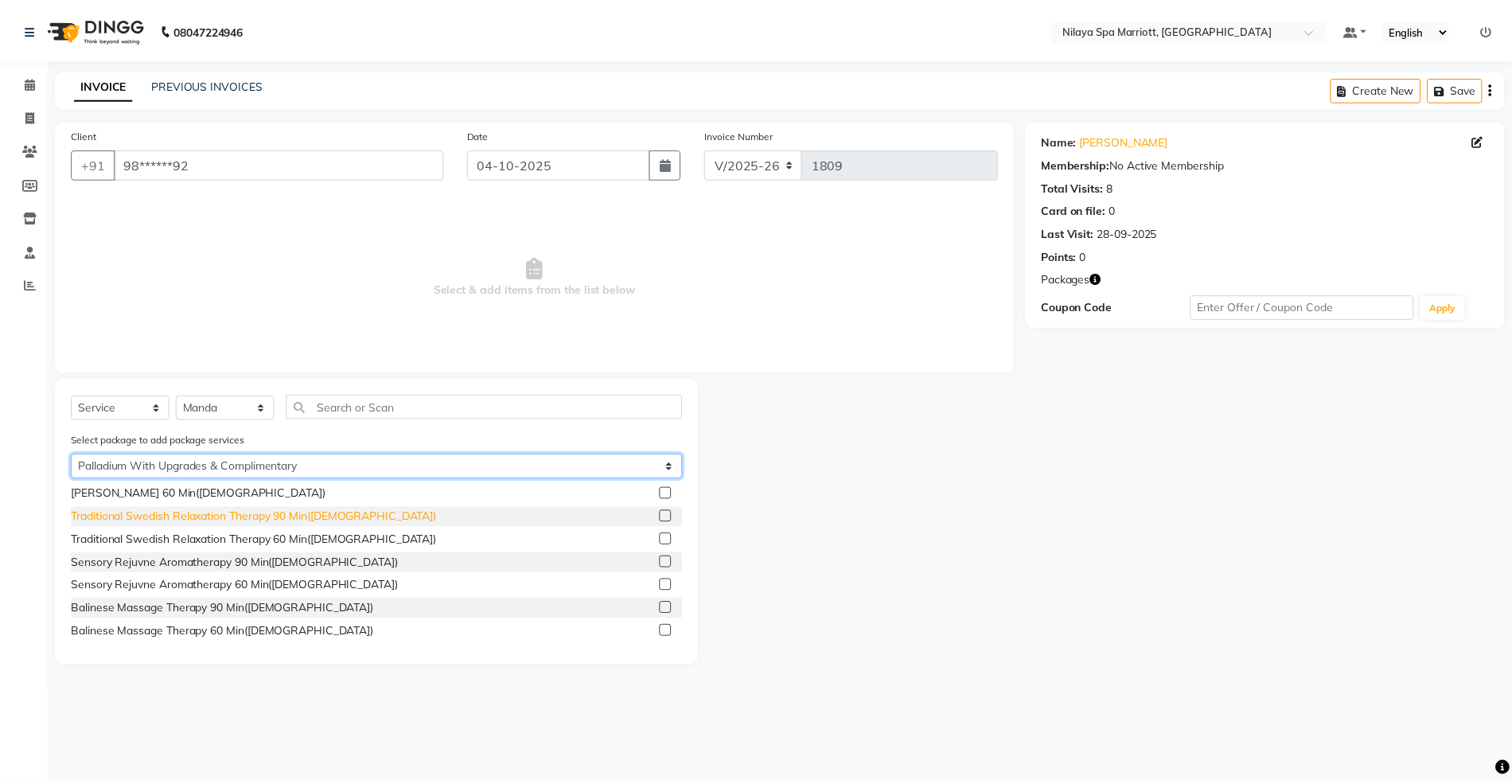
scroll to position [212, 0]
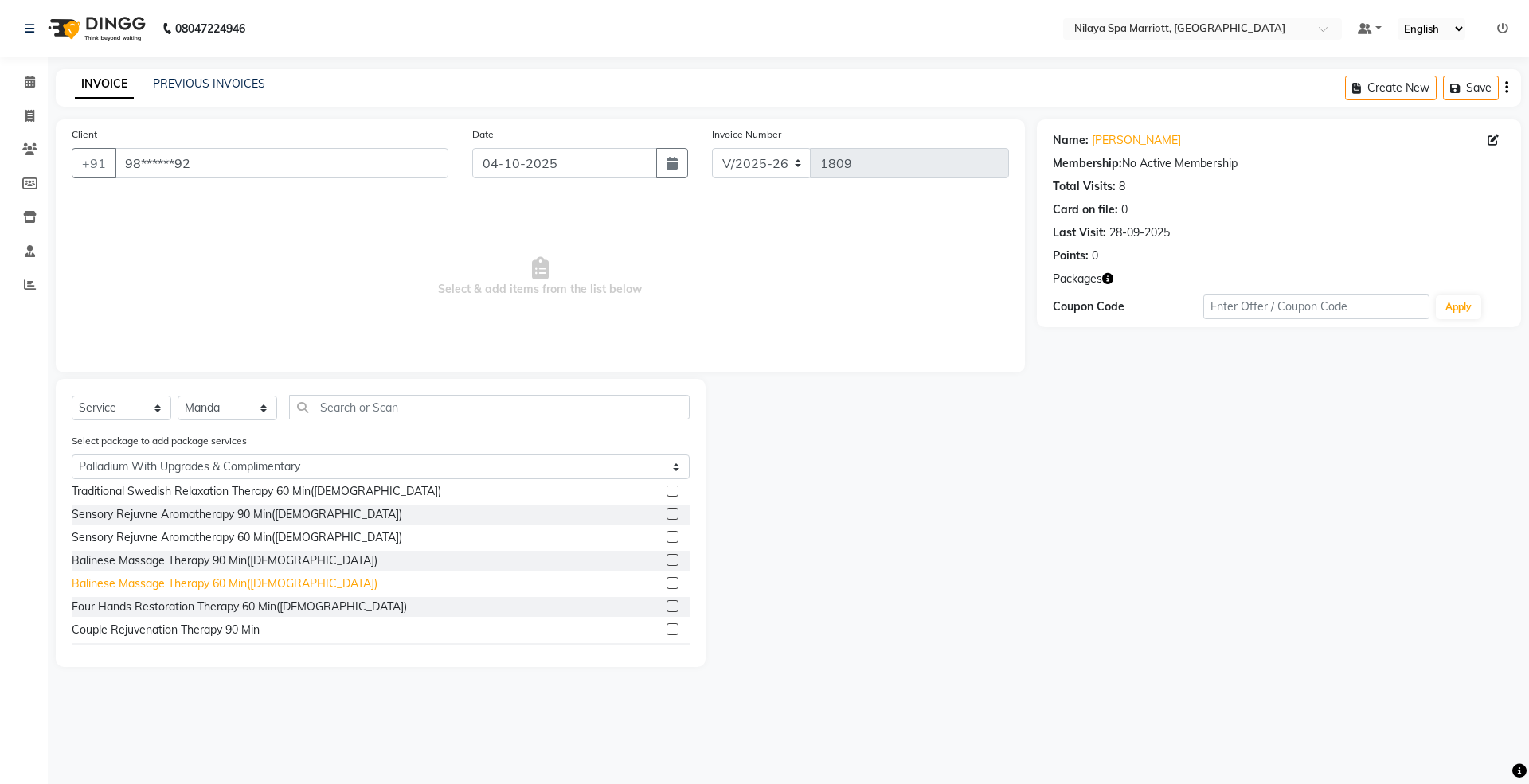
click at [218, 583] on div "Balinese Massage Therapy 60 Min([DEMOGRAPHIC_DATA])" at bounding box center [224, 583] width 306 height 17
checkbox input "false"
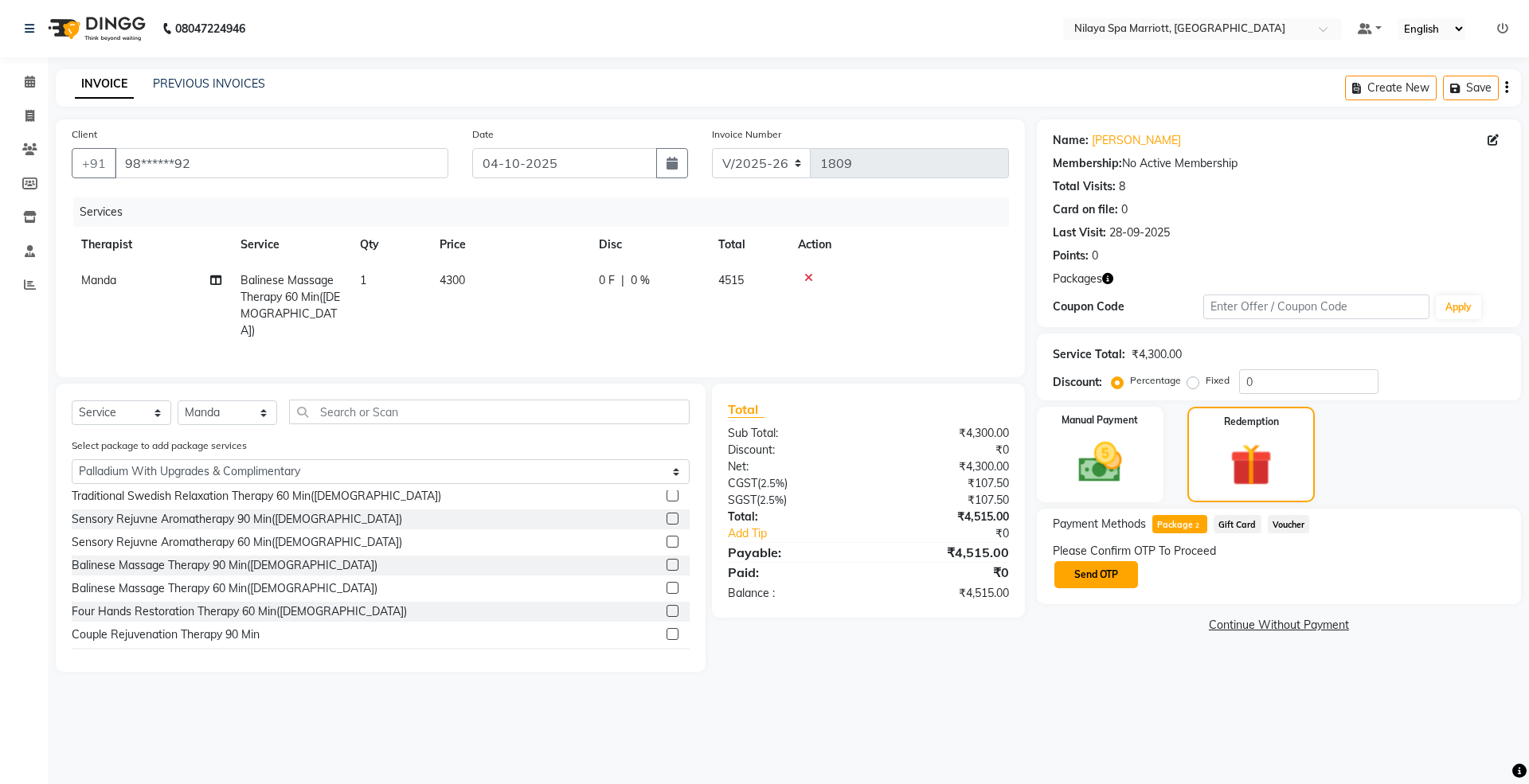
click at [1086, 583] on button "Send OTP" at bounding box center [1096, 574] width 84 height 27
click at [1087, 571] on div "Please Confirm OTP To Proceed Send OTP" at bounding box center [1279, 565] width 453 height 47
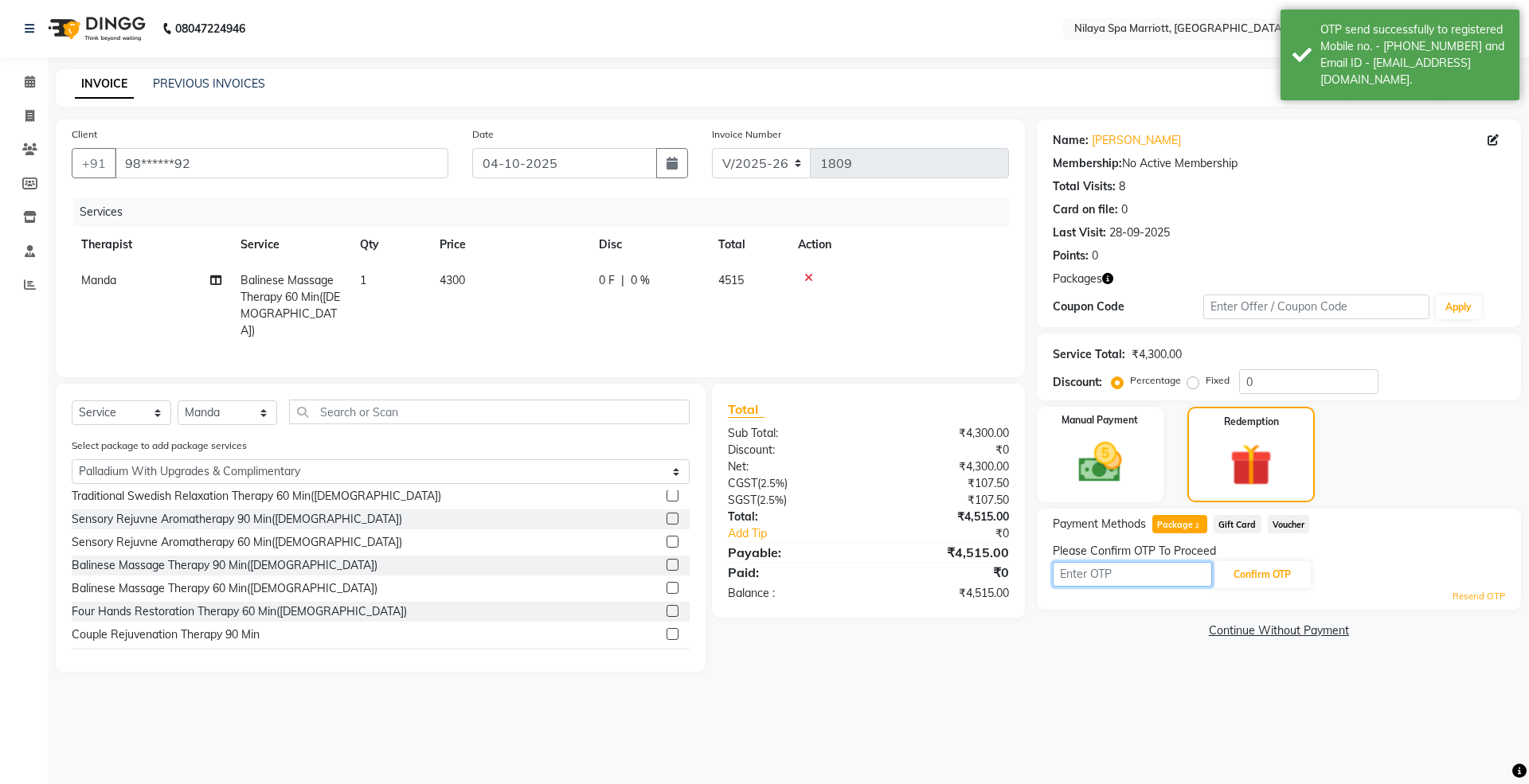
click at [1086, 573] on input "text" at bounding box center [1132, 574] width 159 height 25
paste input "2505"
click at [1263, 566] on button "Confirm OTP" at bounding box center [1262, 574] width 97 height 27
click at [1263, 574] on button "Confirm OTP" at bounding box center [1262, 574] width 97 height 27
click at [1263, 575] on button "Confirm OTP" at bounding box center [1262, 574] width 97 height 27
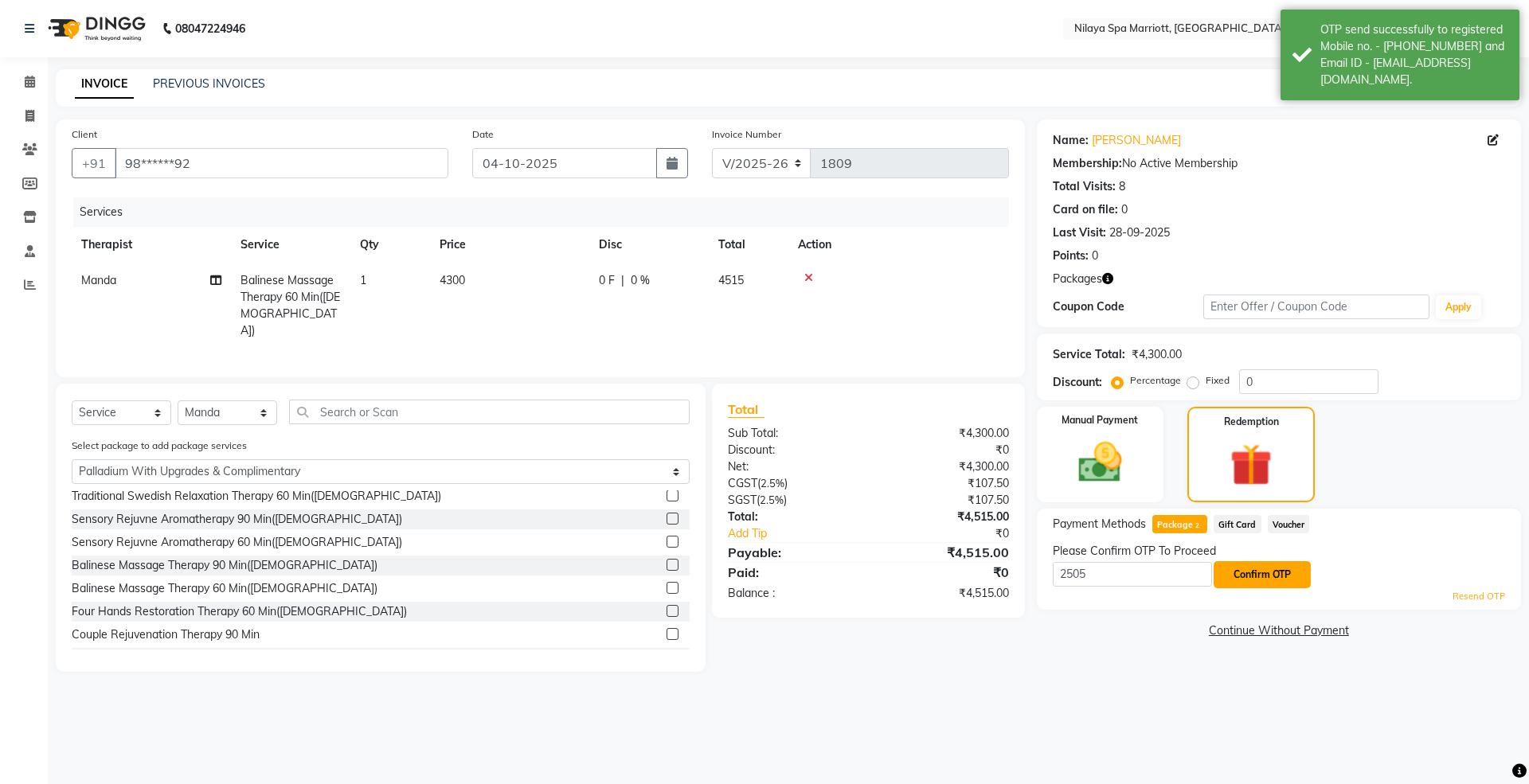
click at [1263, 575] on button "Confirm OTP" at bounding box center [1262, 574] width 97 height 27
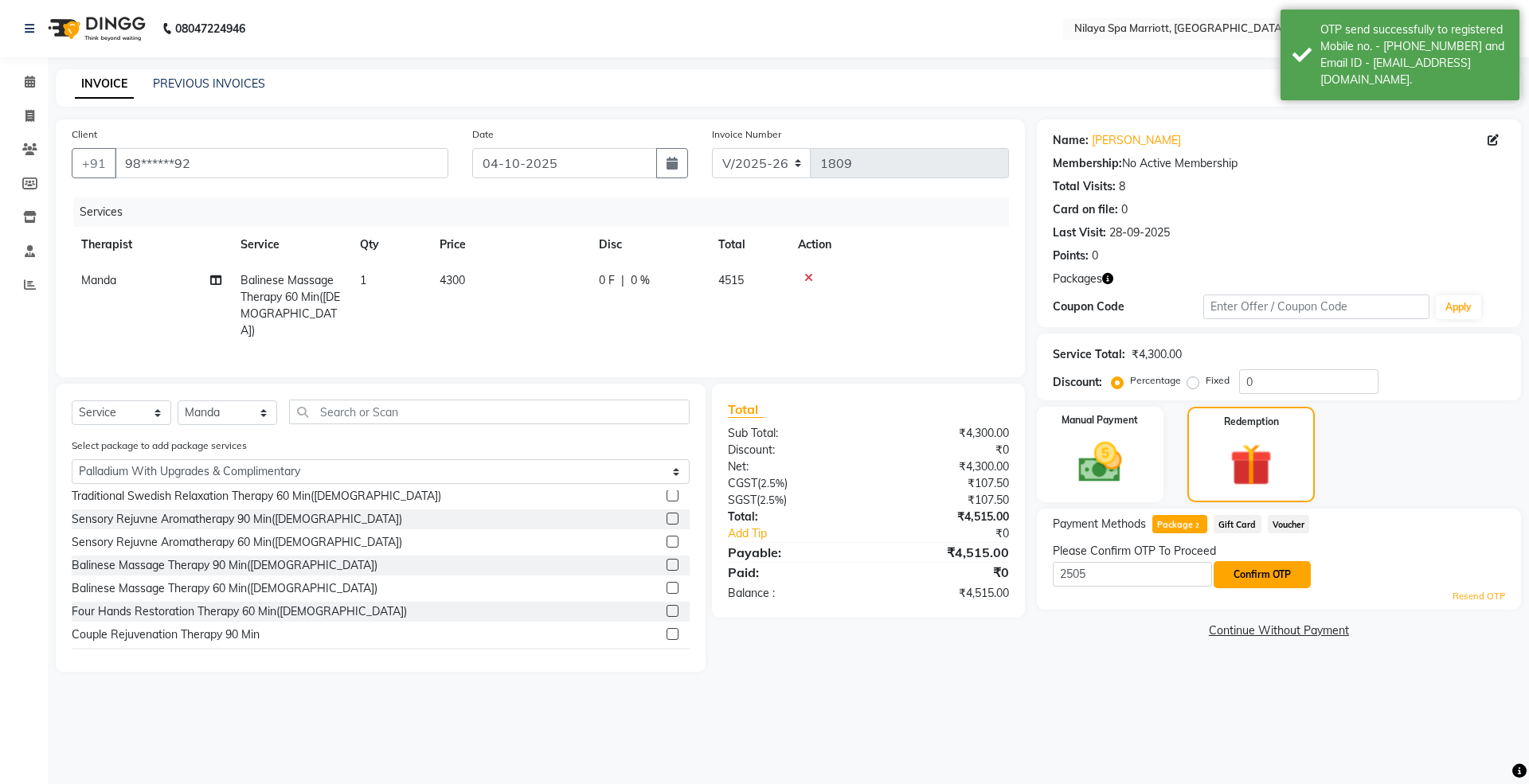
click at [1255, 577] on button "Confirm OTP" at bounding box center [1262, 574] width 97 height 27
click at [1125, 580] on input "2505" at bounding box center [1132, 574] width 159 height 25
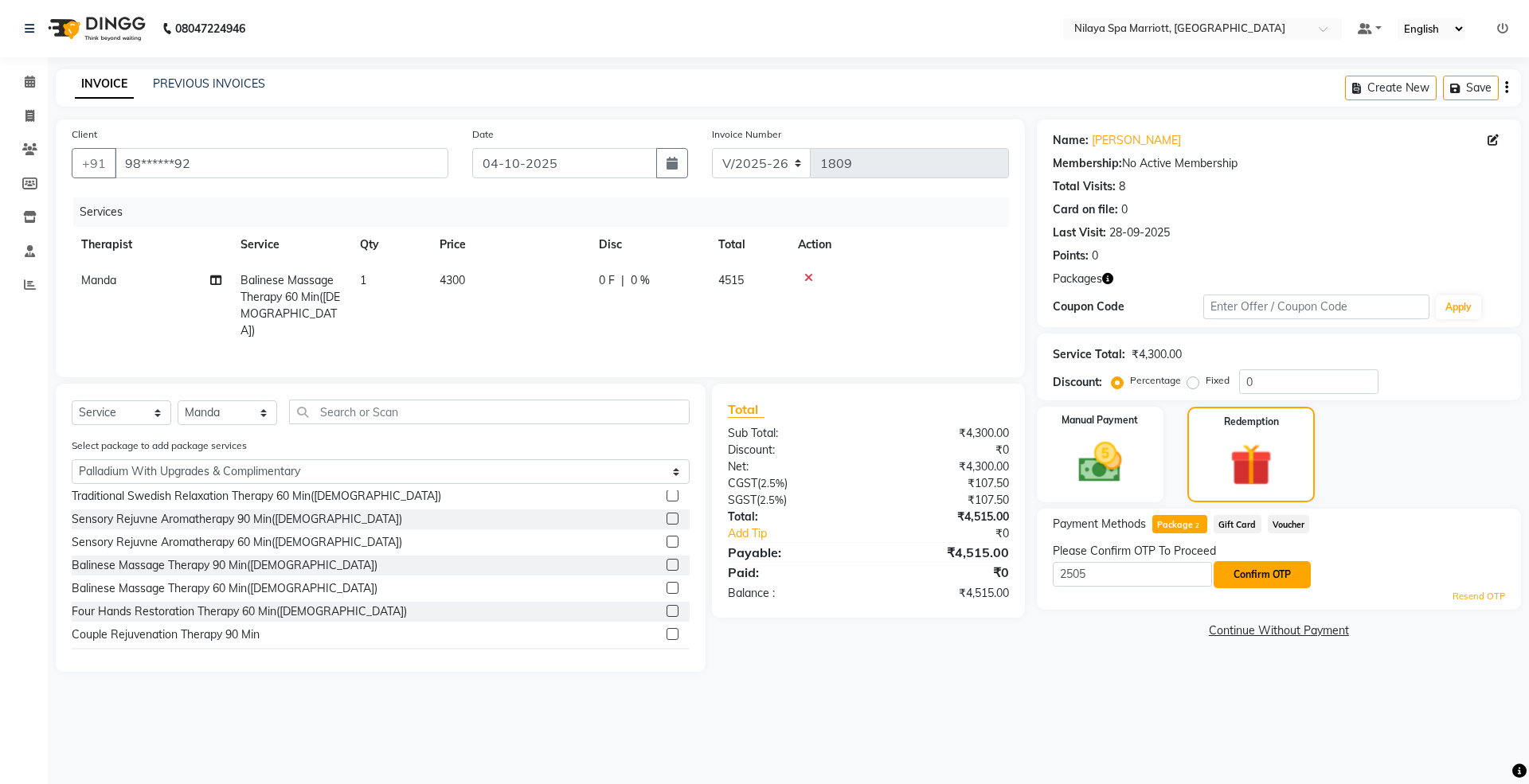
click at [1236, 578] on button "Confirm OTP" at bounding box center [1262, 574] width 97 height 27
drag, startPoint x: 1109, startPoint y: 570, endPoint x: 1004, endPoint y: 585, distance: 106.1
click at [1004, 585] on div "Client +91 98******92 Date [DATE] Invoice Number V/2025 V/[PHONE_NUMBER] Servic…" at bounding box center [788, 395] width 1489 height 552
paste input "8237"
type input "8237"
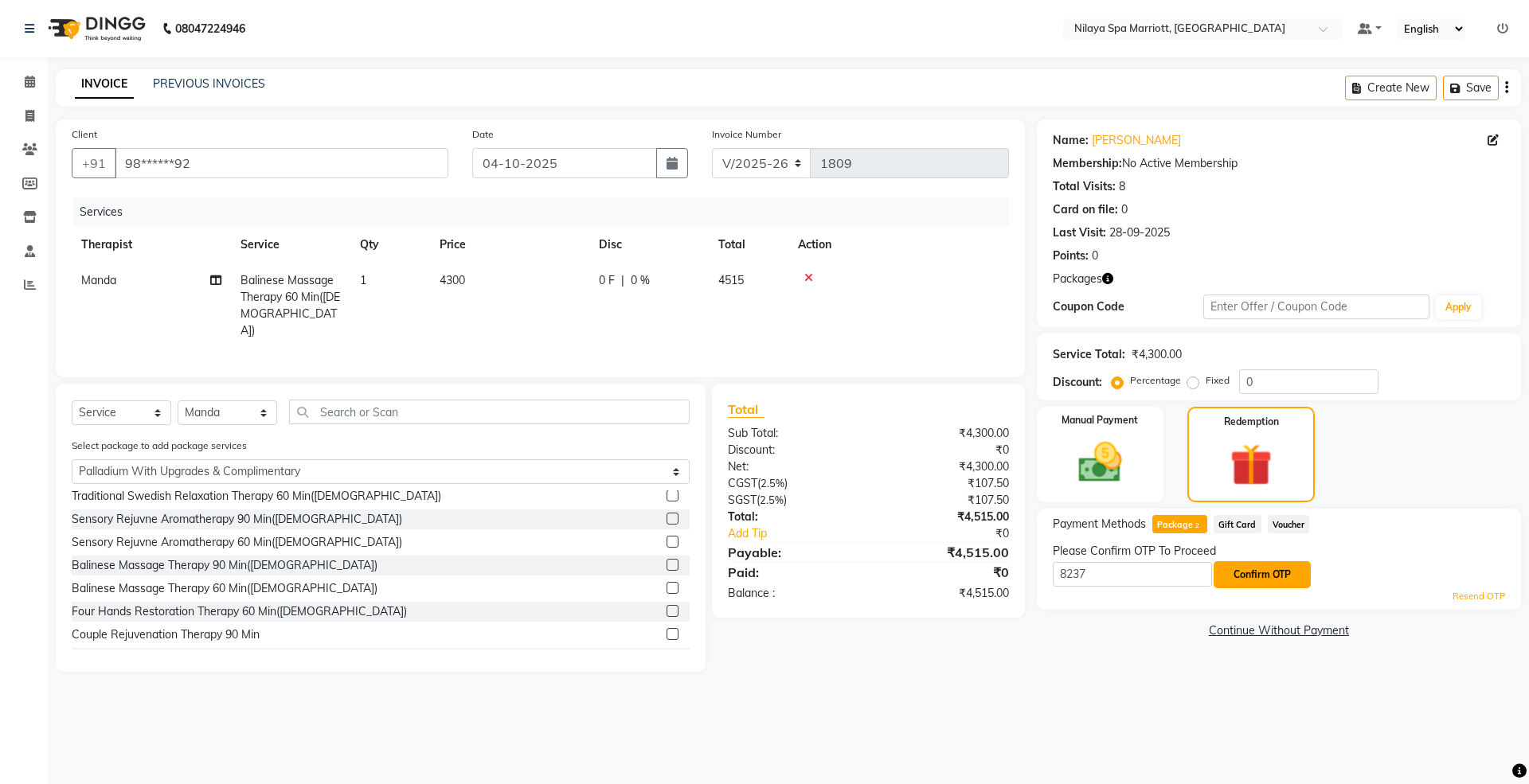
click at [1284, 575] on button "Confirm OTP" at bounding box center [1262, 574] width 97 height 27
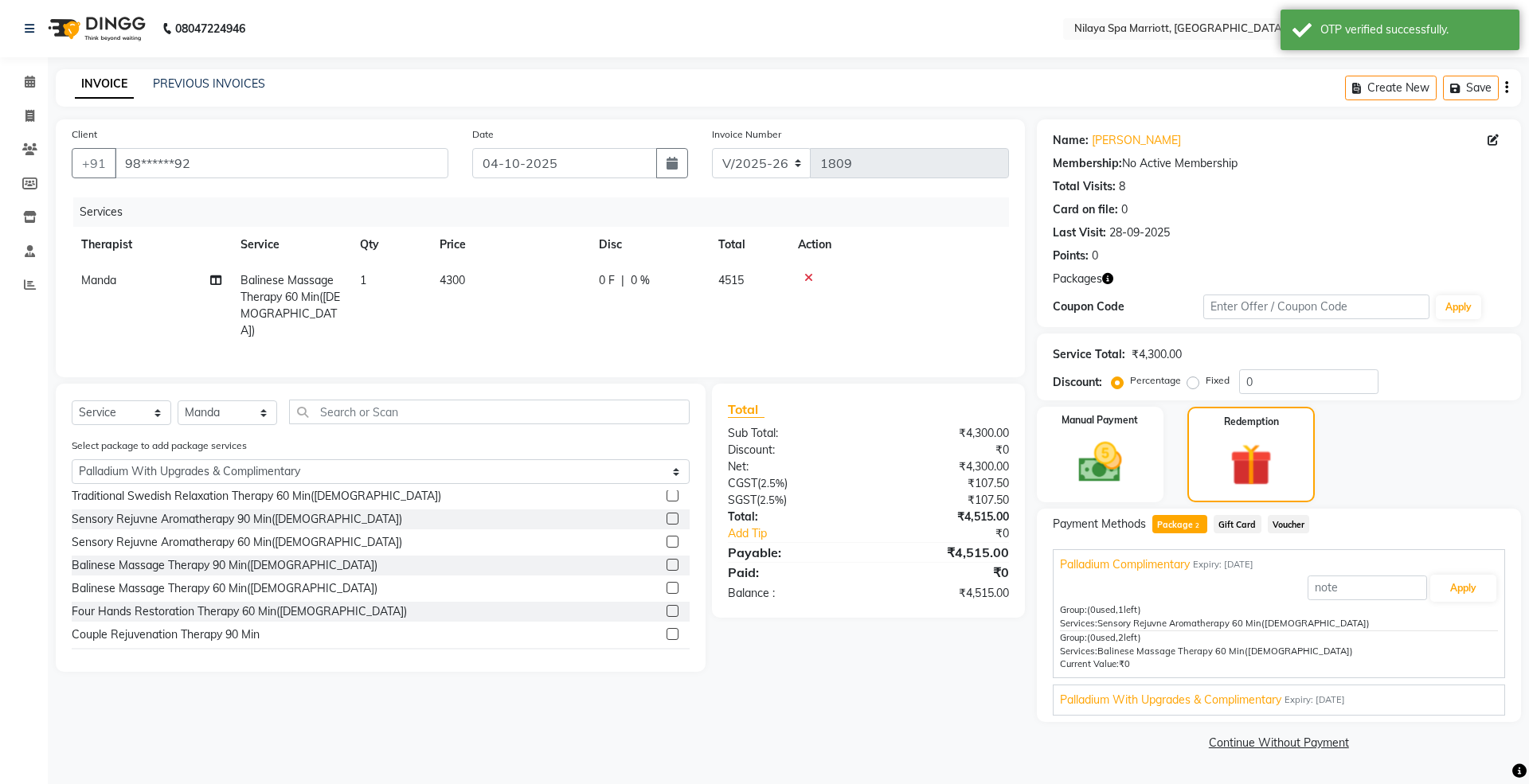
click at [1183, 695] on span "Palladium With Upgrades & Complimentary" at bounding box center [1171, 700] width 222 height 17
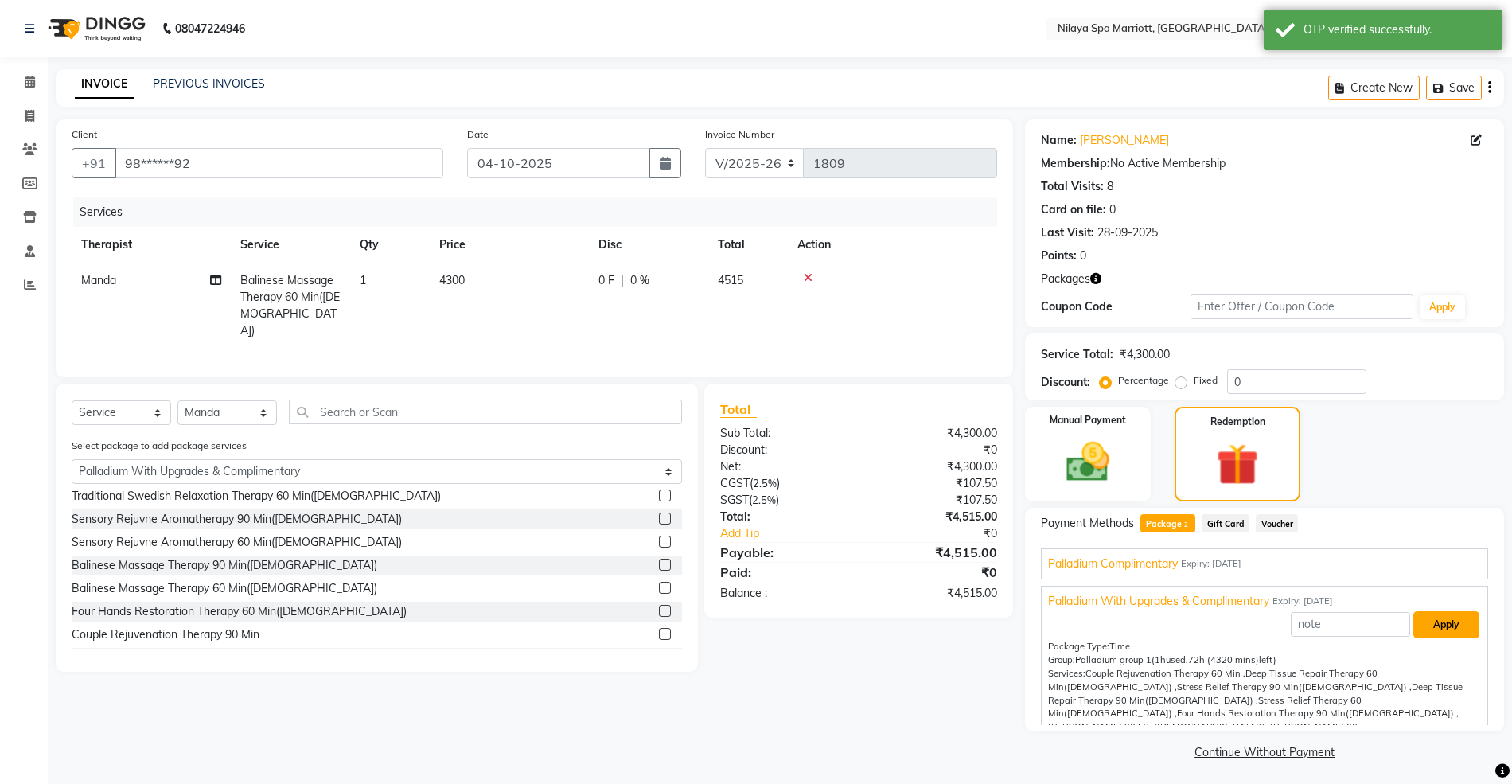
click at [1413, 629] on button "Apply" at bounding box center [1446, 624] width 67 height 27
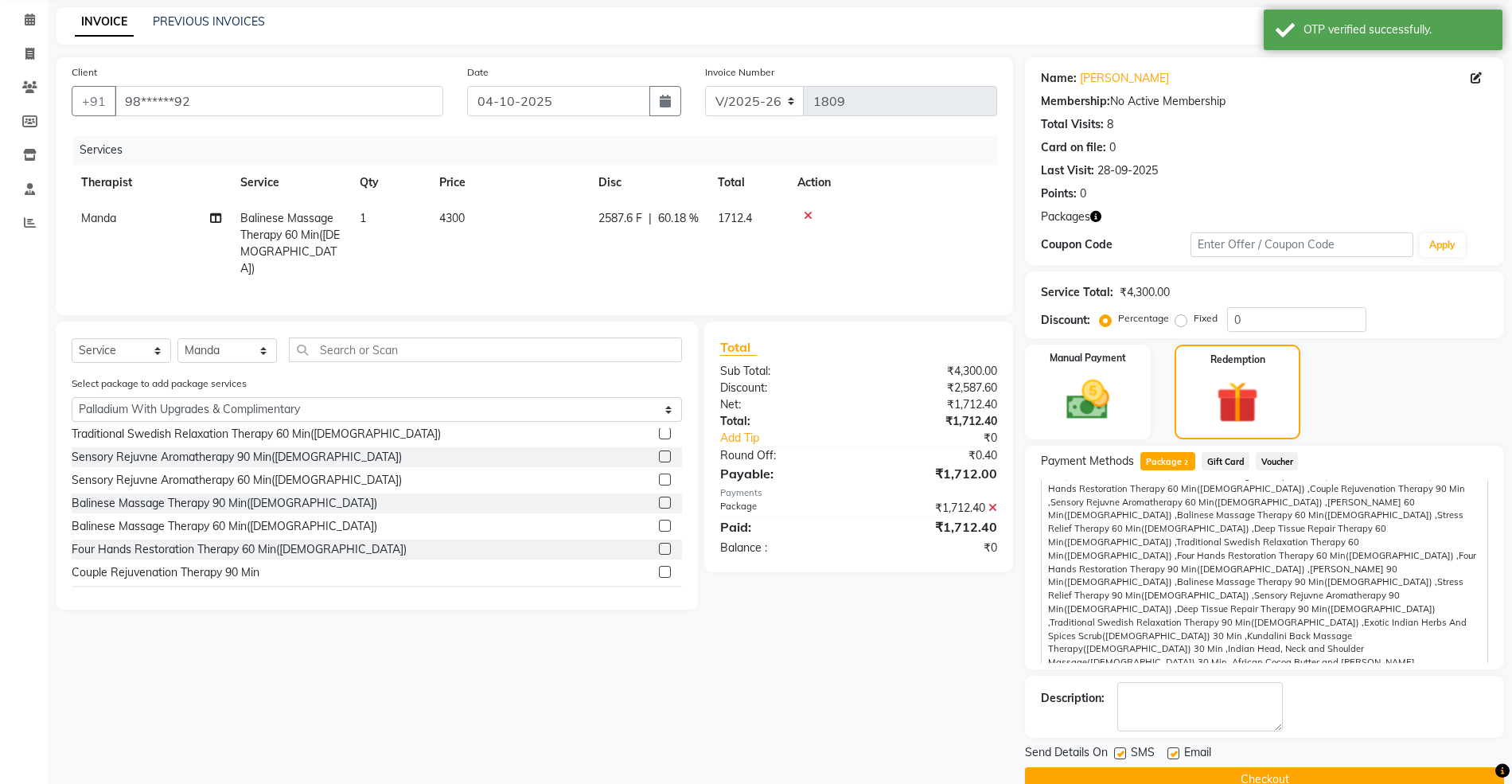
scroll to position [95, 0]
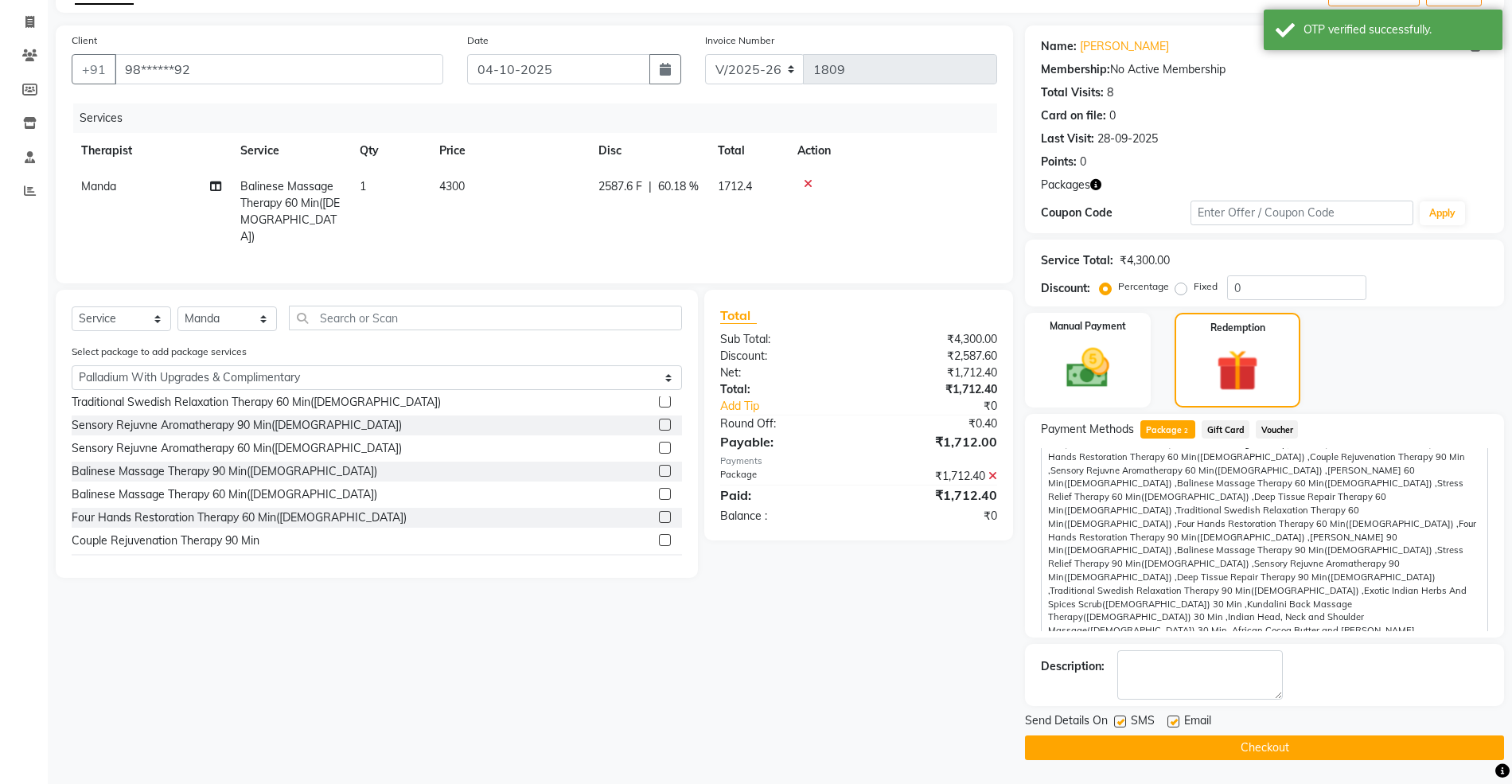
click at [1149, 745] on button "Checkout" at bounding box center [1265, 748] width 479 height 25
